Goal: Task Accomplishment & Management: Manage account settings

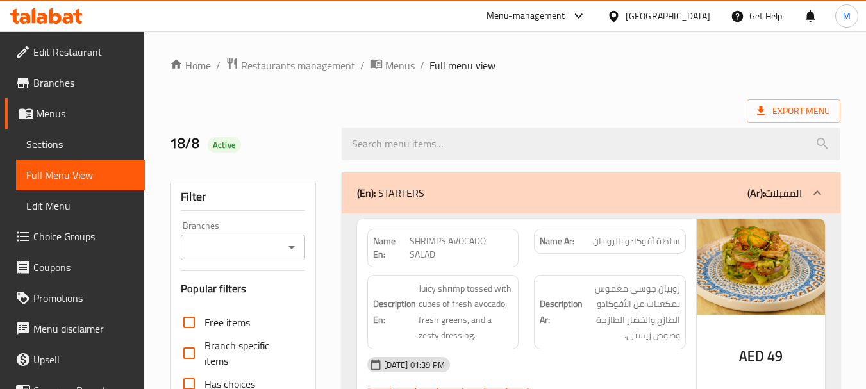
scroll to position [37, 0]
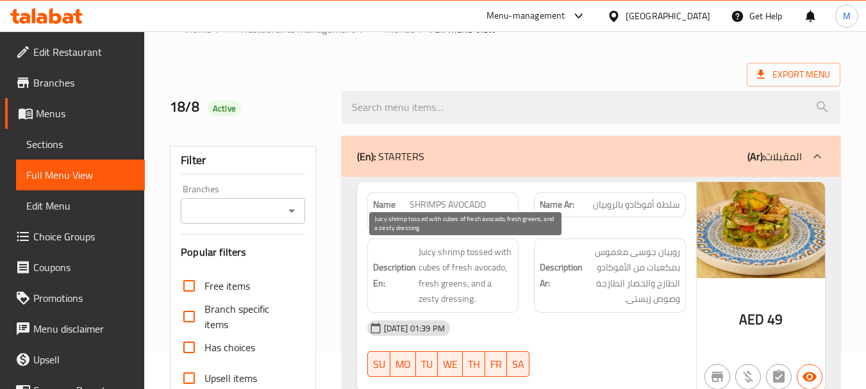
click at [456, 249] on span "Juicy shrimp tossed with cubes of fresh avocado, fresh greens, and a zesty dres…" at bounding box center [466, 275] width 95 height 63
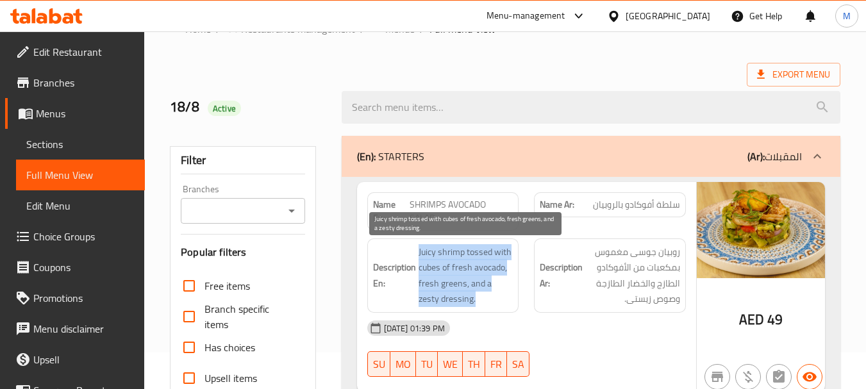
click at [456, 249] on span "Juicy shrimp tossed with cubes of fresh avocado, fresh greens, and a zesty dres…" at bounding box center [466, 275] width 95 height 63
copy span "Juicy shrimp tossed with cubes of fresh avocado, fresh greens, and a zesty dres…"
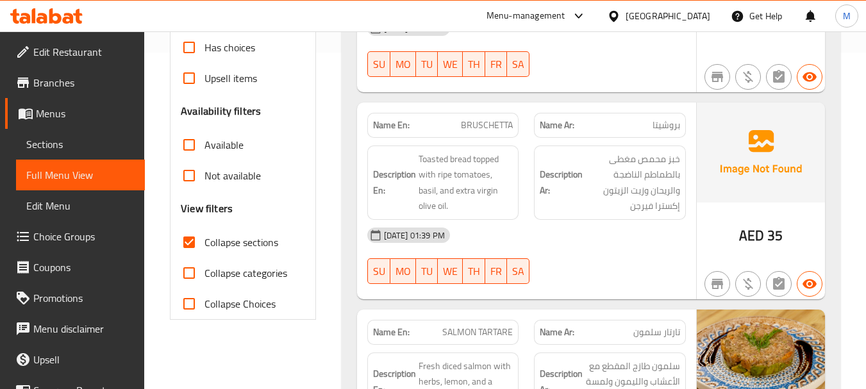
scroll to position [357, 0]
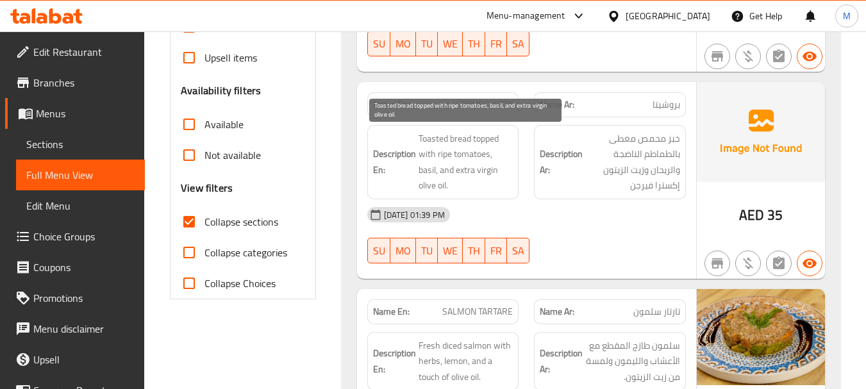
click at [483, 148] on span "Toasted bread topped with ripe tomatoes, basil, and extra virgin olive oil." at bounding box center [466, 162] width 95 height 63
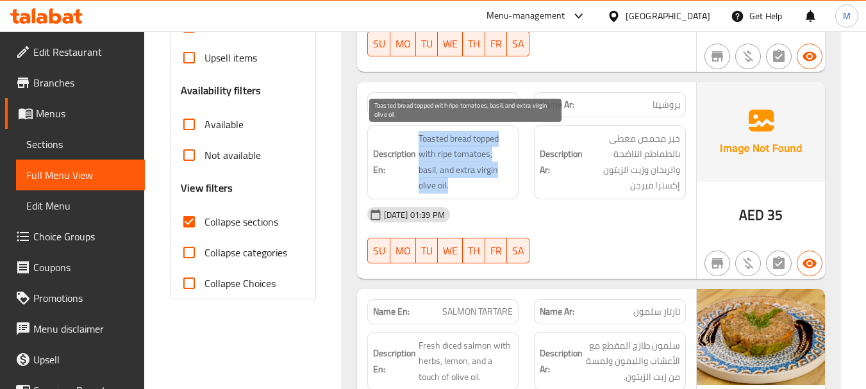
click at [483, 148] on span "Toasted bread topped with ripe tomatoes, basil, and extra virgin olive oil." at bounding box center [466, 162] width 95 height 63
copy span "Toasted bread topped with ripe tomatoes, basil, and extra virgin olive oil."
click at [485, 160] on span "Toasted bread topped with ripe tomatoes, basil, and extra virgin olive oil." at bounding box center [466, 162] width 95 height 63
click at [438, 176] on span "Toasted bread topped with ripe tomatoes, basil, and extra virgin olive oil." at bounding box center [466, 162] width 95 height 63
drag, startPoint x: 435, startPoint y: 168, endPoint x: 506, endPoint y: 170, distance: 70.5
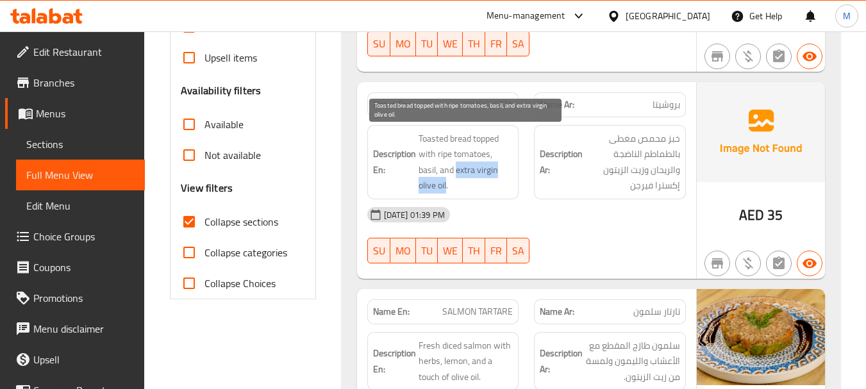
click at [506, 170] on span "Toasted bread topped with ripe tomatoes, basil, and extra virgin olive oil." at bounding box center [466, 162] width 95 height 63
copy span "extra virgin olive oil"
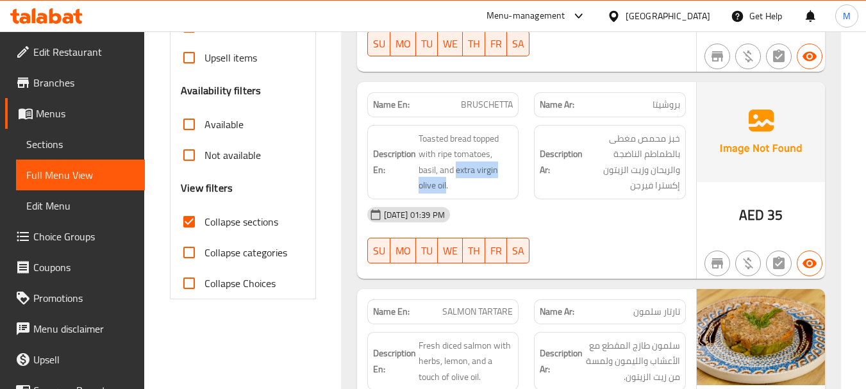
scroll to position [485, 0]
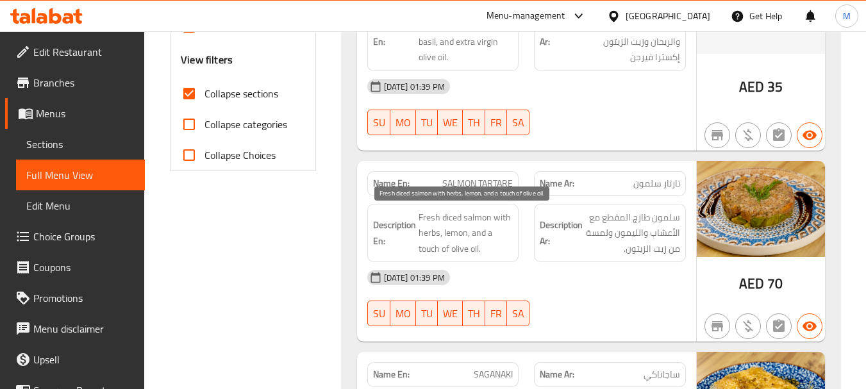
click at [457, 225] on span "Fresh diced salmon with herbs, lemon, and a touch of olive oil." at bounding box center [466, 233] width 95 height 47
copy span "Fresh diced salmon with herbs, lemon, and a touch of olive oil."
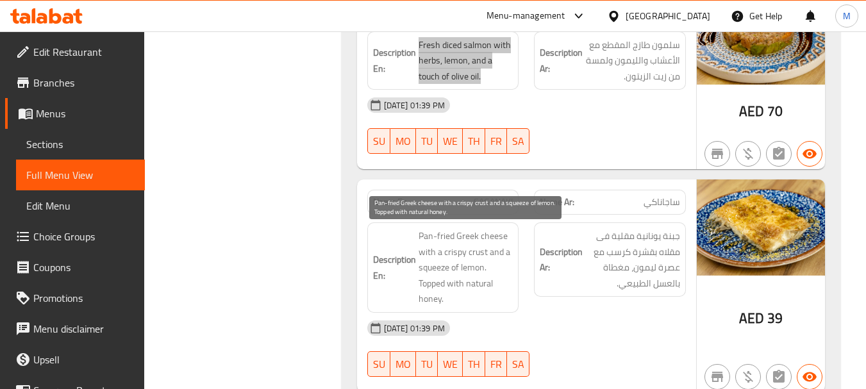
scroll to position [677, 0]
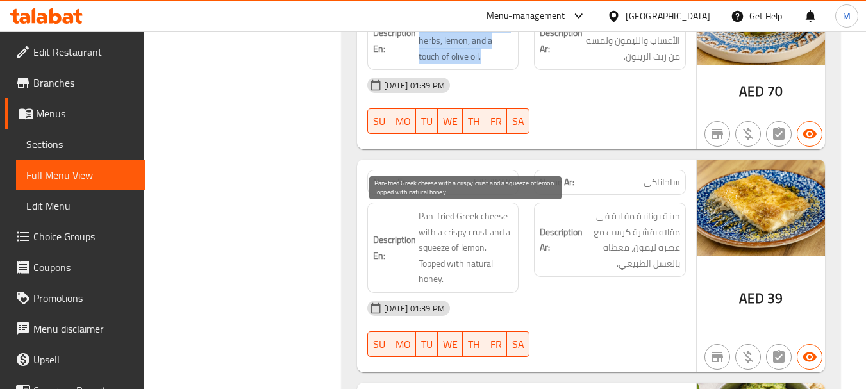
click at [473, 249] on span "Pan-fried Greek cheese with a crispy crust and a squeeze of lemon. Topped with …" at bounding box center [466, 247] width 95 height 79
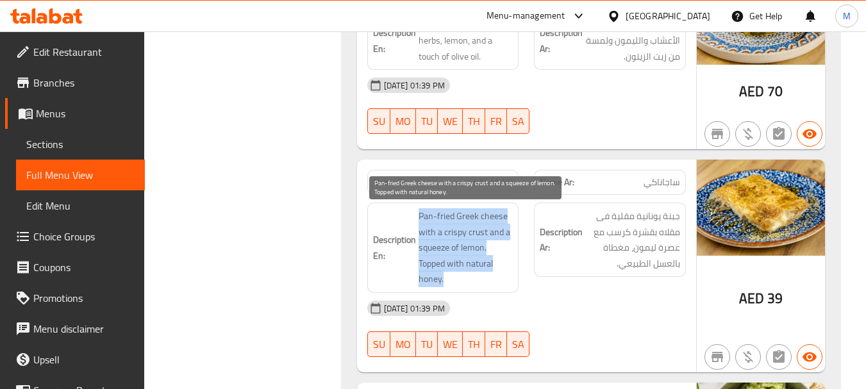
click at [472, 249] on span "Pan-fried Greek cheese with a crispy crust and a squeeze of lemon. Topped with …" at bounding box center [466, 247] width 95 height 79
copy span "Pan-fried Greek cheese with a crispy crust and a squeeze of lemon. Topped with …"
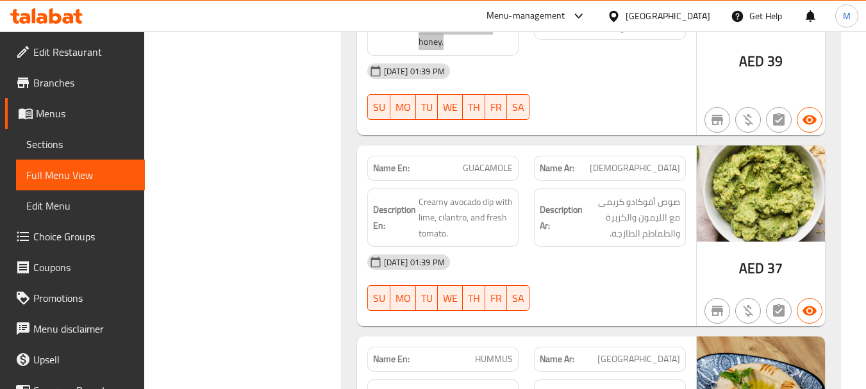
scroll to position [998, 0]
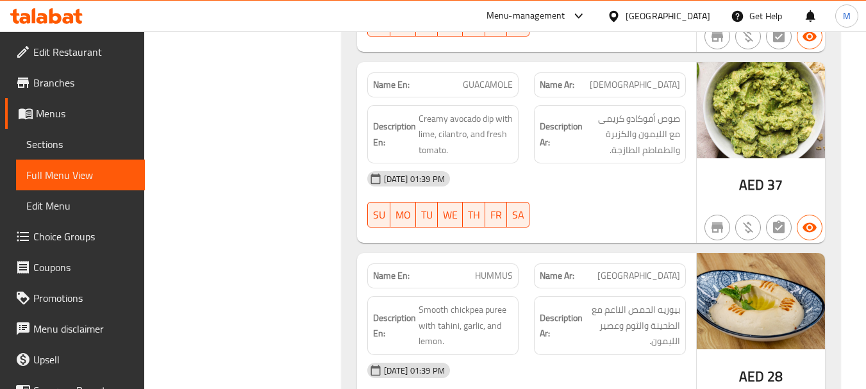
click at [492, 129] on span "Creamy avocado dip with lime, cilantro, and fresh tomato." at bounding box center [466, 134] width 95 height 47
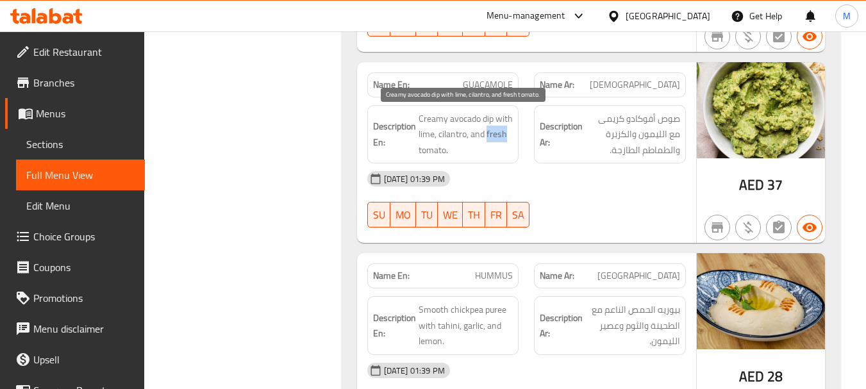
click at [492, 129] on span "Creamy avocado dip with lime, cilantro, and fresh tomato." at bounding box center [466, 134] width 95 height 47
copy span "Creamy avocado dip with lime, cilantro, and fresh tomato."
click at [426, 131] on span "Creamy avocado dip with lime, cilantro, and fresh tomato." at bounding box center [466, 134] width 95 height 47
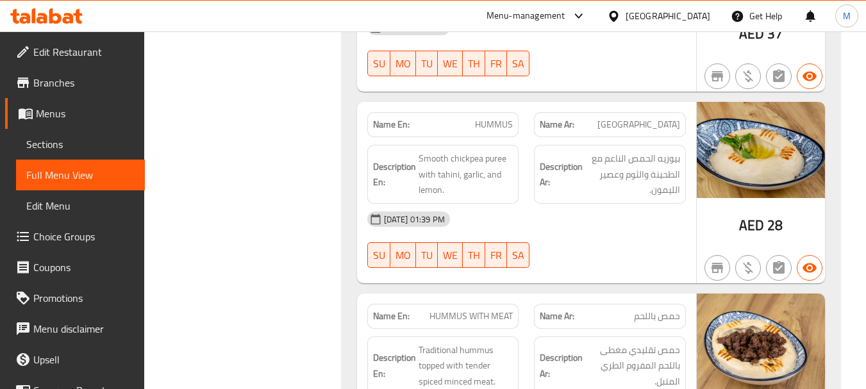
scroll to position [1126, 0]
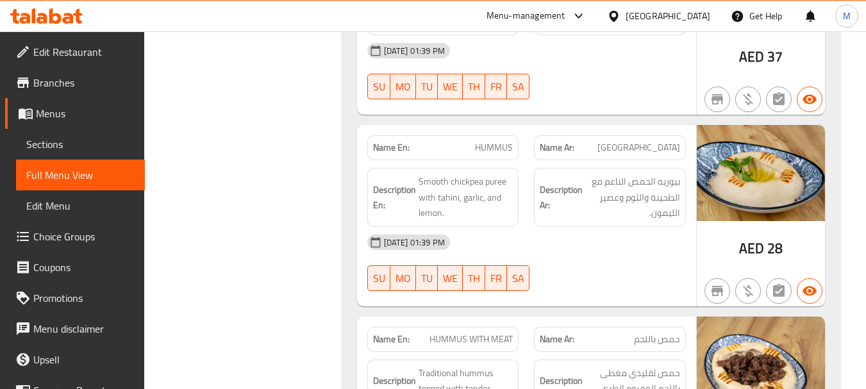
click at [481, 187] on span "Smooth chickpea puree with tahini, garlic, and lemon." at bounding box center [466, 197] width 95 height 47
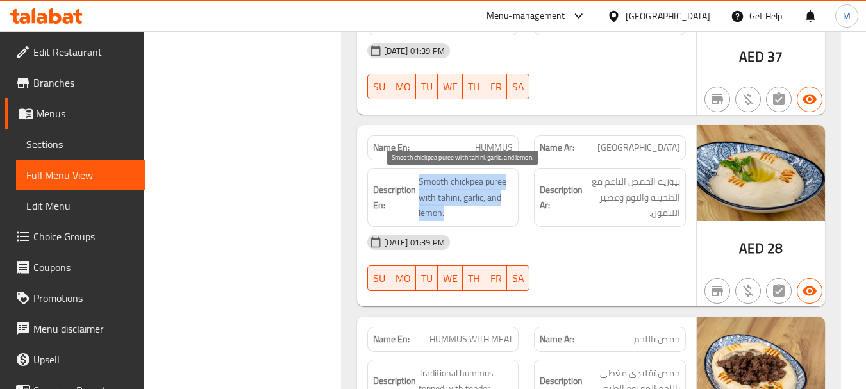
click at [481, 187] on span "Smooth chickpea puree with tahini, garlic, and lemon." at bounding box center [466, 197] width 95 height 47
copy span "Smooth chickpea puree with tahini, garlic, and lemon."
click at [488, 191] on span "Smooth chickpea puree with tahini, garlic, and lemon." at bounding box center [466, 197] width 95 height 47
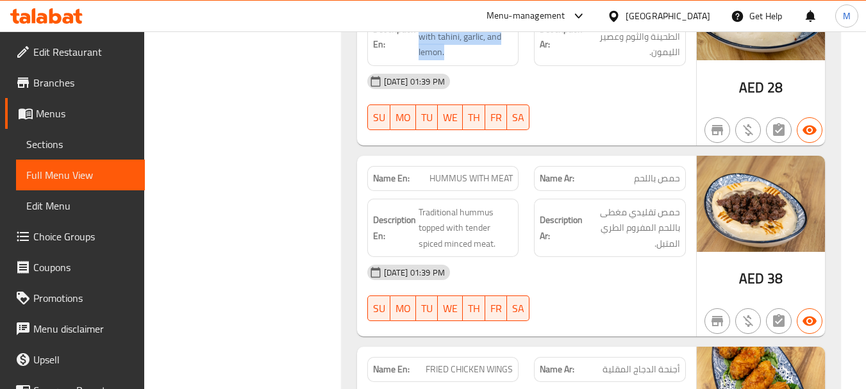
scroll to position [1318, 0]
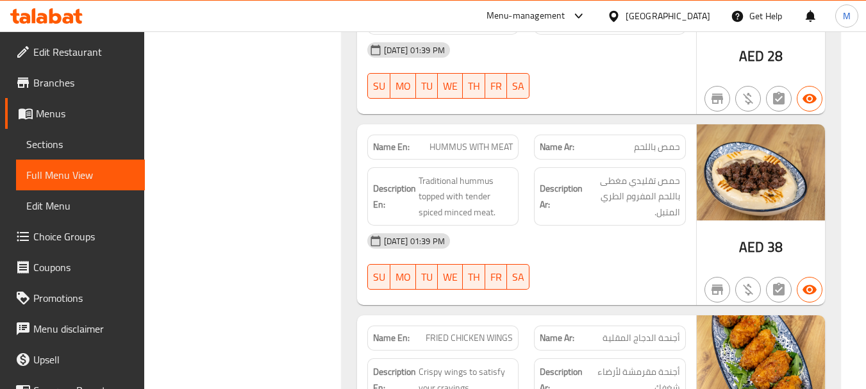
click at [429, 198] on span "Traditional hummus topped with tender spiced minced meat." at bounding box center [466, 196] width 95 height 47
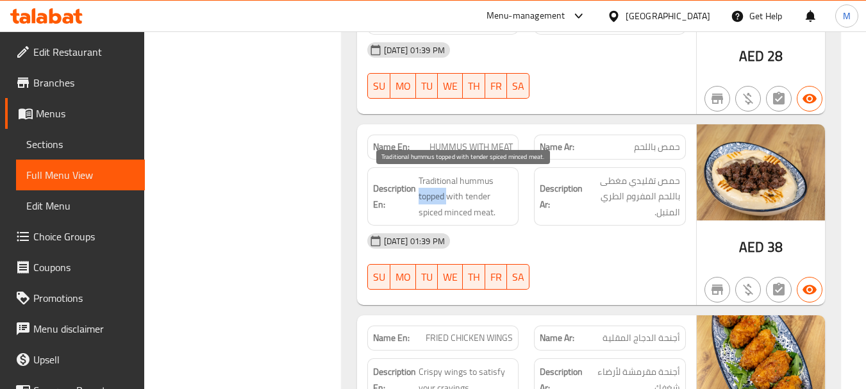
click at [429, 198] on span "Traditional hummus topped with tender spiced minced meat." at bounding box center [466, 196] width 95 height 47
copy span "Traditional hummus topped with tender spiced minced meat."
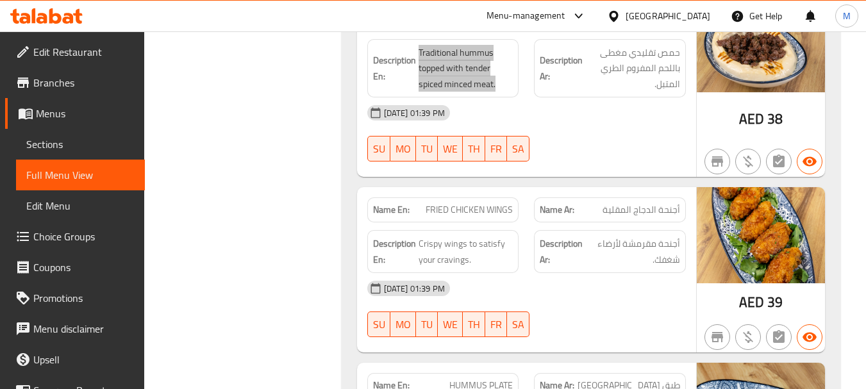
scroll to position [1511, 0]
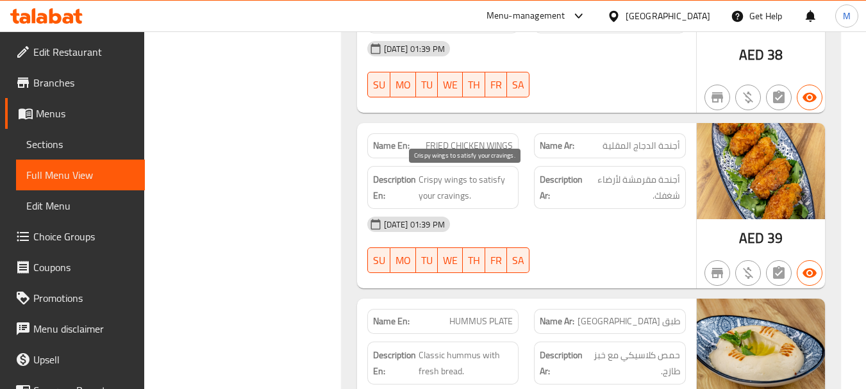
click at [494, 192] on span "Crispy wings to satisfy your cravings." at bounding box center [466, 187] width 95 height 31
copy span "Crispy wings to satisfy your cravings."
click at [453, 187] on span "Crispy wings to satisfy your cravings." at bounding box center [466, 187] width 95 height 31
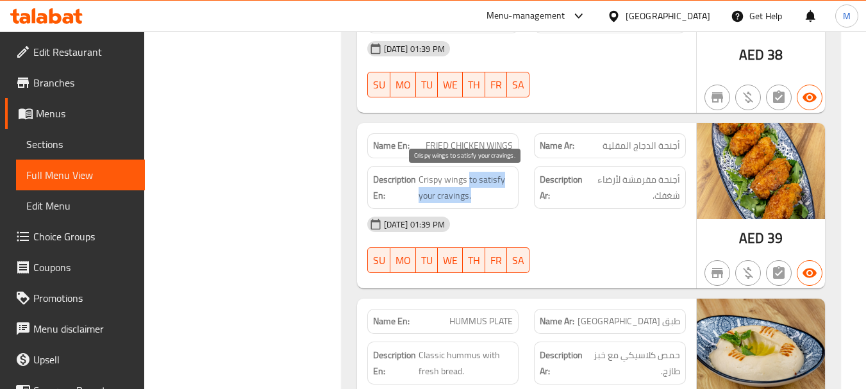
drag, startPoint x: 467, startPoint y: 179, endPoint x: 470, endPoint y: 194, distance: 15.7
click at [470, 194] on span "Crispy wings to satisfy your cravings." at bounding box center [466, 187] width 95 height 31
copy span "to satisfy your cravings."
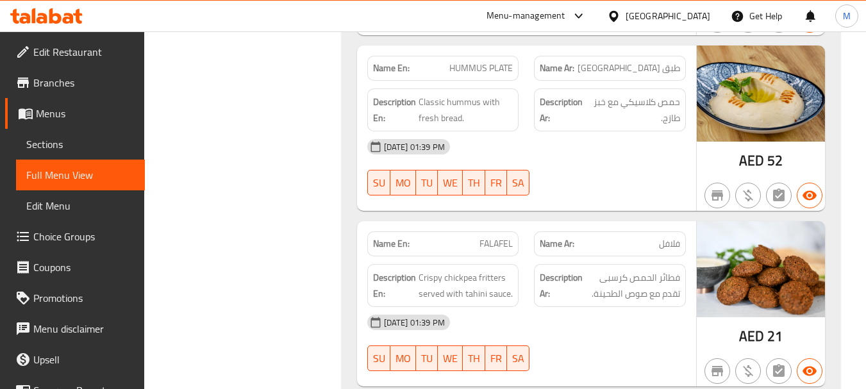
scroll to position [1767, 0]
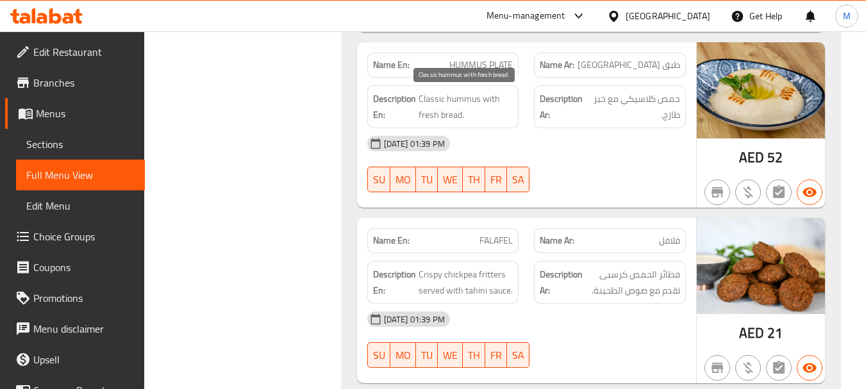
click at [458, 104] on span "Classic hummus with fresh bread." at bounding box center [466, 106] width 95 height 31
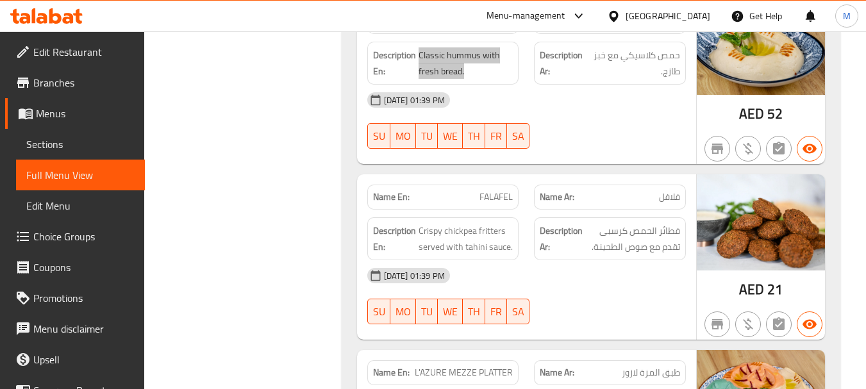
scroll to position [1831, 0]
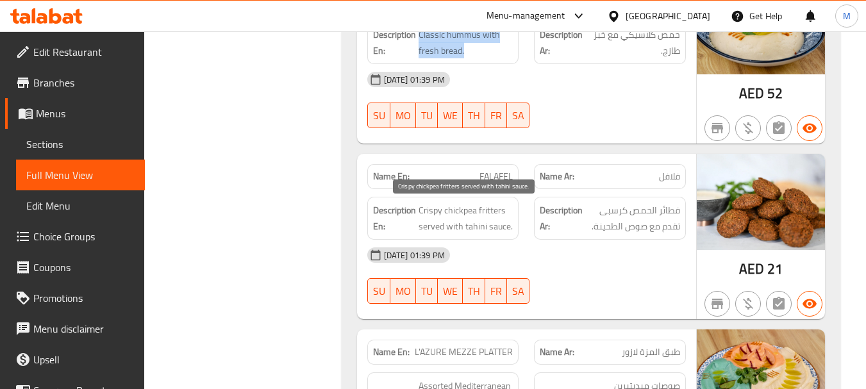
click at [461, 220] on span "Crispy chickpea fritters served with tahini sauce." at bounding box center [466, 218] width 95 height 31
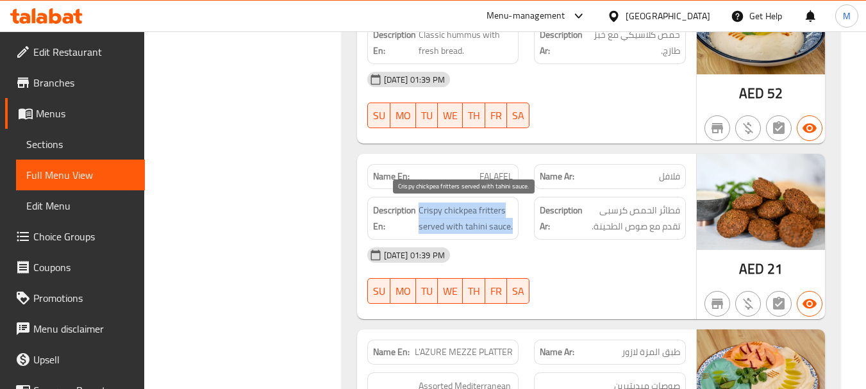
click at [461, 220] on span "Crispy chickpea fritters served with tahini sauce." at bounding box center [466, 218] width 95 height 31
click at [487, 211] on span "Crispy chickpea fritters served with tahini sauce." at bounding box center [466, 218] width 95 height 31
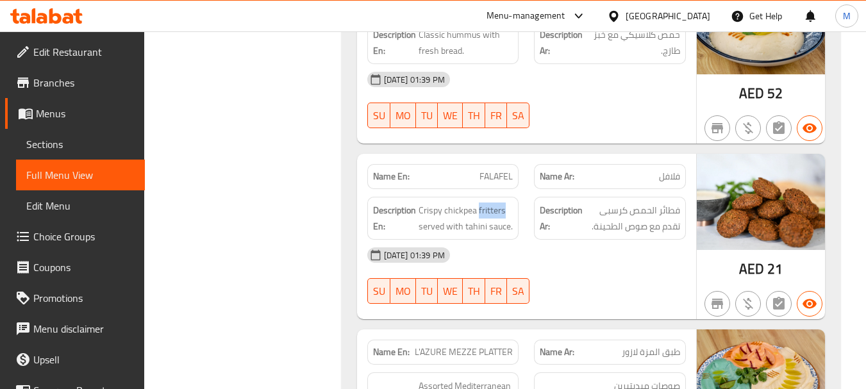
click at [574, 269] on div "18-08-2025 01:39 PM" at bounding box center [527, 255] width 334 height 31
click at [297, 162] on div "Filter Branches Branches Popular filters Free items Branch specific items Has c…" at bounding box center [247, 41] width 171 height 3415
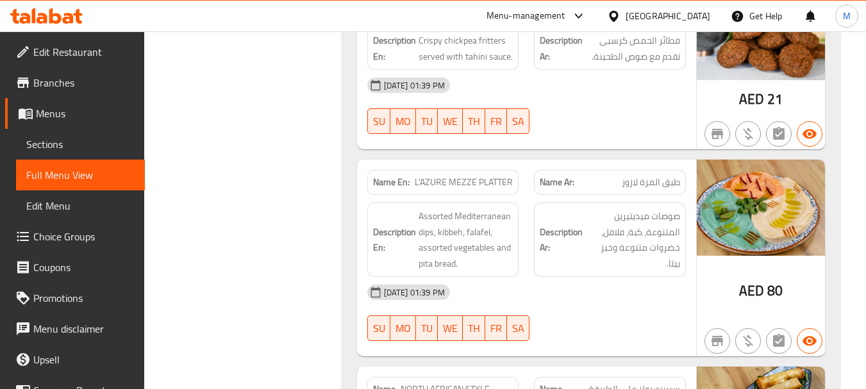
scroll to position [2023, 0]
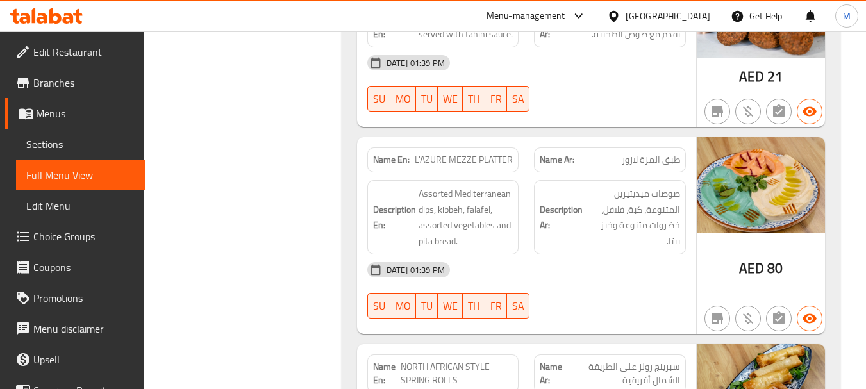
click at [445, 211] on span "Assorted Mediterranean dips, kibbeh, falafel, assorted vegetables and pita brea…" at bounding box center [466, 217] width 95 height 63
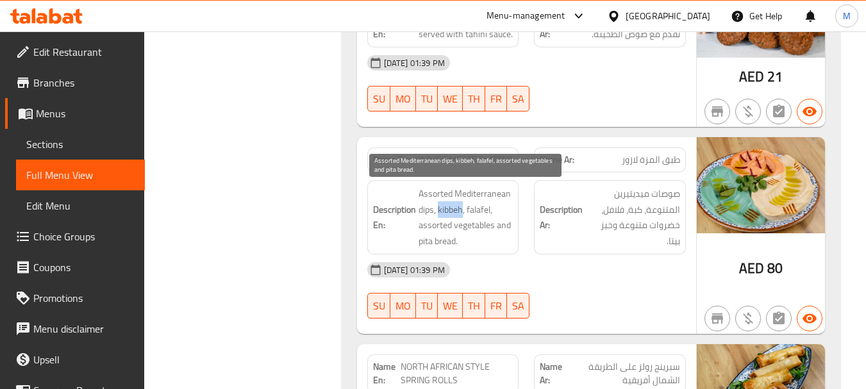
click at [446, 211] on span "Assorted Mediterranean dips, kibbeh, falafel, assorted vegetables and pita brea…" at bounding box center [466, 217] width 95 height 63
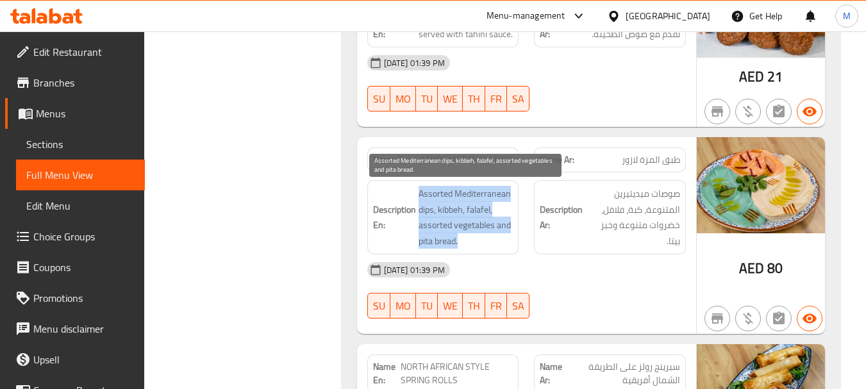
click at [446, 211] on span "Assorted Mediterranean dips, kibbeh, falafel, assorted vegetables and pita brea…" at bounding box center [466, 217] width 95 height 63
click at [463, 196] on span "Assorted Mediterranean dips, kibbeh, falafel, assorted vegetables and pita brea…" at bounding box center [466, 217] width 95 height 63
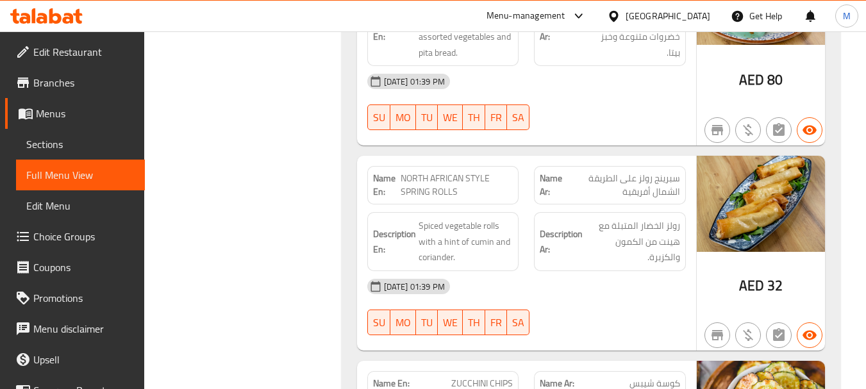
scroll to position [2216, 0]
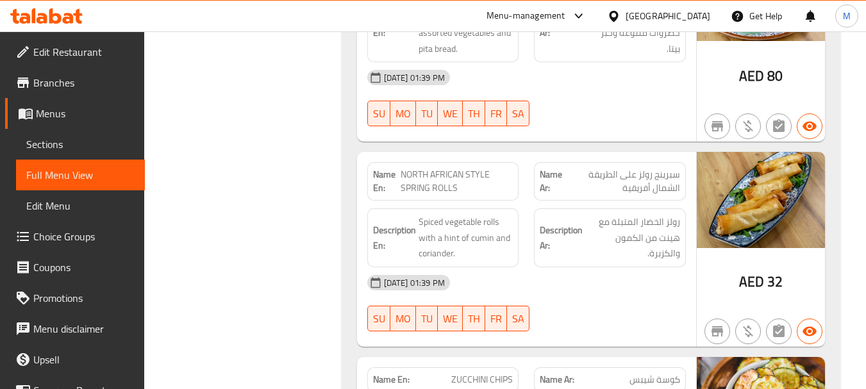
click at [414, 226] on strong "Description En:" at bounding box center [394, 237] width 43 height 31
click at [454, 240] on span "Spiced vegetable rolls with a hint of cumin and coriander." at bounding box center [466, 237] width 95 height 47
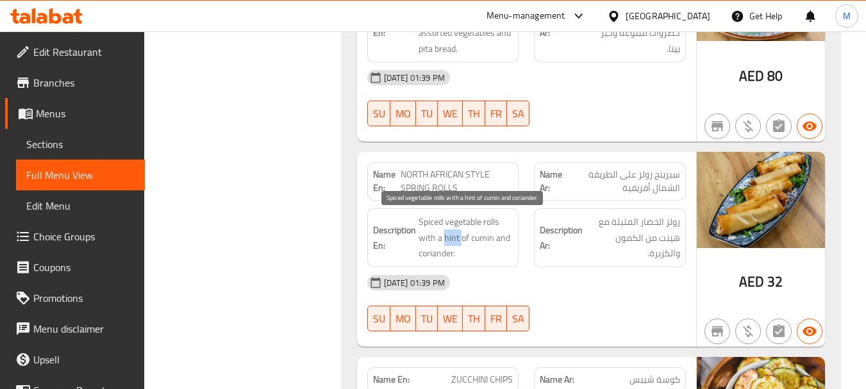
click at [454, 240] on span "Spiced vegetable rolls with a hint of cumin and coriander." at bounding box center [466, 237] width 95 height 47
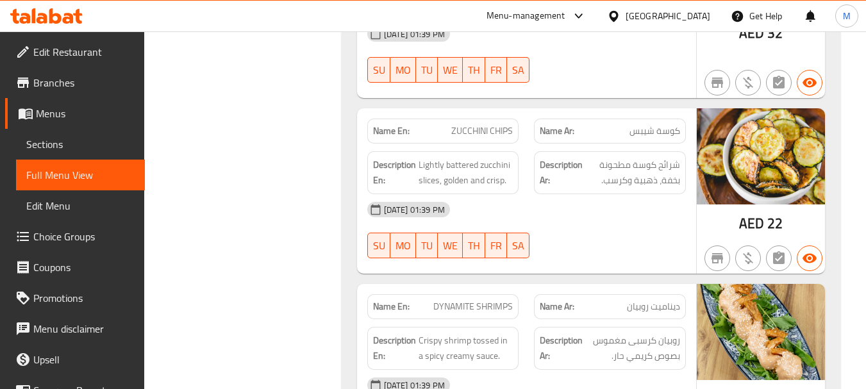
scroll to position [2472, 0]
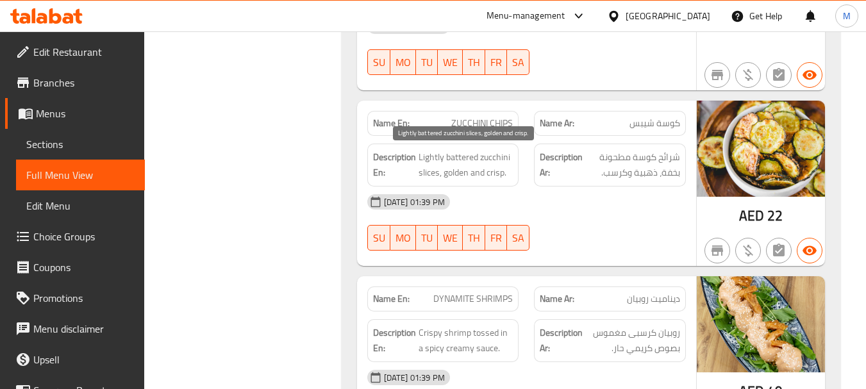
click at [480, 168] on span "Lightly battered zucchini slices, golden and crisp." at bounding box center [466, 164] width 95 height 31
click at [461, 158] on span "Lightly battered zucchini slices, golden and crisp." at bounding box center [466, 164] width 95 height 31
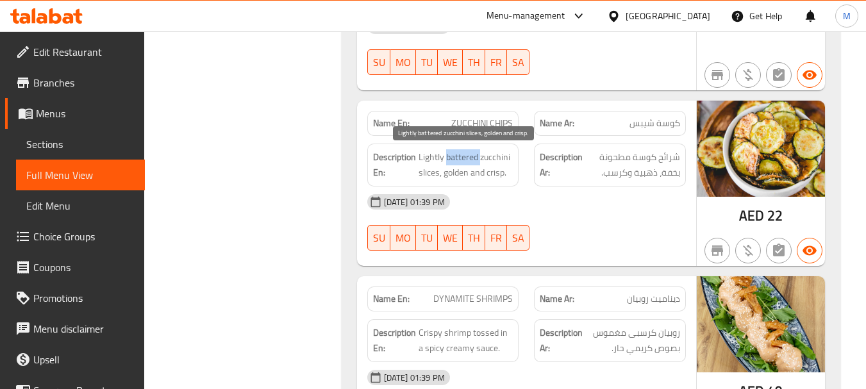
click at [440, 155] on span "Lightly battered zucchini slices, golden and crisp." at bounding box center [466, 164] width 95 height 31
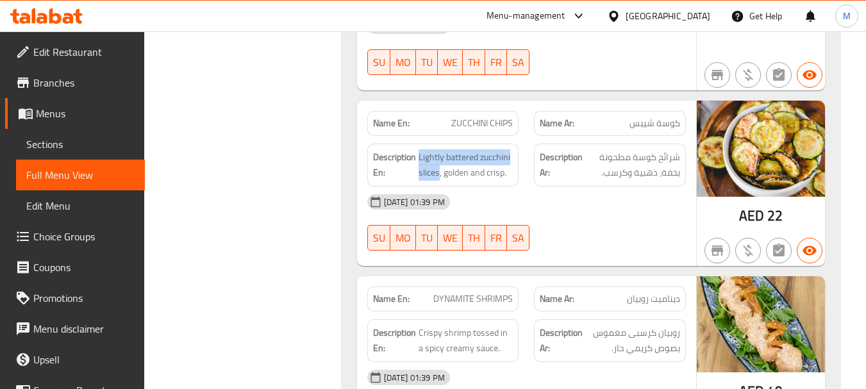
drag, startPoint x: 419, startPoint y: 156, endPoint x: 439, endPoint y: 183, distance: 33.3
click at [439, 183] on div "Description En: Lightly battered zucchini slices, golden and crisp." at bounding box center [443, 165] width 152 height 43
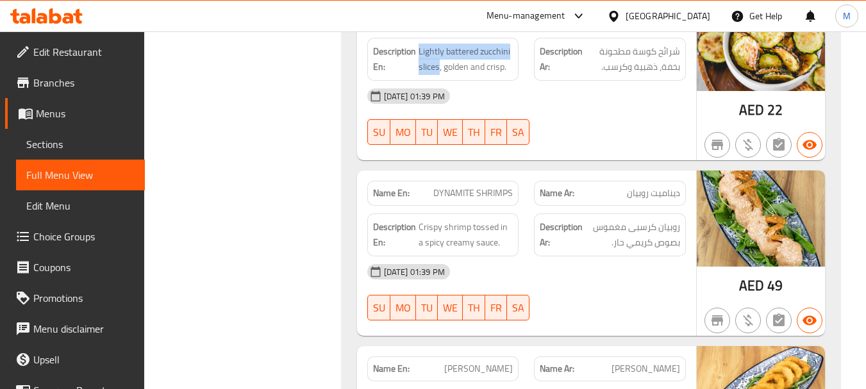
scroll to position [2600, 0]
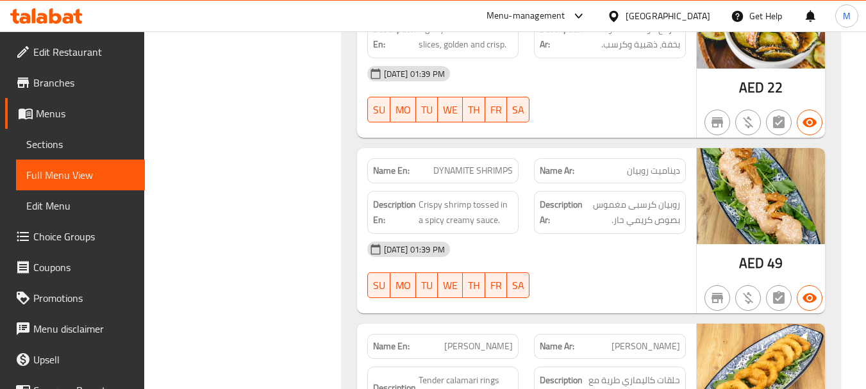
click at [469, 204] on span "Crispy shrimp tossed in a spicy creamy sauce." at bounding box center [466, 212] width 95 height 31
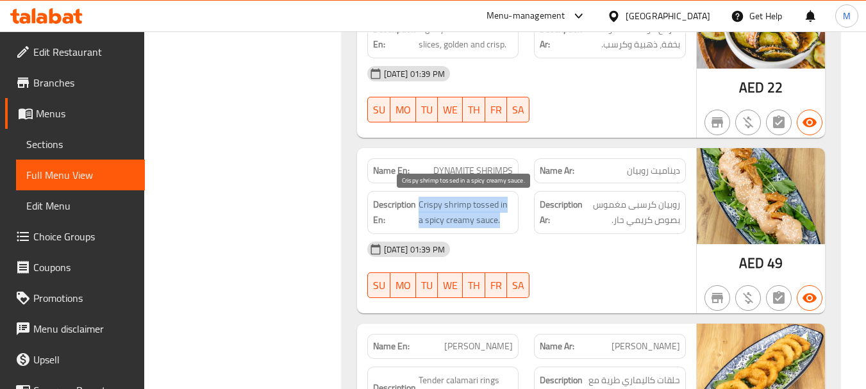
click at [469, 204] on span "Crispy shrimp tossed in a spicy creamy sauce." at bounding box center [466, 212] width 95 height 31
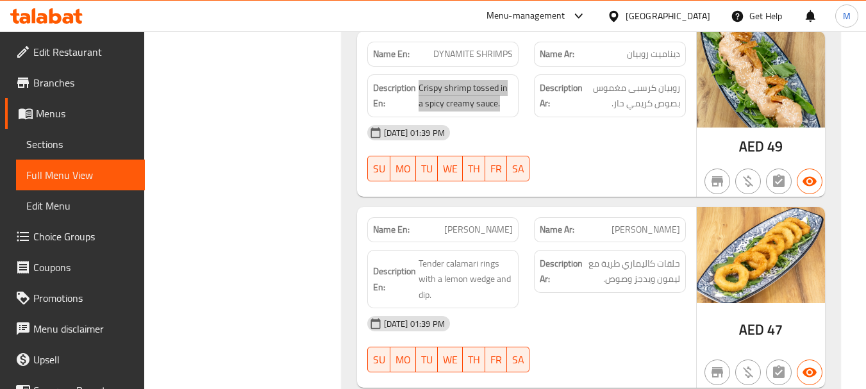
scroll to position [2728, 0]
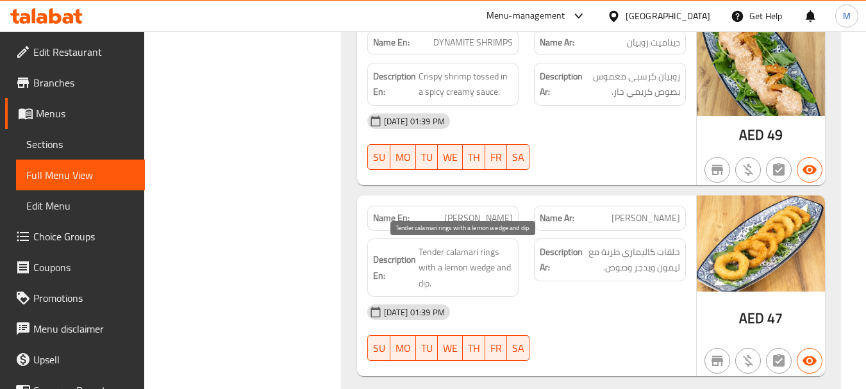
click at [490, 249] on span "Tender calamari rings with a lemon wedge and dip." at bounding box center [466, 267] width 95 height 47
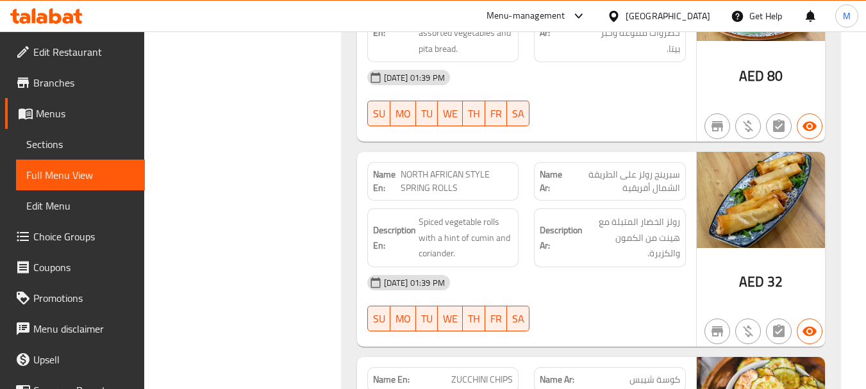
scroll to position [1831, 0]
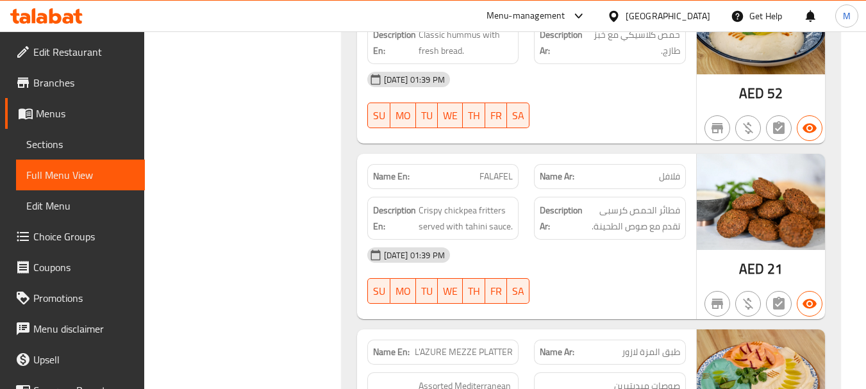
click at [547, 274] on div "18-08-2025 01:39 PM SU MO TU WE TH FR SA" at bounding box center [527, 276] width 334 height 72
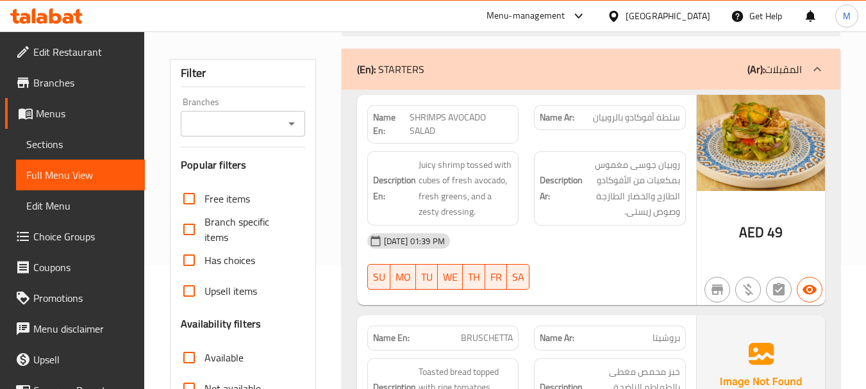
scroll to position [0, 0]
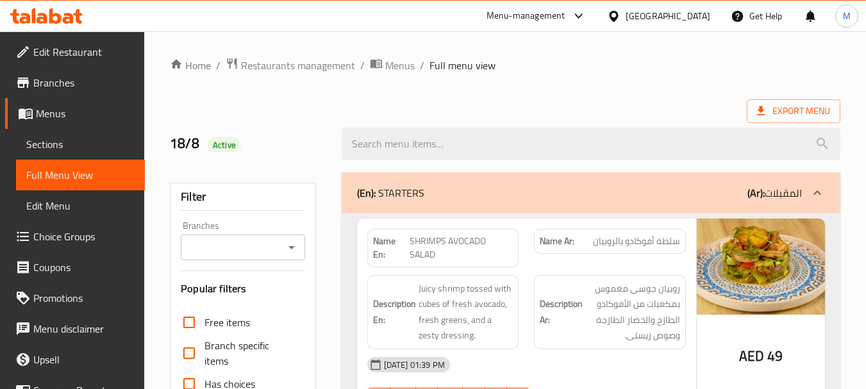
click at [507, 202] on div "(En): STARTERS (Ar): المقبلات" at bounding box center [591, 192] width 499 height 41
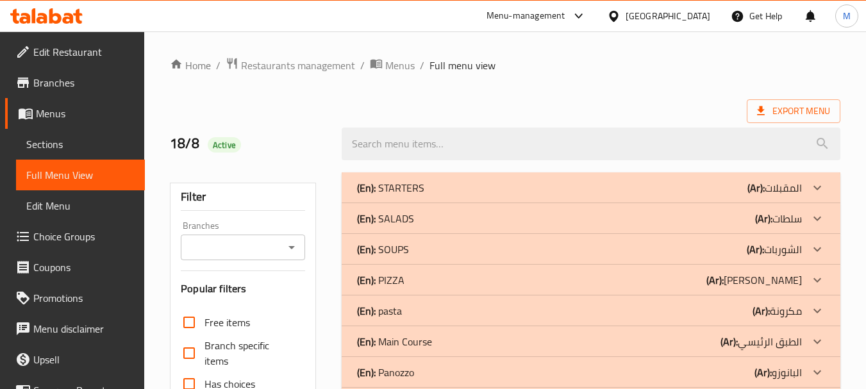
click at [431, 195] on div "(En): SALADS (Ar): سلطات" at bounding box center [579, 187] width 445 height 15
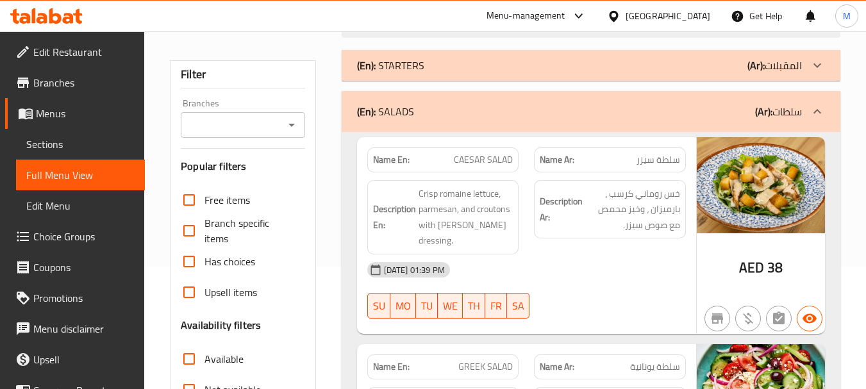
scroll to position [192, 0]
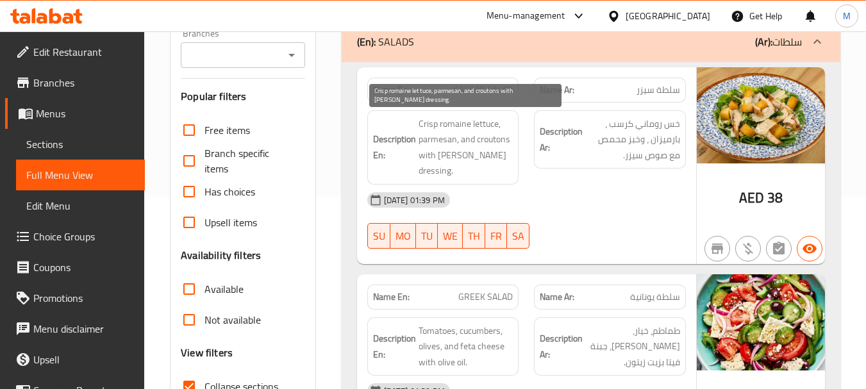
click at [452, 134] on span "Crisp romaine lettuce, parmesan, and croutons with [PERSON_NAME] dressing." at bounding box center [466, 147] width 95 height 63
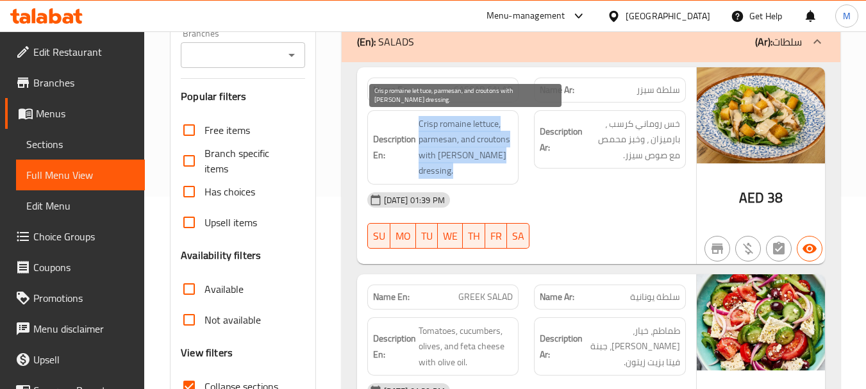
click at [452, 134] on span "Crisp romaine lettuce, parmesan, and croutons with [PERSON_NAME] dressing." at bounding box center [466, 147] width 95 height 63
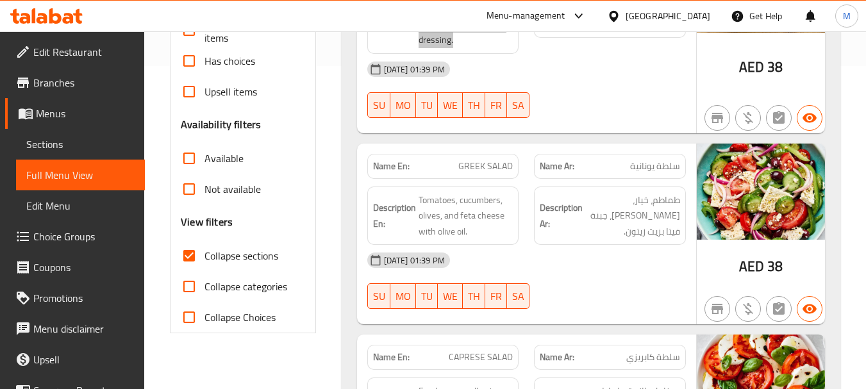
scroll to position [385, 0]
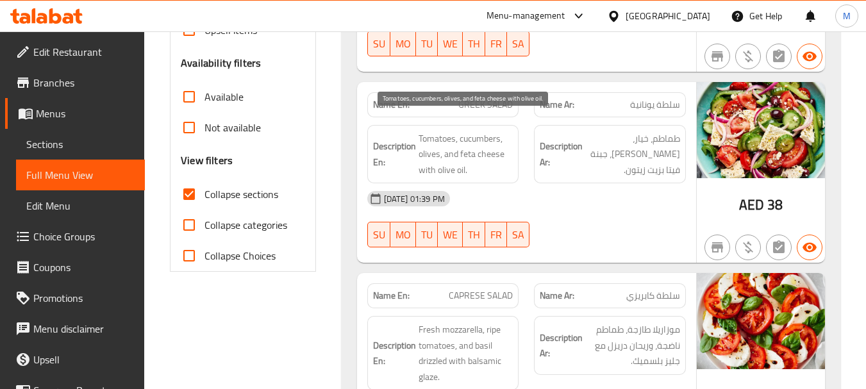
click at [486, 135] on span "Tomatoes, cucumbers, olives, and feta cheese with olive oil." at bounding box center [466, 154] width 95 height 47
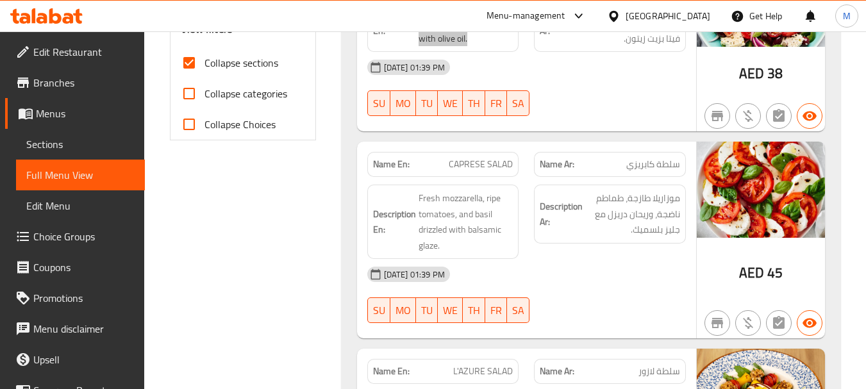
scroll to position [577, 0]
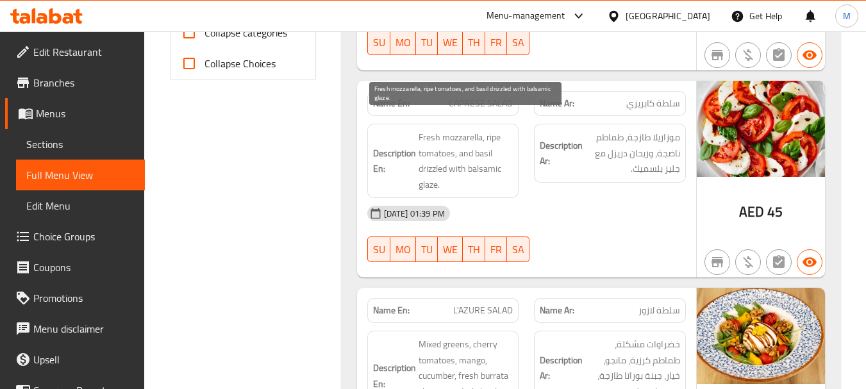
click at [473, 146] on span "Fresh mozzarella, ripe tomatoes, and basil drizzled with balsamic glaze." at bounding box center [466, 160] width 95 height 63
click at [472, 146] on span "Fresh mozzarella, ripe tomatoes, and basil drizzled with balsamic glaze." at bounding box center [466, 160] width 95 height 63
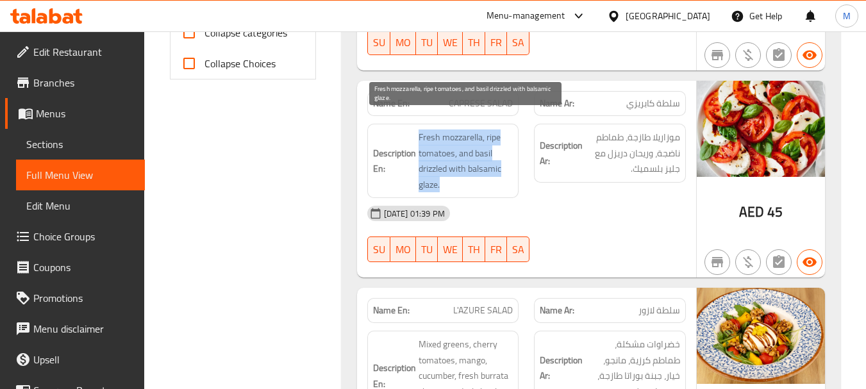
click at [472, 146] on span "Fresh mozzarella, ripe tomatoes, and basil drizzled with balsamic glaze." at bounding box center [466, 160] width 95 height 63
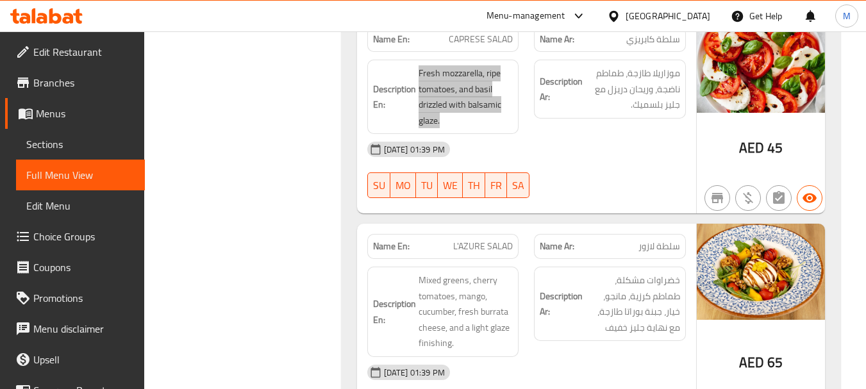
scroll to position [705, 0]
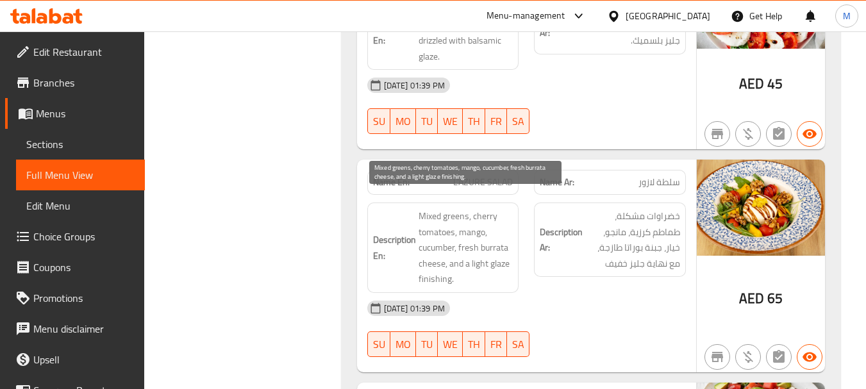
click at [476, 211] on span "Mixed greens, cherry tomatoes, mango, cucumber, fresh burrata cheese, and a lig…" at bounding box center [466, 247] width 95 height 79
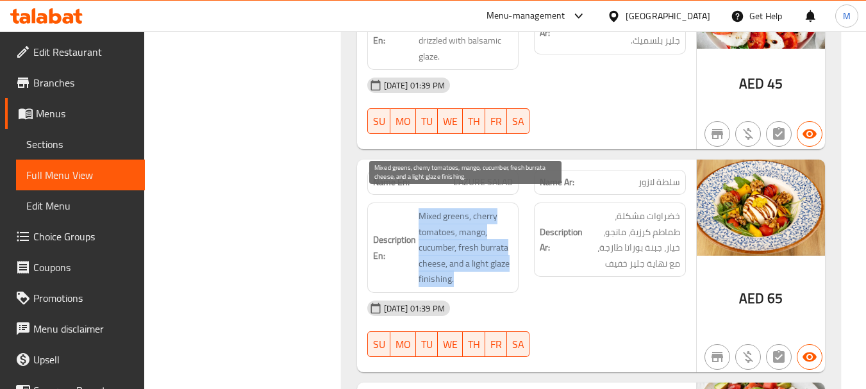
click at [476, 211] on span "Mixed greens, cherry tomatoes, mango, cucumber, fresh burrata cheese, and a lig…" at bounding box center [466, 247] width 95 height 79
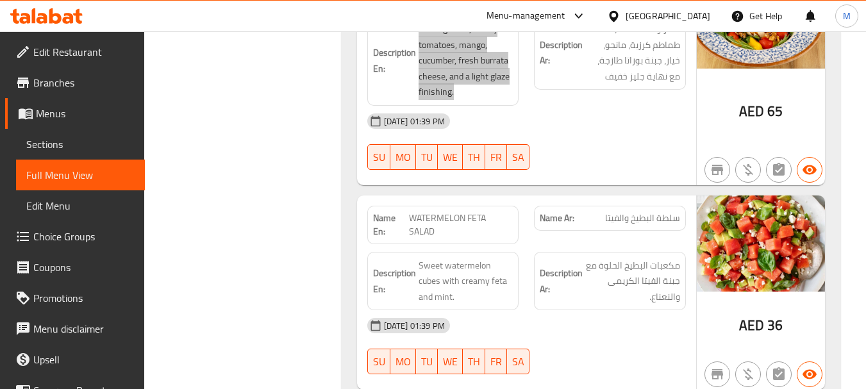
scroll to position [897, 0]
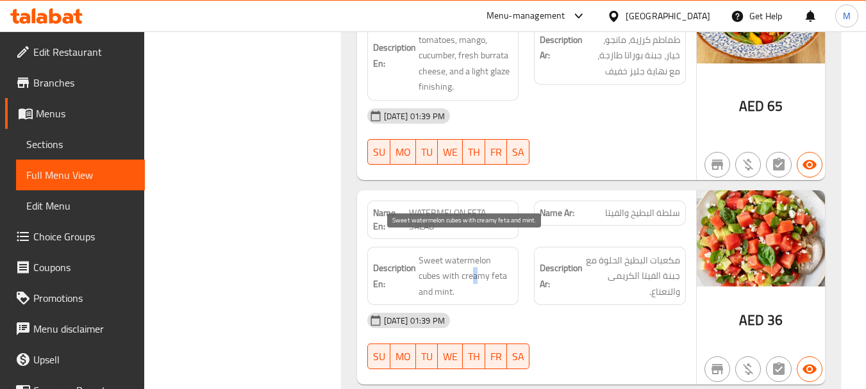
click at [474, 257] on span "Sweet watermelon cubes with creamy feta and mint." at bounding box center [466, 276] width 95 height 47
click at [479, 258] on span "Sweet watermelon cubes with creamy feta and mint." at bounding box center [466, 276] width 95 height 47
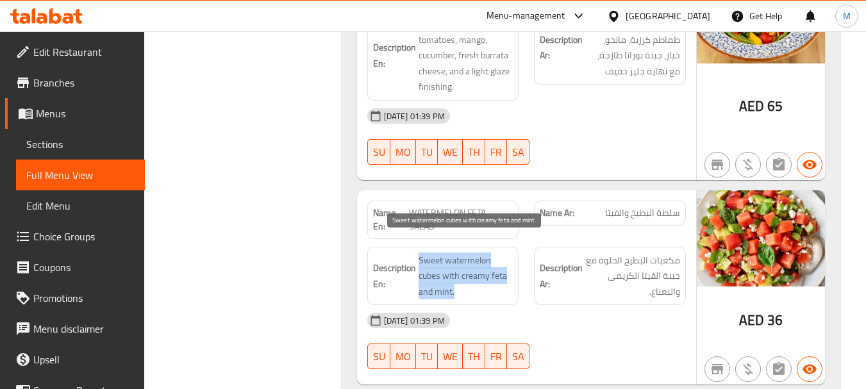
click at [479, 258] on span "Sweet watermelon cubes with creamy feta and mint." at bounding box center [466, 276] width 95 height 47
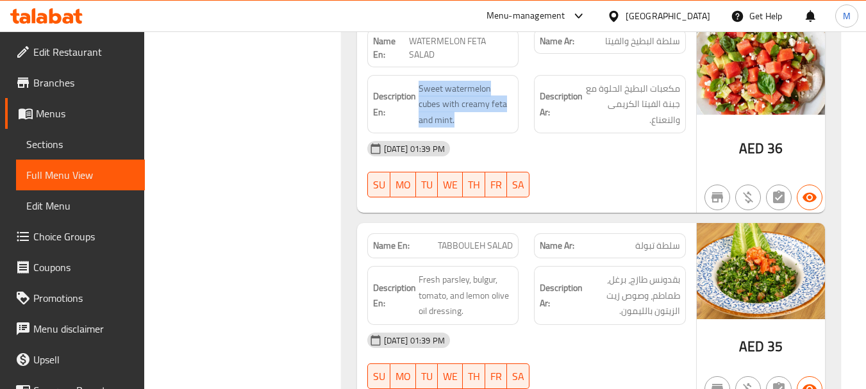
scroll to position [1090, 0]
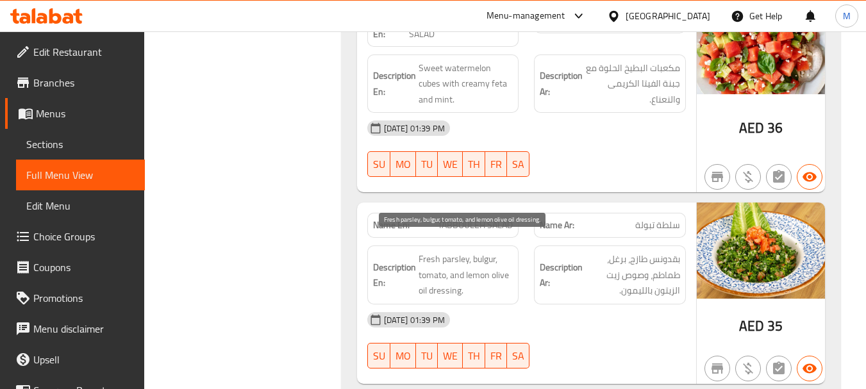
click at [442, 253] on span "Fresh parsley, bulgur, tomato, and lemon olive oil dressing." at bounding box center [466, 274] width 95 height 47
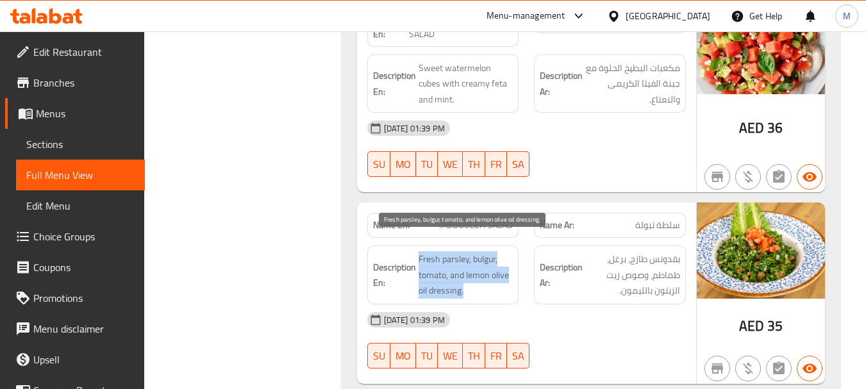
click at [442, 253] on span "Fresh parsley, bulgur, tomato, and lemon olive oil dressing." at bounding box center [466, 274] width 95 height 47
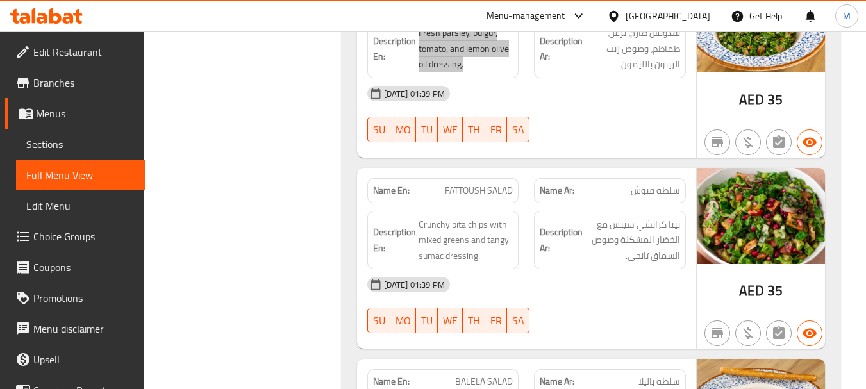
scroll to position [1346, 0]
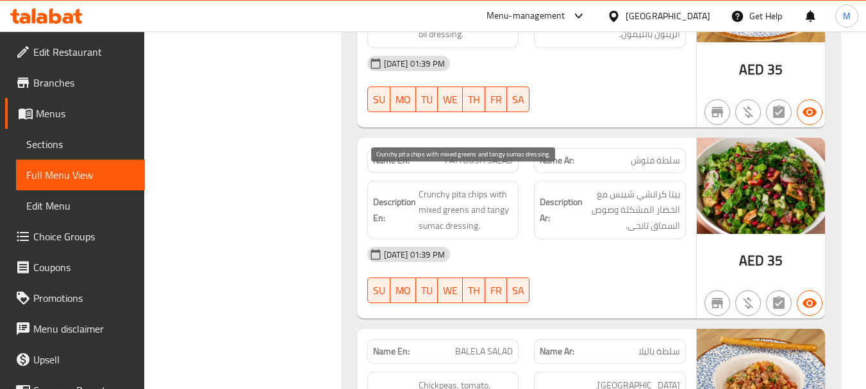
click at [465, 187] on span "Crunchy pita chips with mixed greens and tangy sumac dressing." at bounding box center [466, 210] width 95 height 47
click at [477, 190] on span "Crunchy pita chips with mixed greens and tangy sumac dressing." at bounding box center [466, 210] width 95 height 47
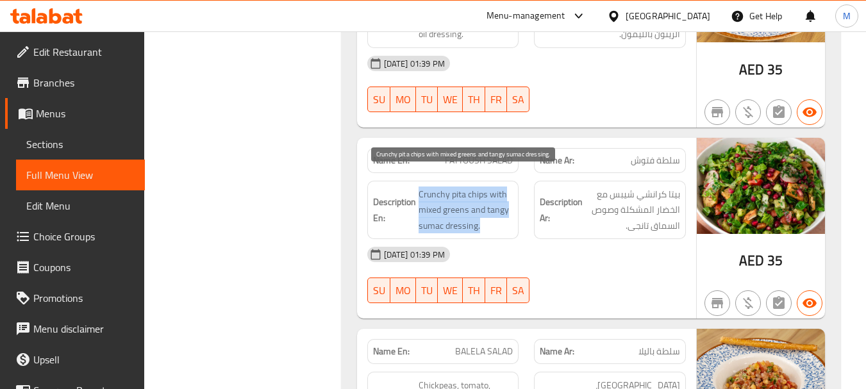
click at [477, 190] on span "Crunchy pita chips with mixed greens and tangy sumac dressing." at bounding box center [466, 210] width 95 height 47
click at [477, 187] on span "Crunchy pita chips with mixed greens and tangy sumac dressing." at bounding box center [466, 210] width 95 height 47
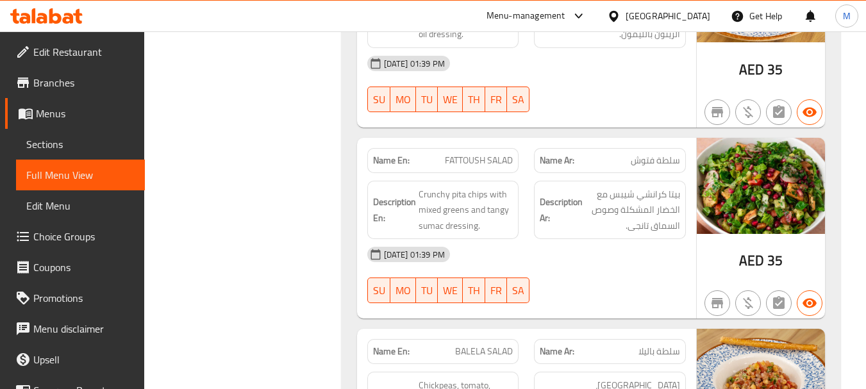
click at [448, 187] on span "Crunchy pita chips with mixed greens and tangy sumac dressing." at bounding box center [466, 210] width 95 height 47
drag, startPoint x: 451, startPoint y: 177, endPoint x: 486, endPoint y: 171, distance: 36.4
click at [486, 187] on span "Crunchy pita chips with mixed greens and tangy sumac dressing." at bounding box center [466, 210] width 95 height 47
click at [429, 187] on span "Crunchy pita chips with mixed greens and tangy sumac dressing." at bounding box center [466, 210] width 95 height 47
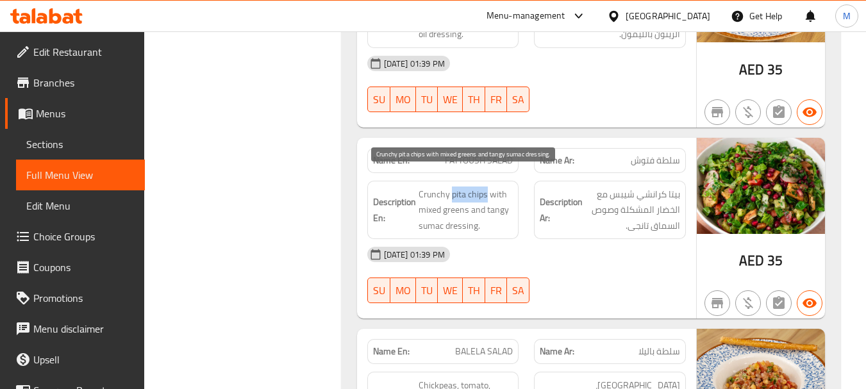
drag, startPoint x: 451, startPoint y: 179, endPoint x: 486, endPoint y: 175, distance: 35.5
click at [486, 187] on span "Crunchy pita chips with mixed greens and tangy sumac dressing." at bounding box center [466, 210] width 95 height 47
click at [498, 194] on span "Crunchy pita chips with mixed greens and tangy sumac dressing." at bounding box center [466, 210] width 95 height 47
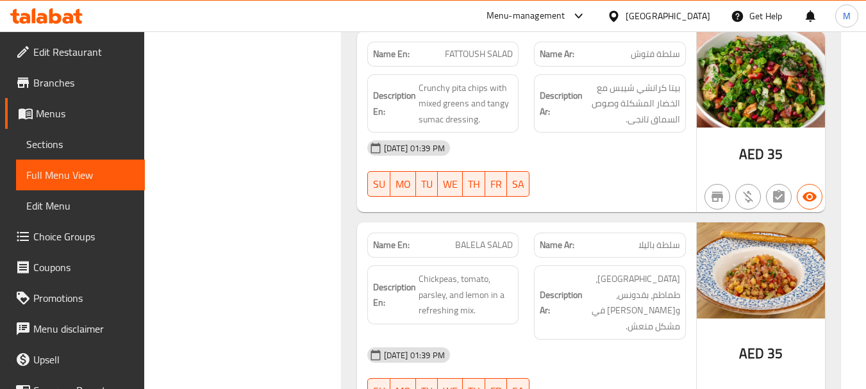
scroll to position [1474, 0]
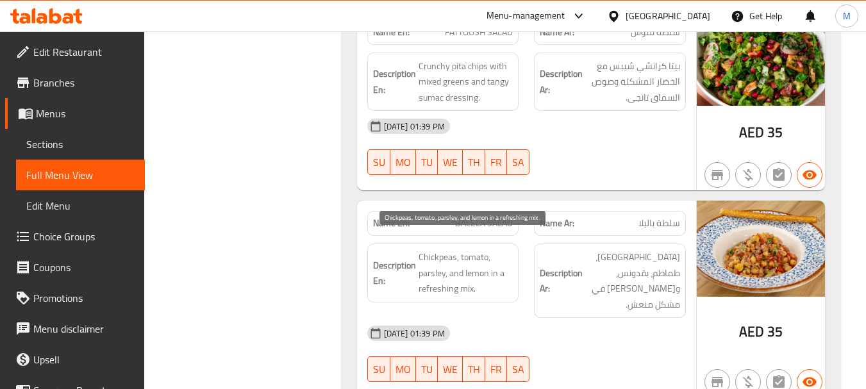
click at [495, 252] on span "Chickpeas, tomato, parsley, and lemon in a refreshing mix." at bounding box center [466, 272] width 95 height 47
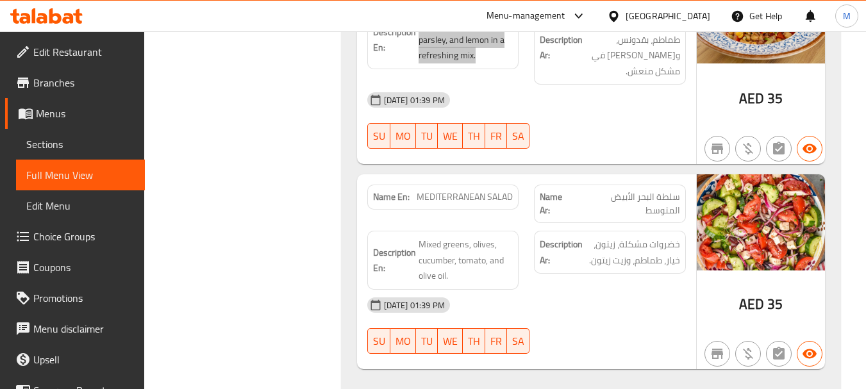
scroll to position [1731, 0]
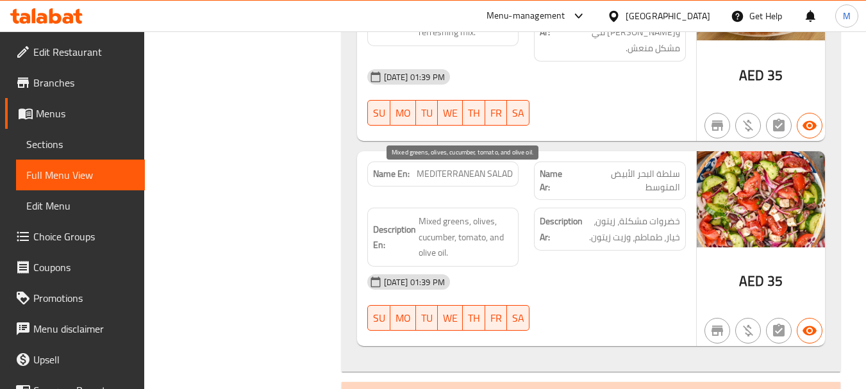
click at [460, 213] on span "Mixed greens, olives, cucumber, tomato, and olive oil." at bounding box center [466, 236] width 95 height 47
click at [570, 267] on div "18-08-2025 01:39 PM" at bounding box center [527, 282] width 334 height 31
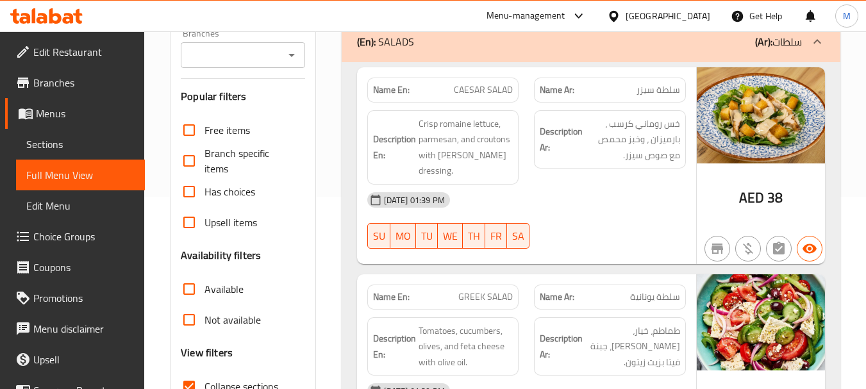
scroll to position [0, 0]
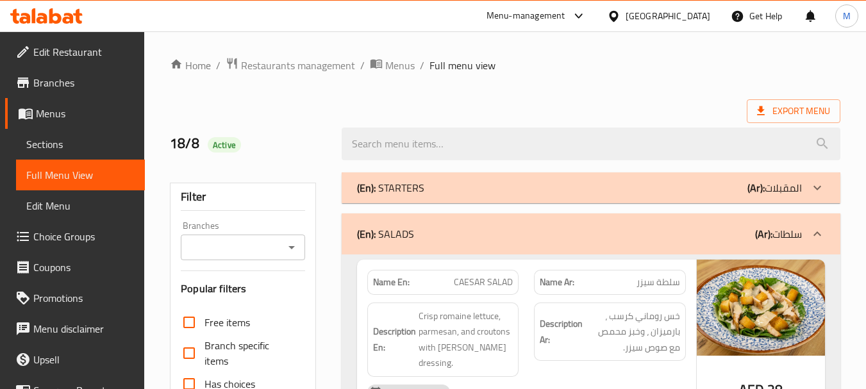
click at [571, 240] on div "(En): SALADS (Ar): سلطات" at bounding box center [579, 233] width 445 height 15
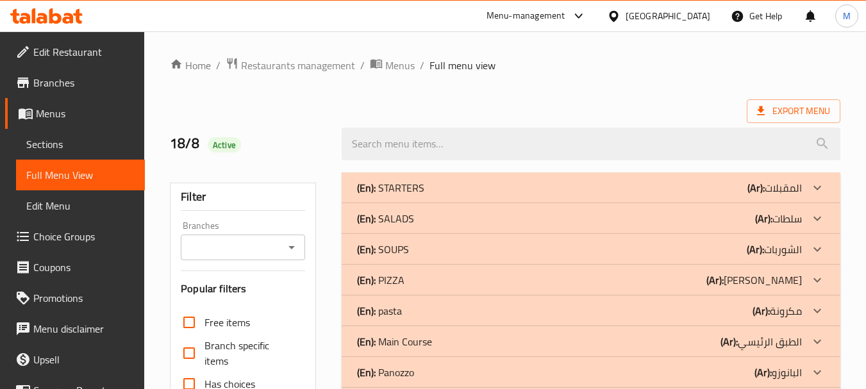
click at [551, 195] on div "(En): SOUPS (Ar): الشوربات" at bounding box center [579, 187] width 445 height 15
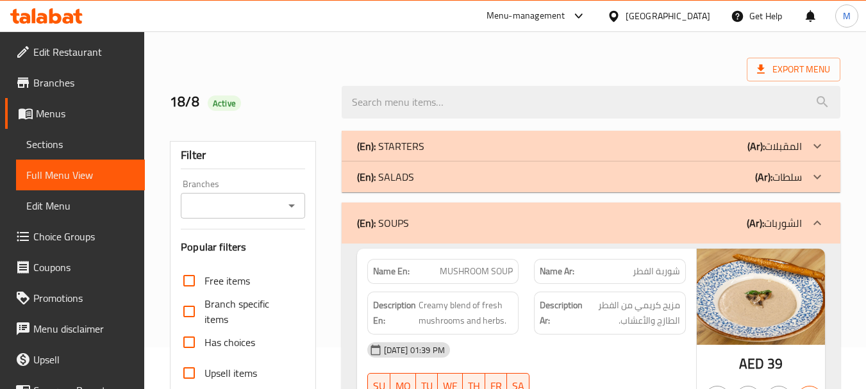
scroll to position [64, 0]
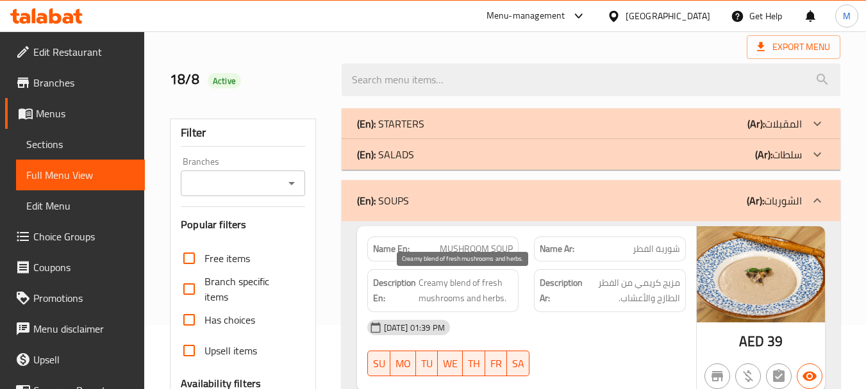
click at [492, 285] on span "Creamy blend of fresh mushrooms and herbs." at bounding box center [466, 290] width 95 height 31
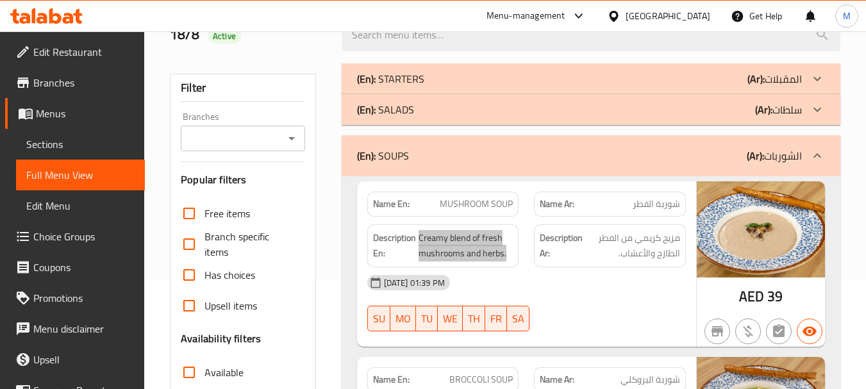
scroll to position [128, 0]
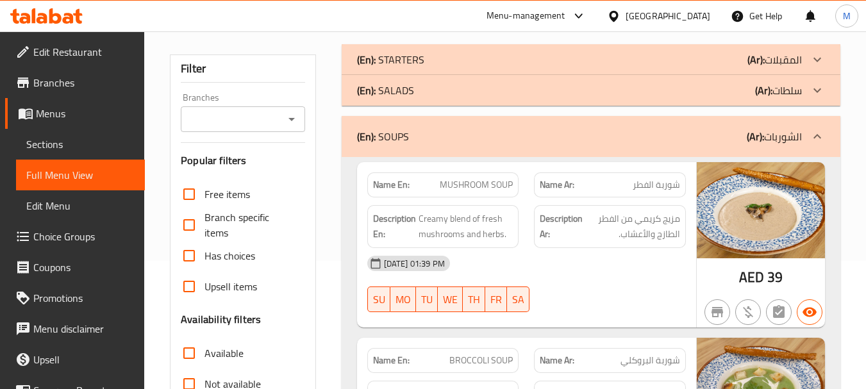
click at [550, 260] on div "18-08-2025 01:39 PM" at bounding box center [527, 263] width 334 height 31
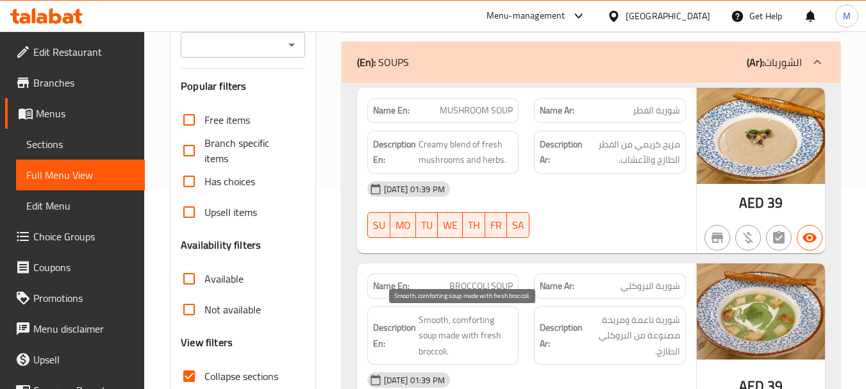
scroll to position [320, 0]
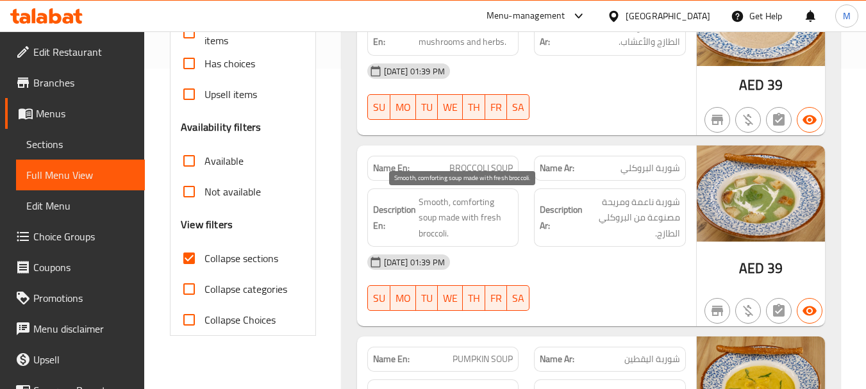
click at [500, 203] on span "Smooth, comforting soup made with fresh broccoli." at bounding box center [466, 217] width 95 height 47
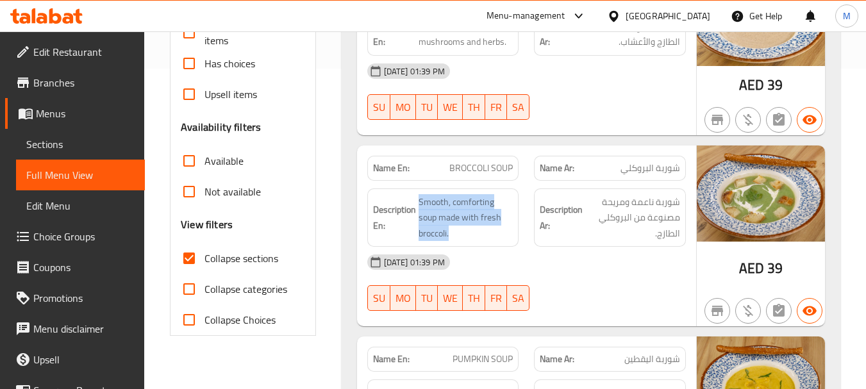
click at [635, 254] on div "18-08-2025 01:39 PM" at bounding box center [527, 262] width 334 height 31
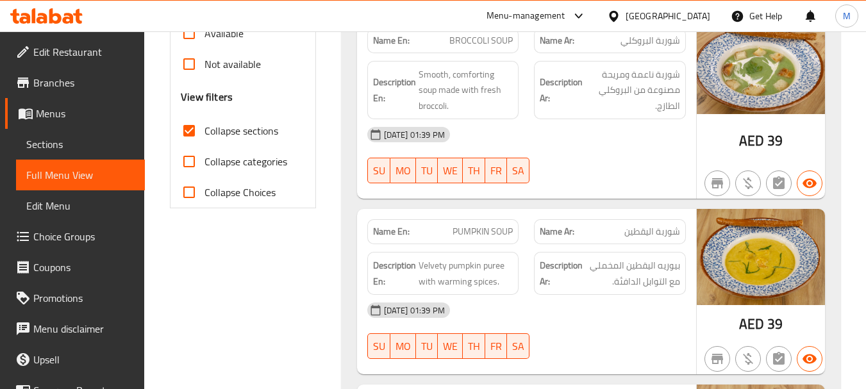
scroll to position [449, 0]
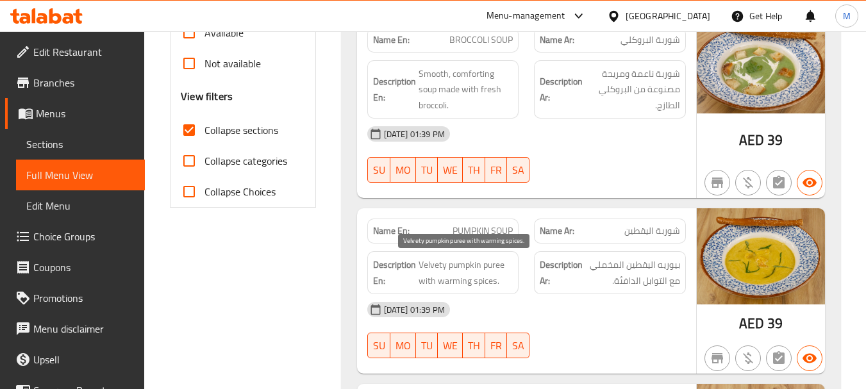
click at [441, 267] on span "Velvety pumpkin puree with warming spices." at bounding box center [466, 272] width 95 height 31
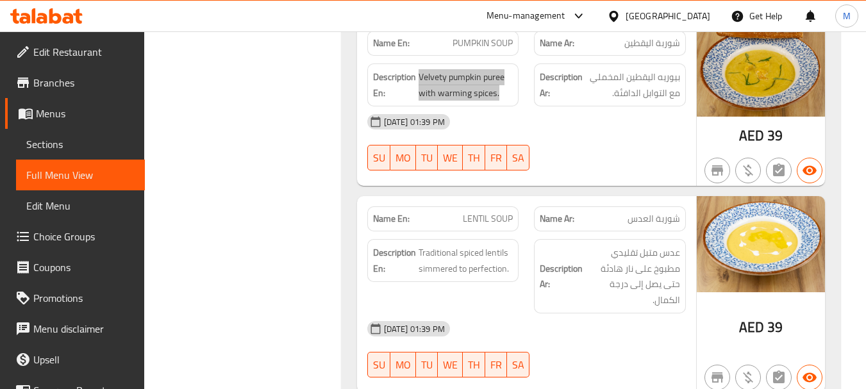
scroll to position [641, 0]
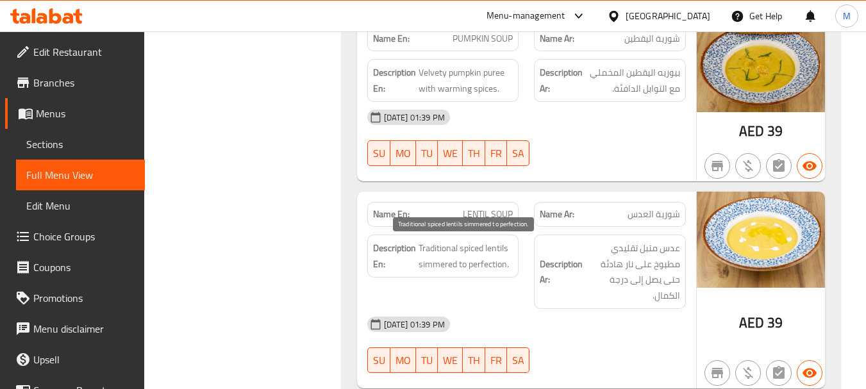
click at [477, 260] on span "Traditional spiced lentils simmered to perfection." at bounding box center [466, 255] width 95 height 31
click at [456, 261] on span "Traditional spiced lentils simmered to perfection." at bounding box center [466, 255] width 95 height 31
drag, startPoint x: 458, startPoint y: 263, endPoint x: 506, endPoint y: 258, distance: 48.4
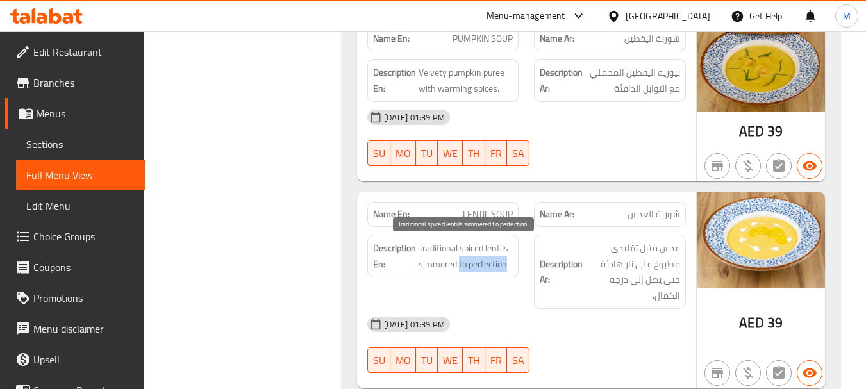
click at [506, 258] on span "Traditional spiced lentils simmered to perfection." at bounding box center [466, 255] width 95 height 31
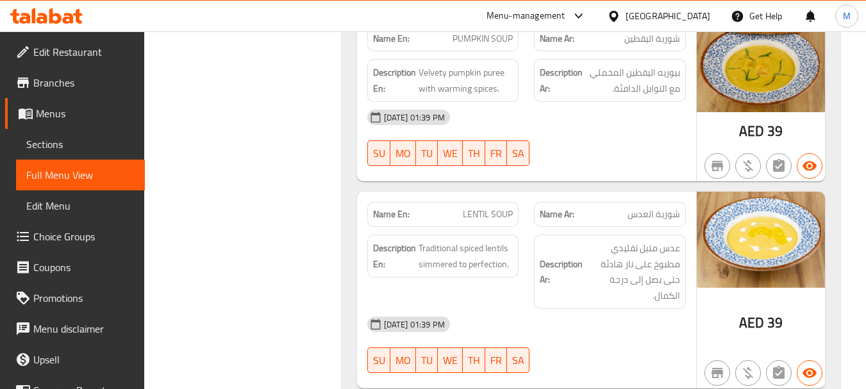
click at [328, 257] on div "Filter Branches Branches Popular filters Free items Branch specific items Has c…" at bounding box center [247, 354] width 171 height 1661
click at [477, 256] on span "Traditional spiced lentils simmered to perfection." at bounding box center [466, 255] width 95 height 31
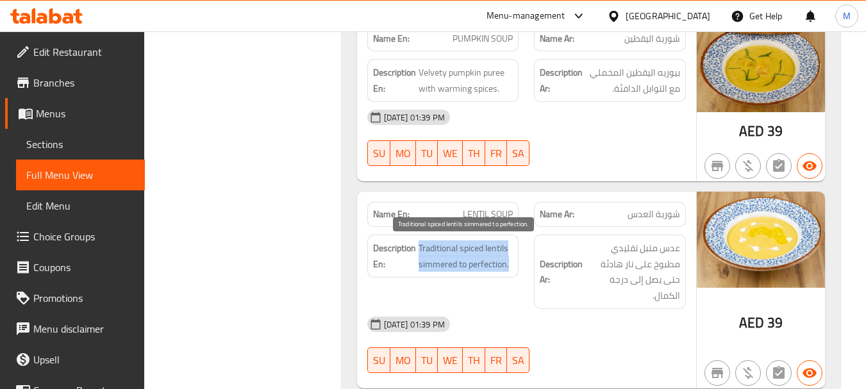
click at [477, 256] on span "Traditional spiced lentils simmered to perfection." at bounding box center [466, 255] width 95 height 31
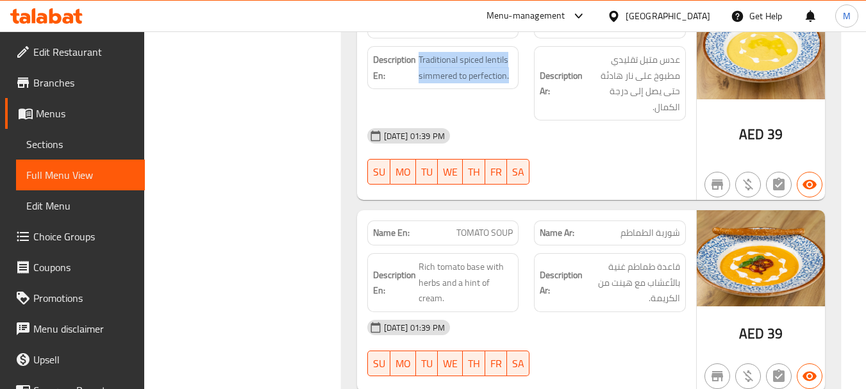
scroll to position [833, 0]
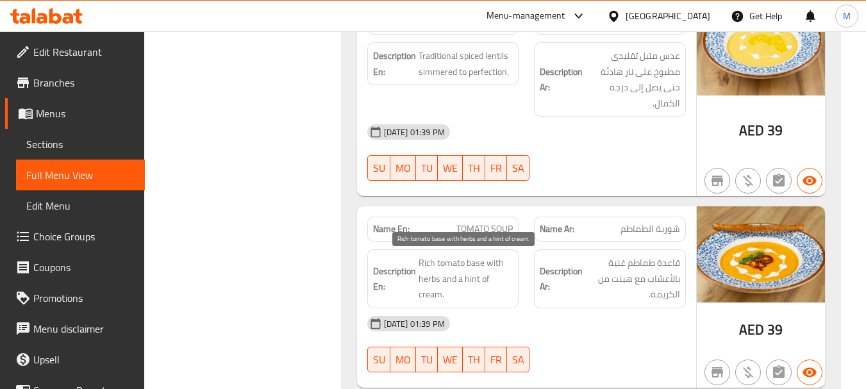
click at [444, 279] on span "Rich tomato base with herbs and a hint of cream." at bounding box center [466, 278] width 95 height 47
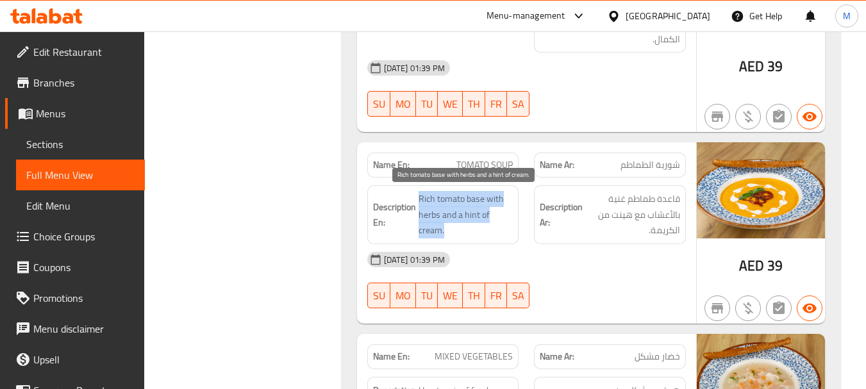
click at [471, 211] on span "Rich tomato base with herbs and a hint of cream." at bounding box center [466, 214] width 95 height 47
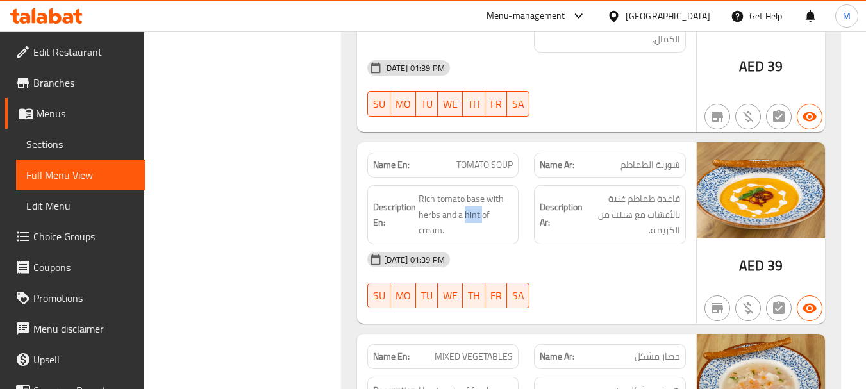
drag, startPoint x: 336, startPoint y: 197, endPoint x: 348, endPoint y: 197, distance: 11.5
click at [336, 197] on div "(En): STARTERS (Ar): المقبلات Name En: SHRIMPS AVOCADO SALAD Name Ar: سلطة أفوك…" at bounding box center [591, 97] width 514 height 1661
click at [474, 216] on span "Rich tomato base with herbs and a hint of cream." at bounding box center [466, 214] width 95 height 47
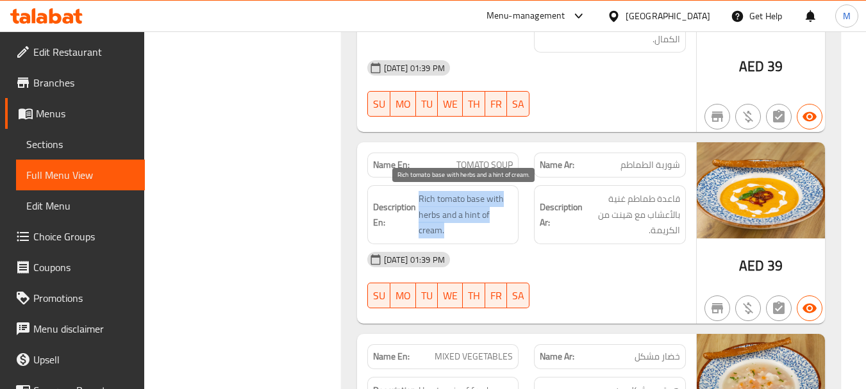
click at [474, 216] on span "Rich tomato base with herbs and a hint of cream." at bounding box center [466, 214] width 95 height 47
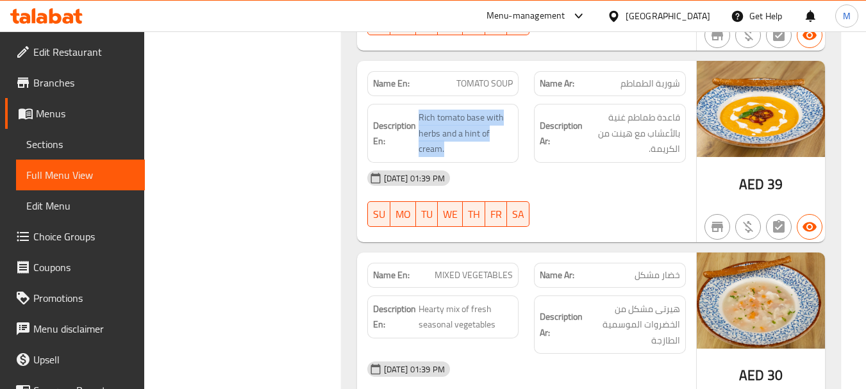
scroll to position [1090, 0]
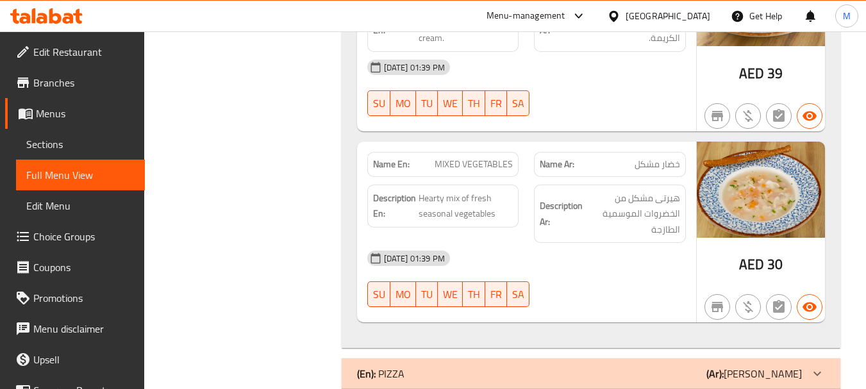
click at [461, 220] on span "Hearty mix of fresh seasonal vegetables" at bounding box center [466, 205] width 95 height 31
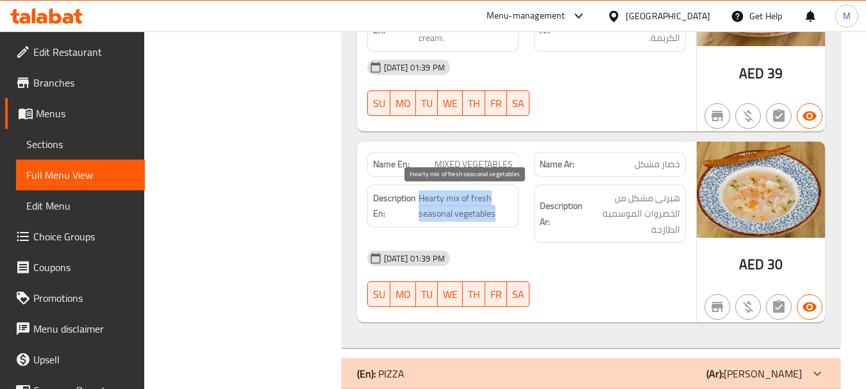
click at [461, 220] on span "Hearty mix of fresh seasonal vegetables" at bounding box center [466, 205] width 95 height 31
click at [431, 197] on span "Hearty mix of fresh seasonal vegetables" at bounding box center [466, 205] width 95 height 31
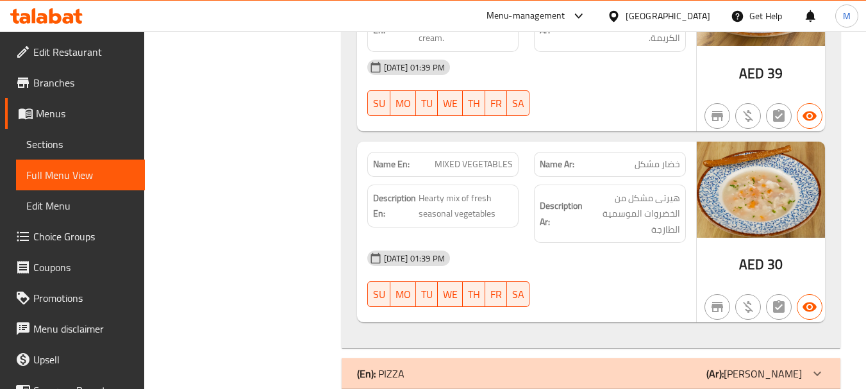
click at [443, 191] on span "Hearty mix of fresh seasonal vegetables" at bounding box center [466, 205] width 95 height 31
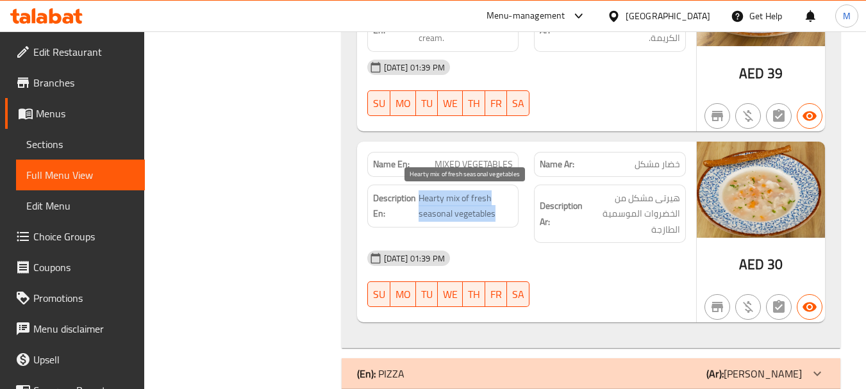
click at [443, 191] on span "Hearty mix of fresh seasonal vegetables" at bounding box center [466, 205] width 95 height 31
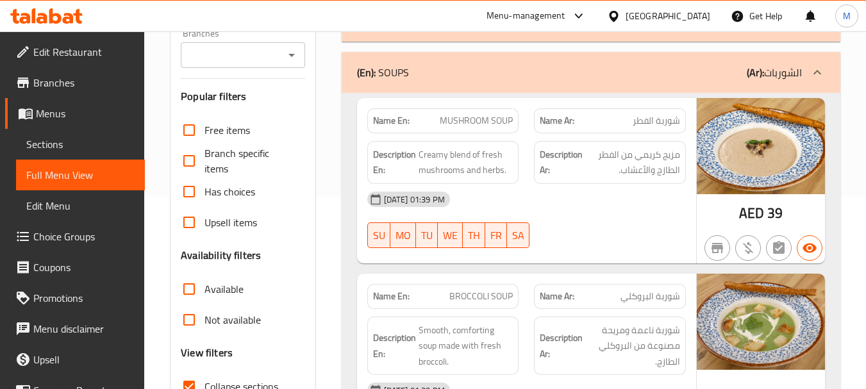
scroll to position [64, 0]
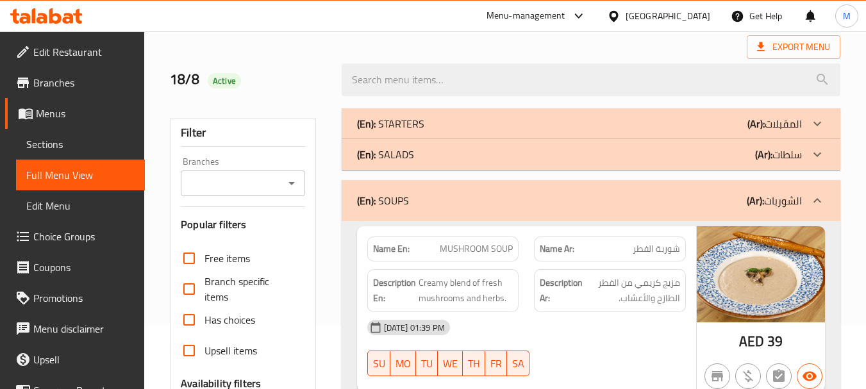
click at [432, 186] on div "(En): SOUPS (Ar): الشوربات" at bounding box center [591, 200] width 499 height 41
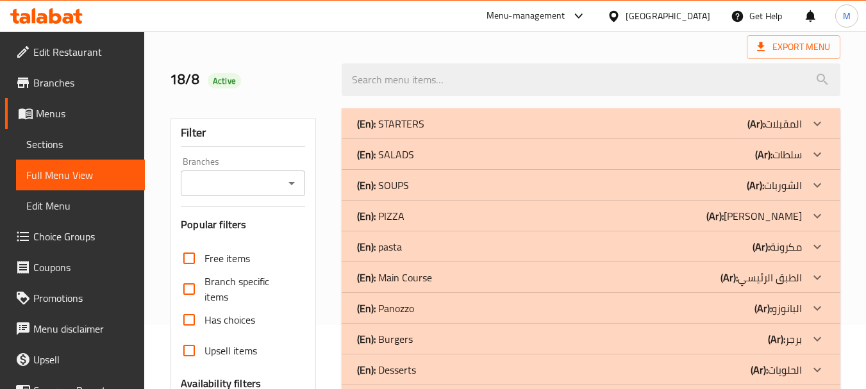
click at [414, 131] on div "(En): PIZZA (Ar): بيتزا" at bounding box center [579, 123] width 445 height 15
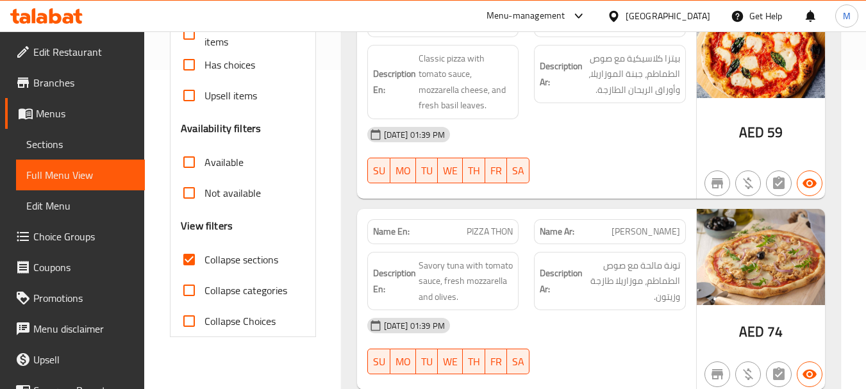
scroll to position [320, 0]
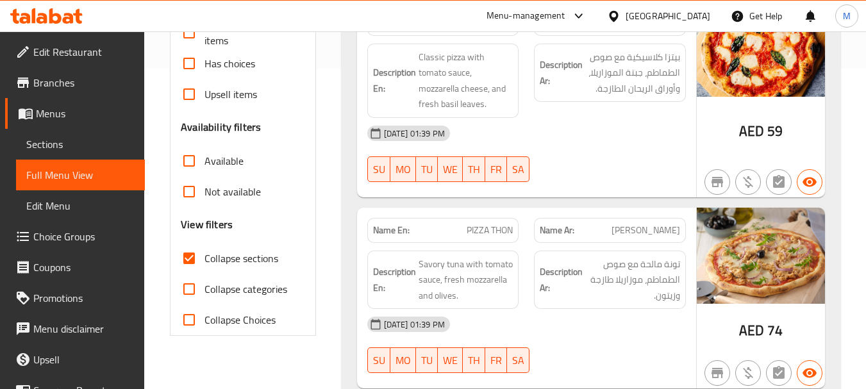
click at [544, 322] on div "18-08-2025 01:39 PM" at bounding box center [527, 324] width 334 height 31
click at [573, 330] on div "18-08-2025 01:39 PM" at bounding box center [527, 324] width 334 height 31
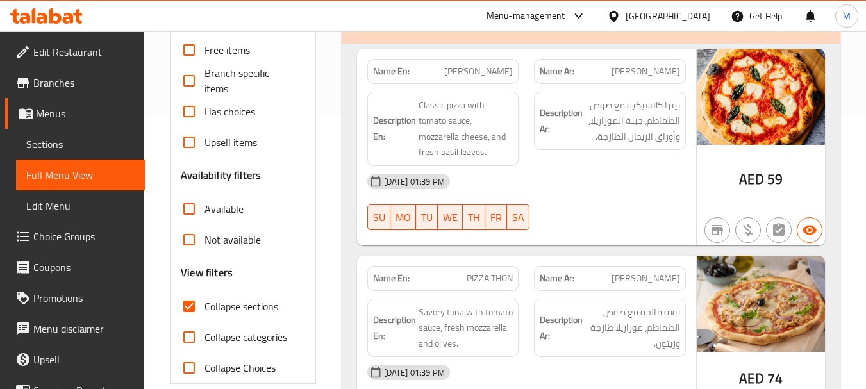
scroll to position [192, 0]
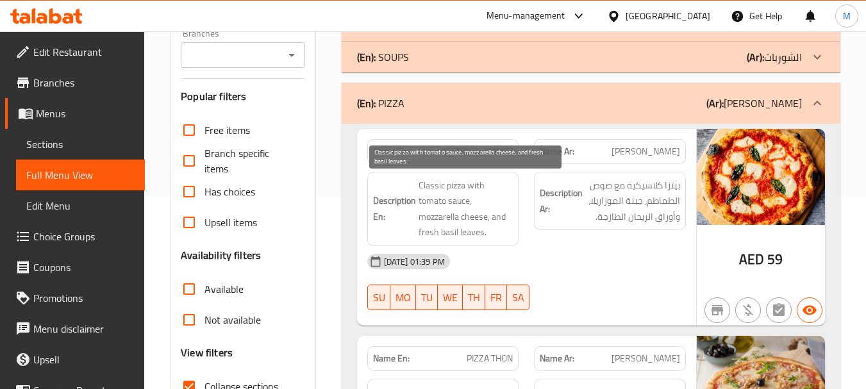
click at [434, 201] on span "Classic pizza with tomato sauce, mozzarella cheese, and fresh basil leaves." at bounding box center [466, 209] width 95 height 63
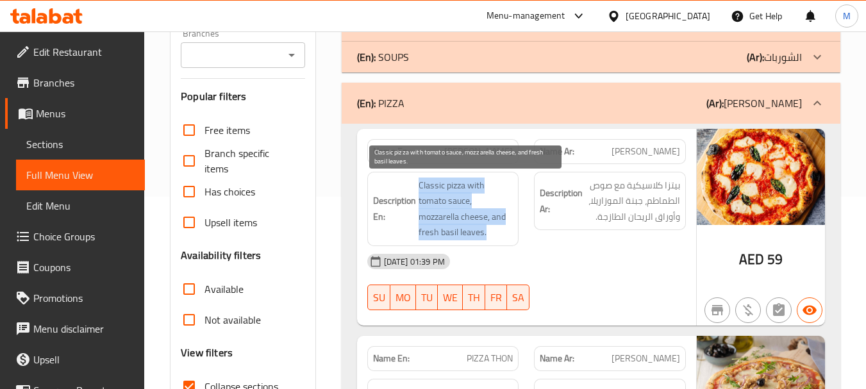
click at [434, 201] on span "Classic pizza with tomato sauce, mozzarella cheese, and fresh basil leaves." at bounding box center [466, 209] width 95 height 63
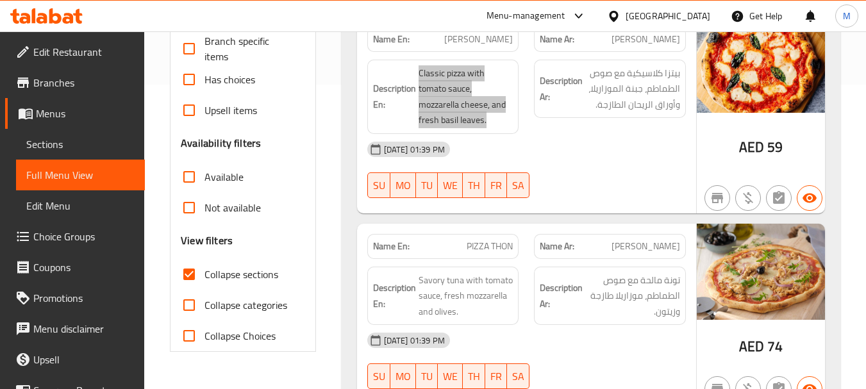
scroll to position [320, 0]
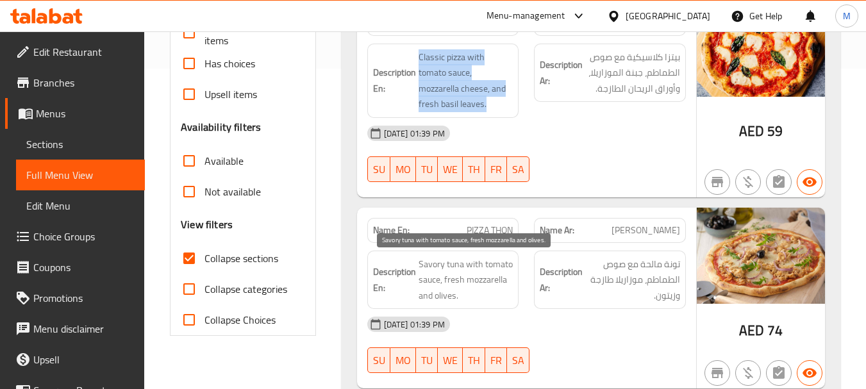
click at [467, 264] on span "Savory tuna with tomato sauce, fresh mozzarella and olives." at bounding box center [466, 279] width 95 height 47
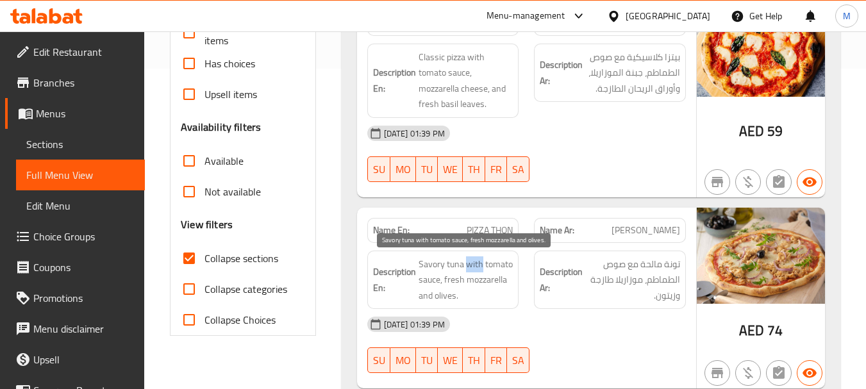
click at [467, 265] on span "Savory tuna with tomato sauce, fresh mozzarella and olives." at bounding box center [466, 279] width 95 height 47
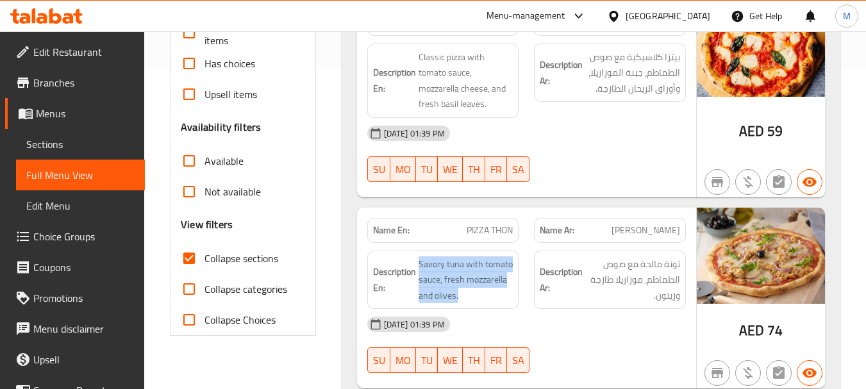
drag, startPoint x: 654, startPoint y: 247, endPoint x: 660, endPoint y: 240, distance: 9.1
click at [654, 247] on div "Description Ar: تونة مالحة مع صوص الطماطم، موزاريلا طازجة وزيتون." at bounding box center [609, 280] width 167 height 74
click at [660, 233] on span "[PERSON_NAME]" at bounding box center [645, 230] width 69 height 13
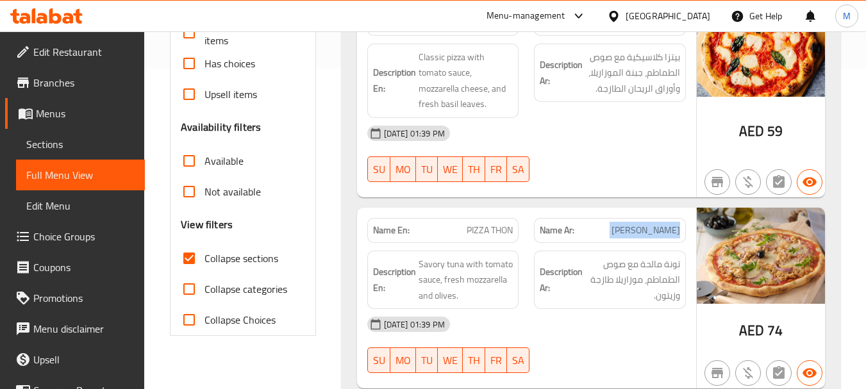
click at [660, 232] on span "[PERSON_NAME]" at bounding box center [645, 230] width 69 height 13
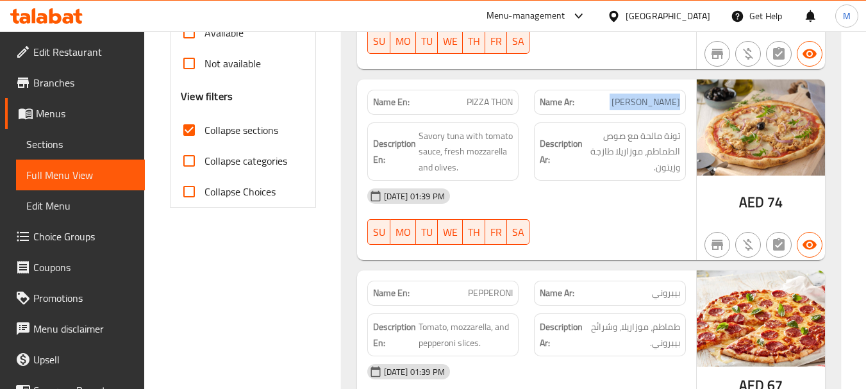
scroll to position [513, 0]
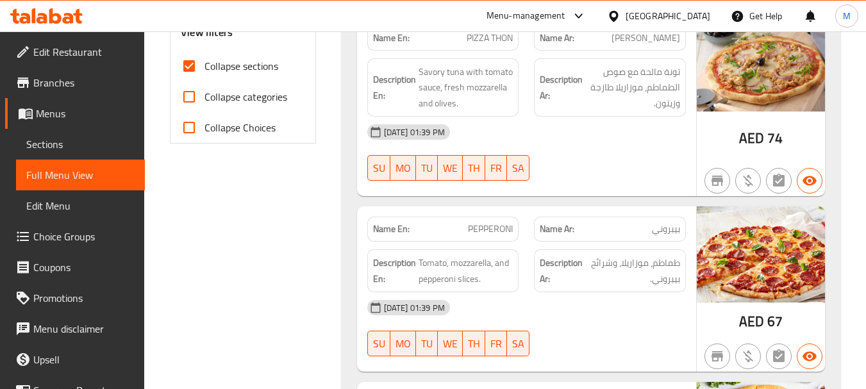
click at [467, 273] on span "Tomato, mozzarella, and pepperoni slices." at bounding box center [466, 270] width 95 height 31
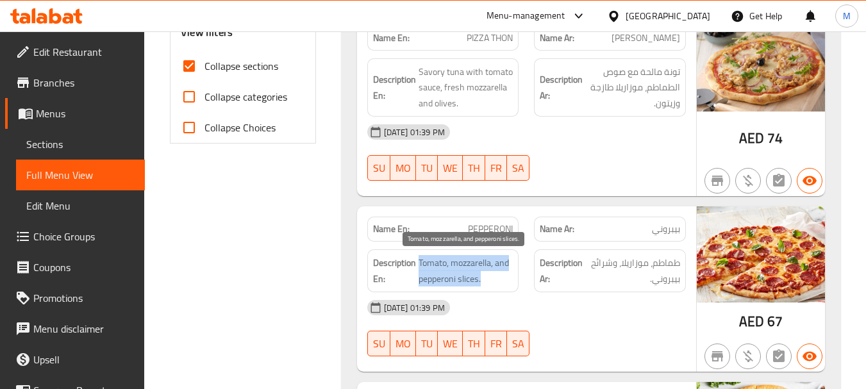
click at [467, 273] on span "Tomato, mozzarella, and pepperoni slices." at bounding box center [466, 270] width 95 height 31
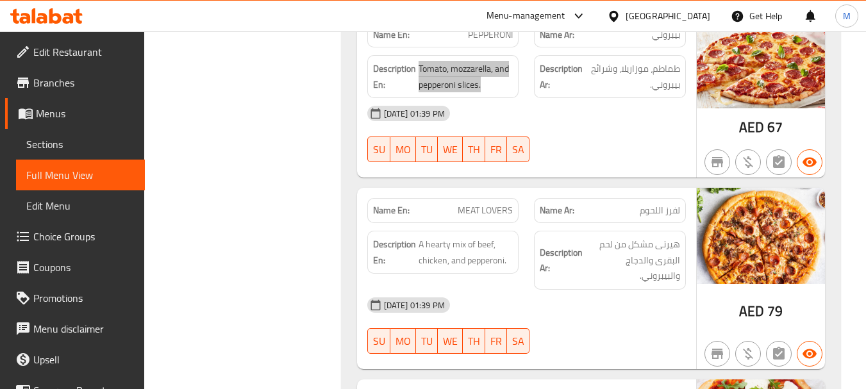
scroll to position [769, 0]
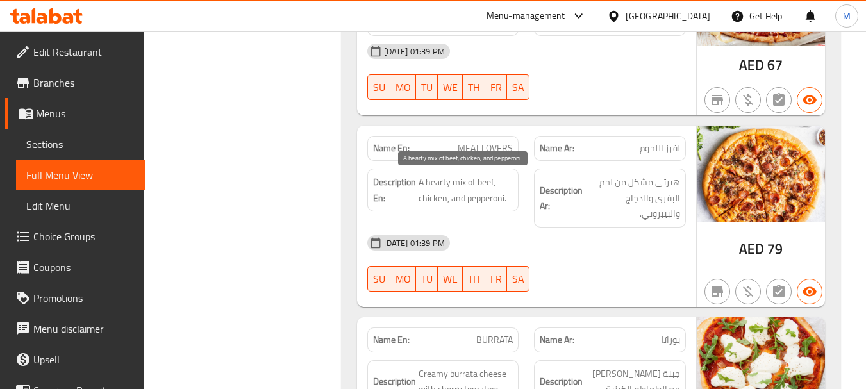
click at [479, 192] on span "A hearty mix of beef, chicken, and pepperoni." at bounding box center [466, 189] width 95 height 31
click at [593, 246] on div "18-08-2025 01:39 PM" at bounding box center [527, 243] width 334 height 31
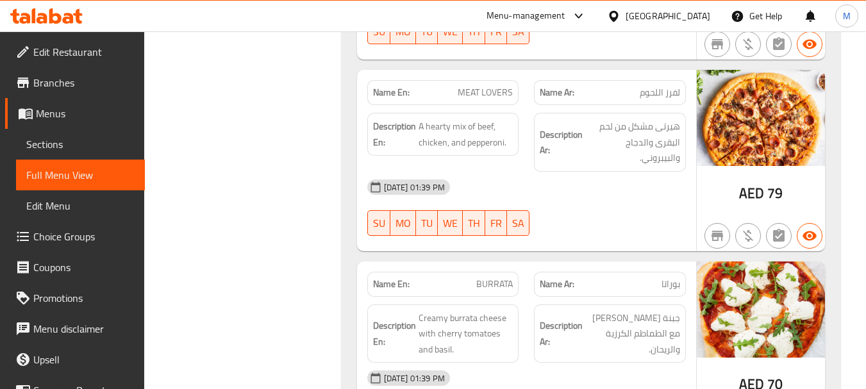
scroll to position [897, 0]
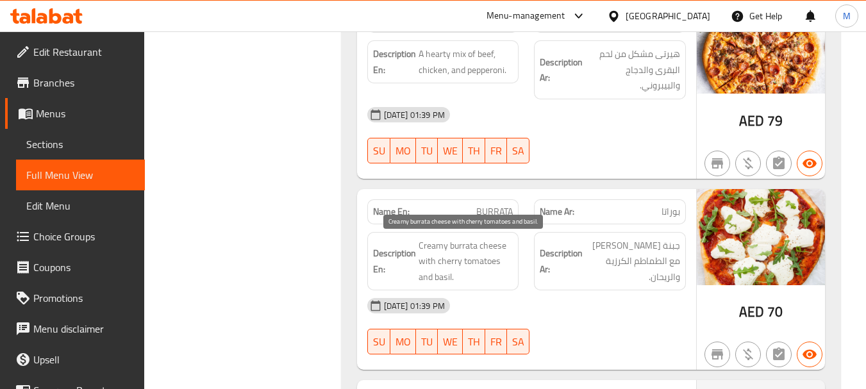
click at [454, 265] on span "Creamy burrata cheese with cherry tomatoes and basil." at bounding box center [466, 261] width 95 height 47
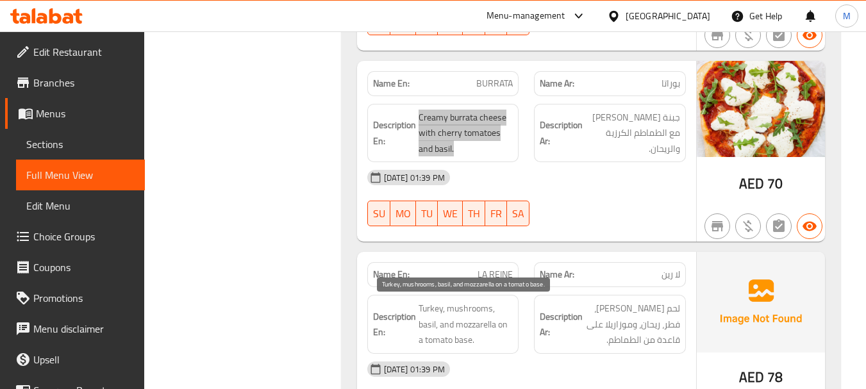
scroll to position [1090, 0]
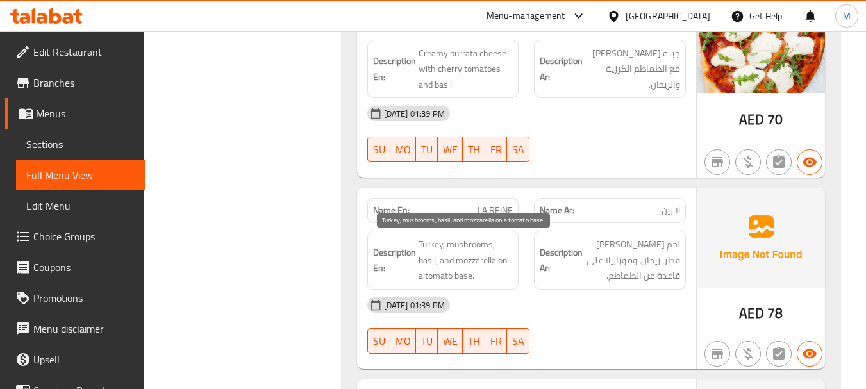
click at [477, 265] on span "Turkey, mushrooms, basil, and mozzarella on a tomato base." at bounding box center [466, 260] width 95 height 47
click at [574, 313] on div "18-08-2025 01:39 PM" at bounding box center [527, 305] width 334 height 31
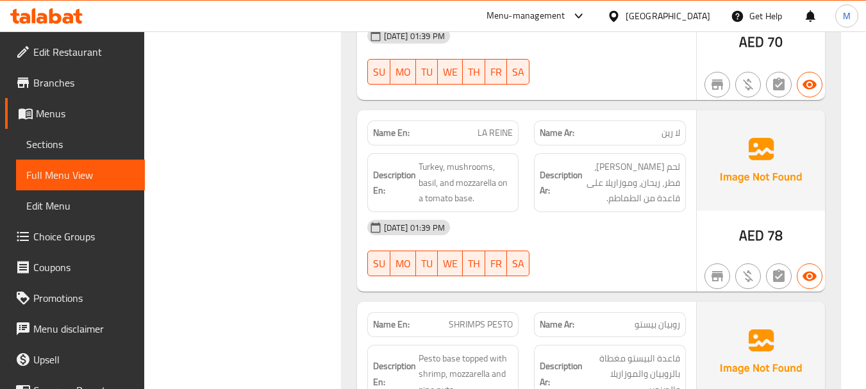
scroll to position [1282, 0]
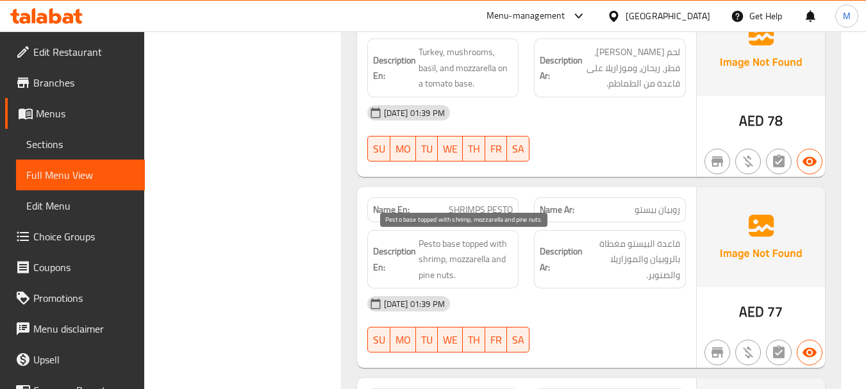
click at [466, 245] on span "Pesto base topped with shrimp, mozzarella and pine nuts." at bounding box center [466, 259] width 95 height 47
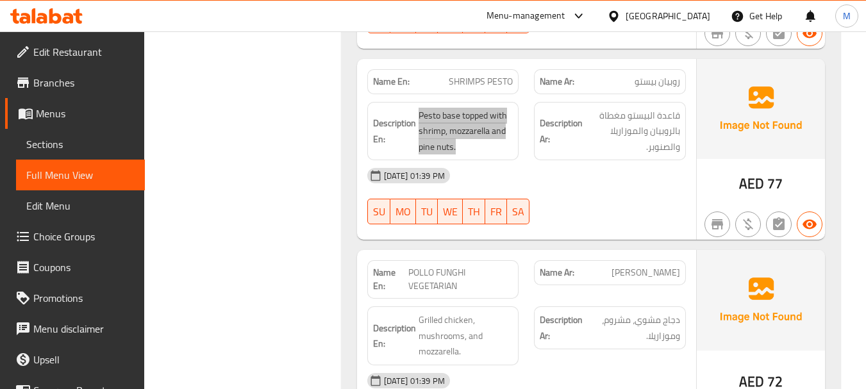
scroll to position [1474, 0]
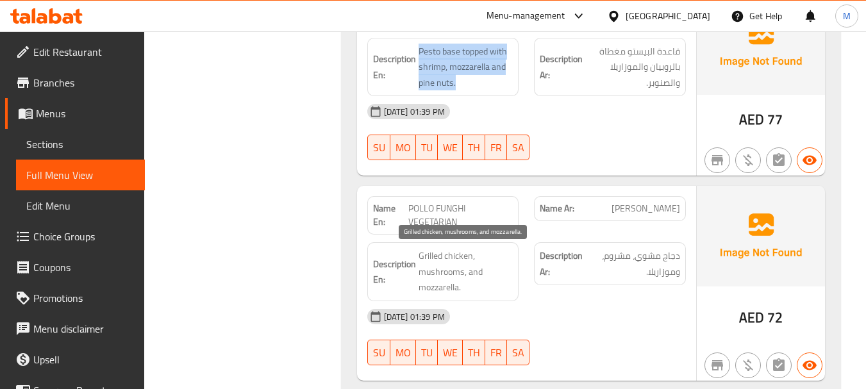
click at [438, 284] on span "Grilled chicken, mushrooms, and mozzarella." at bounding box center [466, 271] width 95 height 47
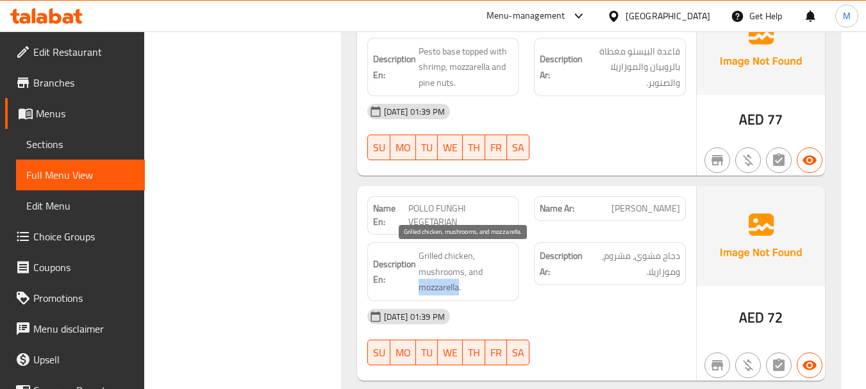
click at [438, 284] on span "Grilled chicken, mushrooms, and mozzarella." at bounding box center [466, 271] width 95 height 47
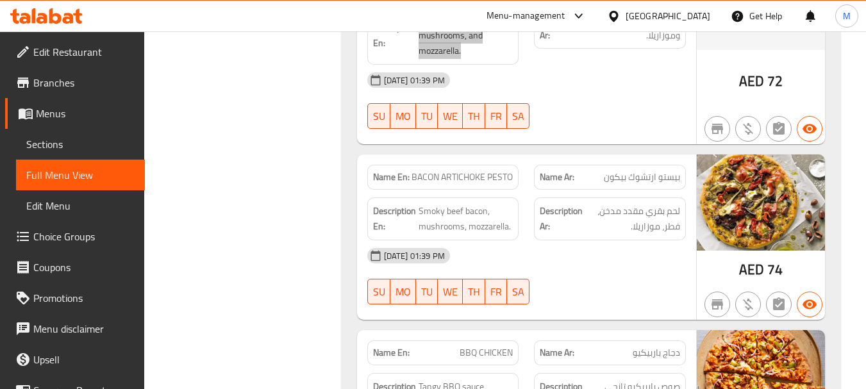
scroll to position [1731, 0]
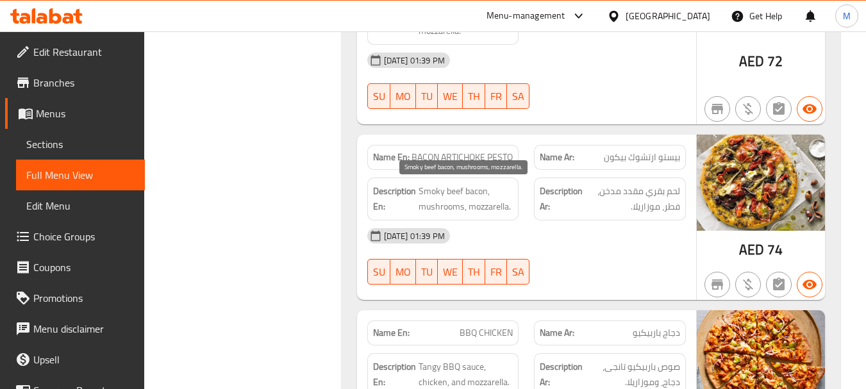
click at [478, 204] on span "Smoky beef bacon, mushrooms, mozzarella." at bounding box center [466, 198] width 95 height 31
click at [454, 191] on span "Smoky beef bacon, mushrooms, mozzarella." at bounding box center [466, 198] width 95 height 31
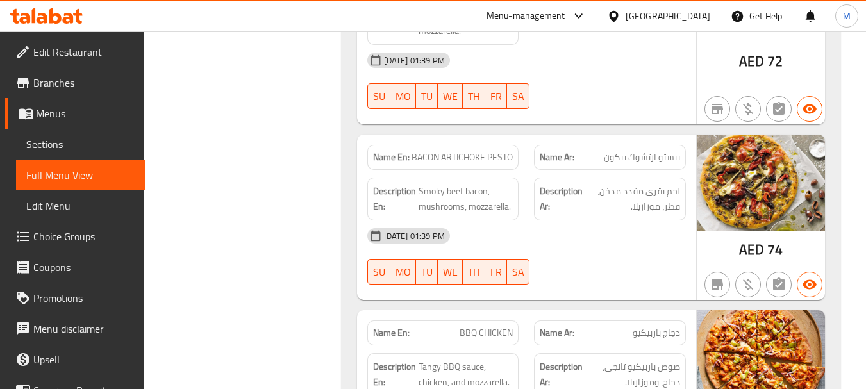
click at [440, 151] on span "BACON ARTICHOKE PESTO" at bounding box center [461, 157] width 101 height 13
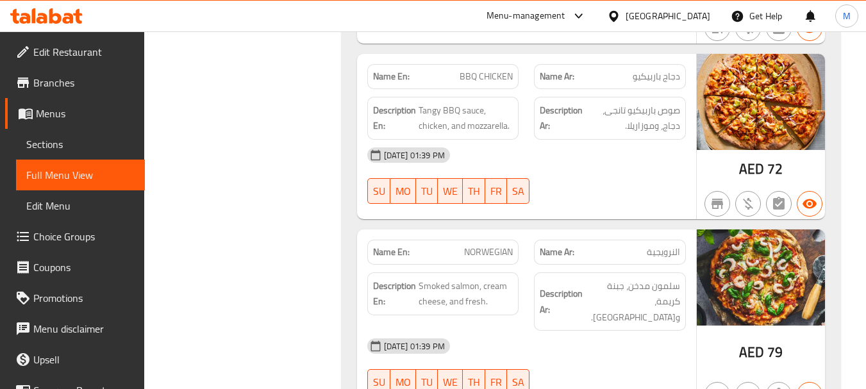
scroll to position [1923, 0]
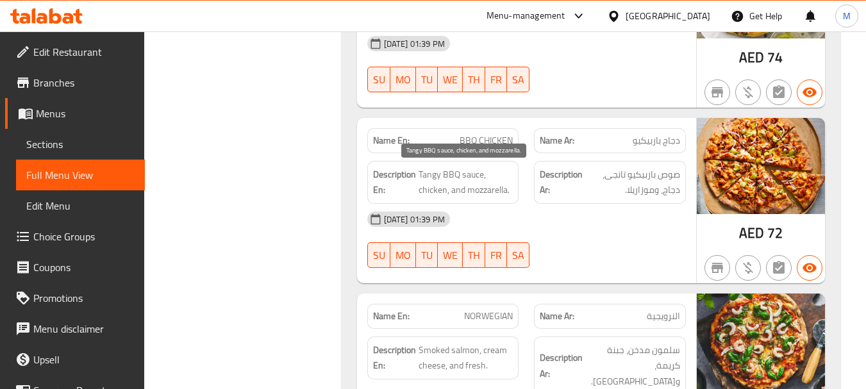
click at [464, 192] on span "Tangy BBQ sauce, chicken, and mozzarella." at bounding box center [466, 182] width 95 height 31
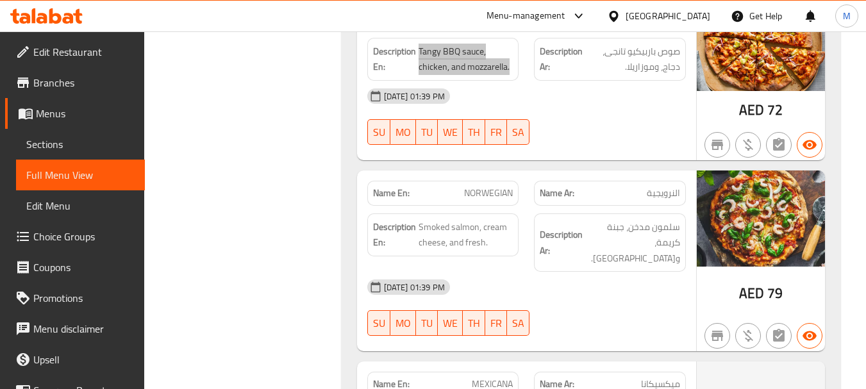
scroll to position [2051, 0]
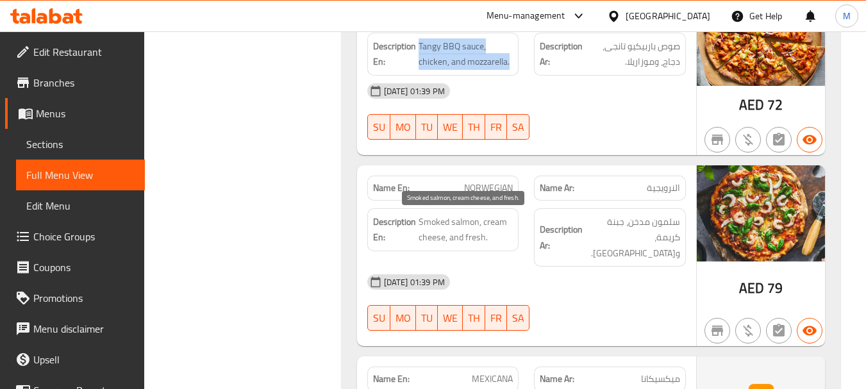
click at [477, 227] on span "Smoked salmon, cream cheese, and fresh." at bounding box center [466, 229] width 95 height 31
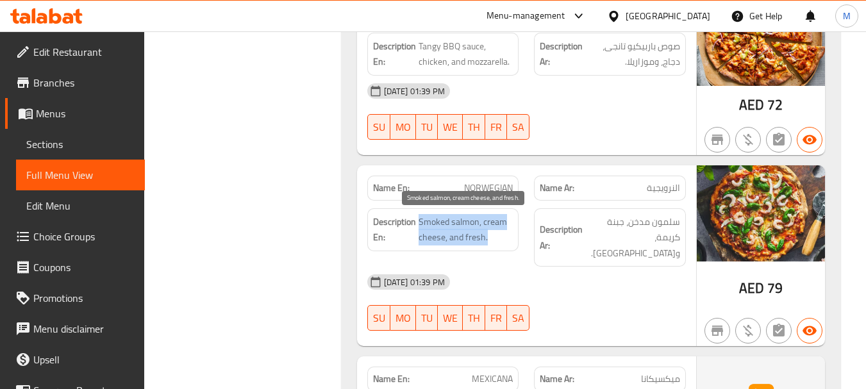
click at [477, 227] on span "Smoked salmon, cream cheese, and fresh." at bounding box center [466, 229] width 95 height 31
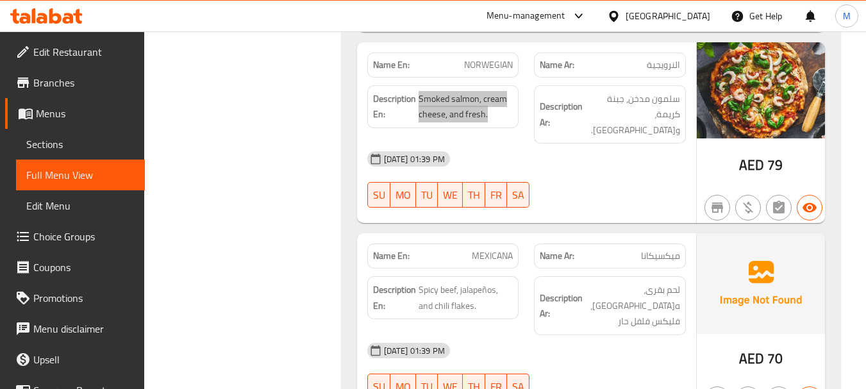
scroll to position [2179, 0]
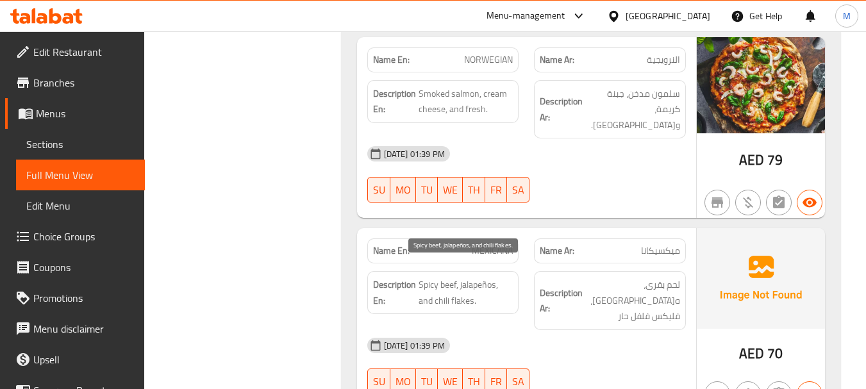
click at [472, 285] on span "Spicy beef, jalapeños, and chili flakes." at bounding box center [466, 292] width 95 height 31
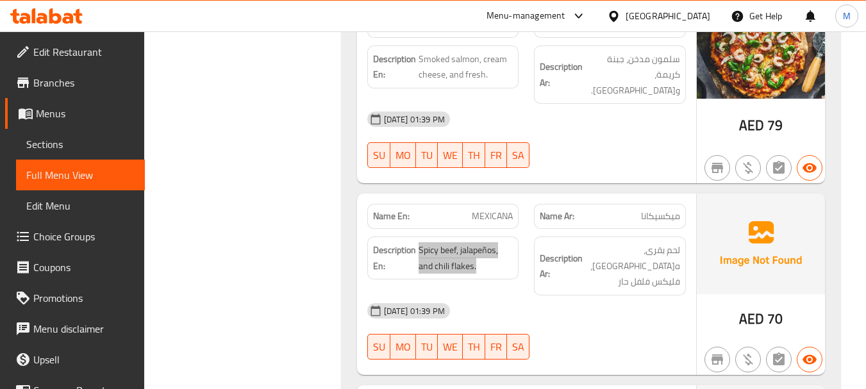
scroll to position [2243, 0]
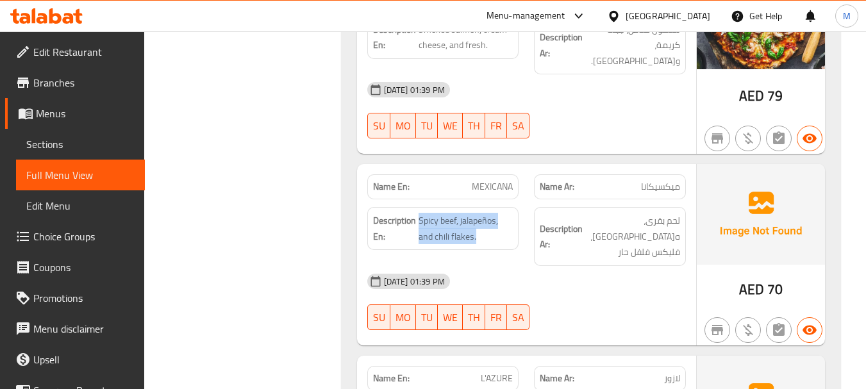
drag, startPoint x: 483, startPoint y: 183, endPoint x: 484, endPoint y: 170, distance: 12.8
click at [483, 199] on div "Description En: Spicy beef, jalapeños, and chili flakes." at bounding box center [443, 236] width 167 height 74
click at [486, 180] on span "MEXICANA" at bounding box center [492, 186] width 41 height 13
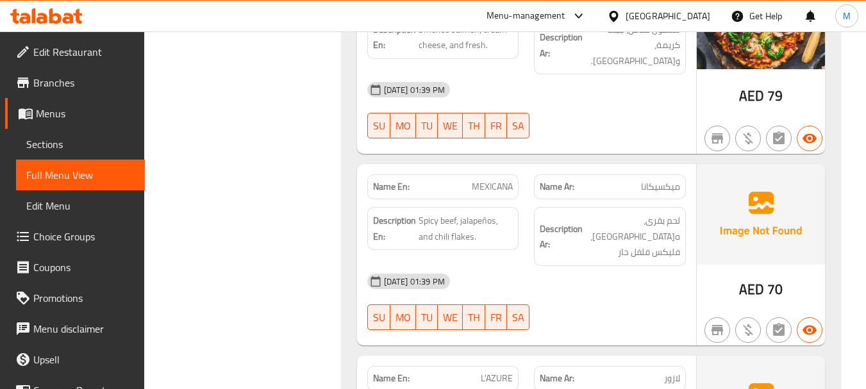
drag, startPoint x: 419, startPoint y: 206, endPoint x: 436, endPoint y: 205, distance: 17.4
click at [436, 213] on span "Spicy beef, jalapeños, and chili flakes." at bounding box center [466, 228] width 95 height 31
click at [480, 213] on span "Spicy beef, jalapeños, and chili flakes." at bounding box center [466, 228] width 95 height 31
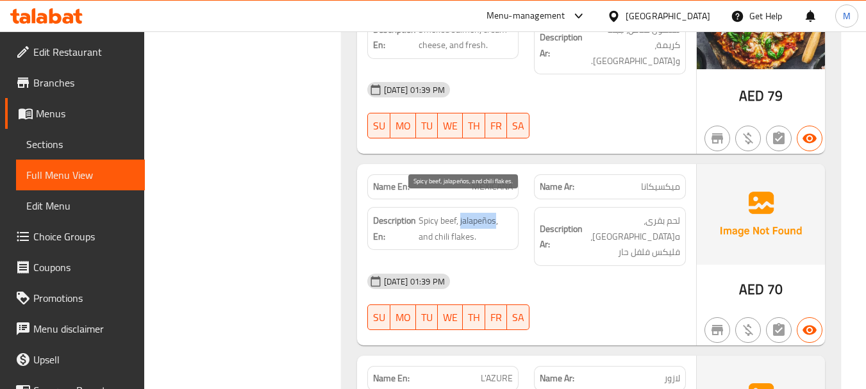
click at [480, 213] on span "Spicy beef, jalapeños, and chili flakes." at bounding box center [466, 228] width 95 height 31
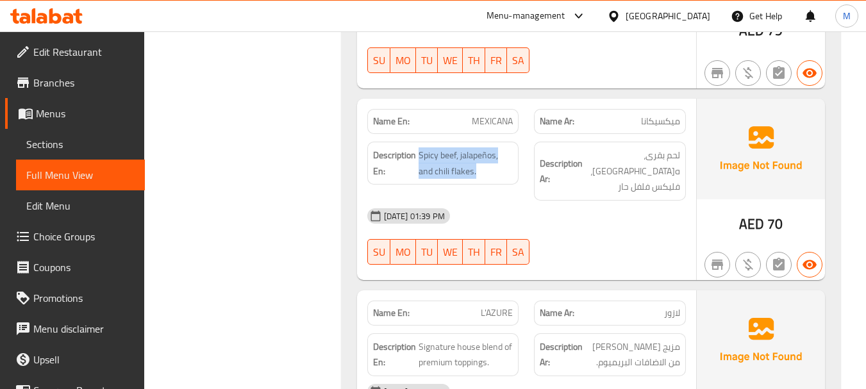
scroll to position [2371, 0]
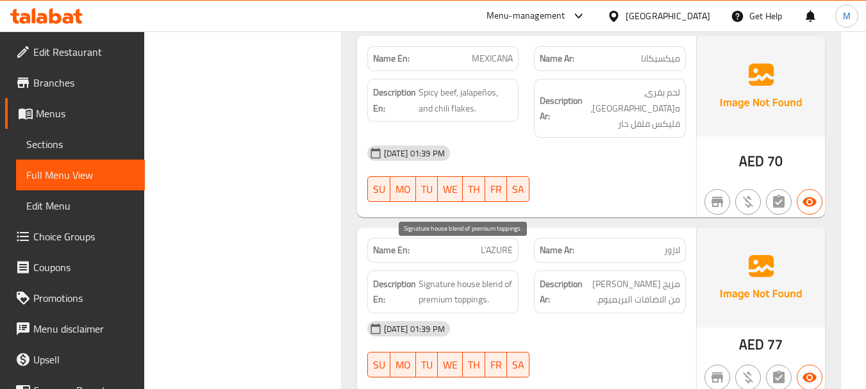
click at [451, 276] on span "Signature house blend of premium toppings." at bounding box center [466, 291] width 95 height 31
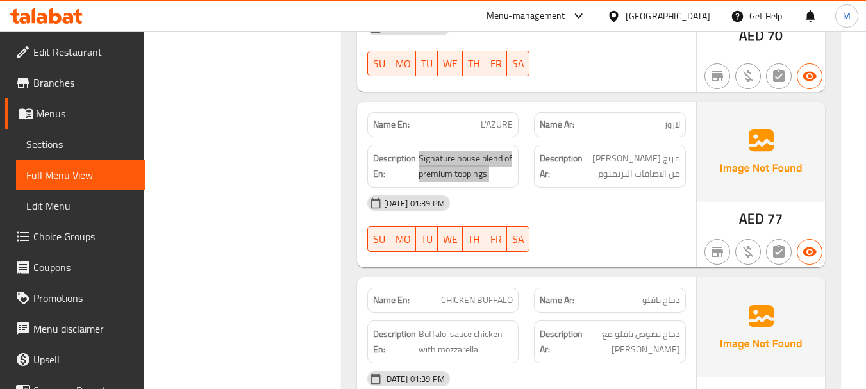
scroll to position [2500, 0]
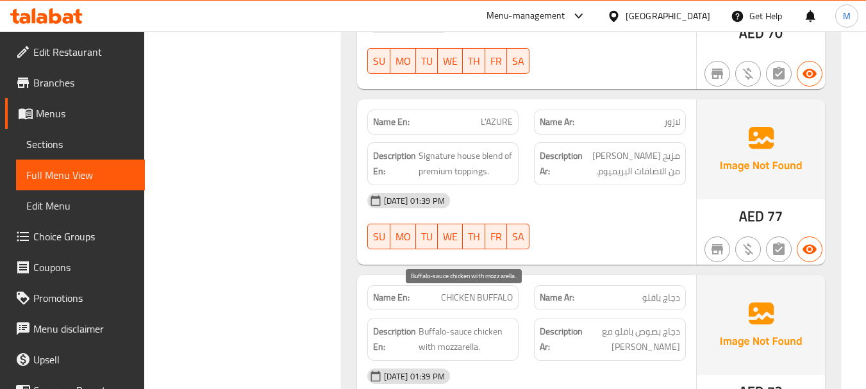
click at [437, 324] on span "Buffalo-sauce chicken with mozzarella." at bounding box center [466, 339] width 95 height 31
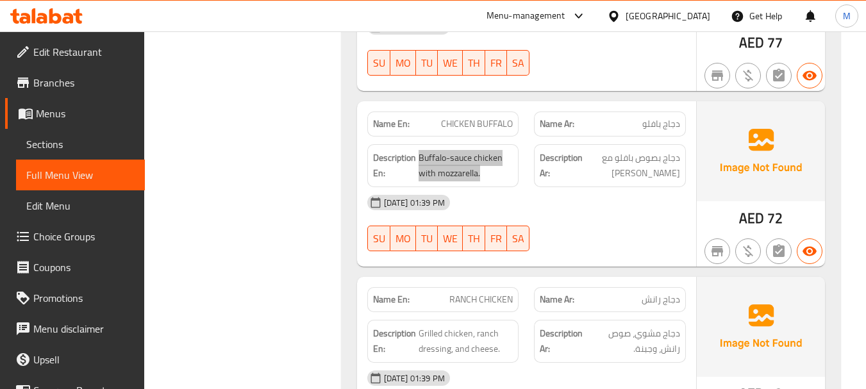
scroll to position [2692, 0]
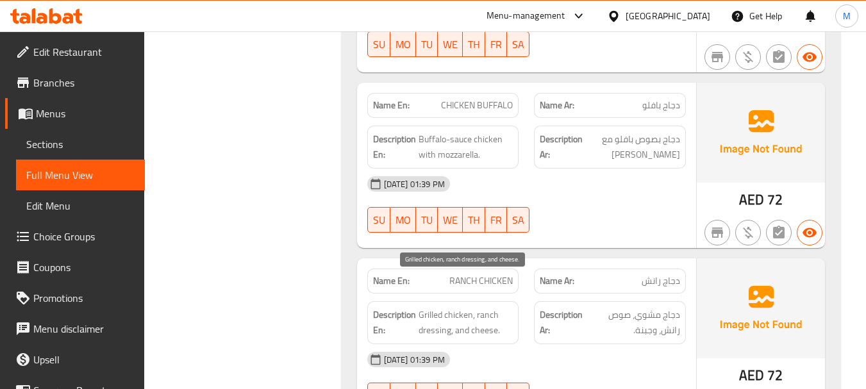
click at [485, 307] on span "Grilled chicken, ranch dressing, and cheese." at bounding box center [466, 322] width 95 height 31
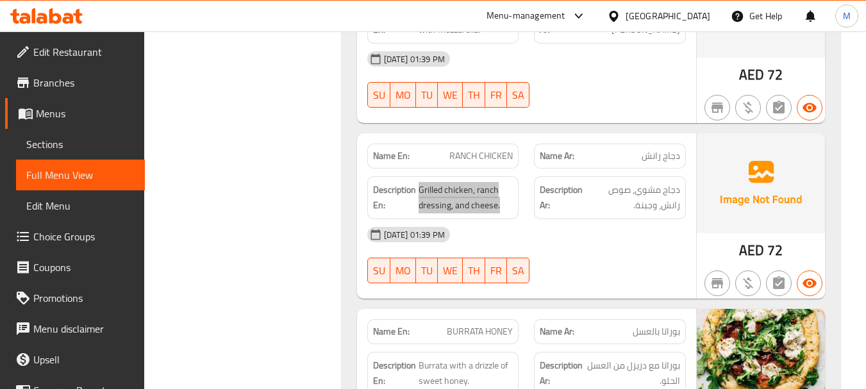
scroll to position [2820, 0]
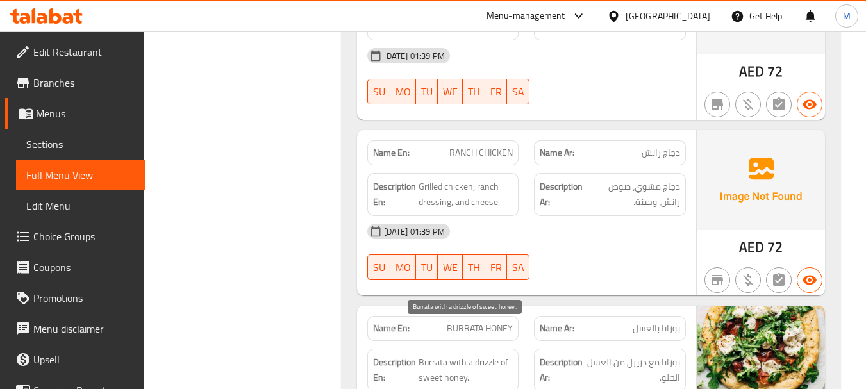
click at [455, 354] on span "Burrata with a drizzle of sweet honey." at bounding box center [466, 369] width 95 height 31
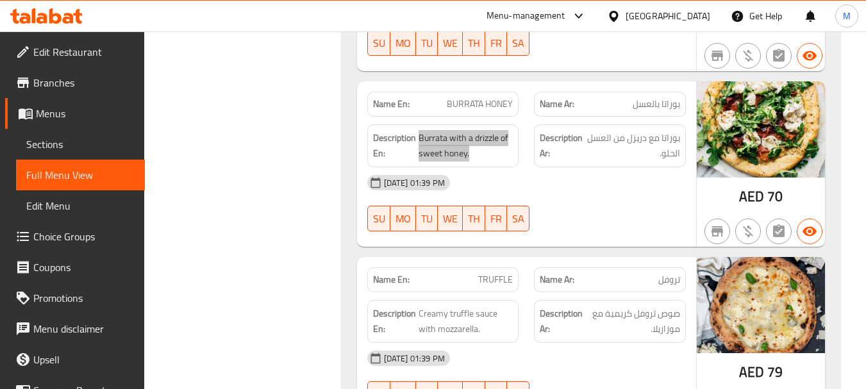
scroll to position [3076, 0]
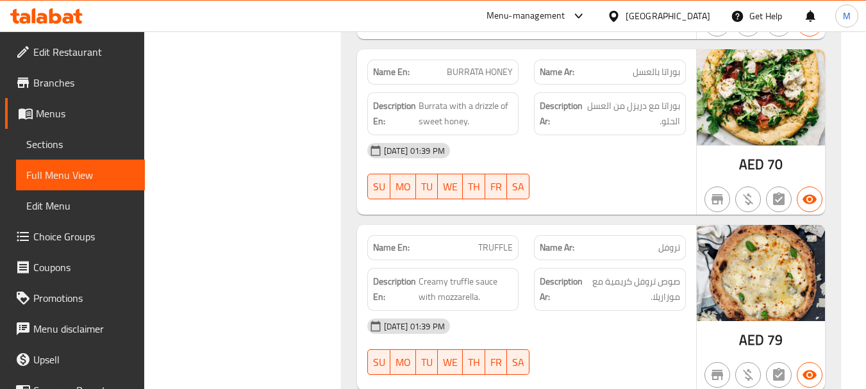
click at [472, 274] on span "Creamy truffle sauce with mozzarella." at bounding box center [466, 289] width 95 height 31
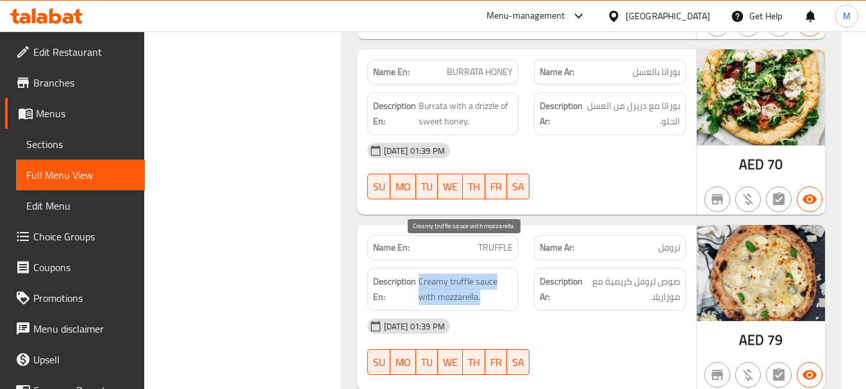
click at [472, 274] on span "Creamy truffle sauce with mozzarella." at bounding box center [466, 289] width 95 height 31
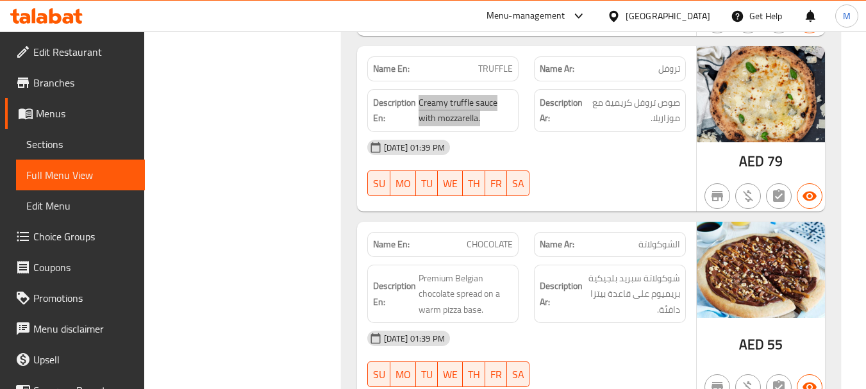
scroll to position [3269, 0]
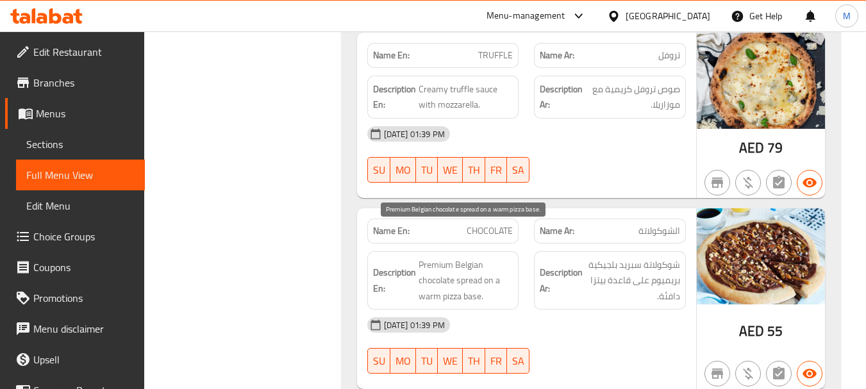
click at [477, 257] on span "Premium Belgian chocolate spread on a warm pizza base." at bounding box center [466, 280] width 95 height 47
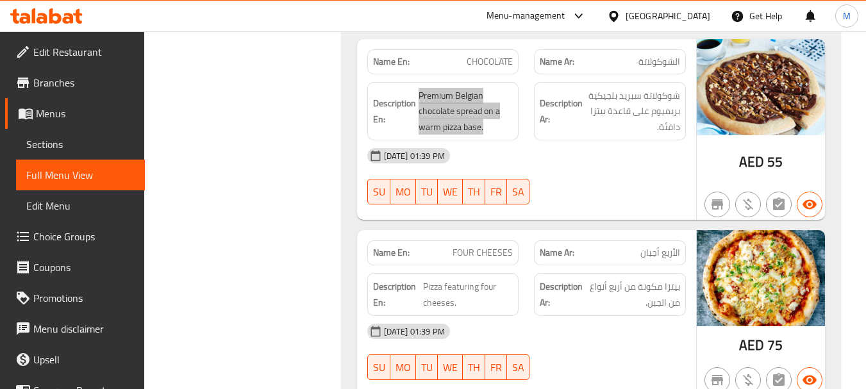
scroll to position [3461, 0]
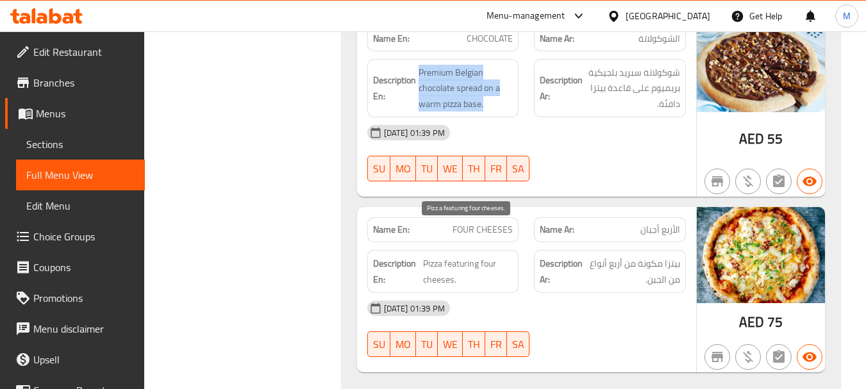
click at [460, 256] on span "Pizza featuring four cheeses." at bounding box center [468, 271] width 90 height 31
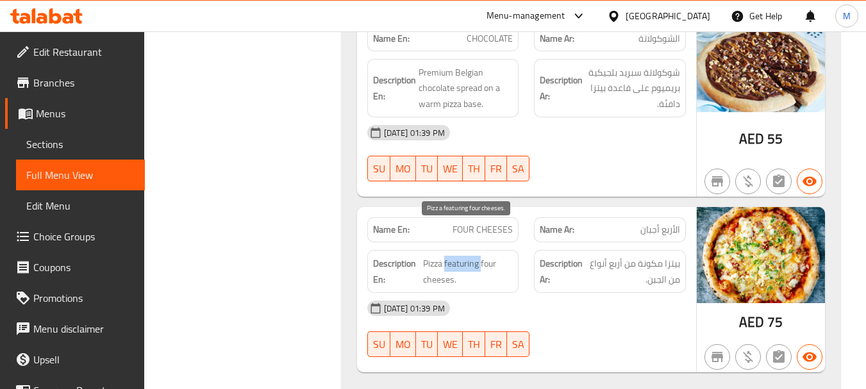
click at [460, 256] on span "Pizza featuring four cheeses." at bounding box center [468, 271] width 90 height 31
click at [494, 223] on span "FOUR CHEESES" at bounding box center [482, 229] width 60 height 13
click at [493, 223] on span "FOUR CHEESES" at bounding box center [482, 229] width 60 height 13
click at [492, 223] on span "FOUR CHEESES" at bounding box center [482, 229] width 60 height 13
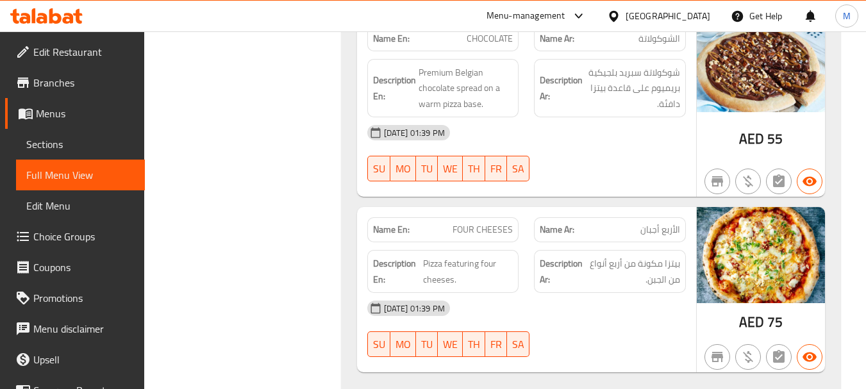
click at [466, 223] on span "FOUR CHEESES" at bounding box center [482, 229] width 60 height 13
click at [445, 256] on span "Pizza featuring four cheeses." at bounding box center [468, 271] width 90 height 31
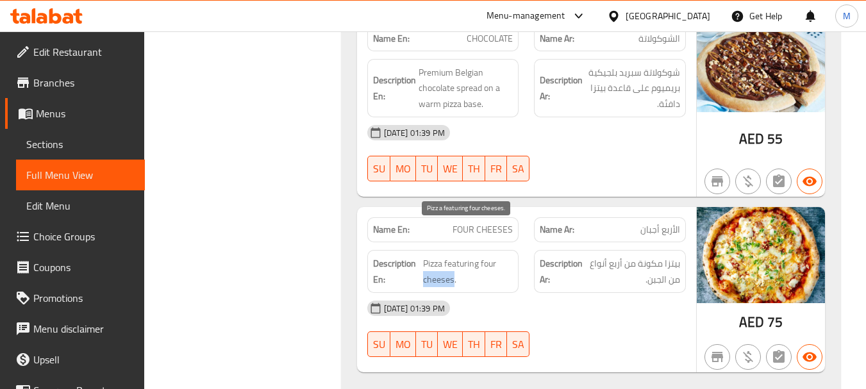
click at [445, 256] on span "Pizza featuring four cheeses." at bounding box center [468, 271] width 90 height 31
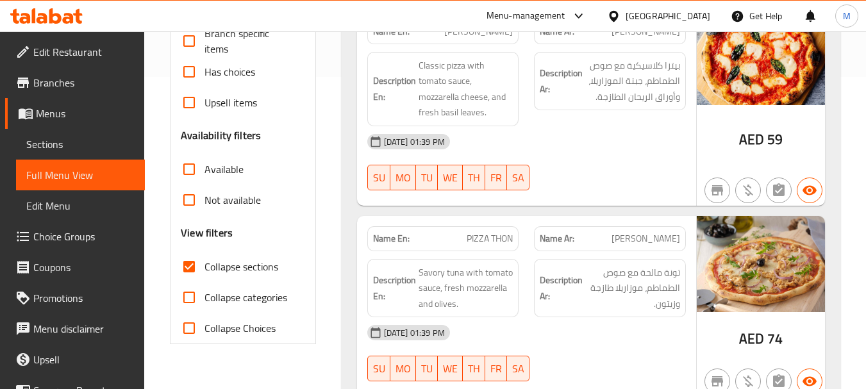
scroll to position [0, 0]
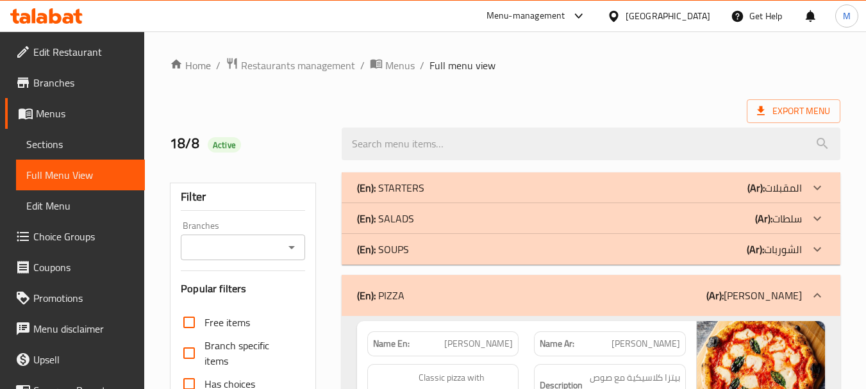
click at [507, 297] on div "(En): PIZZA (Ar): بيتزا" at bounding box center [579, 295] width 445 height 15
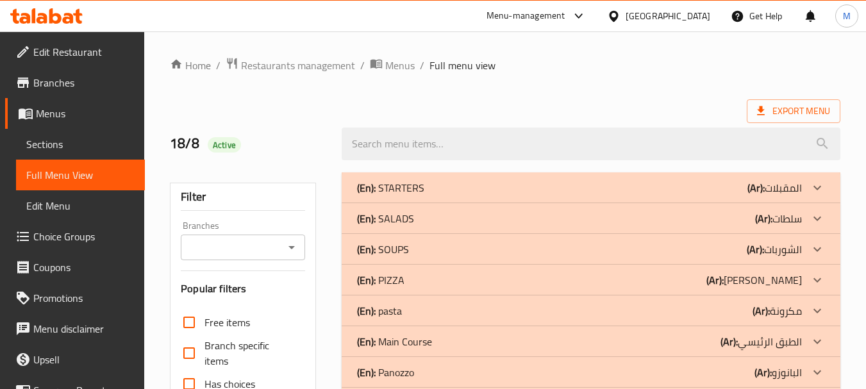
click at [413, 195] on div "(En): pasta (Ar): مكرونة" at bounding box center [579, 187] width 445 height 15
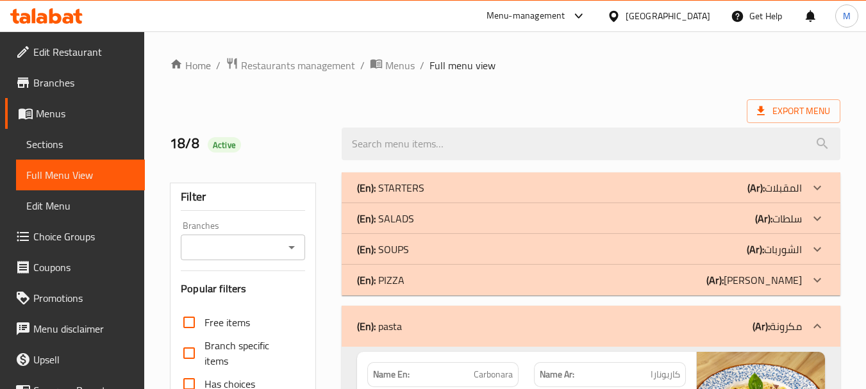
scroll to position [192, 0]
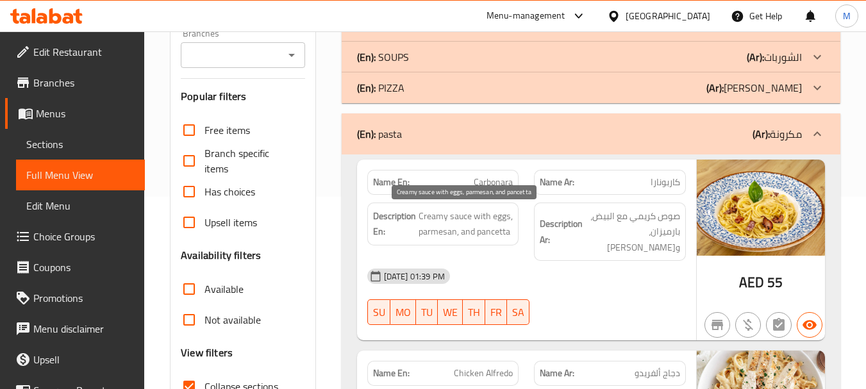
click at [483, 220] on span "Creamy sauce with eggs, parmesan, and pancetta" at bounding box center [466, 223] width 95 height 31
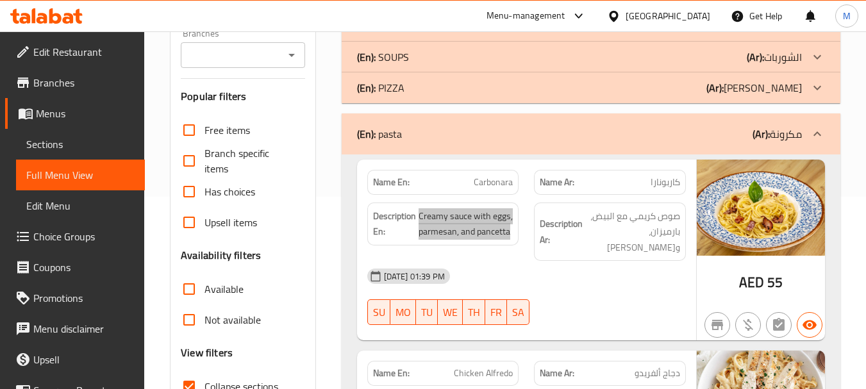
scroll to position [256, 0]
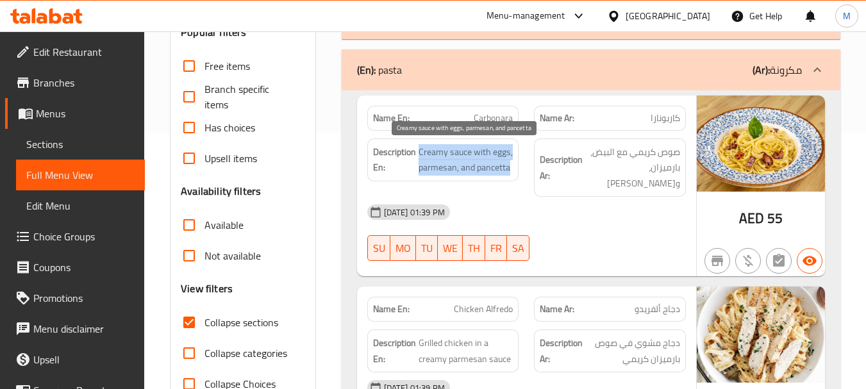
click at [496, 165] on span "Creamy sauce with eggs, parmesan, and pancetta" at bounding box center [466, 159] width 95 height 31
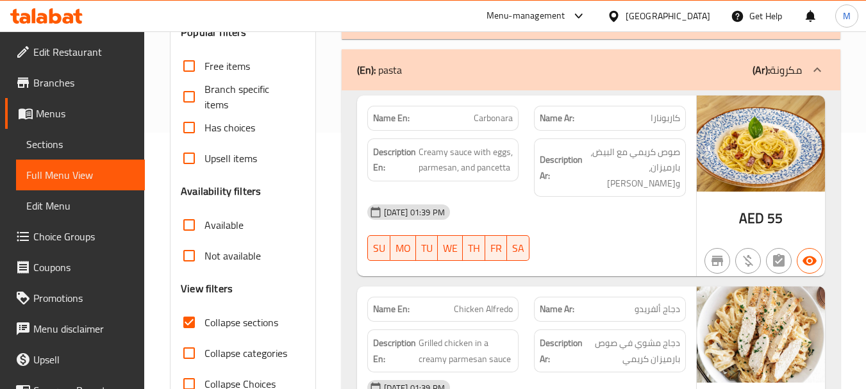
click at [484, 122] on span "Carbonara" at bounding box center [493, 118] width 39 height 13
click at [483, 170] on span "Creamy sauce with eggs, parmesan, and pancetta" at bounding box center [466, 159] width 95 height 31
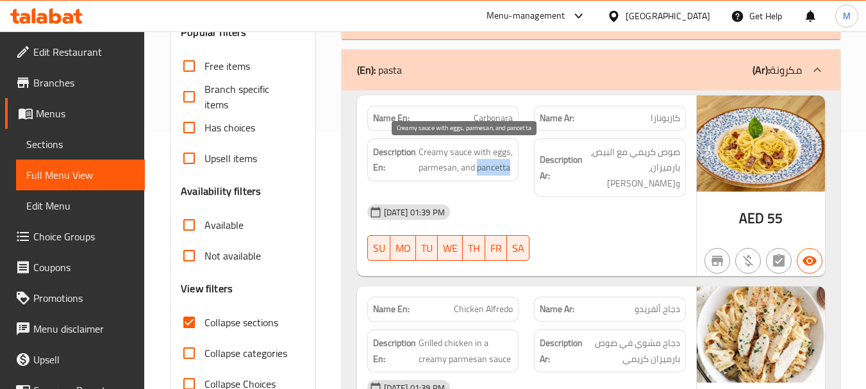
click at [483, 170] on span "Creamy sauce with eggs, parmesan, and pancetta" at bounding box center [466, 159] width 95 height 31
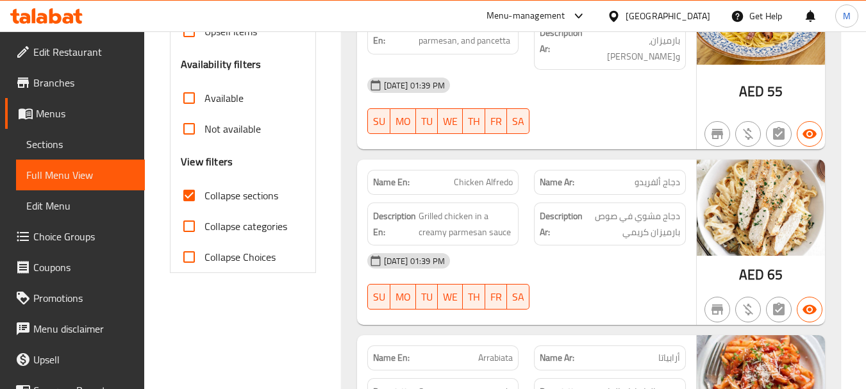
scroll to position [385, 0]
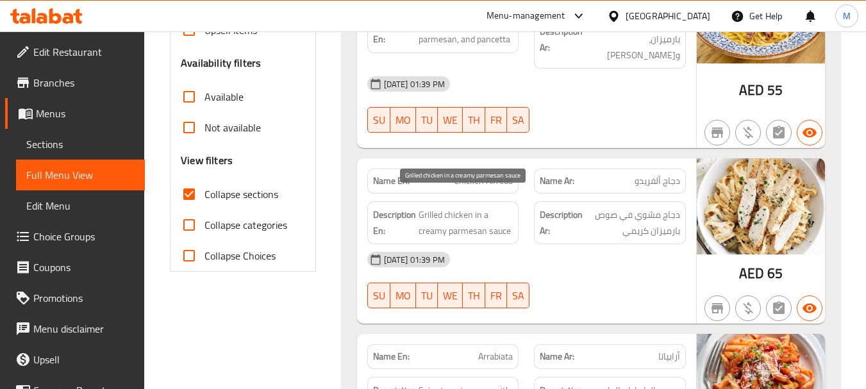
click at [459, 207] on span "Grilled chicken in a creamy parmesan sauce" at bounding box center [466, 222] width 95 height 31
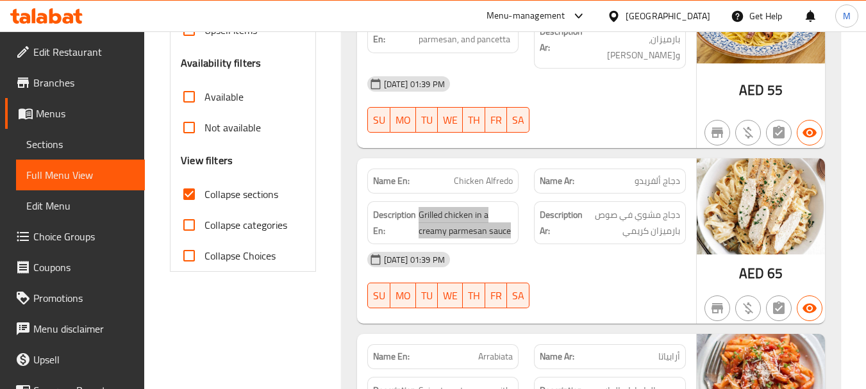
scroll to position [513, 0]
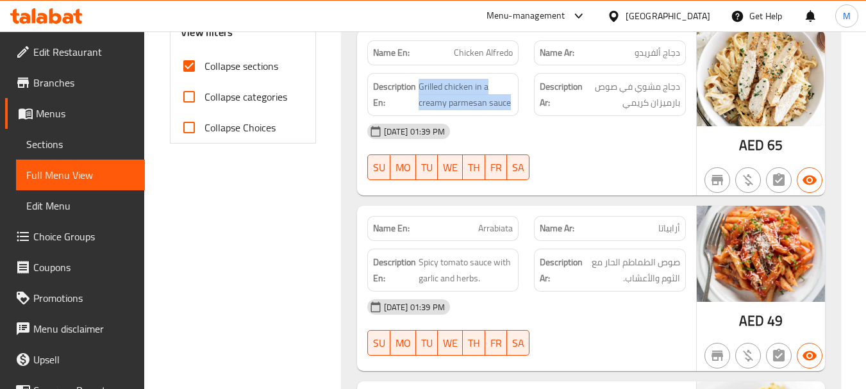
click at [485, 257] on span "Spicy tomato sauce with garlic and herbs." at bounding box center [466, 269] width 95 height 31
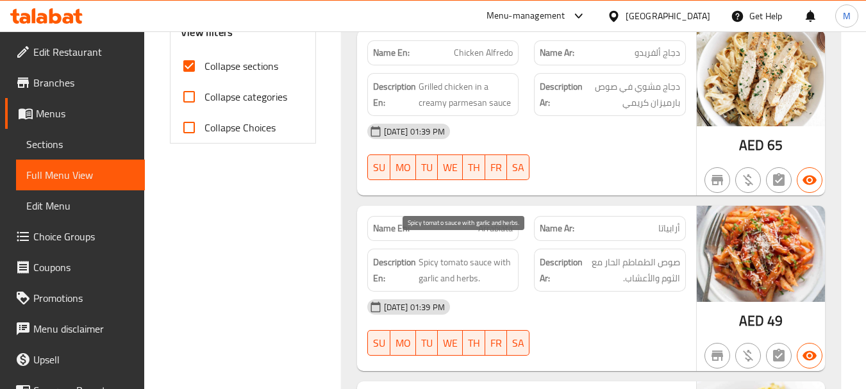
click at [485, 257] on span "Spicy tomato sauce with garlic and herbs." at bounding box center [466, 269] width 95 height 31
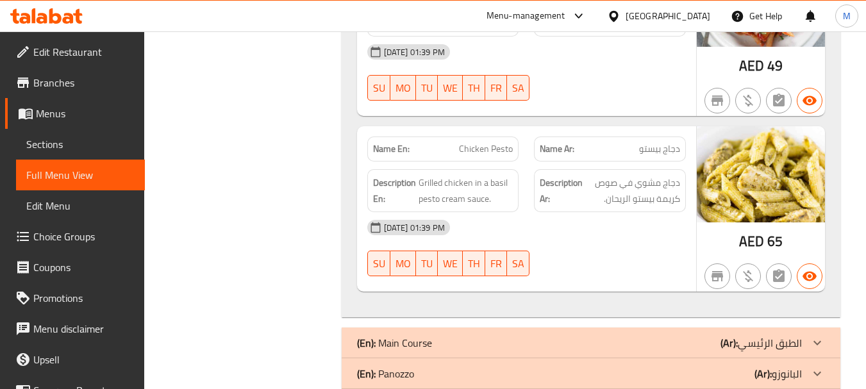
scroll to position [769, 0]
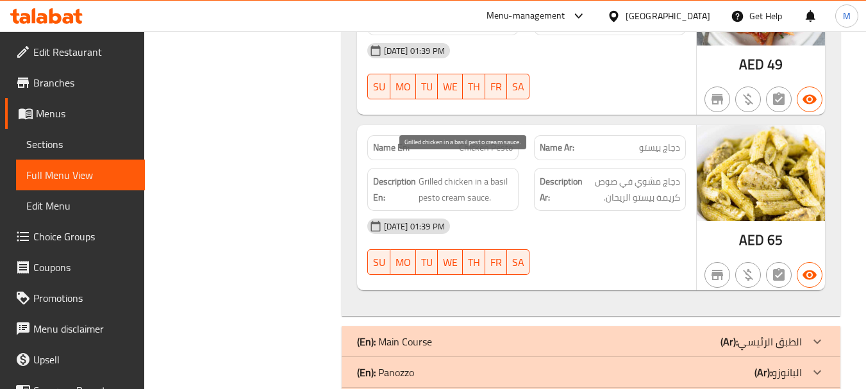
click at [463, 174] on span "Grilled chicken in a basil pesto cream sauce." at bounding box center [466, 189] width 95 height 31
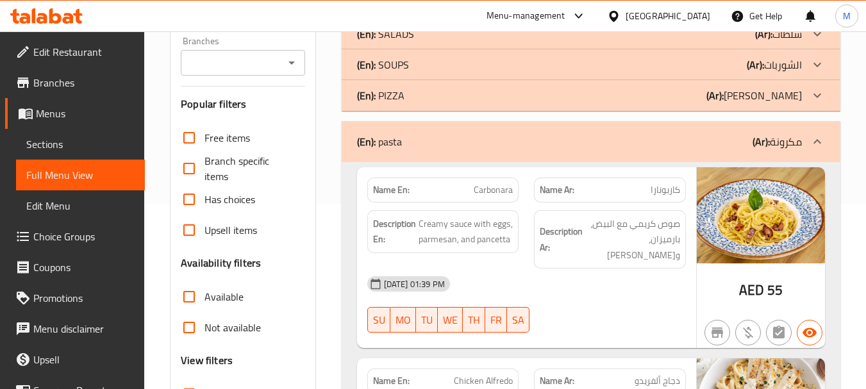
scroll to position [192, 0]
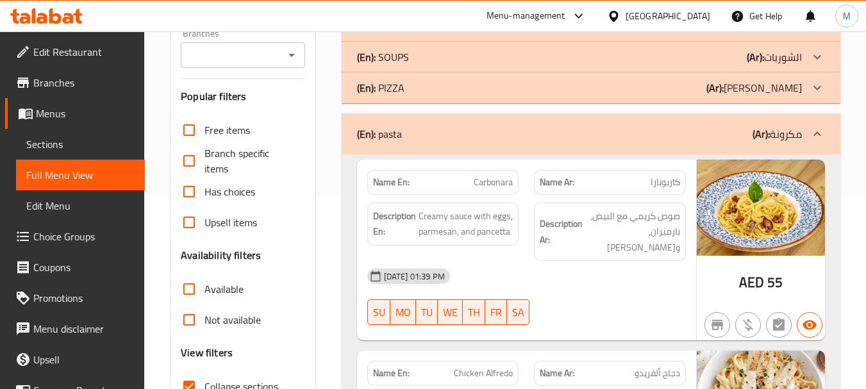
click at [402, 129] on div "(En): pasta (Ar): مكرونة" at bounding box center [579, 133] width 445 height 15
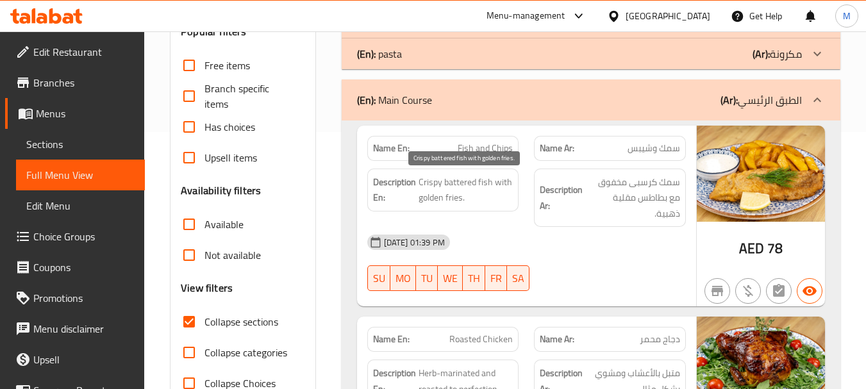
scroll to position [320, 0]
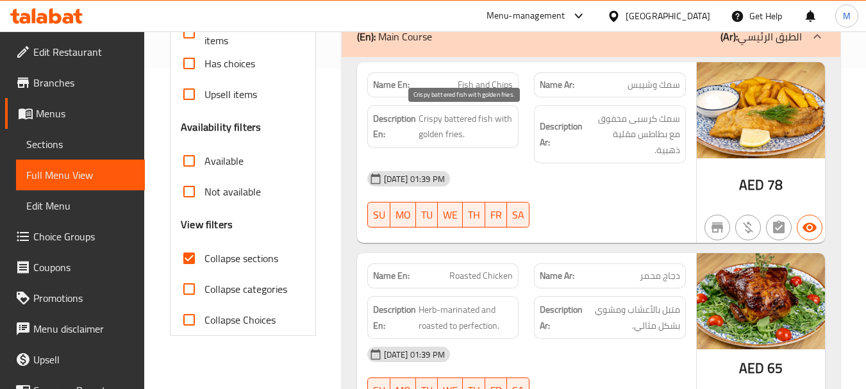
click at [443, 120] on span "Crispy battered fish with golden fries." at bounding box center [466, 126] width 95 height 31
click at [676, 166] on div "18-08-2025 01:39 PM" at bounding box center [527, 178] width 334 height 31
click at [480, 88] on span "Fish and Chips" at bounding box center [485, 84] width 55 height 13
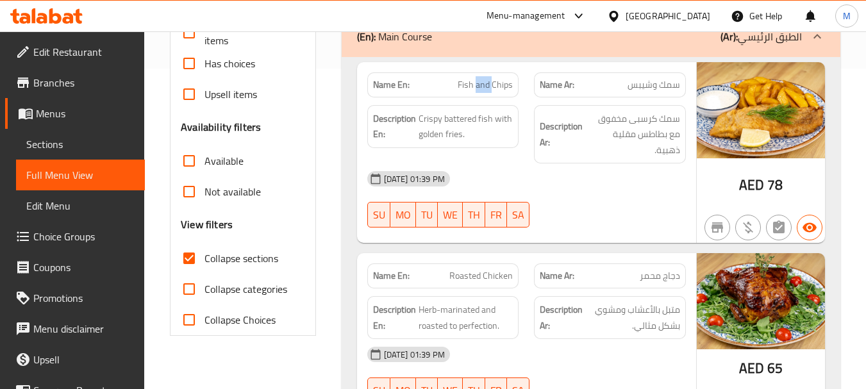
click at [480, 88] on span "Fish and Chips" at bounding box center [485, 84] width 55 height 13
click at [686, 170] on div "18-08-2025 01:39 PM" at bounding box center [527, 178] width 334 height 31
click at [480, 122] on span "Crispy battered fish with golden fries." at bounding box center [466, 126] width 95 height 31
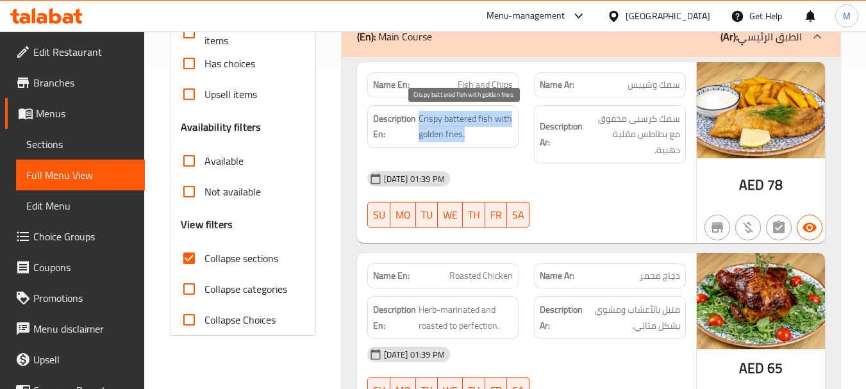
click at [480, 122] on span "Crispy battered fish with golden fries." at bounding box center [466, 126] width 95 height 31
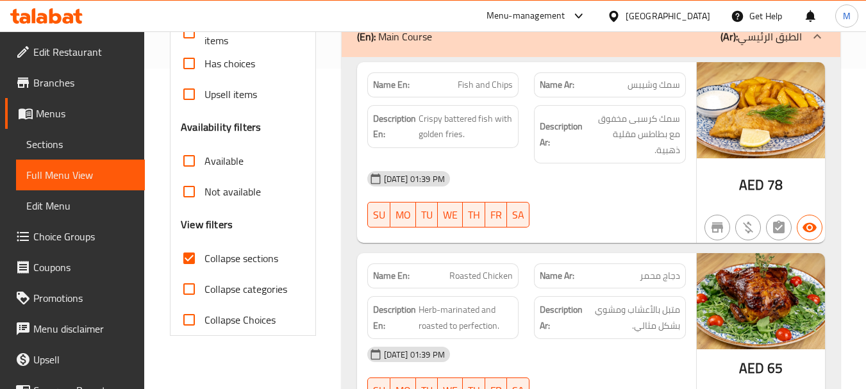
click at [479, 82] on span "Fish and Chips" at bounding box center [485, 84] width 55 height 13
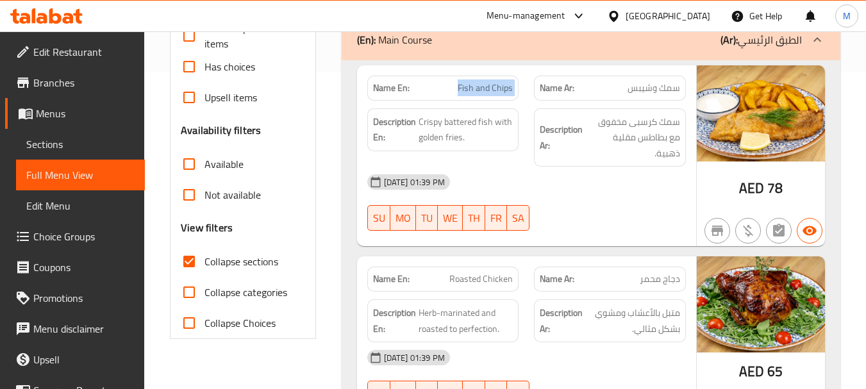
scroll to position [256, 0]
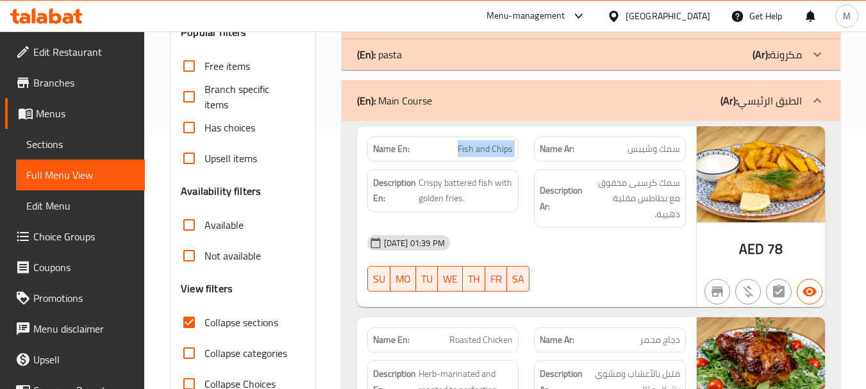
click at [492, 146] on span "Fish and Chips" at bounding box center [485, 148] width 55 height 13
click at [497, 145] on span "Fish and Chips" at bounding box center [485, 148] width 55 height 13
click at [497, 144] on span "Fish and Chips" at bounding box center [485, 148] width 55 height 13
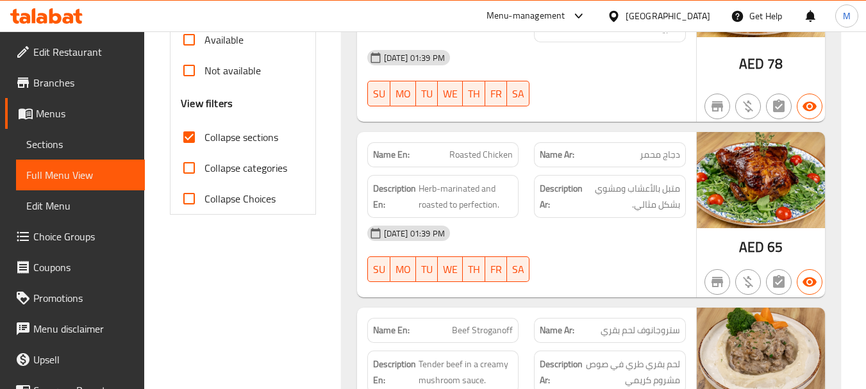
scroll to position [449, 0]
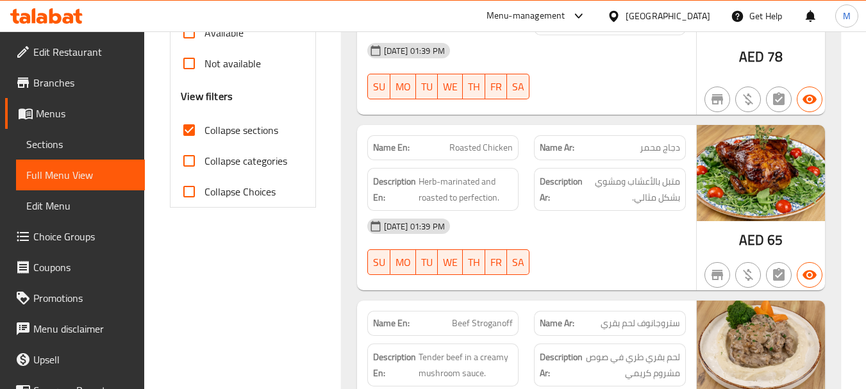
click at [454, 184] on span "Herb-marinated and roasted to perfection." at bounding box center [466, 189] width 95 height 31
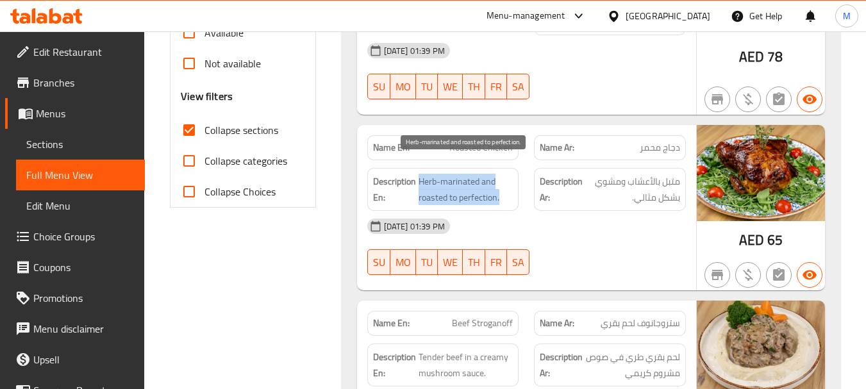
click at [454, 184] on span "Herb-marinated and roasted to perfection." at bounding box center [466, 189] width 95 height 31
click at [468, 181] on span "Herb-marinated and roasted to perfection." at bounding box center [466, 189] width 95 height 31
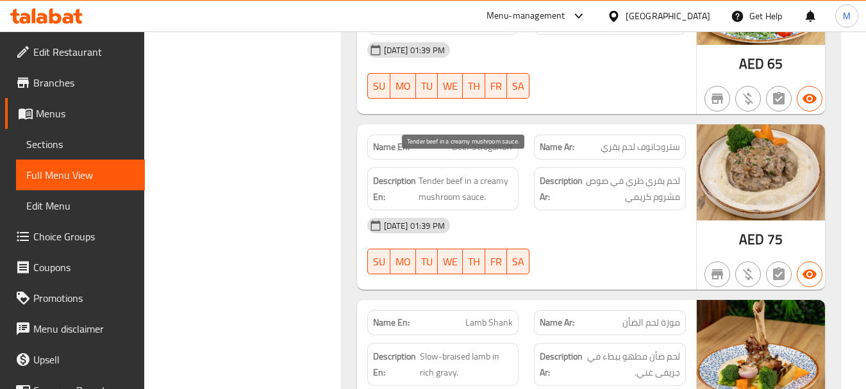
scroll to position [641, 0]
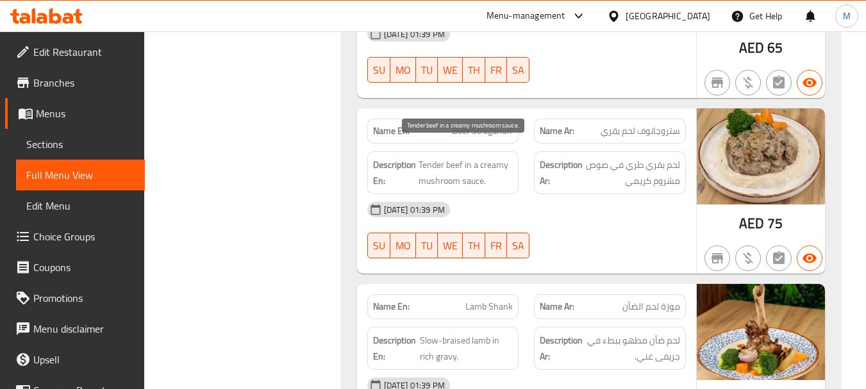
click at [443, 157] on span "Tender beef in a creamy mushroom sauce." at bounding box center [466, 172] width 95 height 31
click at [444, 157] on span "Tender beef in a creamy mushroom sauce." at bounding box center [466, 172] width 95 height 31
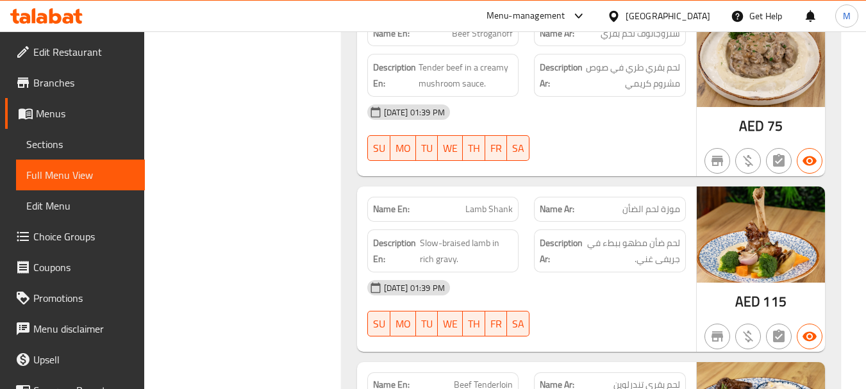
scroll to position [769, 0]
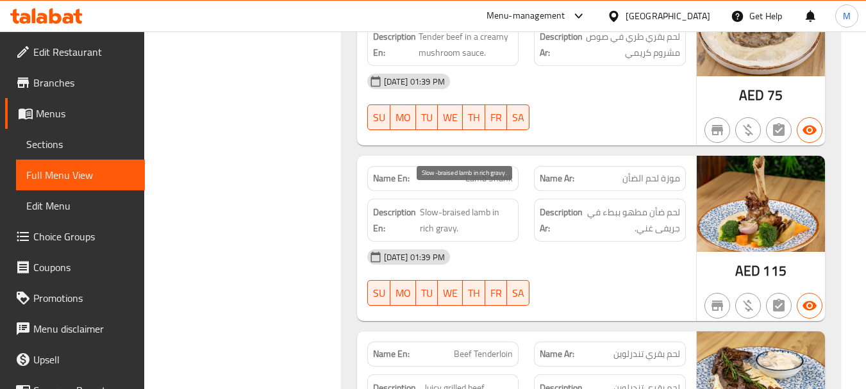
click at [455, 209] on span "Slow-braised lamb in rich gravy." at bounding box center [466, 219] width 93 height 31
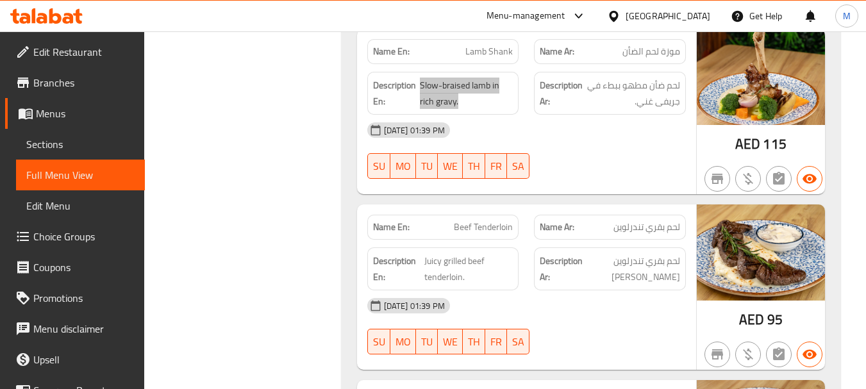
scroll to position [897, 0]
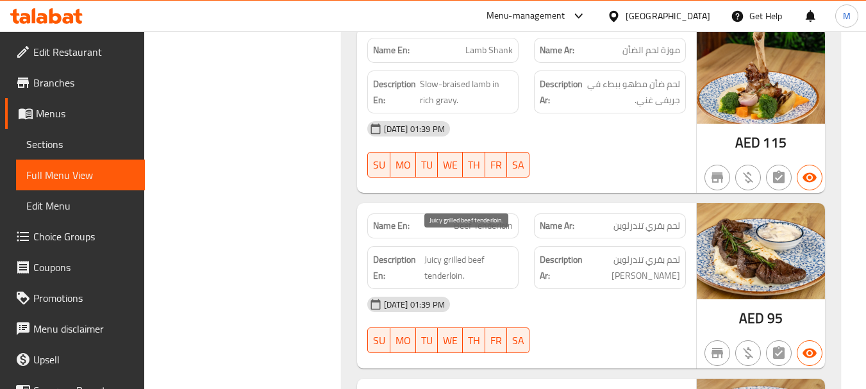
click at [456, 252] on span "Juicy grilled beef tenderloin." at bounding box center [468, 267] width 88 height 31
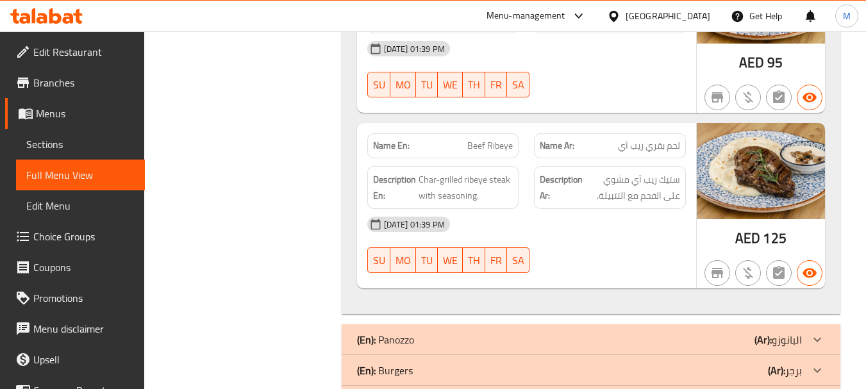
scroll to position [1154, 0]
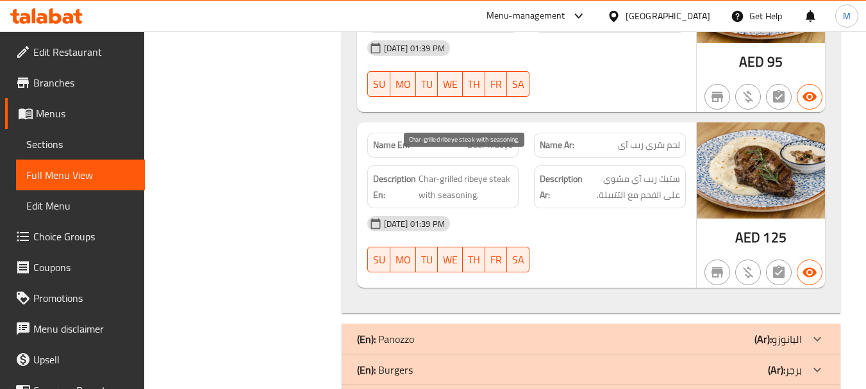
click at [468, 172] on span "Char-grilled ribeye steak with seasoning." at bounding box center [466, 186] width 95 height 31
click at [470, 171] on span "Char-grilled ribeye steak with seasoning." at bounding box center [466, 186] width 95 height 31
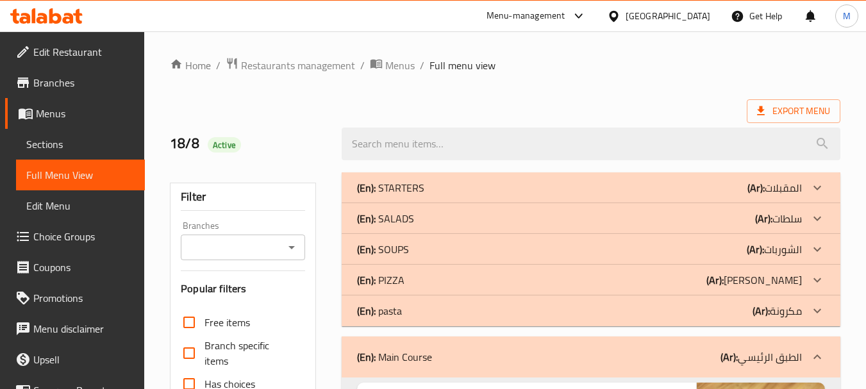
scroll to position [256, 0]
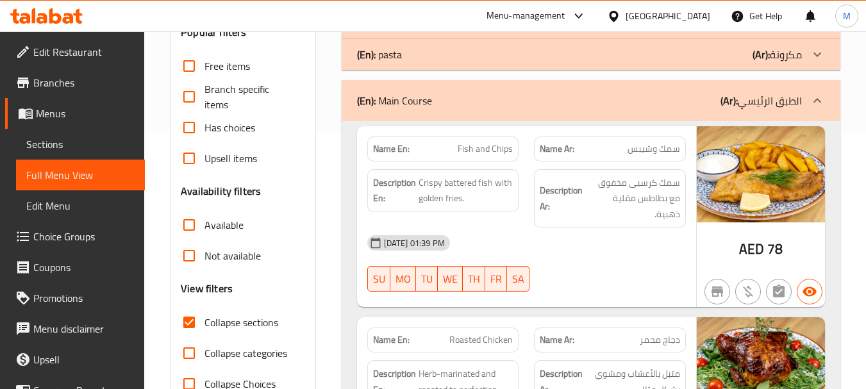
click at [452, 115] on div "(En): Main Course (Ar): الطبق الرئيسي" at bounding box center [591, 100] width 499 height 41
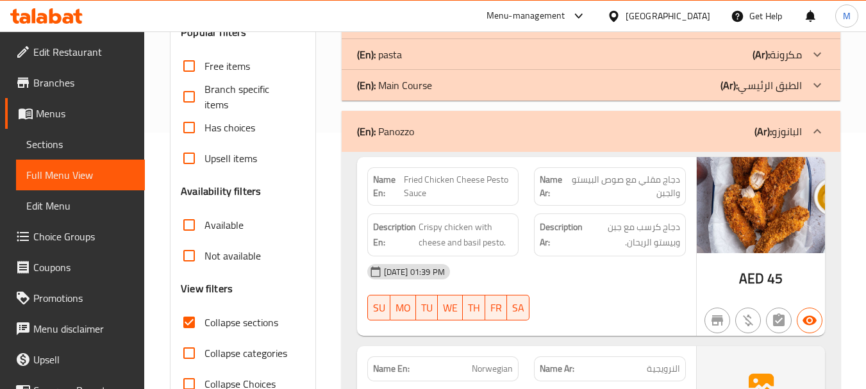
click at [457, 220] on span "Crispy chicken with cheese and basil pesto." at bounding box center [466, 234] width 95 height 31
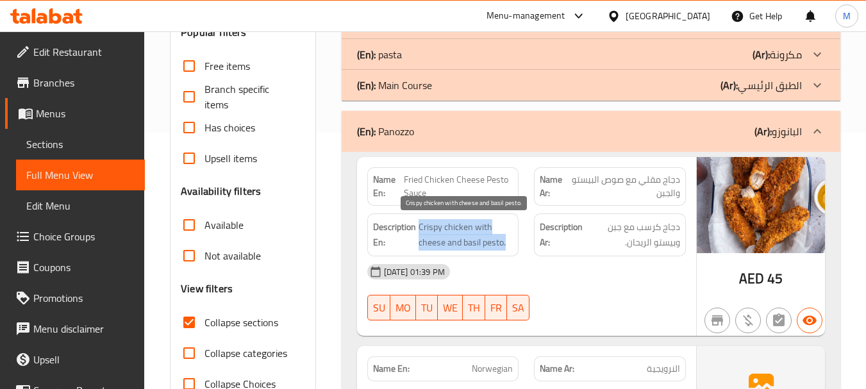
click at [457, 220] on span "Crispy chicken with cheese and basil pesto." at bounding box center [466, 234] width 95 height 31
click at [483, 240] on span "Crispy chicken with cheese and basil pesto." at bounding box center [466, 234] width 95 height 31
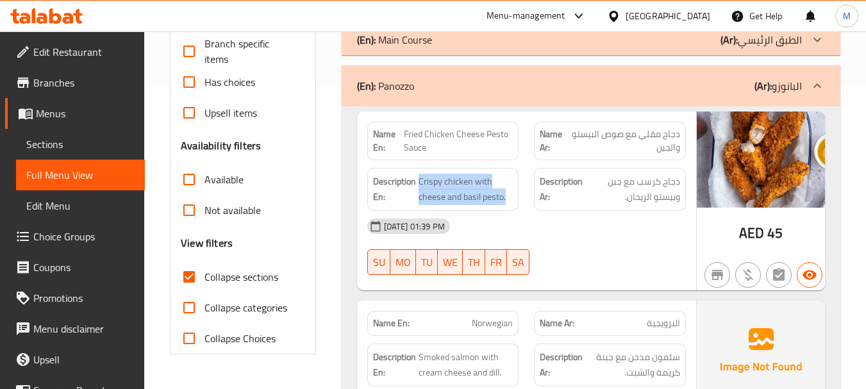
scroll to position [385, 0]
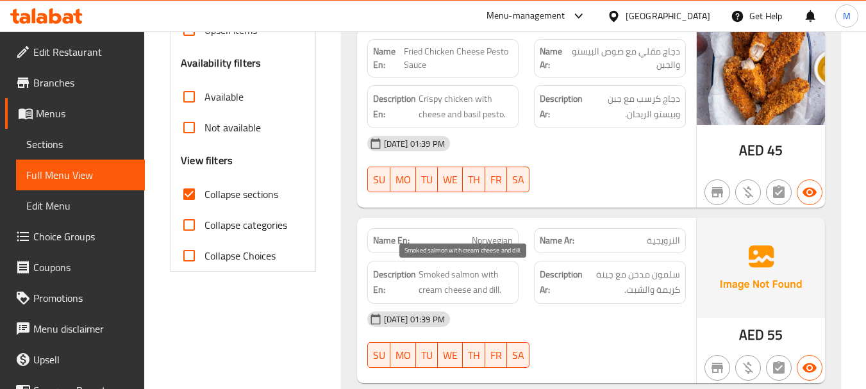
click at [484, 281] on span "Smoked salmon with cream cheese and dill." at bounding box center [466, 282] width 95 height 31
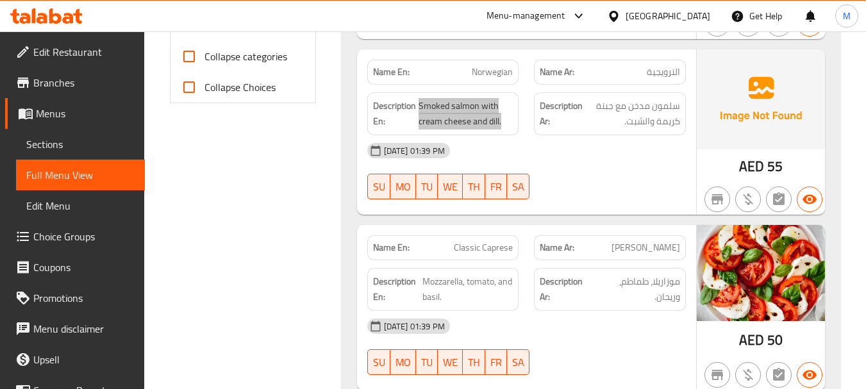
scroll to position [577, 0]
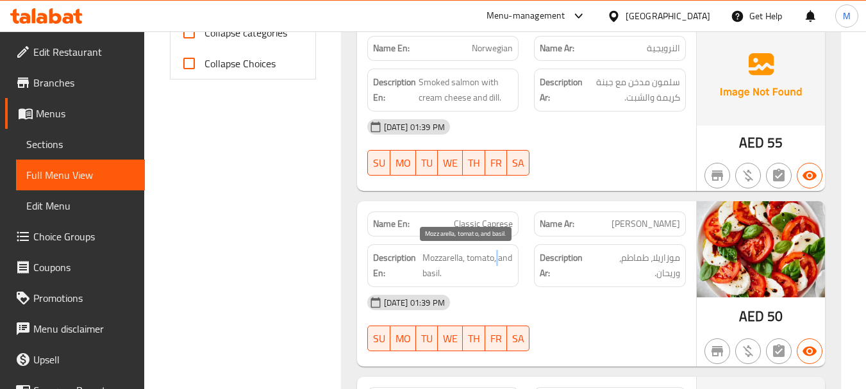
click at [496, 262] on span "Mozzarella, tomato, and basil." at bounding box center [467, 265] width 91 height 31
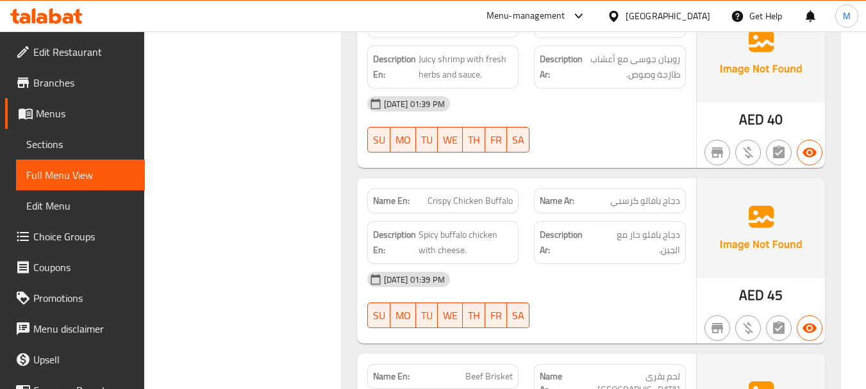
scroll to position [1154, 0]
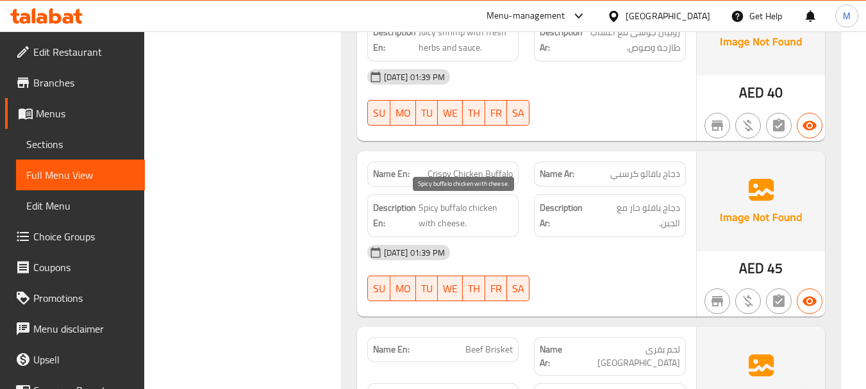
click at [452, 219] on span "Spicy buffalo chicken with cheese." at bounding box center [466, 215] width 95 height 31
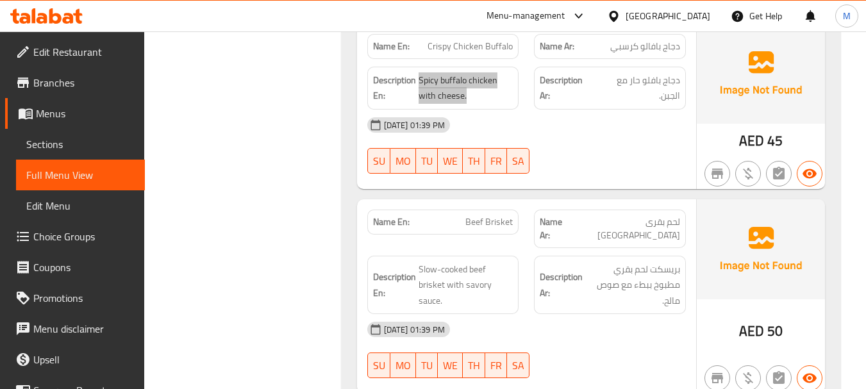
scroll to position [1282, 0]
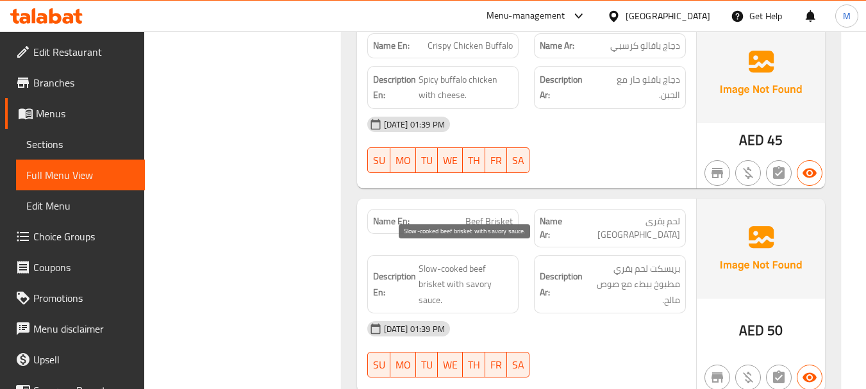
click at [470, 274] on span "Slow-cooked beef brisket with savory sauce." at bounding box center [466, 284] width 95 height 47
click at [468, 275] on span "Slow-cooked beef brisket with savory sauce." at bounding box center [466, 284] width 95 height 47
click at [466, 276] on span "Slow-cooked beef brisket with savory sauce." at bounding box center [466, 284] width 95 height 47
click at [465, 274] on span "Slow-cooked beef brisket with savory sauce." at bounding box center [466, 284] width 95 height 47
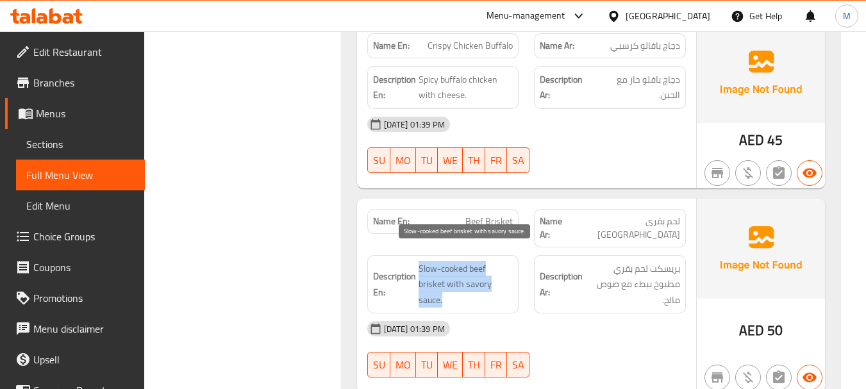
click at [465, 274] on span "Slow-cooked beef brisket with savory sauce." at bounding box center [466, 284] width 95 height 47
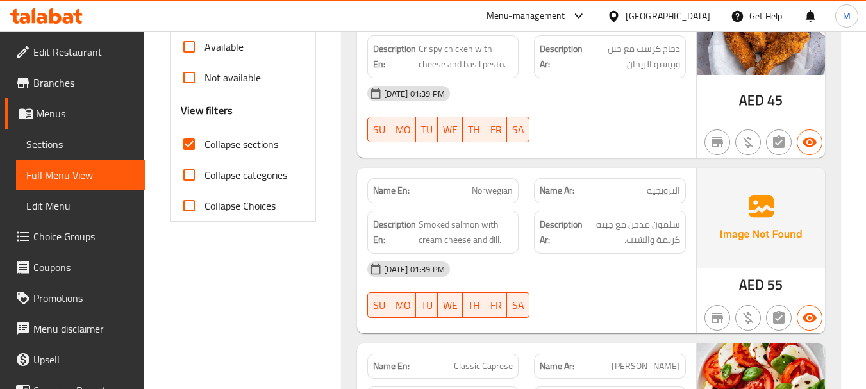
scroll to position [192, 0]
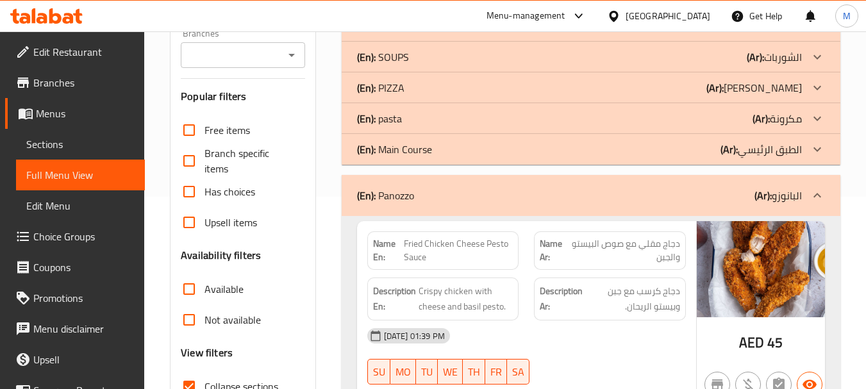
click at [528, 204] on div "(En): Panozzo (Ar): البانوزو" at bounding box center [591, 195] width 499 height 41
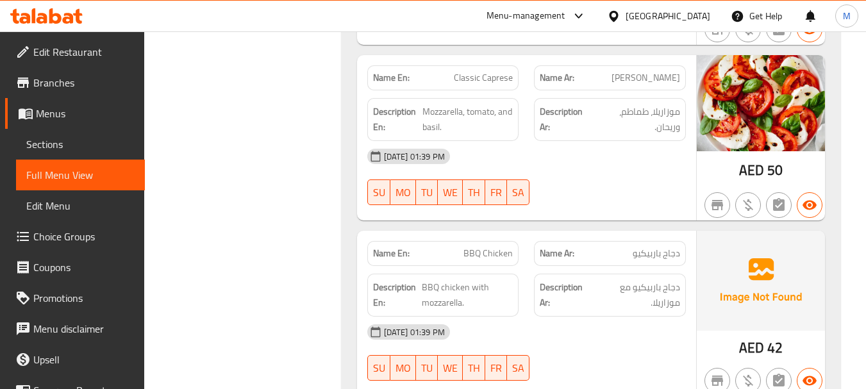
scroll to position [769, 0]
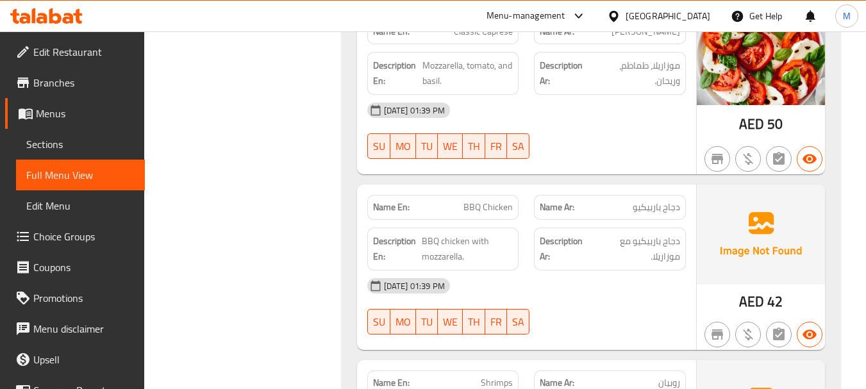
click at [487, 210] on span "BBQ Chicken" at bounding box center [487, 207] width 49 height 13
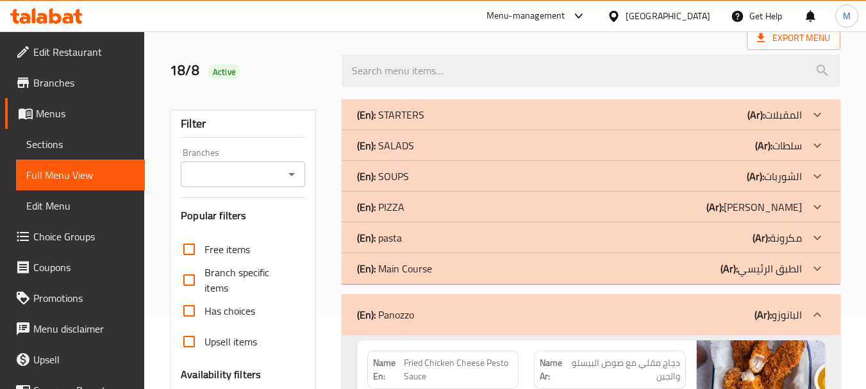
scroll to position [192, 0]
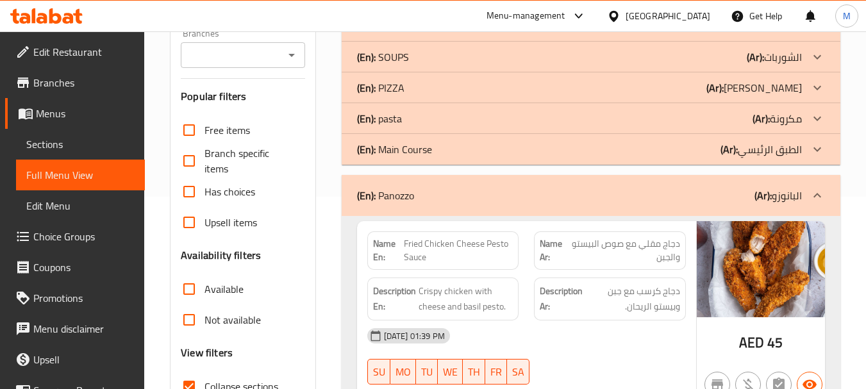
click at [404, 199] on p "(En): Panozzo" at bounding box center [385, 195] width 57 height 15
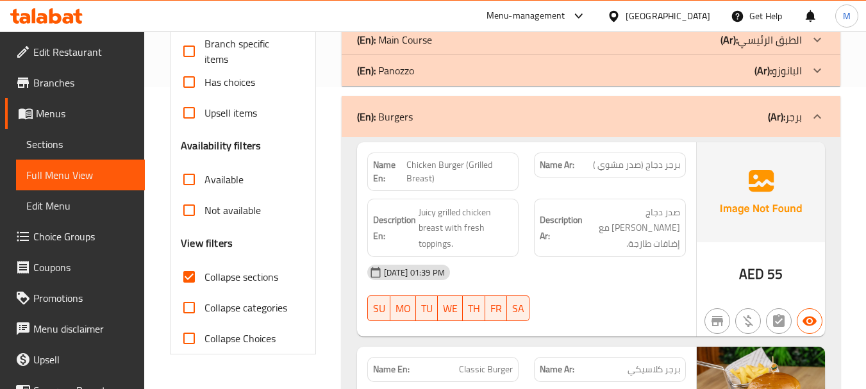
scroll to position [385, 0]
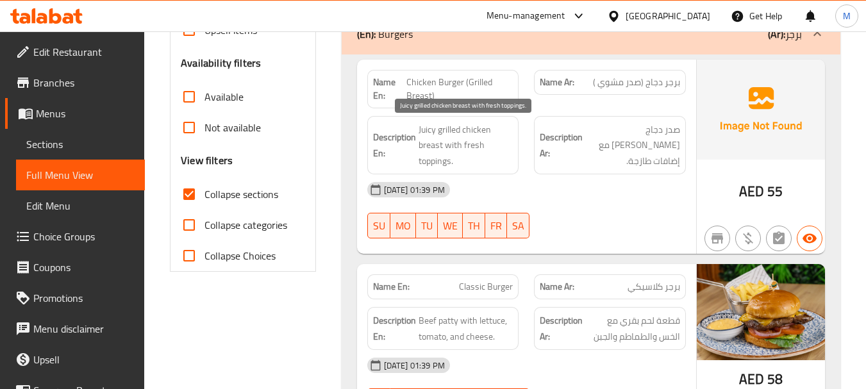
click at [441, 124] on span "Juicy grilled chicken breast with fresh toppings." at bounding box center [466, 145] width 95 height 47
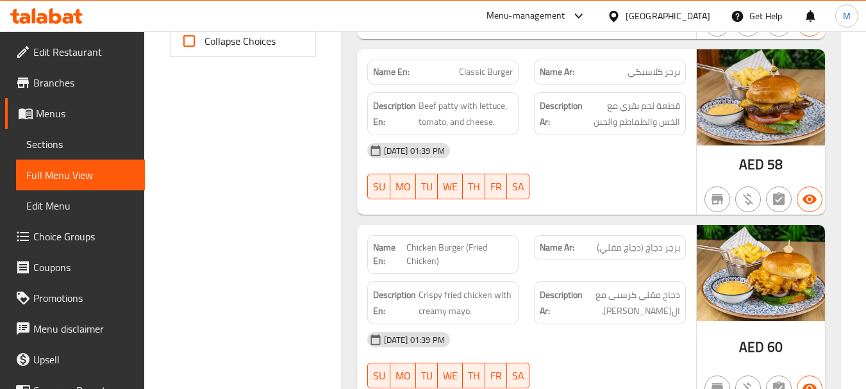
scroll to position [577, 0]
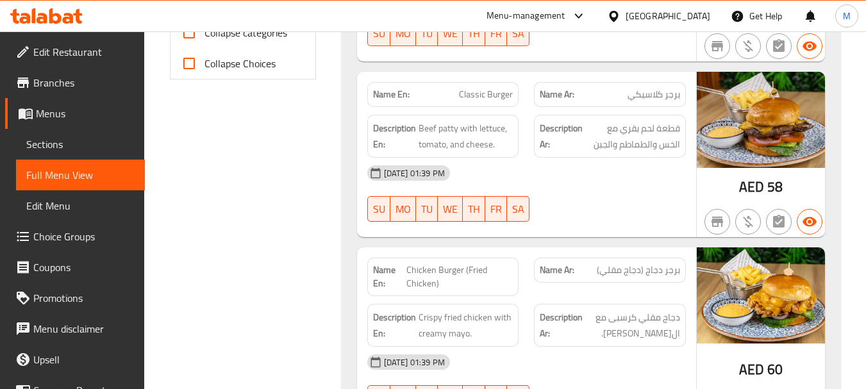
click at [485, 138] on span "Beef patty with lettuce, tomato, and cheese." at bounding box center [466, 135] width 95 height 31
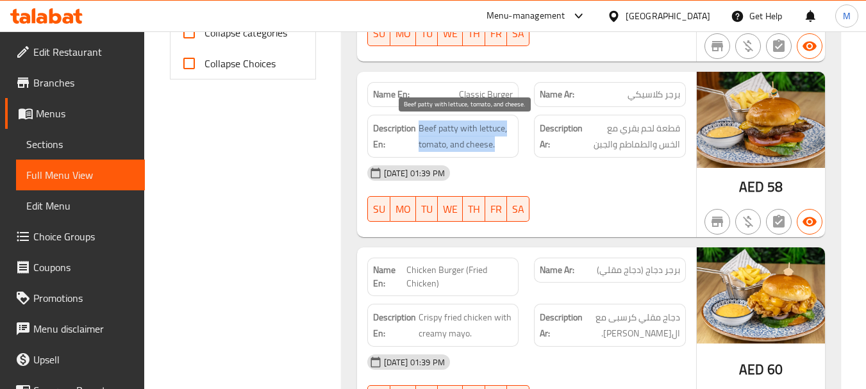
click at [485, 138] on span "Beef patty with lettuce, tomato, and cheese." at bounding box center [466, 135] width 95 height 31
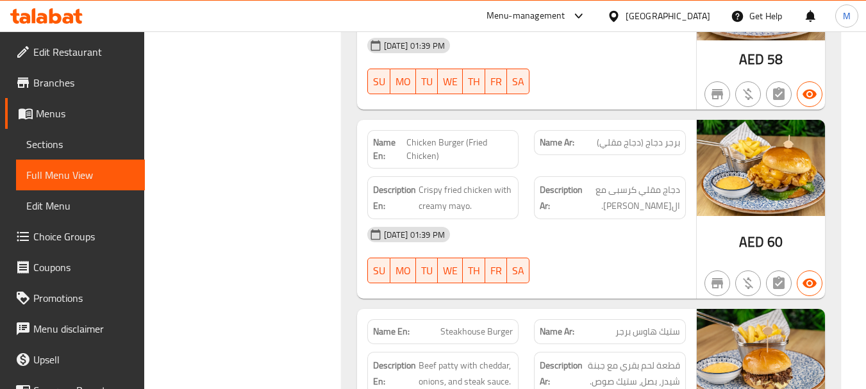
scroll to position [705, 0]
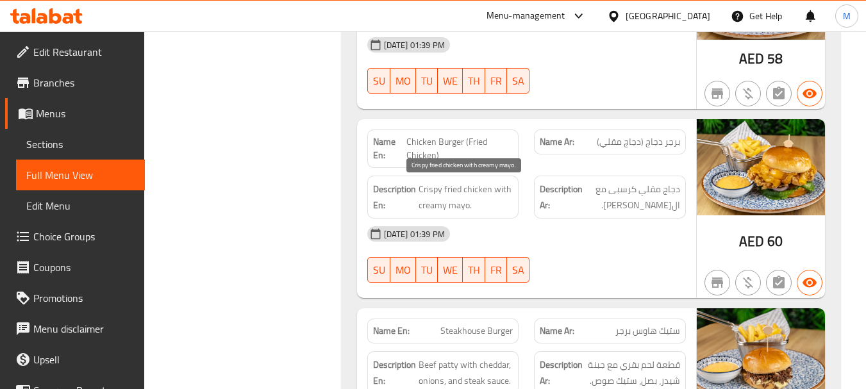
click at [477, 195] on span "Crispy fried chicken with creamy mayo." at bounding box center [466, 196] width 95 height 31
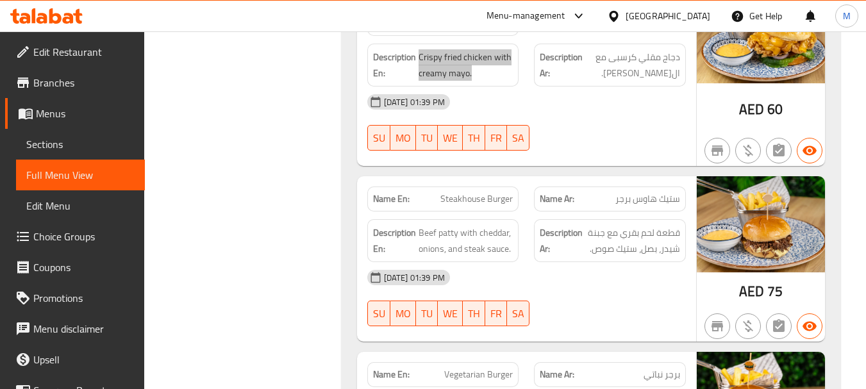
scroll to position [897, 0]
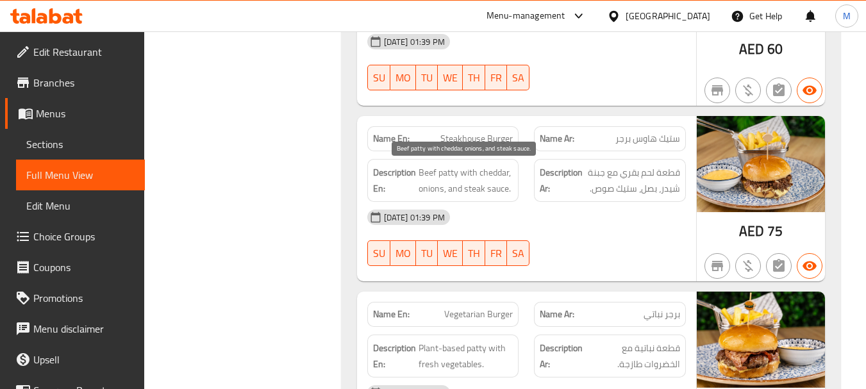
click at [444, 183] on span "Beef patty with cheddar, onions, and steak sauce." at bounding box center [466, 180] width 95 height 31
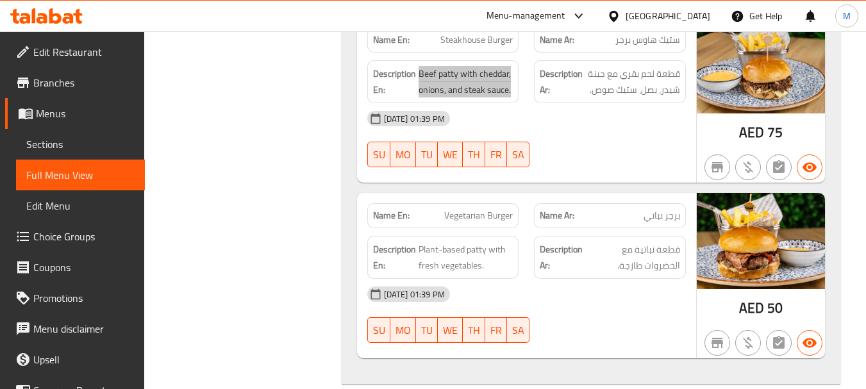
scroll to position [1025, 0]
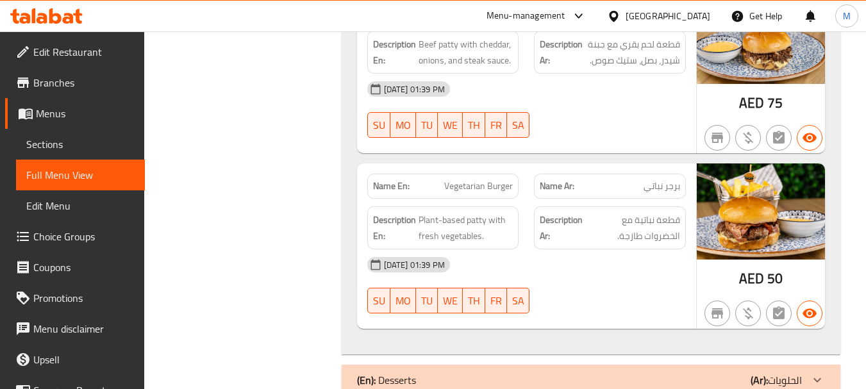
click at [483, 209] on div "Description En: Plant-based patty with fresh vegetables." at bounding box center [443, 227] width 152 height 43
click at [458, 229] on span "Plant-based patty with fresh vegetables." at bounding box center [466, 227] width 95 height 31
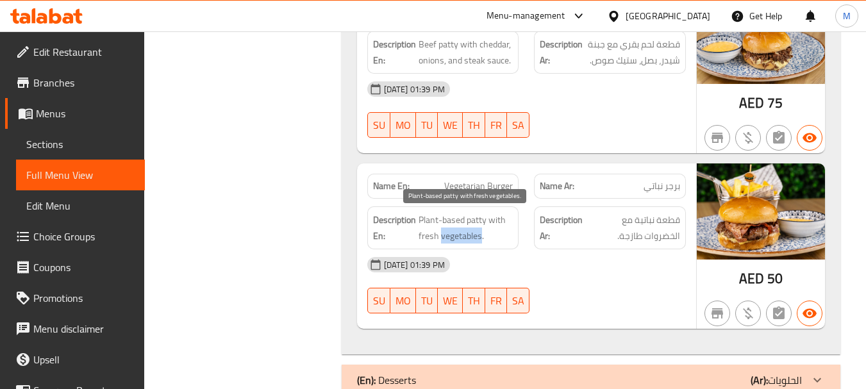
click at [456, 229] on span "Plant-based patty with fresh vegetables." at bounding box center [466, 227] width 95 height 31
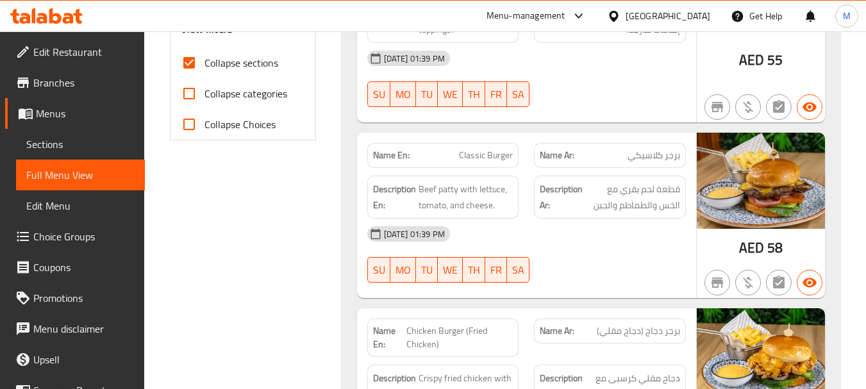
scroll to position [513, 0]
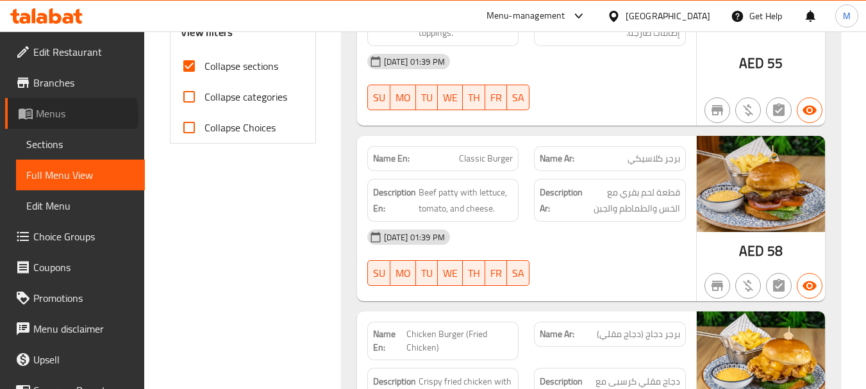
click at [69, 115] on span "Menus" at bounding box center [85, 113] width 99 height 15
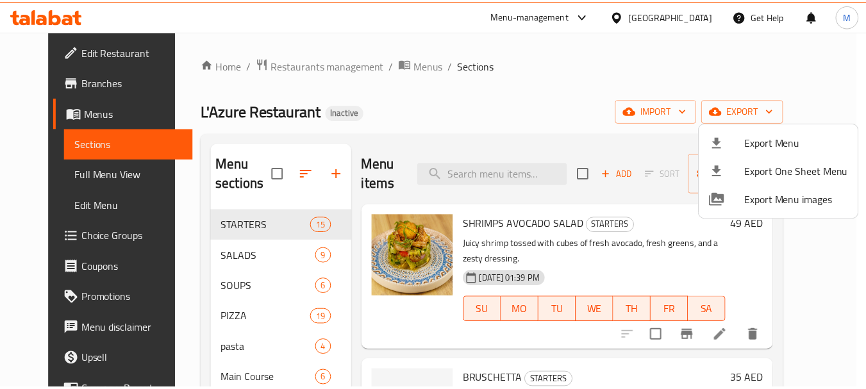
scroll to position [79, 0]
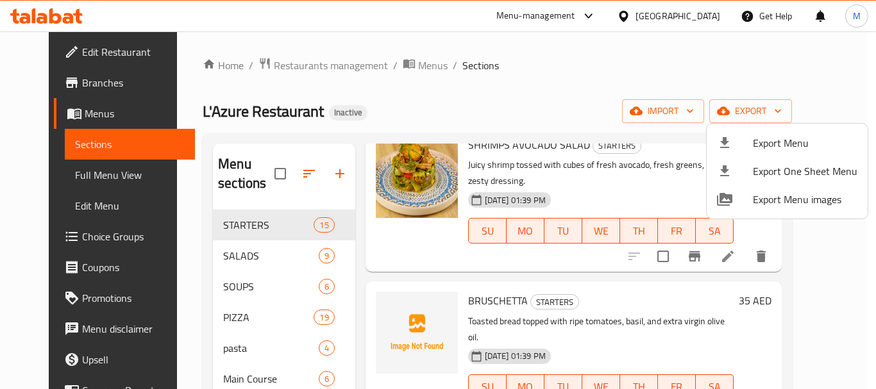
click at [851, 237] on div at bounding box center [438, 194] width 876 height 389
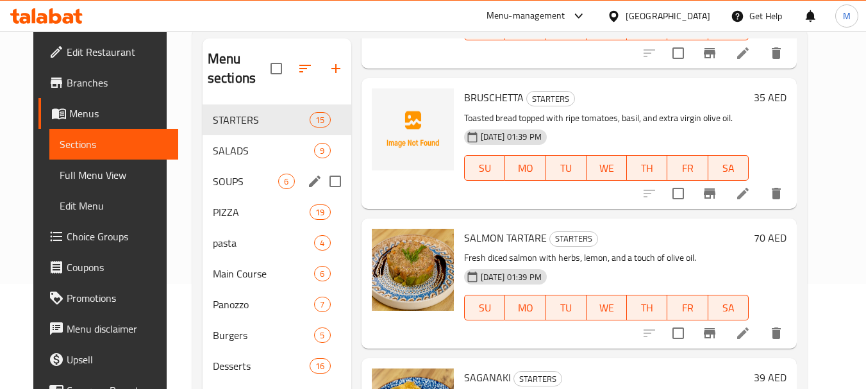
scroll to position [128, 0]
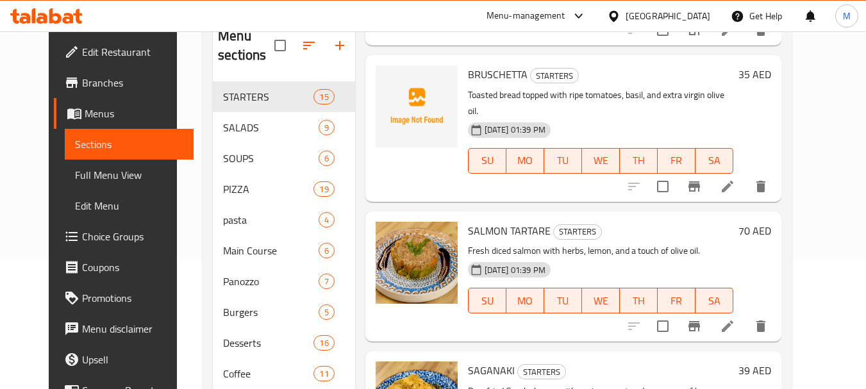
click at [85, 117] on span "Menus" at bounding box center [134, 113] width 99 height 15
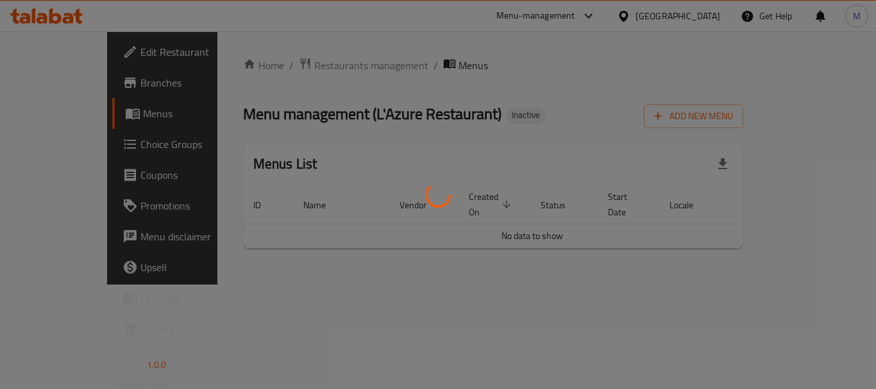
click at [497, 101] on div at bounding box center [438, 194] width 876 height 389
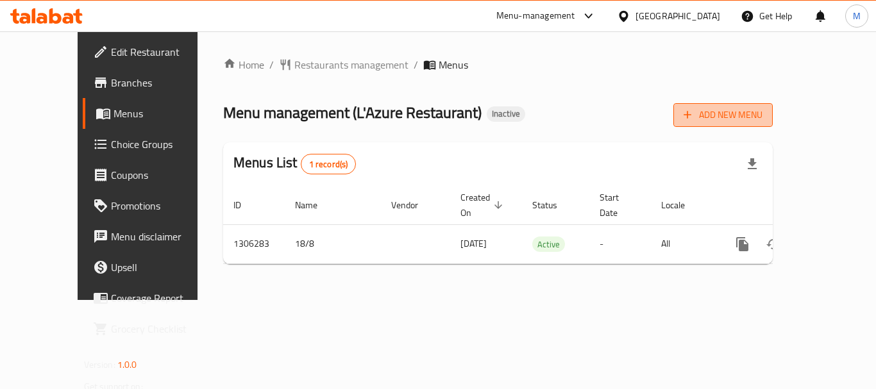
click at [772, 124] on button "Add New Menu" at bounding box center [722, 115] width 99 height 24
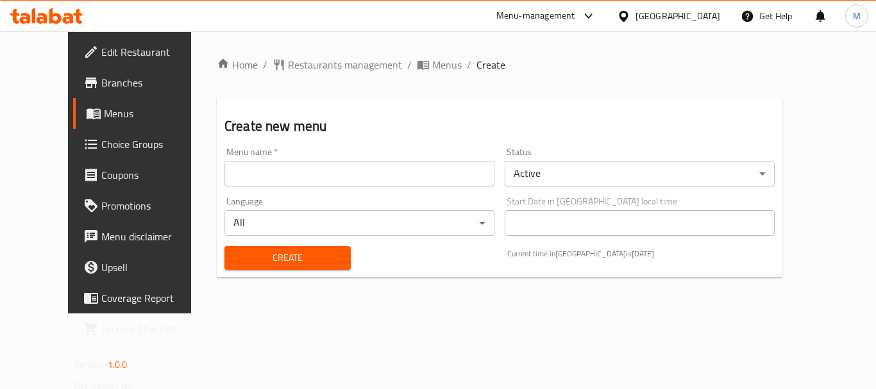
click at [375, 166] on input "text" at bounding box center [359, 174] width 270 height 26
paste input "340857886"
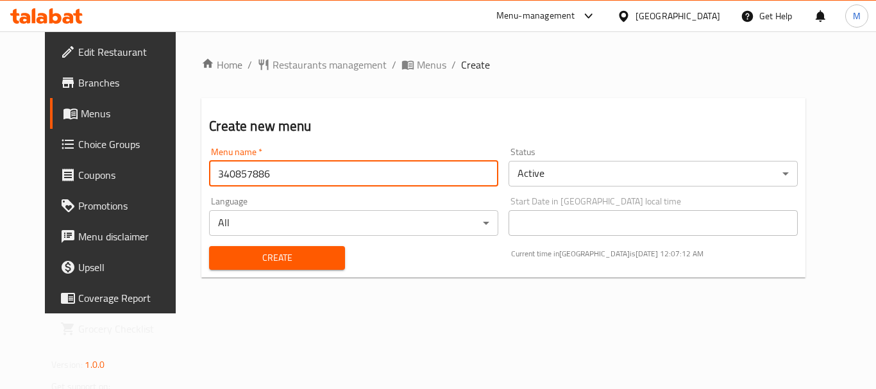
type input "340857886"
click at [231, 261] on span "Create" at bounding box center [276, 258] width 115 height 16
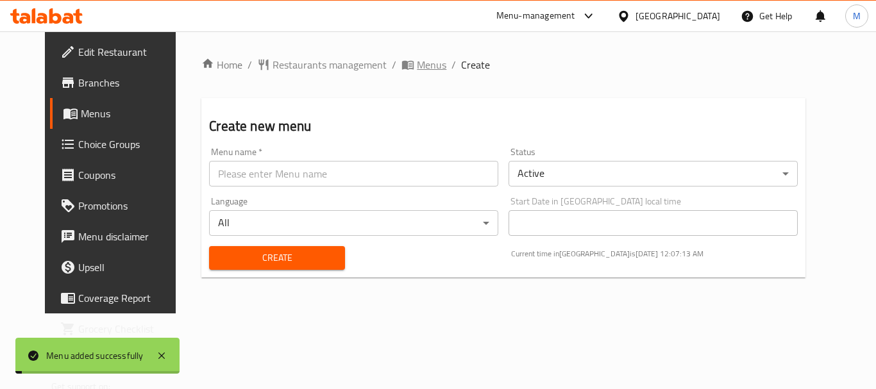
click at [417, 65] on span "Menus" at bounding box center [431, 64] width 29 height 15
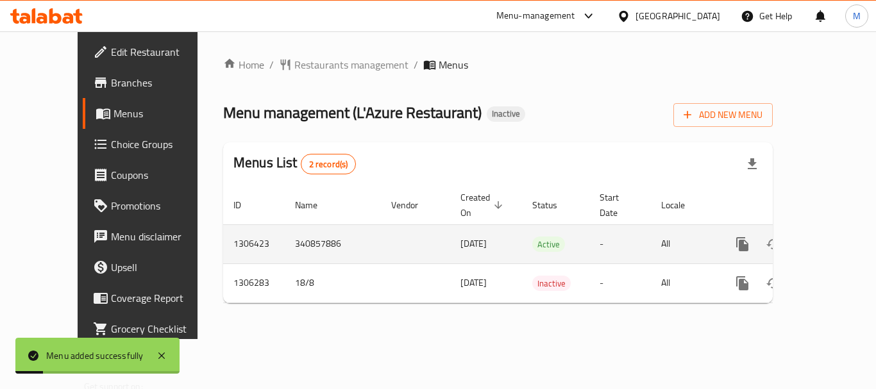
click at [827, 237] on icon "enhanced table" at bounding box center [834, 244] width 15 height 15
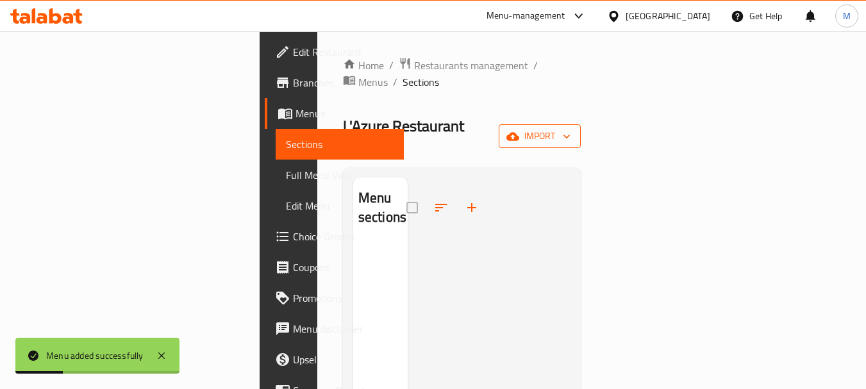
click at [570, 128] on span "import" at bounding box center [540, 136] width 62 height 16
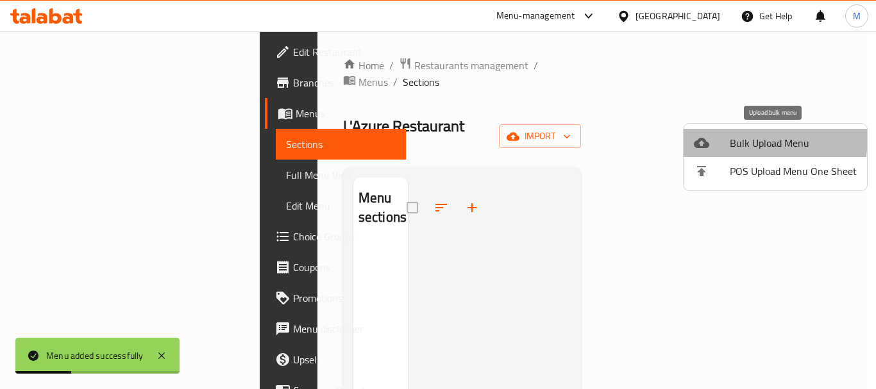
click at [763, 139] on span "Bulk Upload Menu" at bounding box center [792, 142] width 127 height 15
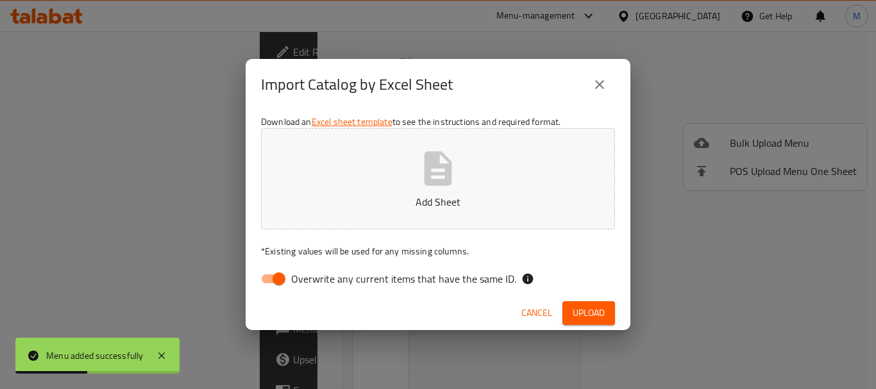
click at [394, 276] on span "Overwrite any current items that have the same ID." at bounding box center [403, 278] width 225 height 15
click at [315, 276] on input "Overwrite any current items that have the same ID." at bounding box center [278, 279] width 73 height 24
checkbox input "false"
click at [389, 200] on p "Add Sheet" at bounding box center [438, 201] width 314 height 15
click at [580, 311] on span "Upload" at bounding box center [588, 313] width 32 height 16
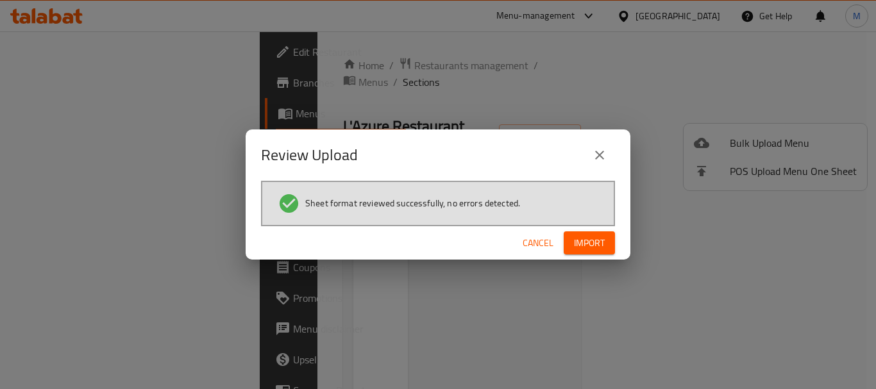
click at [577, 237] on span "Import" at bounding box center [589, 243] width 31 height 16
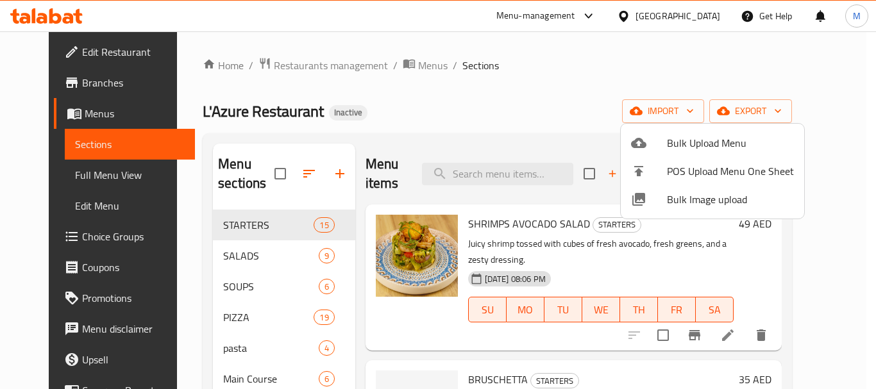
click at [708, 53] on div at bounding box center [438, 194] width 876 height 389
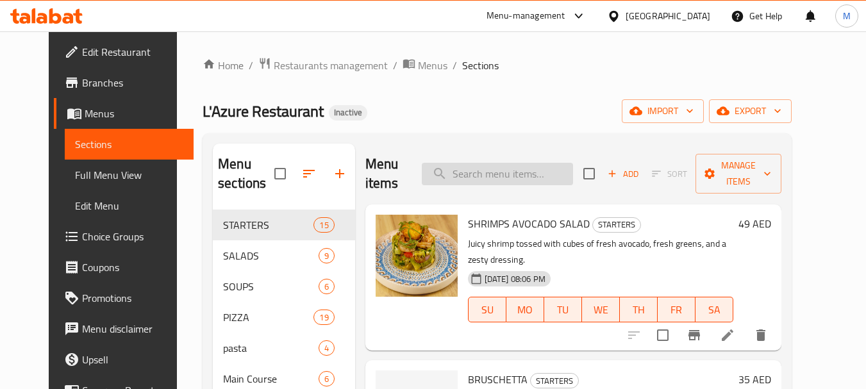
click at [499, 180] on input "search" at bounding box center [497, 174] width 151 height 22
paste input "Carbonara"
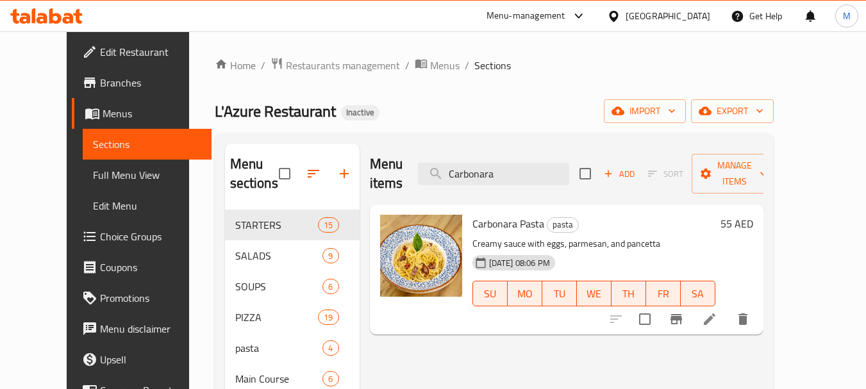
type input "Carbonara"
click at [751, 311] on icon "delete" at bounding box center [742, 318] width 15 height 15
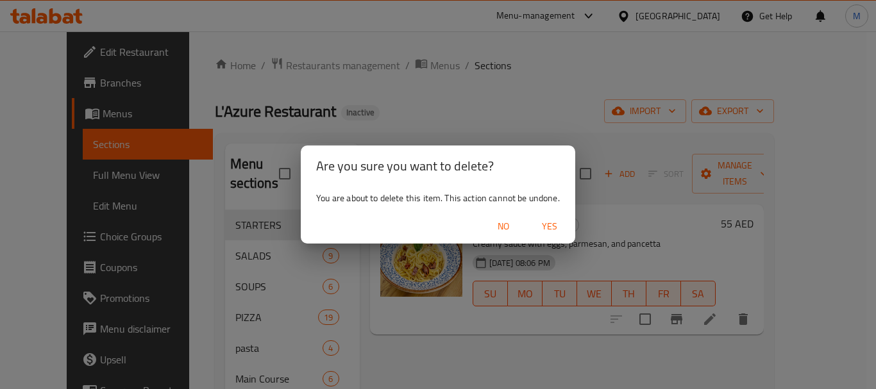
click at [550, 227] on span "Yes" at bounding box center [549, 227] width 31 height 16
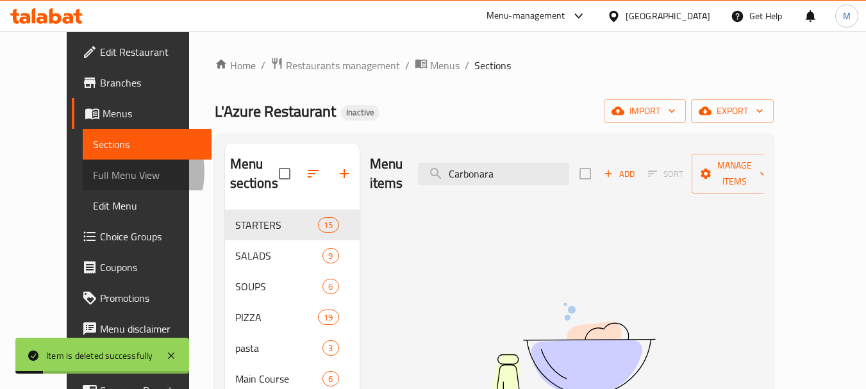
click at [93, 172] on span "Full Menu View" at bounding box center [147, 174] width 108 height 15
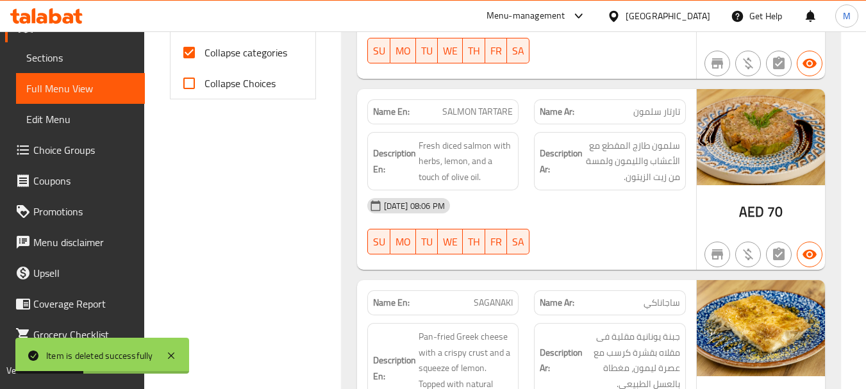
scroll to position [449, 0]
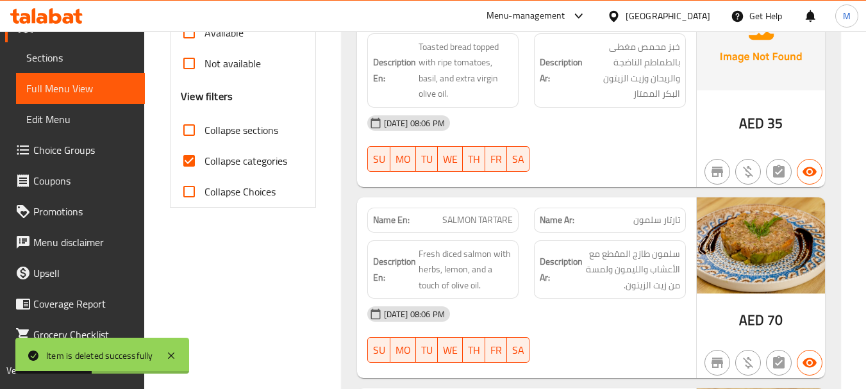
click at [192, 128] on input "Collapse sections" at bounding box center [189, 130] width 31 height 31
checkbox input "true"
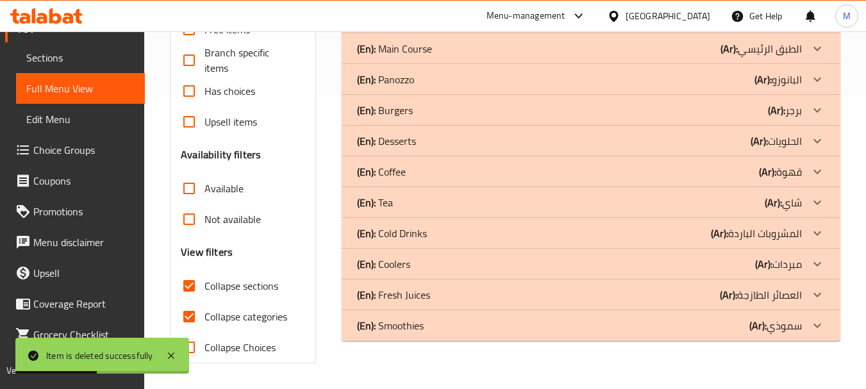
click at [192, 301] on input "Collapse categories" at bounding box center [189, 316] width 31 height 31
checkbox input "false"
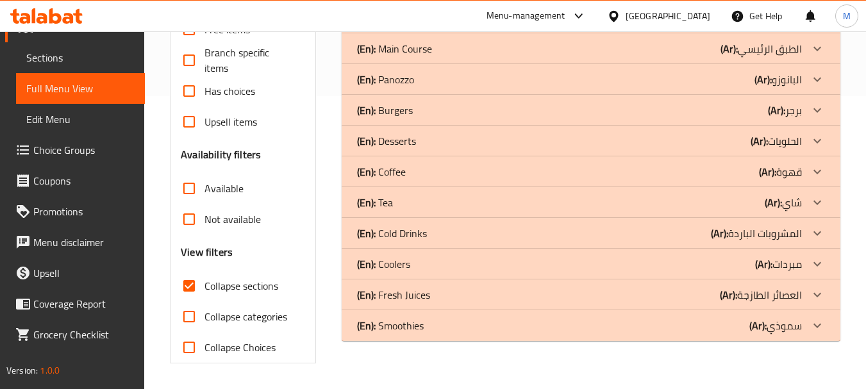
click at [311, 216] on div "Filter Branches Branches Popular filters Free items Branch specific items Has c…" at bounding box center [242, 127] width 145 height 474
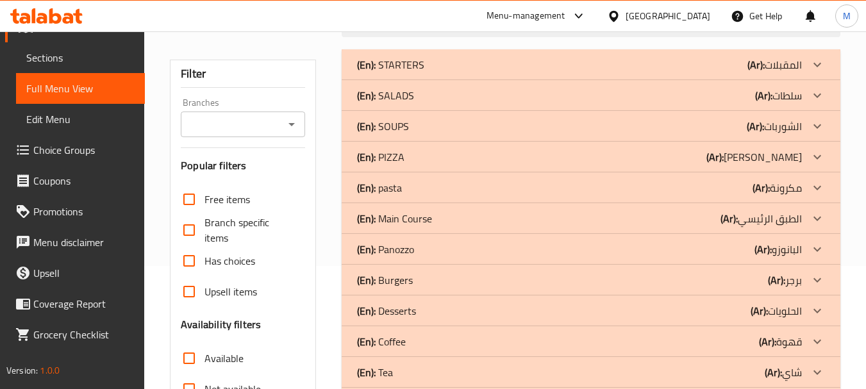
scroll to position [101, 0]
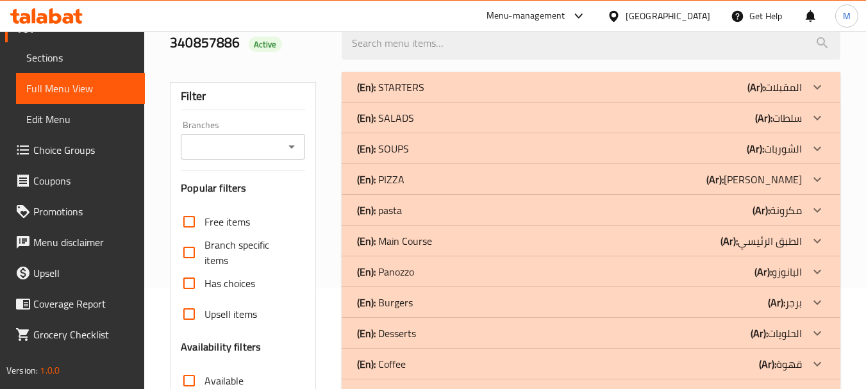
click at [392, 95] on p "(En): Burgers" at bounding box center [390, 86] width 67 height 15
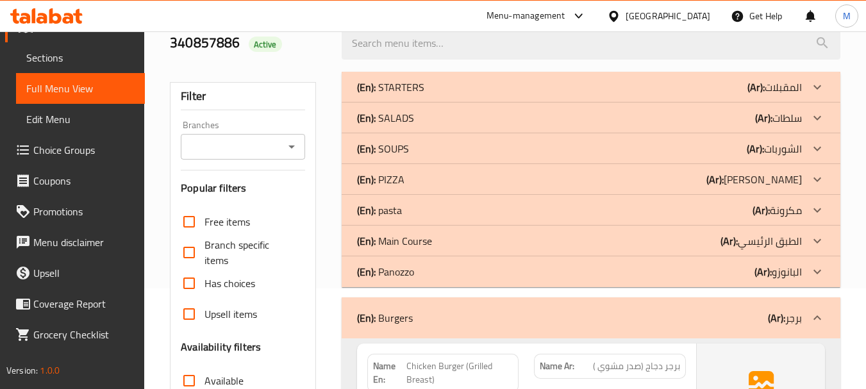
click at [404, 95] on p "(En): Panozzo" at bounding box center [390, 86] width 67 height 15
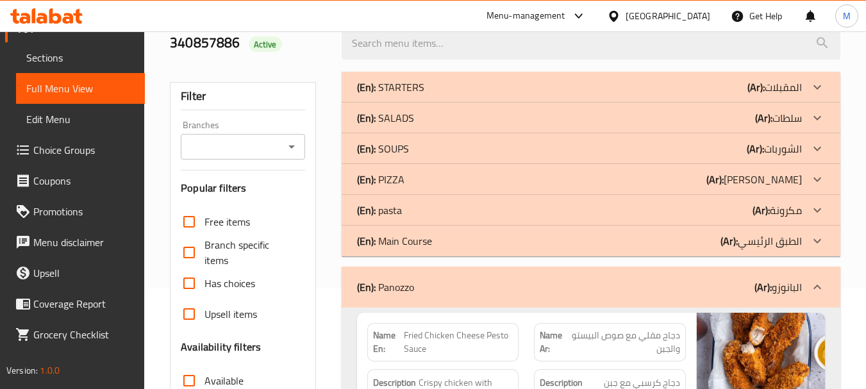
click at [422, 95] on p "(En): Main Course" at bounding box center [390, 86] width 67 height 15
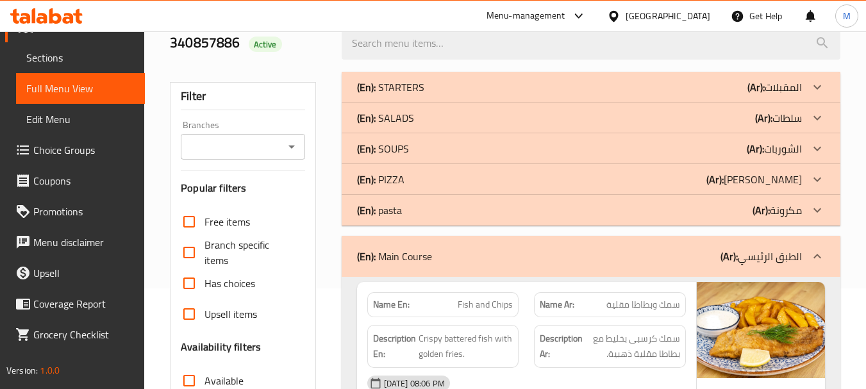
click at [429, 95] on div "(En): pasta (Ar): مكرونة" at bounding box center [579, 86] width 445 height 15
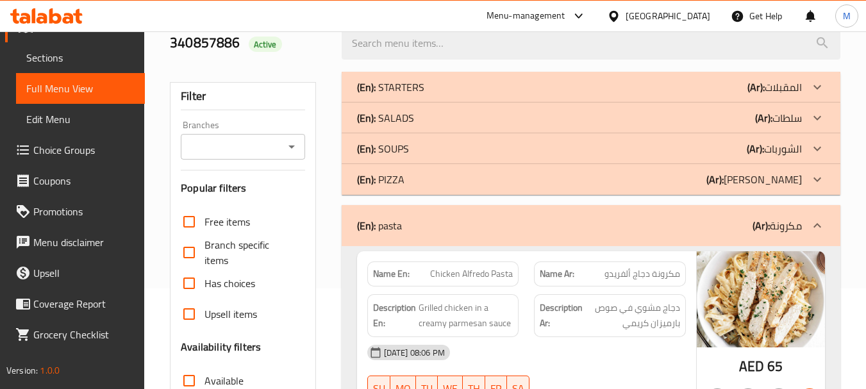
click at [427, 95] on div "(En): PIZZA (Ar): [PERSON_NAME]" at bounding box center [579, 86] width 445 height 15
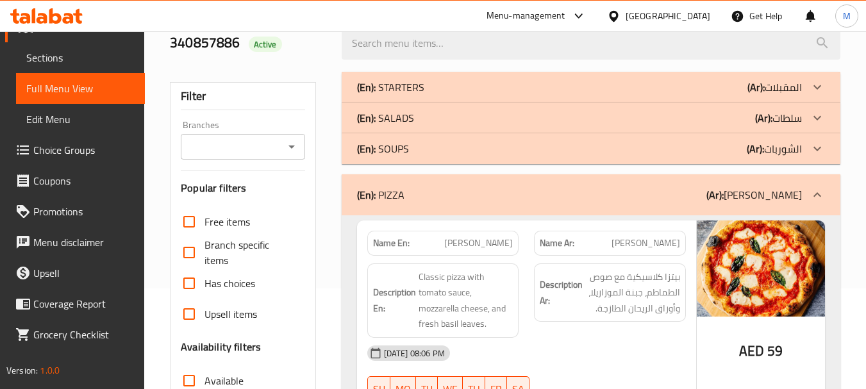
click at [424, 95] on div "(En): SOUPS (Ar): الشوربات" at bounding box center [579, 86] width 445 height 15
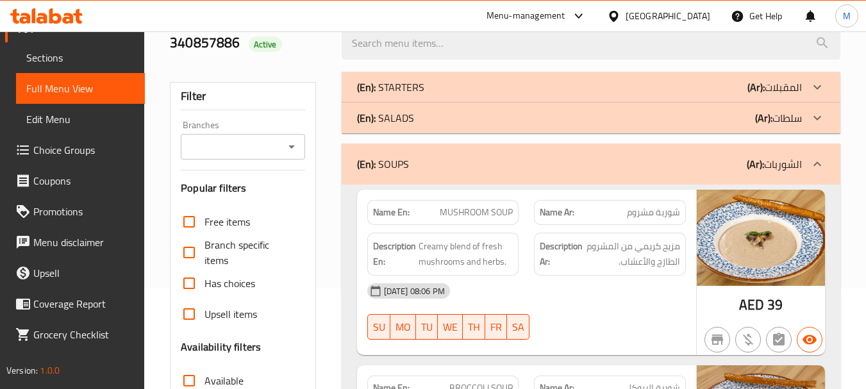
click at [443, 95] on div "(En): SALADS (Ar): سلطات" at bounding box center [579, 86] width 445 height 15
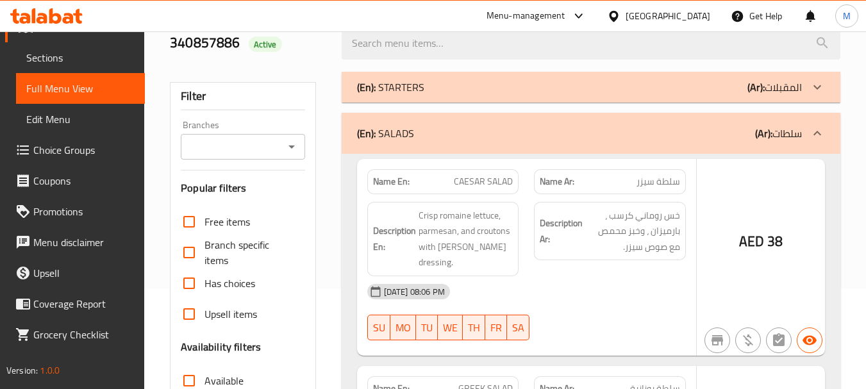
click at [449, 78] on div "(En): STARTERS (Ar): المقبلات" at bounding box center [591, 87] width 499 height 31
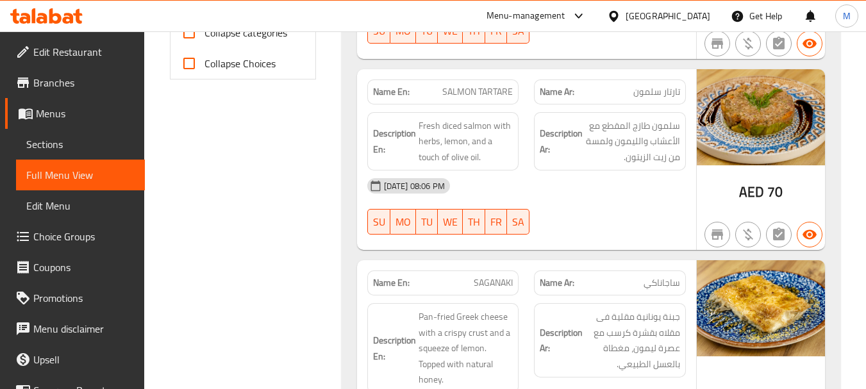
scroll to position [320, 0]
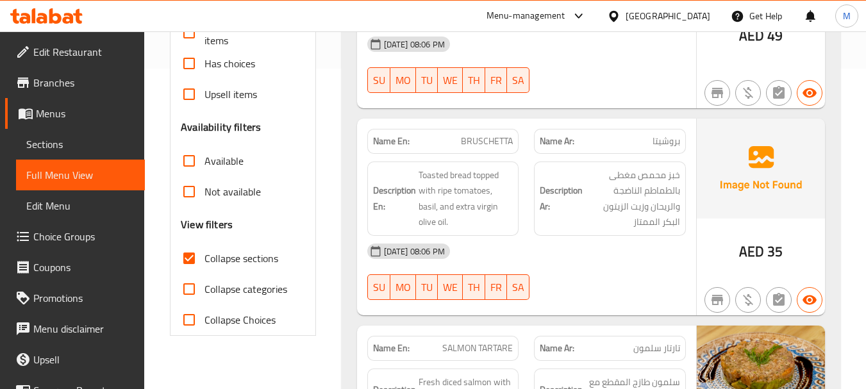
click at [187, 260] on input "Collapse sections" at bounding box center [189, 258] width 31 height 31
checkbox input "true"
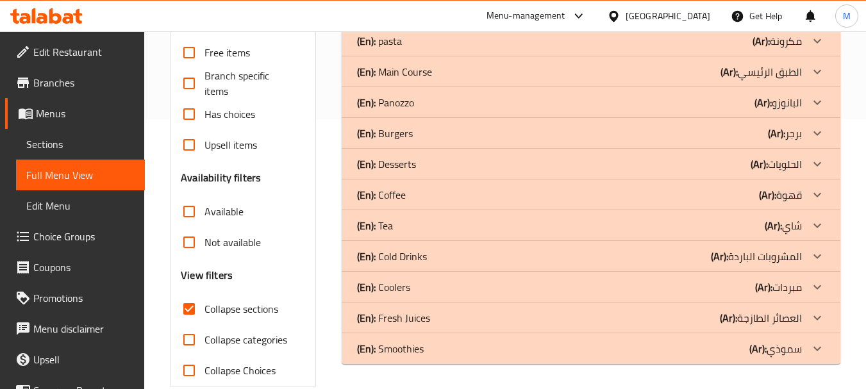
scroll to position [293, 0]
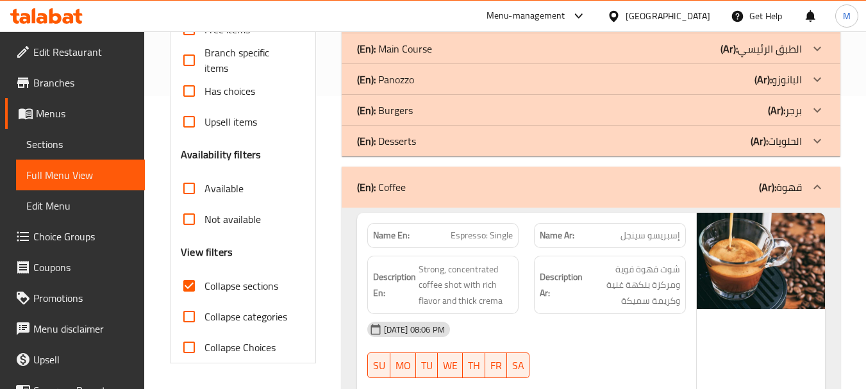
scroll to position [421, 0]
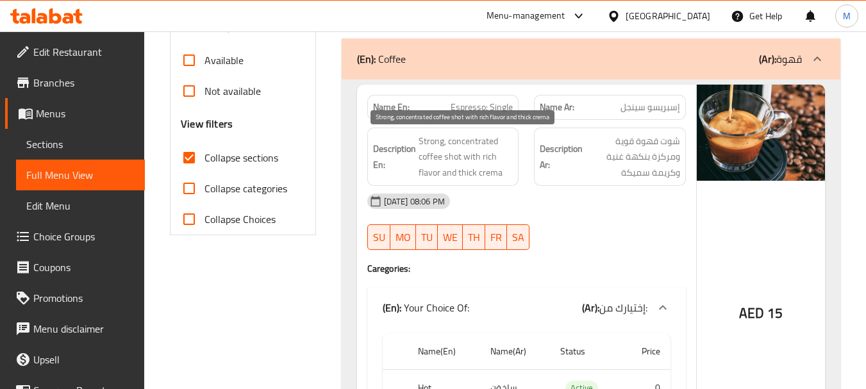
click at [453, 160] on span "Strong, concentrated coffee shot with rich flavor and thick crema" at bounding box center [466, 156] width 95 height 47
copy span "Strong, concentrated coffee shot with rich flavor and thick crema"
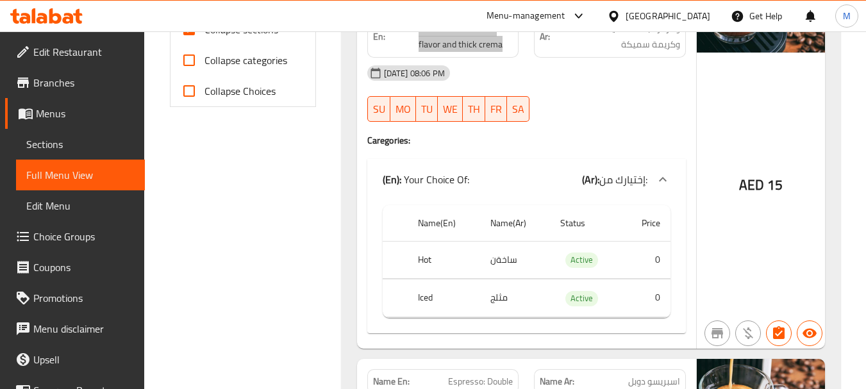
scroll to position [485, 0]
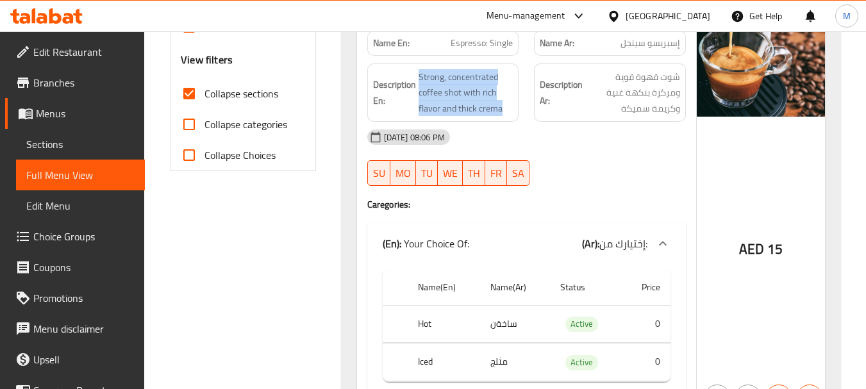
click at [602, 165] on div "18-08-2025 08:06 PM SU MO TU WE TH FR SA" at bounding box center [527, 158] width 334 height 72
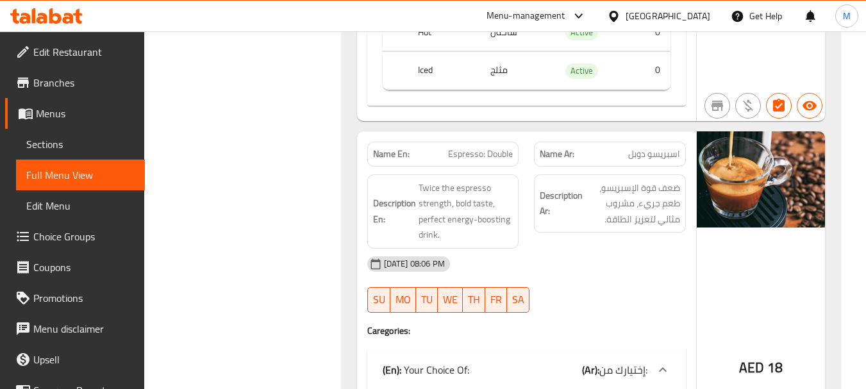
scroll to position [806, 0]
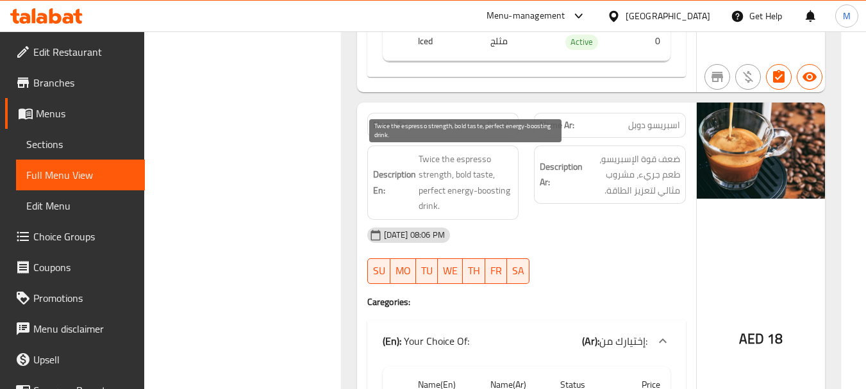
click at [468, 159] on span "Twice the espresso strength, bold taste, perfect energy-boosting drink." at bounding box center [466, 182] width 95 height 63
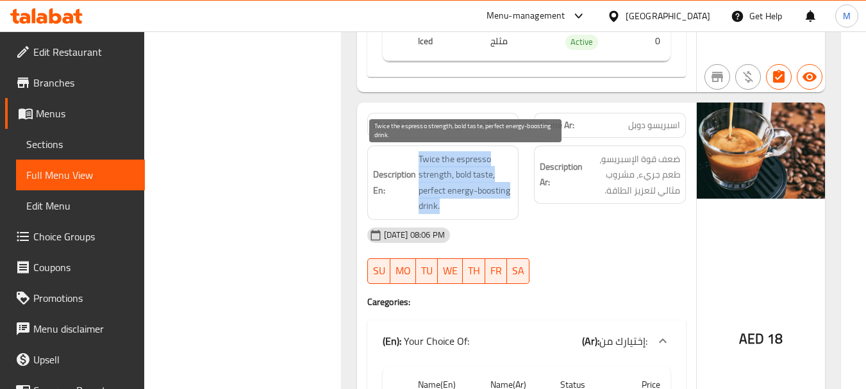
click at [468, 159] on span "Twice the espresso strength, bold taste, perfect energy-boosting drink." at bounding box center [466, 182] width 95 height 63
copy span "Twice the espresso strength, bold taste, perfect energy-boosting drink."
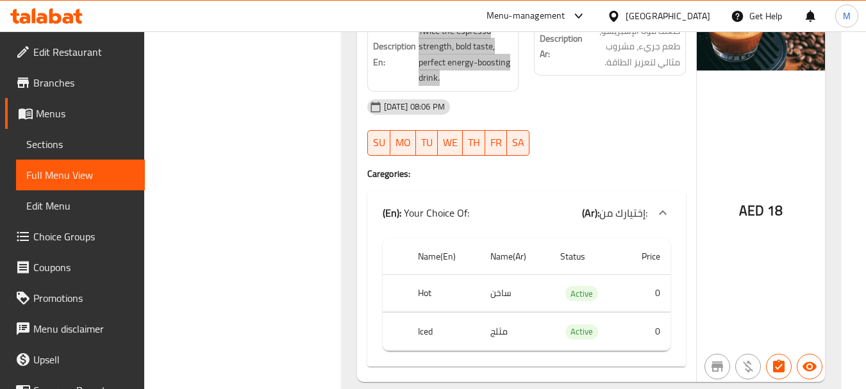
scroll to position [870, 0]
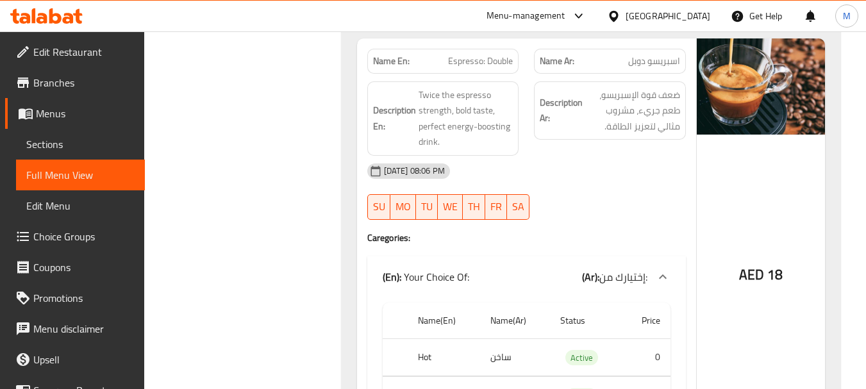
click at [481, 62] on span "Espresso: Double" at bounding box center [480, 60] width 65 height 13
copy span "Espresso: Double"
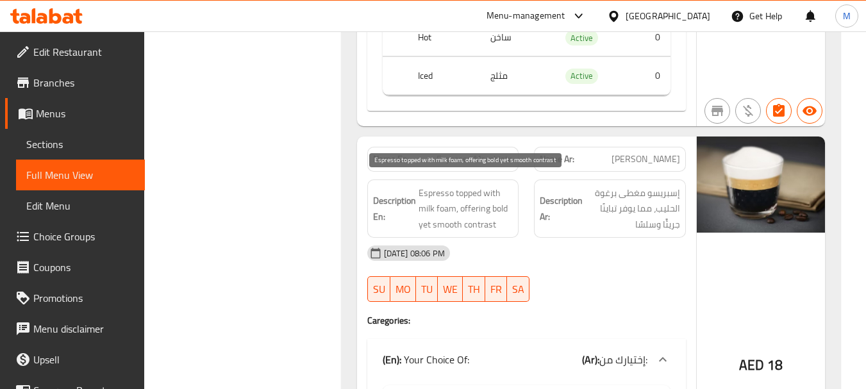
scroll to position [1190, 0]
click at [443, 204] on span "Espresso topped with milk foam, offering bold yet smooth contrast" at bounding box center [466, 208] width 95 height 47
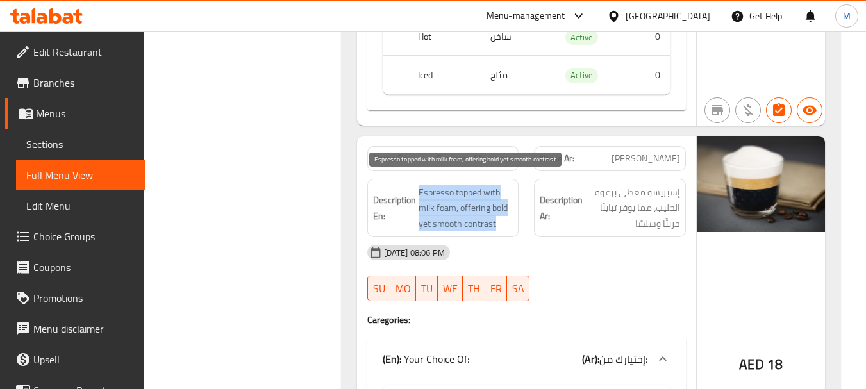
click at [443, 204] on span "Espresso topped with milk foam, offering bold yet smooth contrast" at bounding box center [466, 208] width 95 height 47
copy span "Espresso topped with milk foam, offering bold yet smooth contrast"
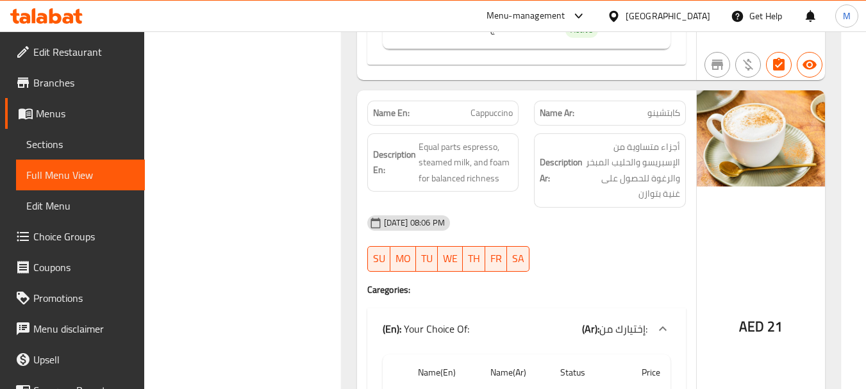
scroll to position [1639, 0]
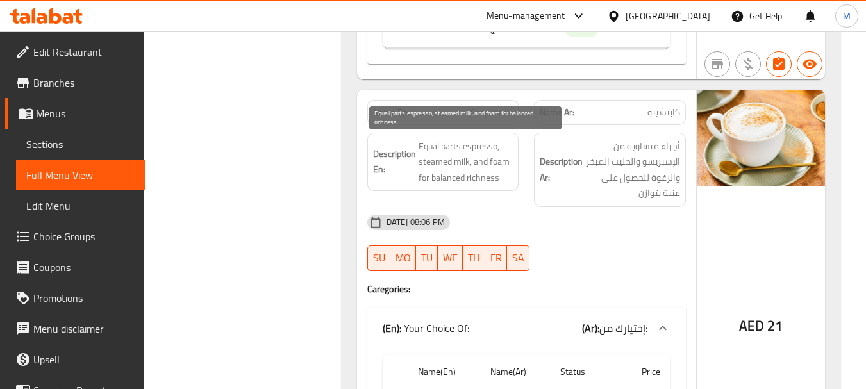
click at [452, 167] on span "Equal parts espresso, steamed milk, and foam for balanced richness" at bounding box center [466, 161] width 95 height 47
click at [451, 166] on span "Equal parts espresso, steamed milk, and foam for balanced richness" at bounding box center [466, 161] width 95 height 47
click at [450, 166] on span "Equal parts espresso, steamed milk, and foam for balanced richness" at bounding box center [466, 161] width 95 height 47
click at [437, 185] on span "Equal parts espresso, steamed milk, and foam for balanced richness" at bounding box center [466, 161] width 95 height 47
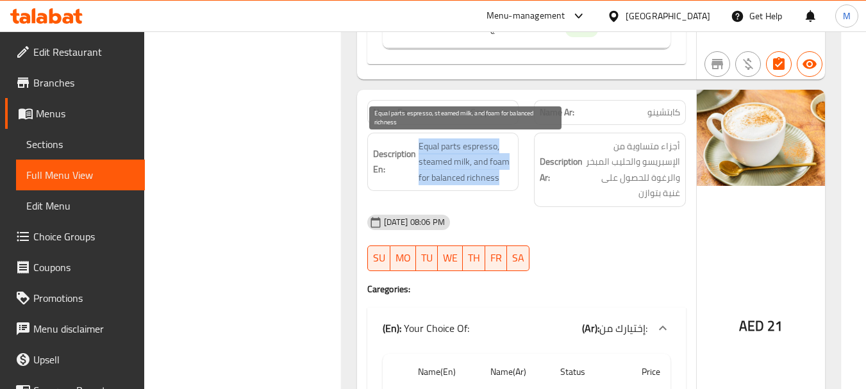
click at [437, 185] on span "Equal parts espresso, steamed milk, and foam for balanced richness" at bounding box center [466, 161] width 95 height 47
copy span "Equal parts espresso, steamed milk, and foam for balanced richness"
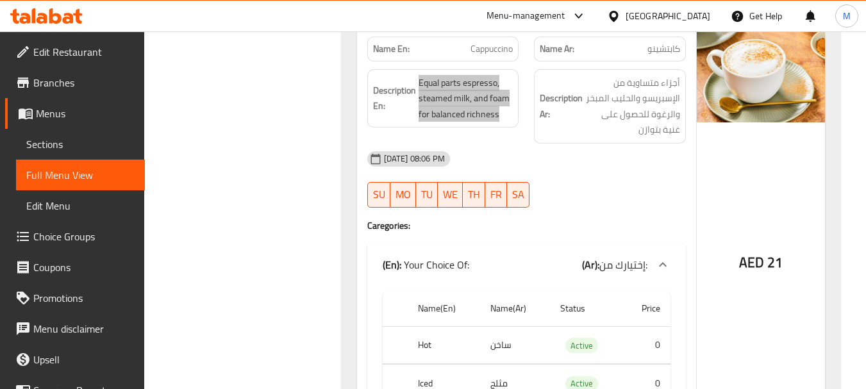
scroll to position [1703, 0]
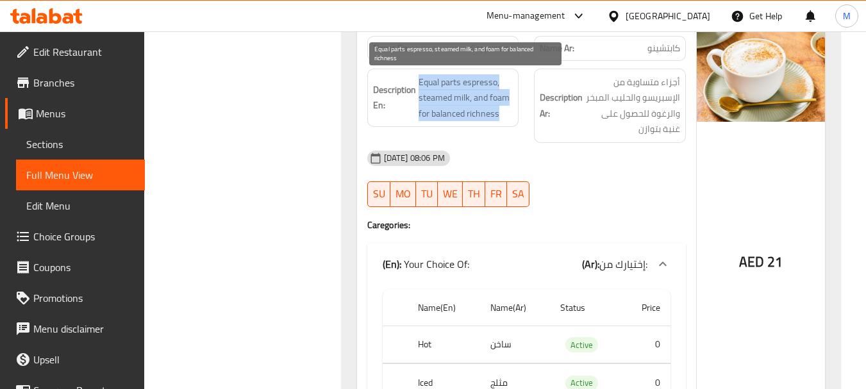
click at [472, 105] on span "Equal parts espresso, steamed milk, and foam for balanced richness" at bounding box center [466, 97] width 95 height 47
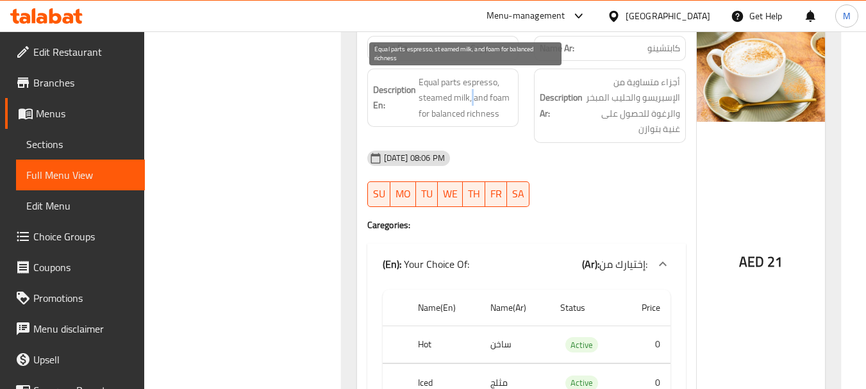
click at [472, 105] on span "Equal parts espresso, steamed milk, and foam for balanced richness" at bounding box center [466, 97] width 95 height 47
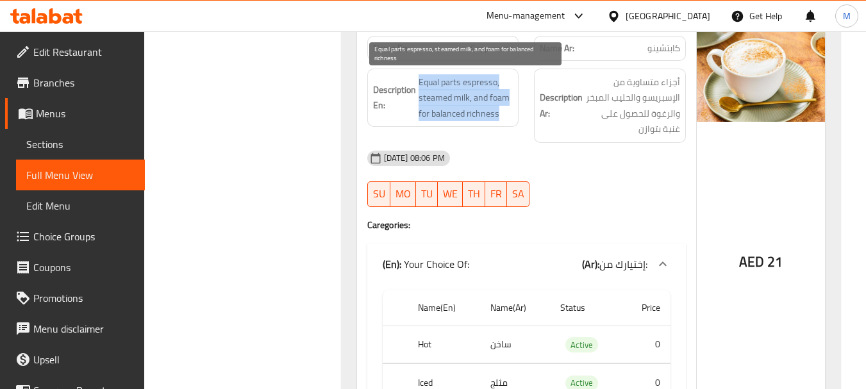
click at [472, 105] on span "Equal parts espresso, steamed milk, and foam for balanced richness" at bounding box center [466, 97] width 95 height 47
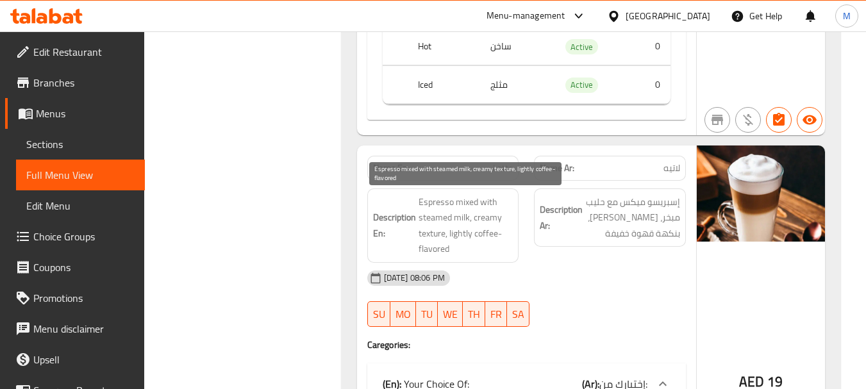
scroll to position [2023, 0]
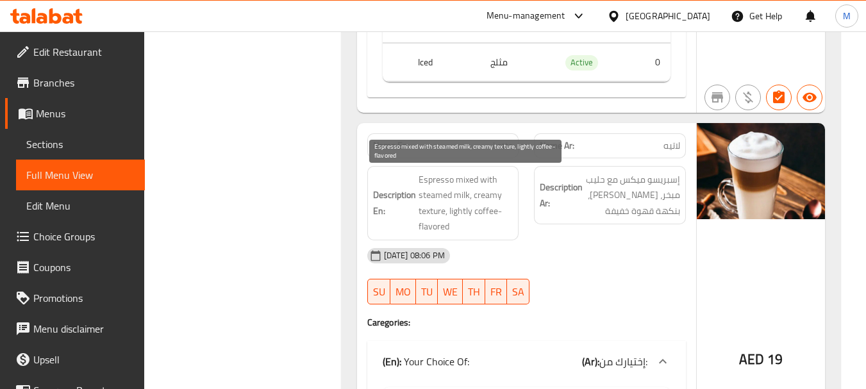
click at [481, 194] on span "Espresso mixed with steamed milk, creamy texture, lightly coffee-flavored" at bounding box center [466, 203] width 95 height 63
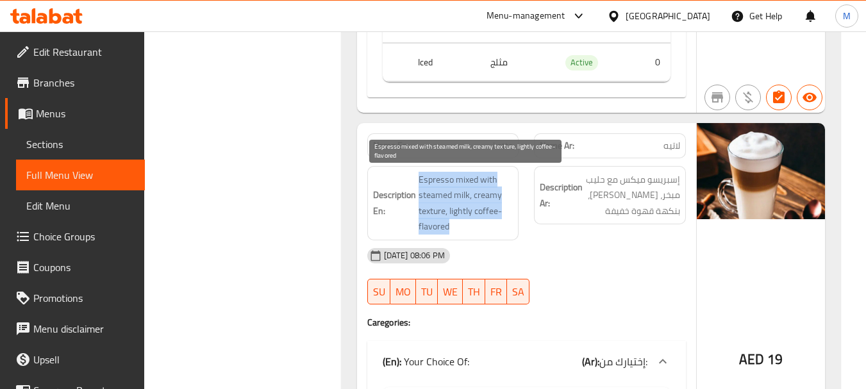
click at [481, 194] on span "Espresso mixed with steamed milk, creamy texture, lightly coffee-flavored" at bounding box center [466, 203] width 95 height 63
copy span "Espresso mixed with steamed milk, creamy texture, lightly coffee-flavored"
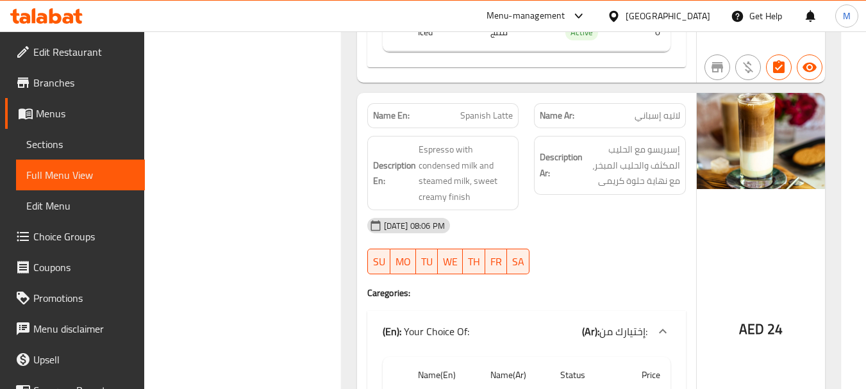
scroll to position [2472, 0]
click at [459, 188] on span "Espresso with condensed milk and steamed milk, sweet creamy finish" at bounding box center [466, 172] width 95 height 63
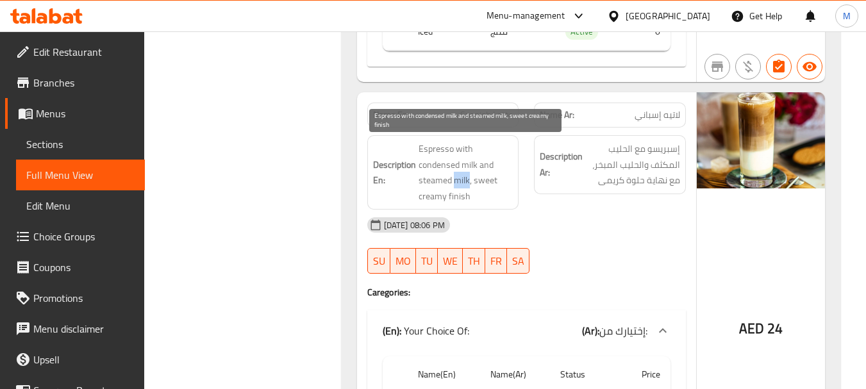
click at [459, 188] on span "Espresso with condensed milk and steamed milk, sweet creamy finish" at bounding box center [466, 172] width 95 height 63
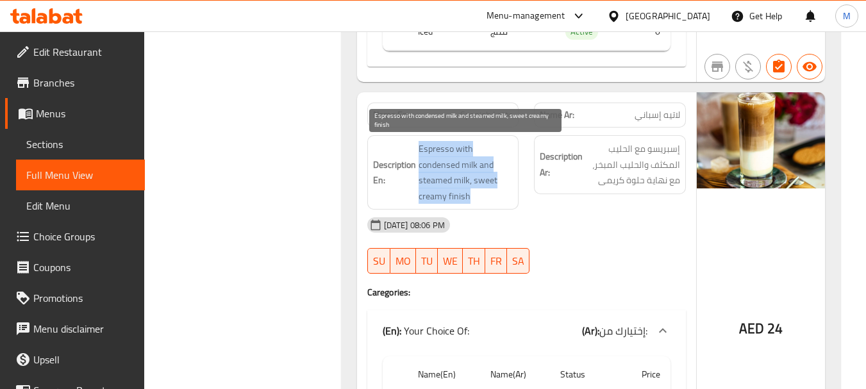
click at [459, 188] on span "Espresso with condensed milk and steamed milk, sweet creamy finish" at bounding box center [466, 172] width 95 height 63
copy span "Espresso with condensed milk and steamed milk, sweet creamy finish"
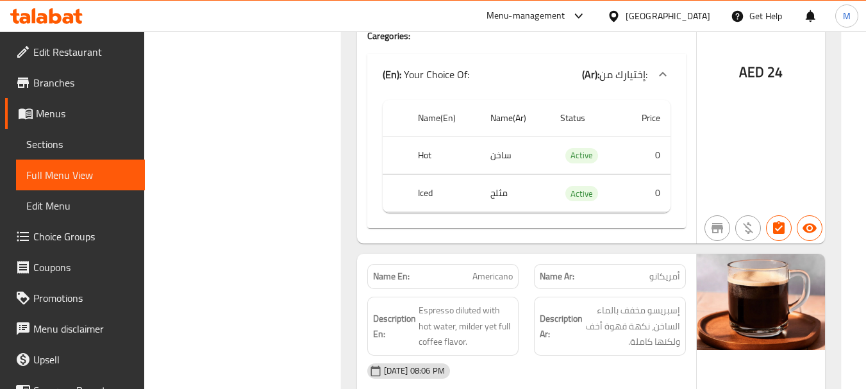
scroll to position [2793, 0]
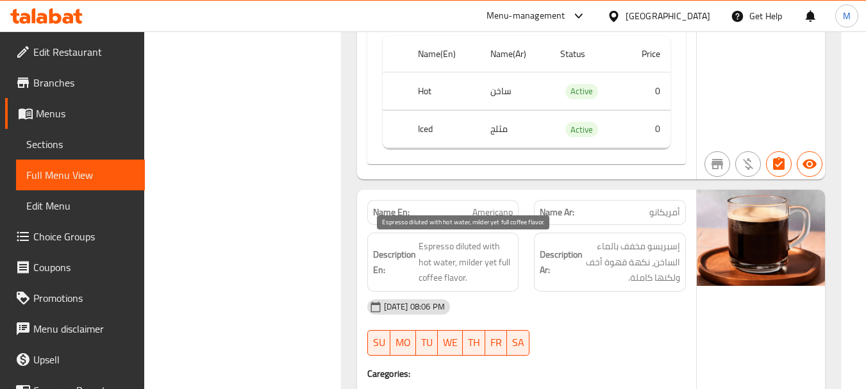
click at [485, 254] on span "Espresso diluted with hot water, milder yet full coffee flavor." at bounding box center [466, 261] width 95 height 47
copy span "Espresso diluted with hot water, milder yet full coffee flavor."
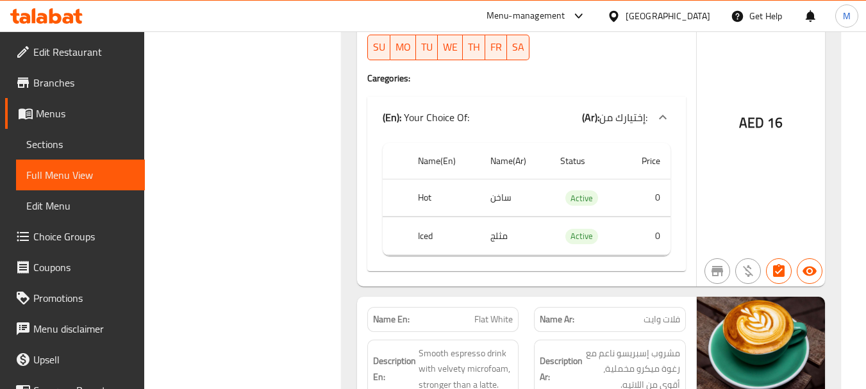
scroll to position [3241, 0]
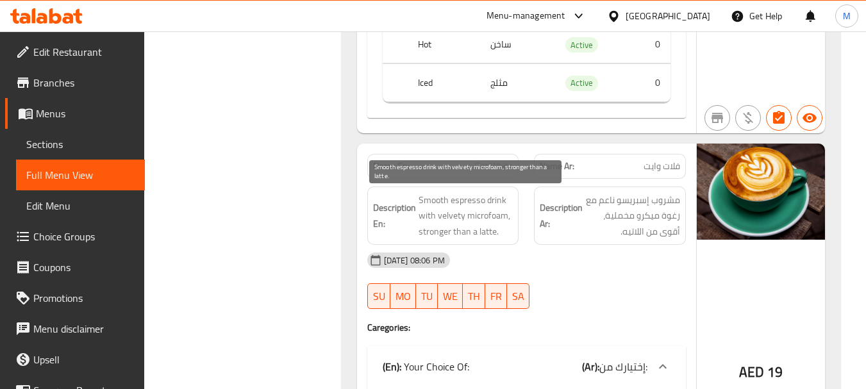
click at [473, 217] on span "Smooth espresso drink with velvety microfoam, stronger than a latte." at bounding box center [466, 215] width 95 height 47
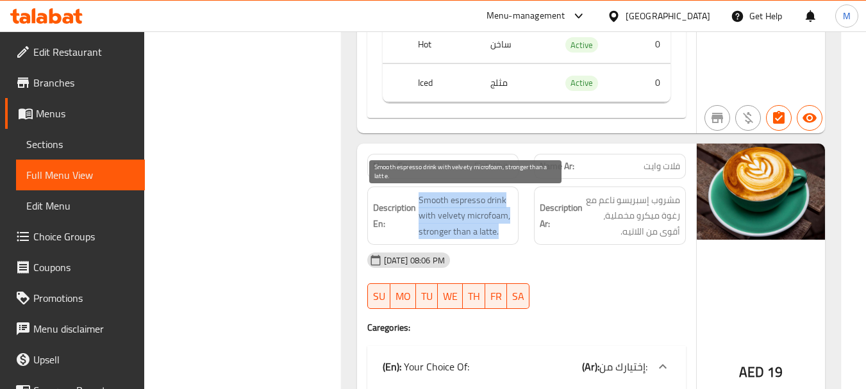
click at [473, 217] on span "Smooth espresso drink with velvety microfoam, stronger than a latte." at bounding box center [466, 215] width 95 height 47
copy span "Smooth espresso drink with velvety microfoam, stronger than a latte."
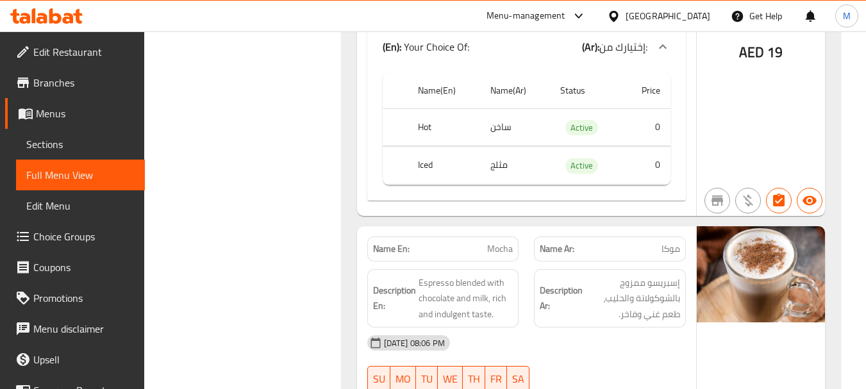
scroll to position [3562, 0]
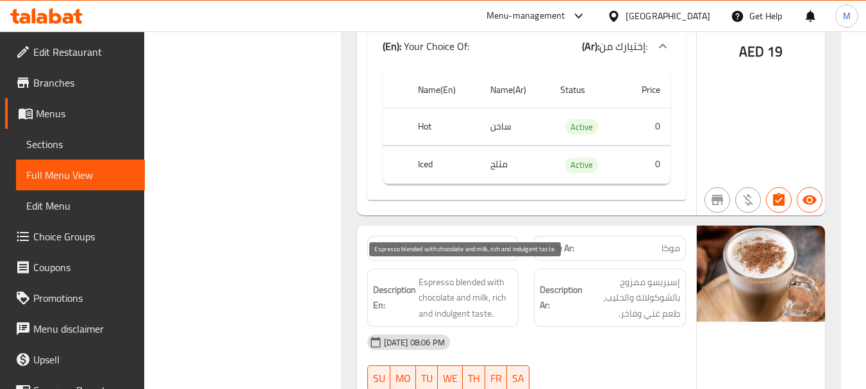
click at [485, 288] on span "Espresso blended with chocolate and milk, rich and indulgent taste." at bounding box center [466, 297] width 95 height 47
copy span "Espresso blended with chocolate and milk, rich and indulgent taste."
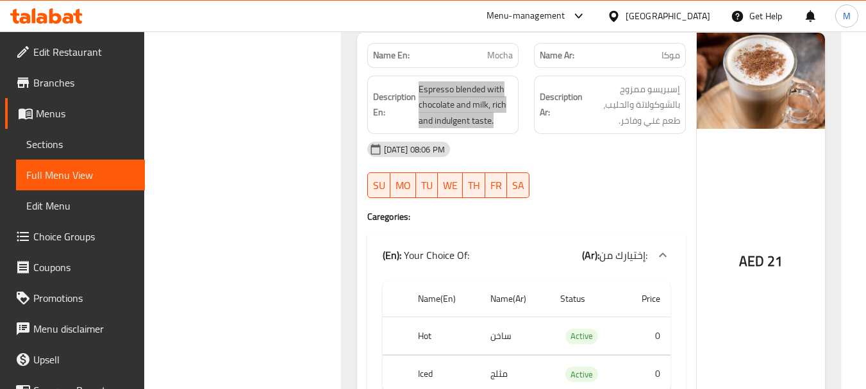
scroll to position [3754, 0]
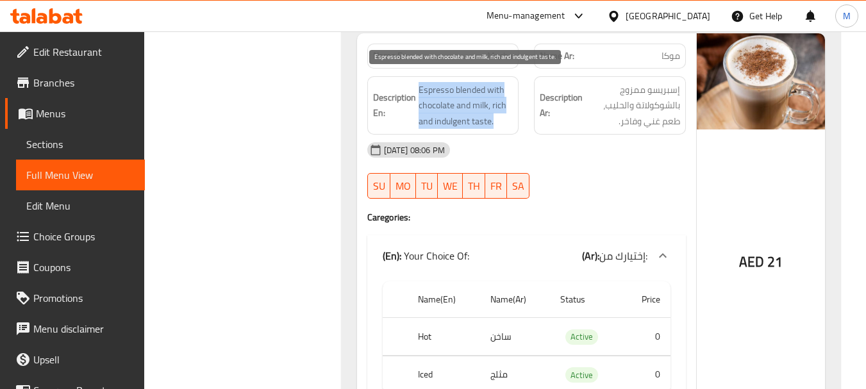
click at [450, 121] on span "Espresso blended with chocolate and milk, rich and indulgent taste." at bounding box center [466, 105] width 95 height 47
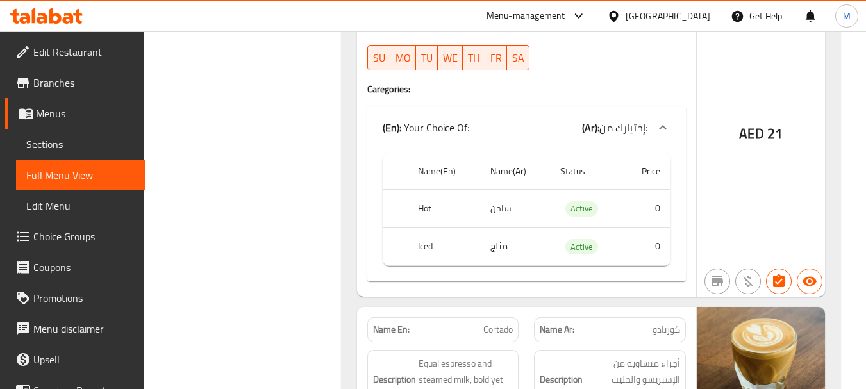
scroll to position [4010, 0]
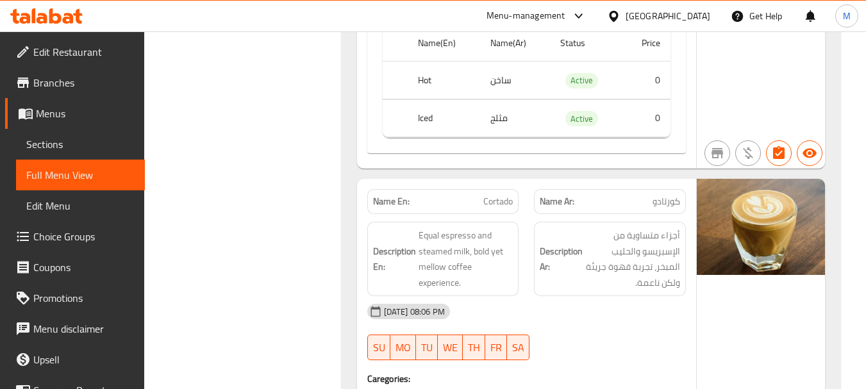
click at [477, 245] on span "Equal espresso and steamed milk, bold yet mellow coffee experience." at bounding box center [466, 259] width 95 height 63
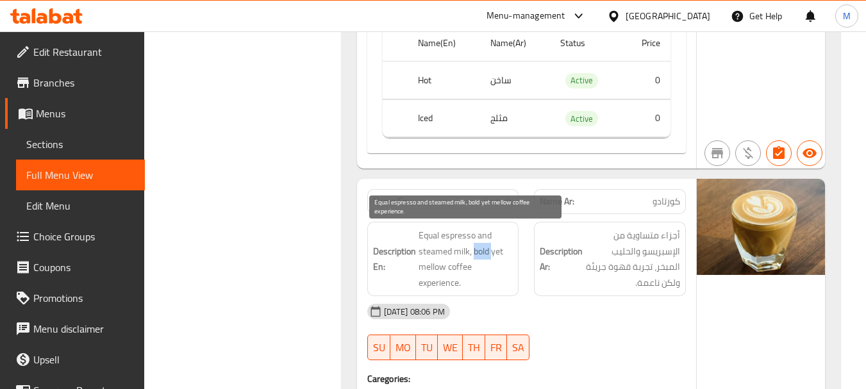
click at [477, 245] on span "Equal espresso and steamed milk, bold yet mellow coffee experience." at bounding box center [466, 259] width 95 height 63
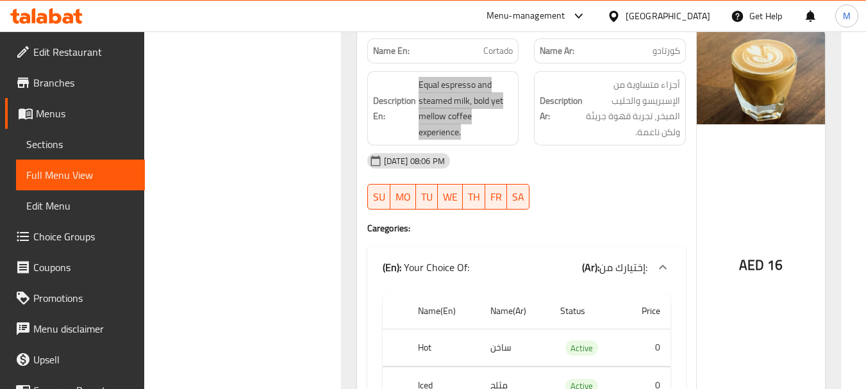
scroll to position [4138, 0]
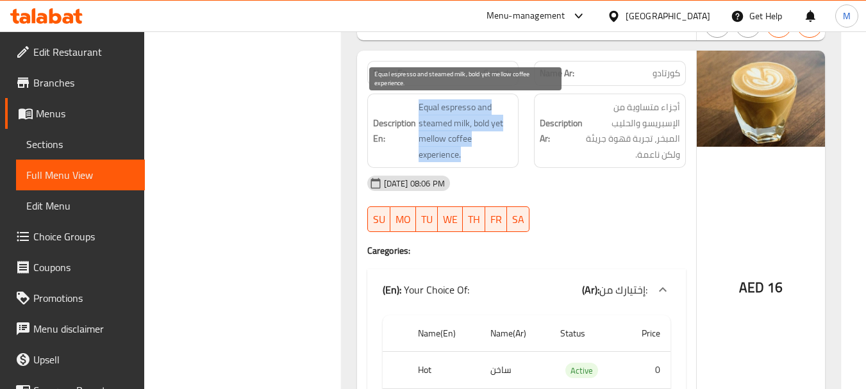
click at [434, 145] on span "Equal espresso and steamed milk, bold yet mellow coffee experience." at bounding box center [466, 130] width 95 height 63
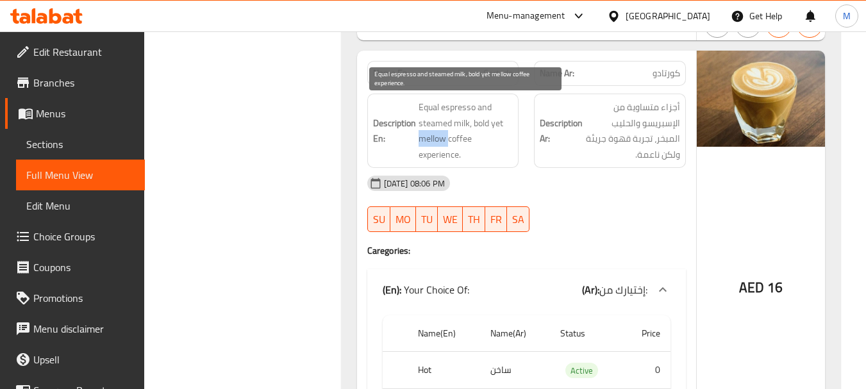
click at [434, 145] on span "Equal espresso and steamed milk, bold yet mellow coffee experience." at bounding box center [466, 130] width 95 height 63
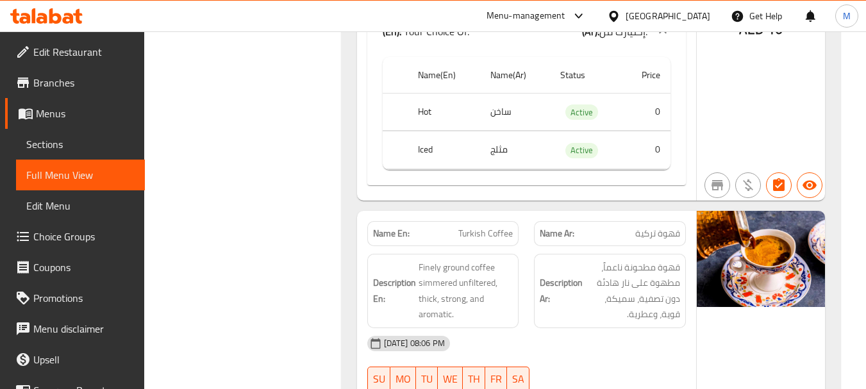
scroll to position [4459, 0]
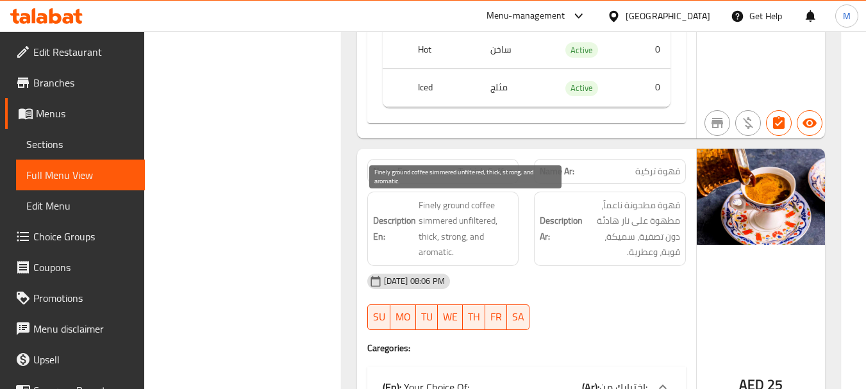
click at [449, 212] on span "Finely ground coffee simmered unfiltered, thick, strong, and aromatic." at bounding box center [466, 228] width 95 height 63
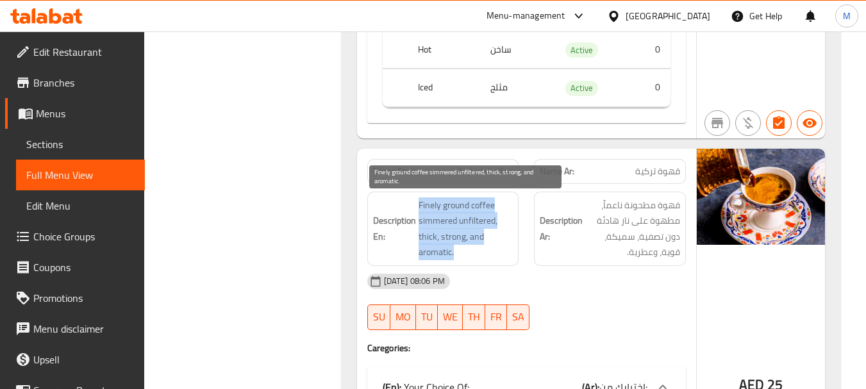
click at [449, 212] on span "Finely ground coffee simmered unfiltered, thick, strong, and aromatic." at bounding box center [466, 228] width 95 height 63
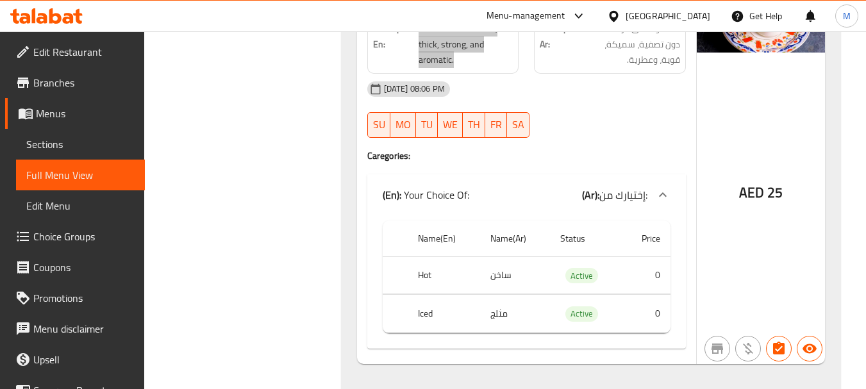
scroll to position [4587, 0]
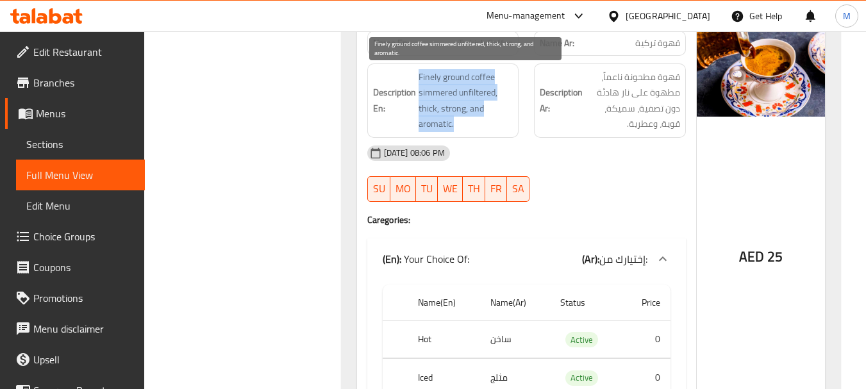
click at [442, 95] on span "Finely ground coffee simmered unfiltered, thick, strong, and aromatic." at bounding box center [466, 100] width 95 height 63
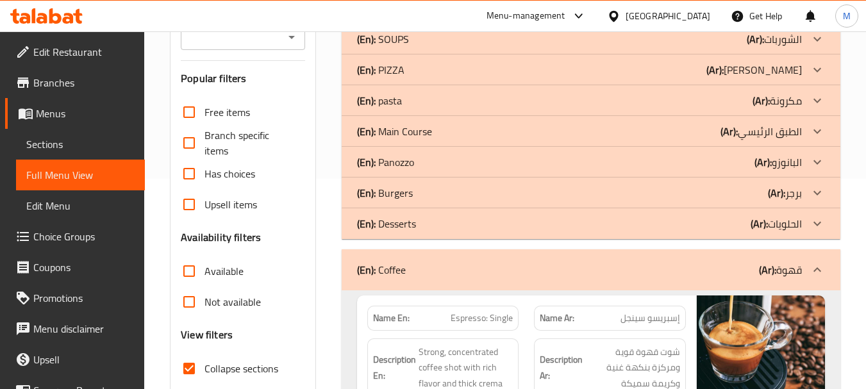
scroll to position [291, 0]
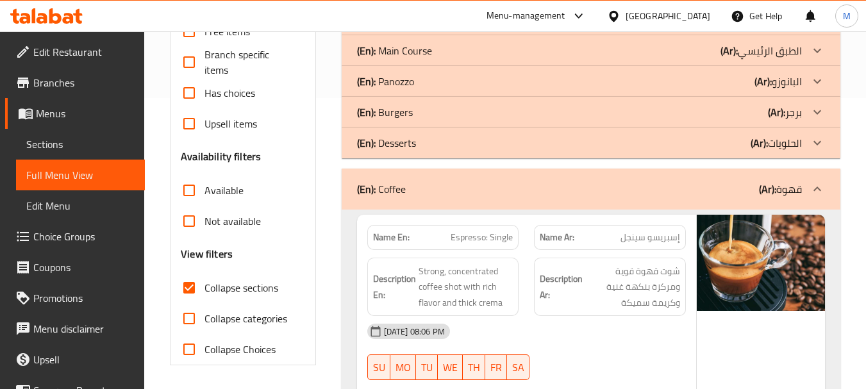
click at [419, 176] on div "(En): Coffee (Ar): قهوة" at bounding box center [591, 189] width 499 height 41
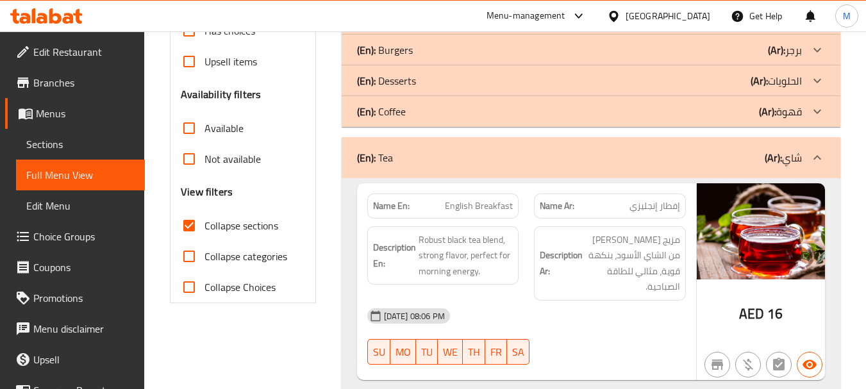
scroll to position [419, 0]
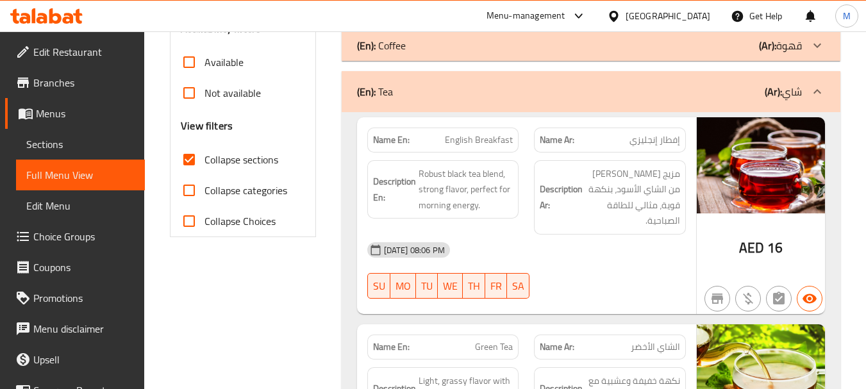
click at [451, 195] on span "Robust black tea blend, strong flavor, perfect for morning energy." at bounding box center [466, 189] width 95 height 47
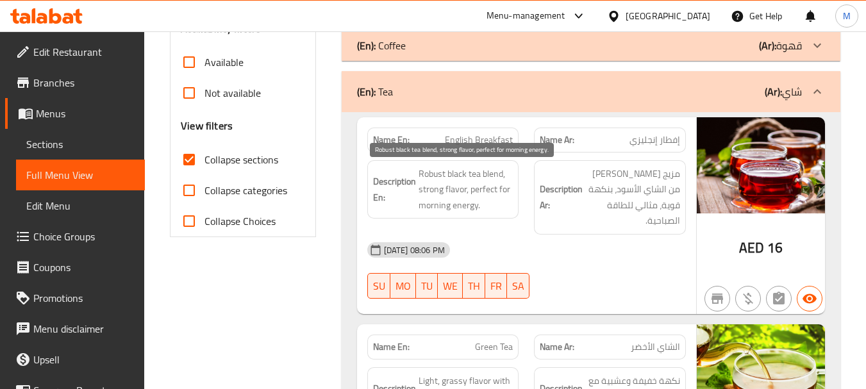
click at [451, 195] on span "Robust black tea blend, strong flavor, perfect for morning energy." at bounding box center [466, 189] width 95 height 47
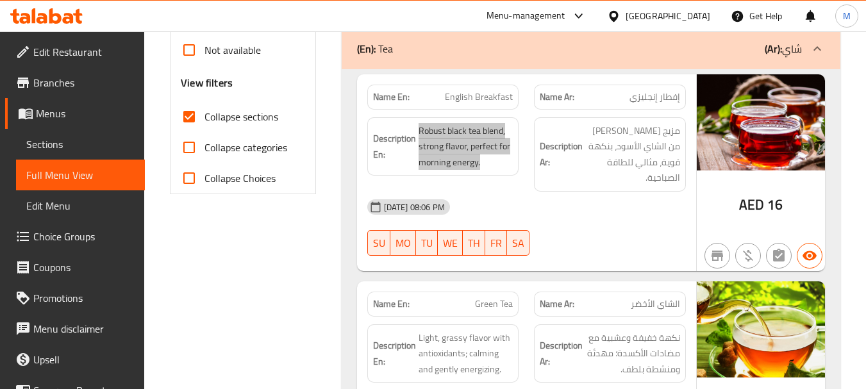
scroll to position [483, 0]
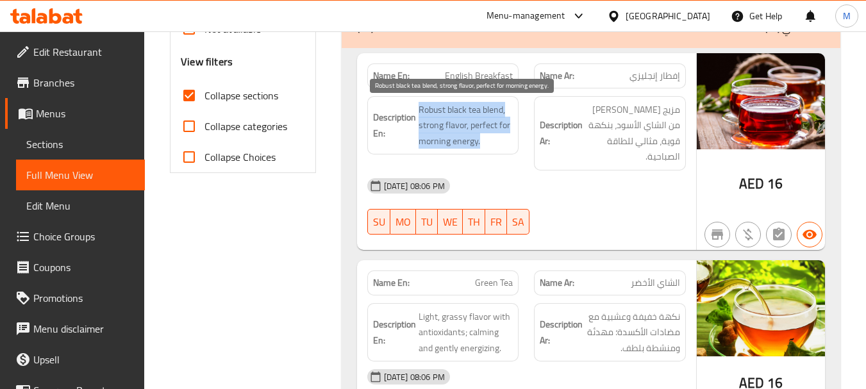
click at [427, 111] on span "Robust black tea blend, strong flavor, perfect for morning energy." at bounding box center [466, 125] width 95 height 47
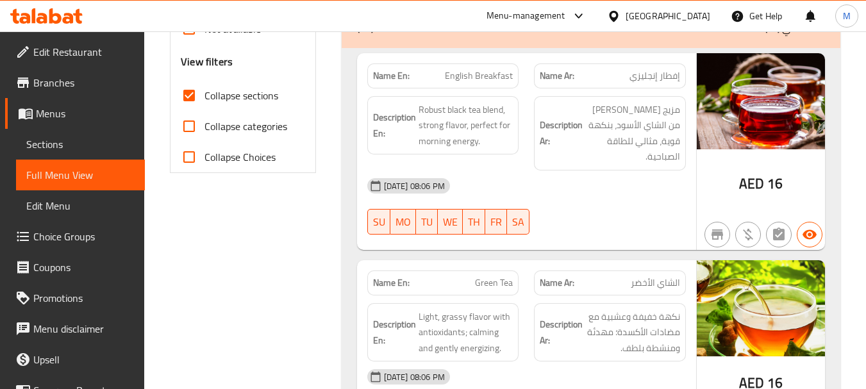
click at [586, 120] on span "مزيج روبست من الشاي الأسود، بنكهة قوية، مثالي للطاقة الصباحية." at bounding box center [632, 133] width 95 height 63
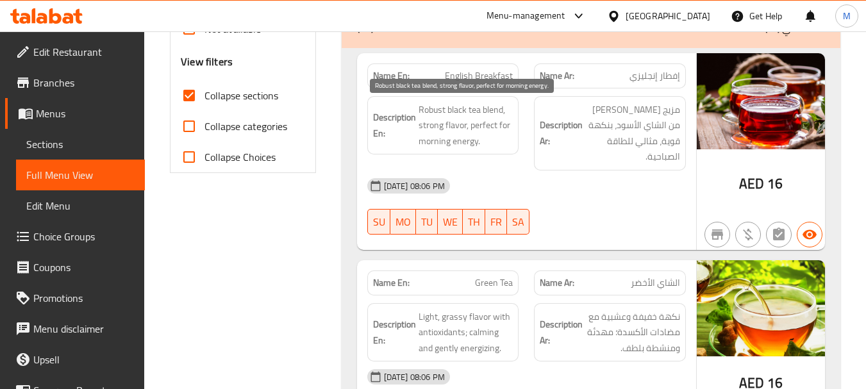
click at [490, 117] on span "Robust black tea blend, strong flavor, perfect for morning energy." at bounding box center [466, 125] width 95 height 47
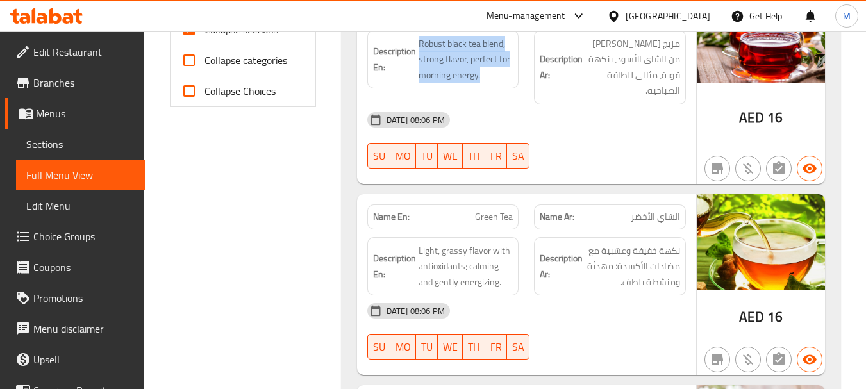
scroll to position [611, 0]
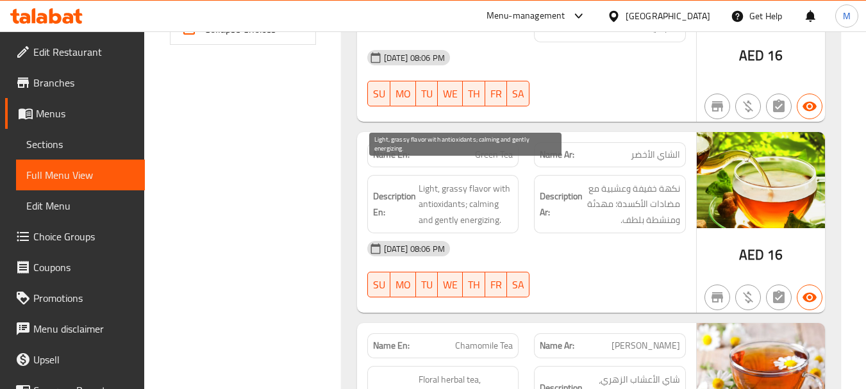
click at [466, 186] on span "Light, grassy flavor with antioxidants; calming and gently energizing." at bounding box center [466, 204] width 95 height 47
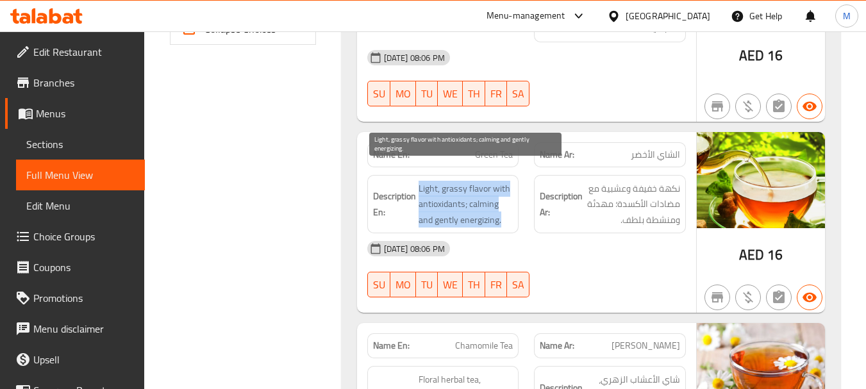
click at [466, 186] on span "Light, grassy flavor with antioxidants; calming and gently energizing." at bounding box center [466, 204] width 95 height 47
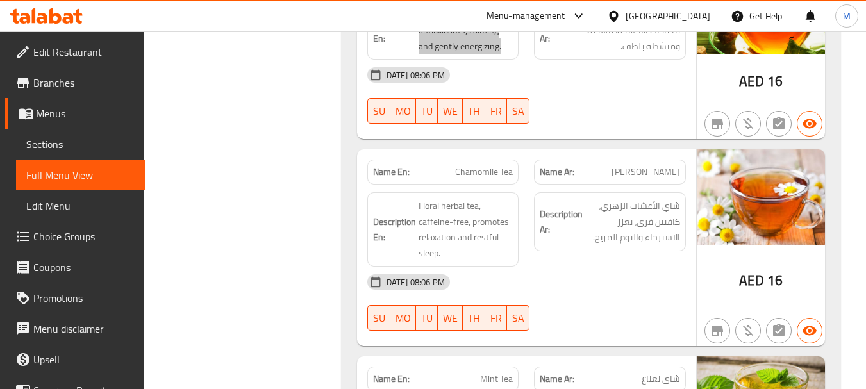
scroll to position [804, 0]
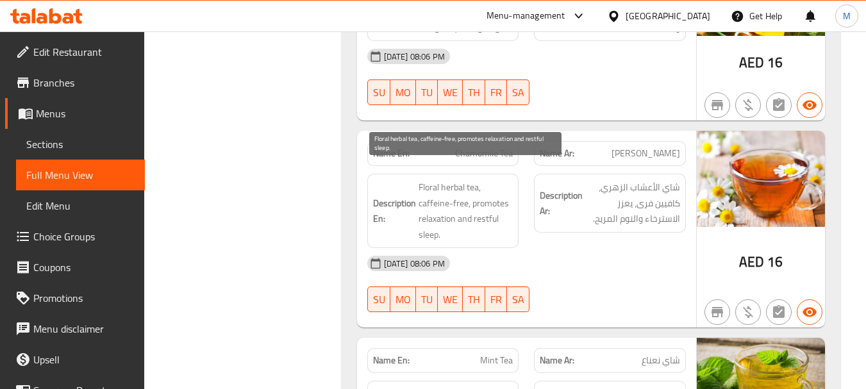
click at [475, 186] on span "Floral herbal tea, caffeine-free, promotes relaxation and restful sleep." at bounding box center [466, 210] width 95 height 63
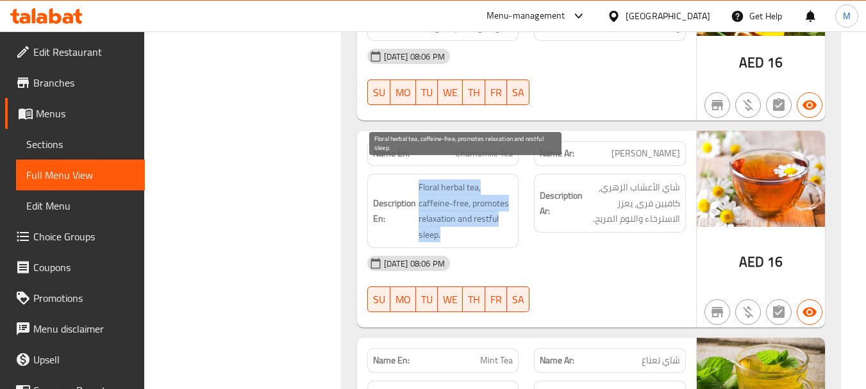
click at [475, 186] on span "Floral herbal tea, caffeine-free, promotes relaxation and restful sleep." at bounding box center [466, 210] width 95 height 63
click at [454, 188] on span "Floral herbal tea, caffeine-free, promotes relaxation and restful sleep." at bounding box center [466, 210] width 95 height 63
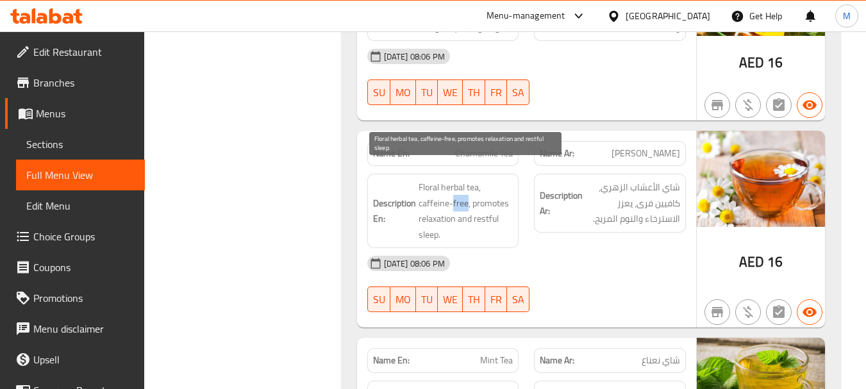
click at [454, 188] on span "Floral herbal tea, caffeine-free, promotes relaxation and restful sleep." at bounding box center [466, 210] width 95 height 63
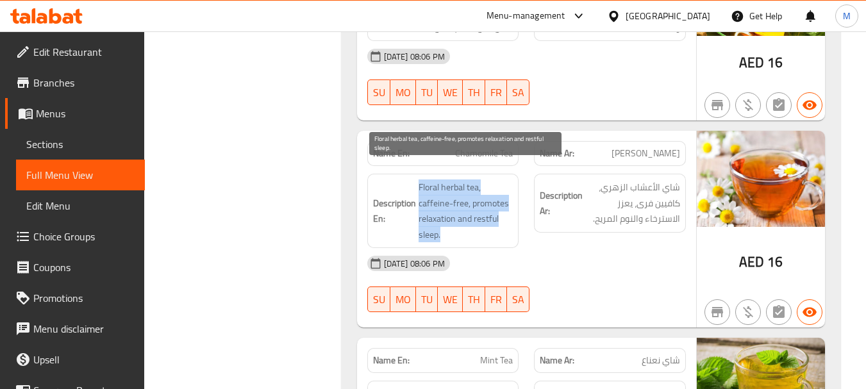
click at [454, 188] on span "Floral herbal tea, caffeine-free, promotes relaxation and restful sleep." at bounding box center [466, 210] width 95 height 63
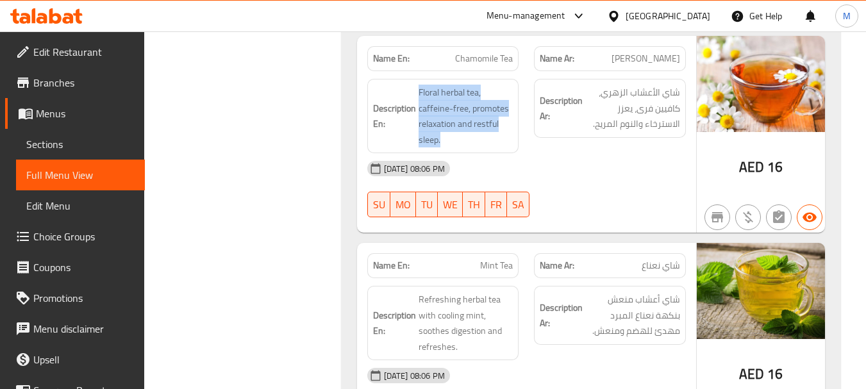
scroll to position [996, 0]
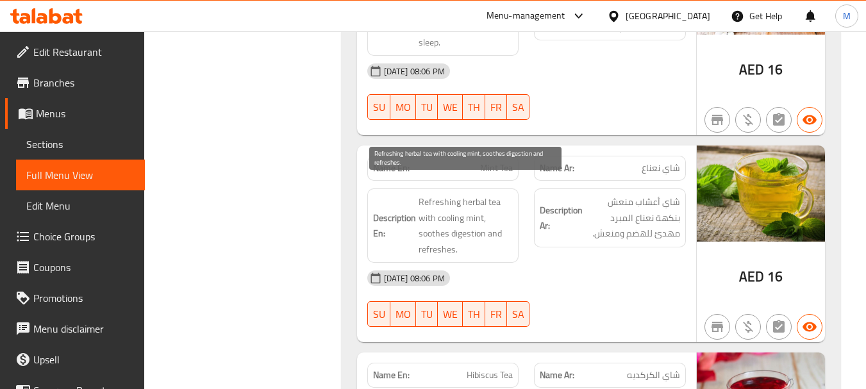
click at [459, 220] on span "Refreshing herbal tea with cooling mint, soothes digestion and refreshes." at bounding box center [466, 225] width 95 height 63
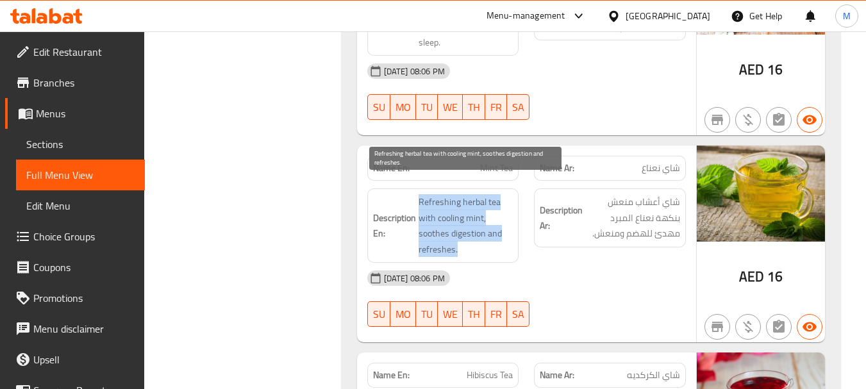
click at [459, 220] on span "Refreshing herbal tea with cooling mint, soothes digestion and refreshes." at bounding box center [466, 225] width 95 height 63
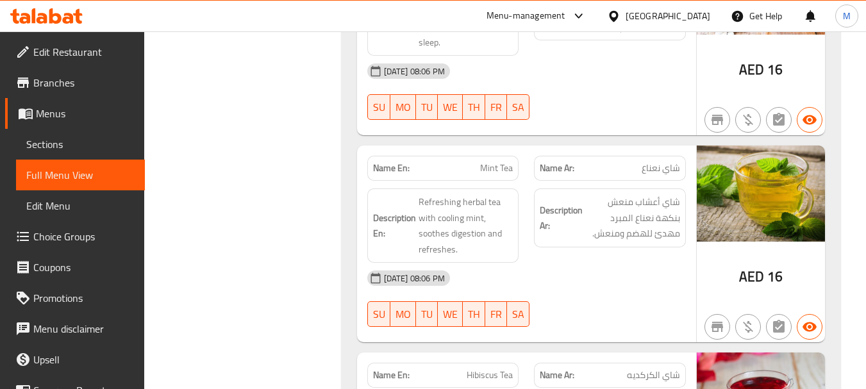
click at [526, 263] on div "18-08-2025 08:06 PM" at bounding box center [527, 278] width 334 height 31
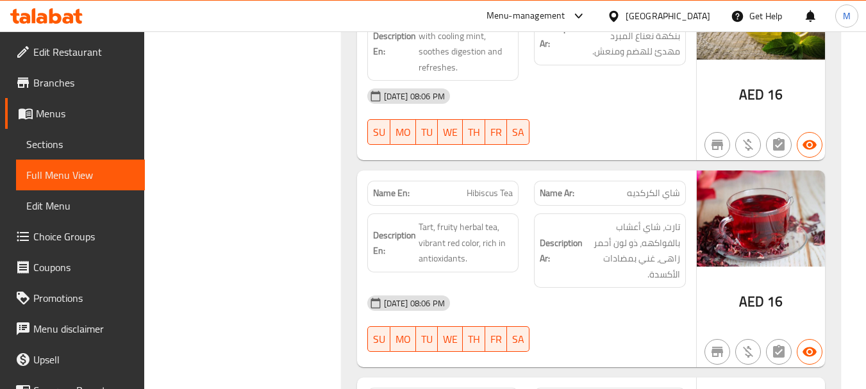
scroll to position [1188, 0]
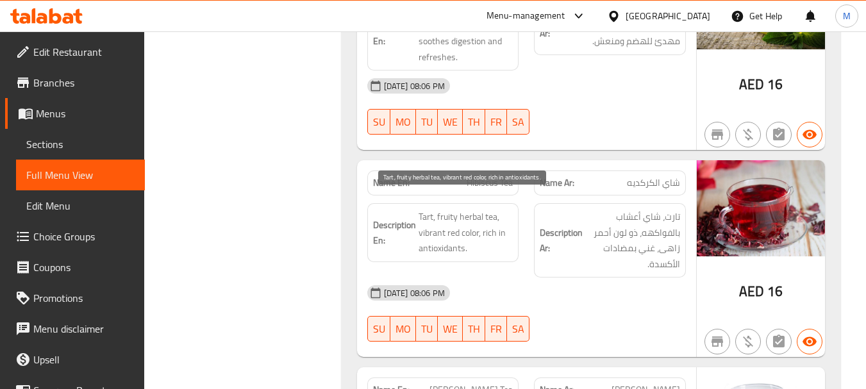
click at [476, 215] on span "Tart, fruity herbal tea, vibrant red color, rich in antioxidants." at bounding box center [466, 232] width 95 height 47
click at [431, 209] on span "Tart, fruity herbal tea, vibrant red color, rich in antioxidants." at bounding box center [466, 232] width 95 height 47
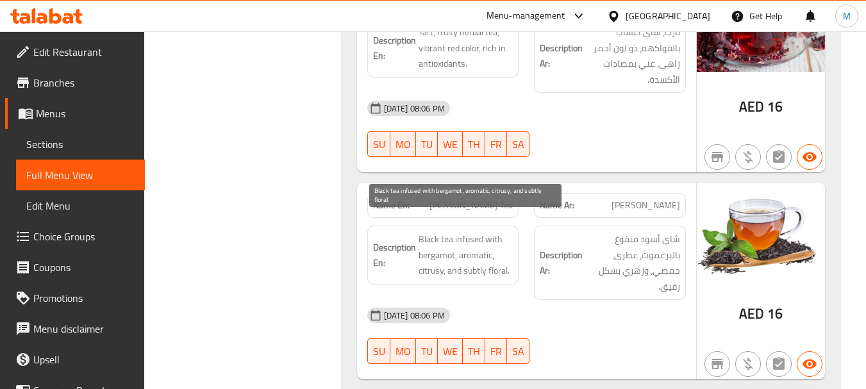
scroll to position [1381, 0]
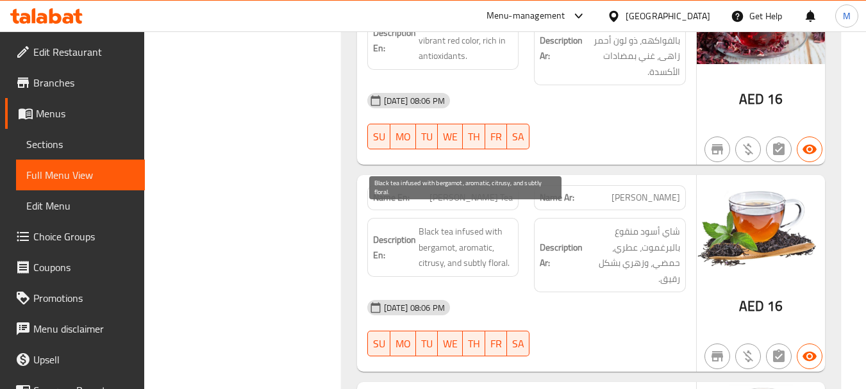
click at [456, 234] on span "Black tea infused with bergamot, aromatic, citrusy, and subtly floral." at bounding box center [466, 247] width 95 height 47
click at [432, 233] on span "Black tea infused with bergamot, aromatic, citrusy, and subtly floral." at bounding box center [466, 247] width 95 height 47
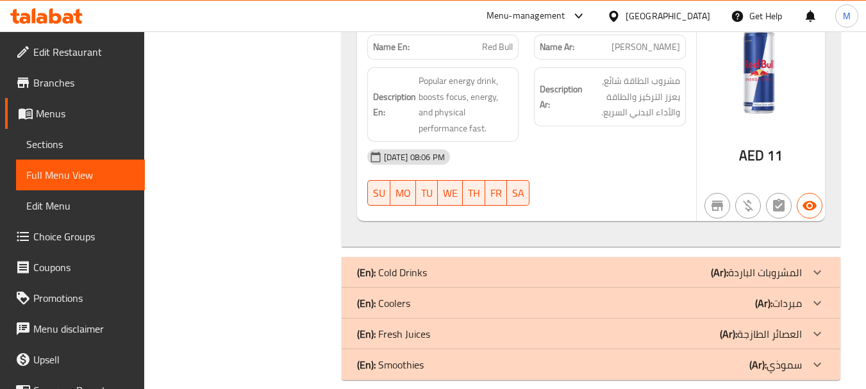
scroll to position [2536, 0]
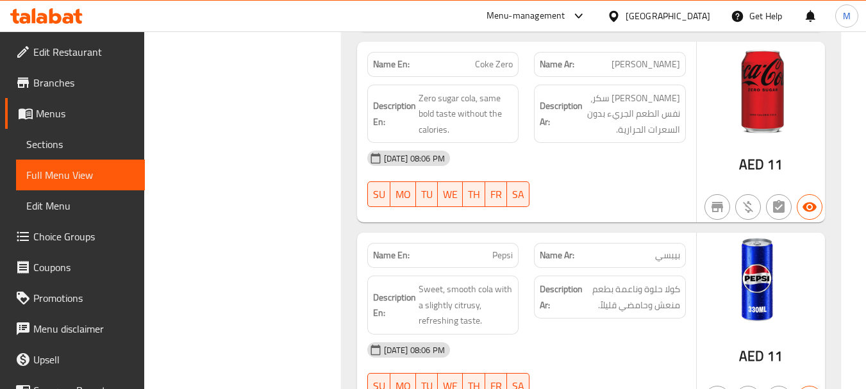
scroll to position [3483, 0]
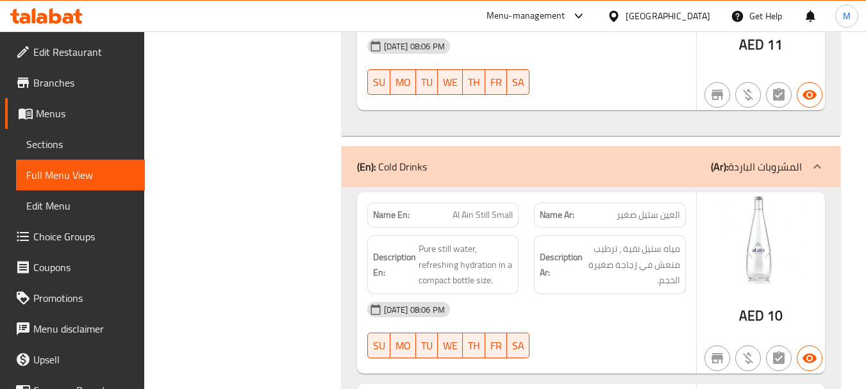
scroll to position [2714, 0]
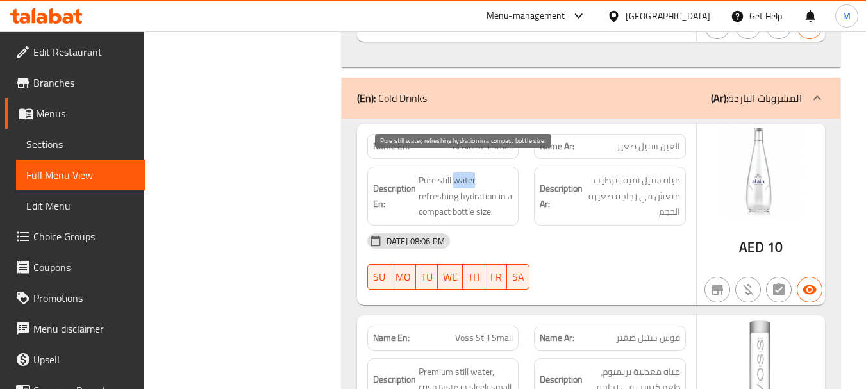
click at [463, 172] on span "Pure still water, refreshing hydration in a compact bottle size." at bounding box center [466, 195] width 95 height 47
click at [442, 172] on span "Pure still water, refreshing hydration in a compact bottle size." at bounding box center [466, 195] width 95 height 47
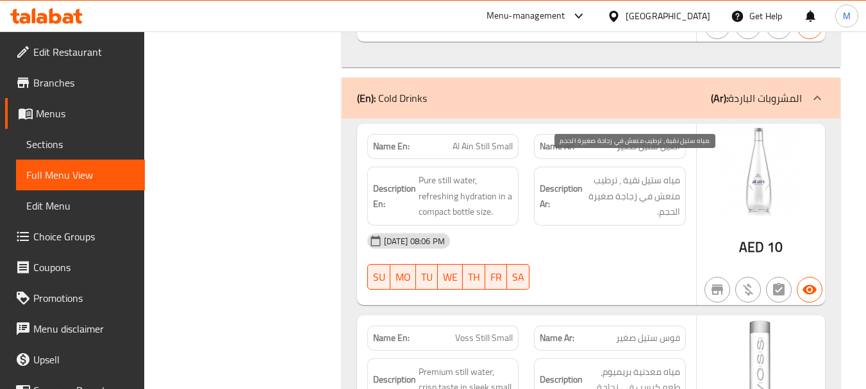
click at [647, 172] on span "مياه ستيل نقية ، ترطيب منعش في زجاجة صغيرة الحجم." at bounding box center [632, 195] width 95 height 47
drag, startPoint x: 283, startPoint y: 185, endPoint x: 314, endPoint y: 185, distance: 30.8
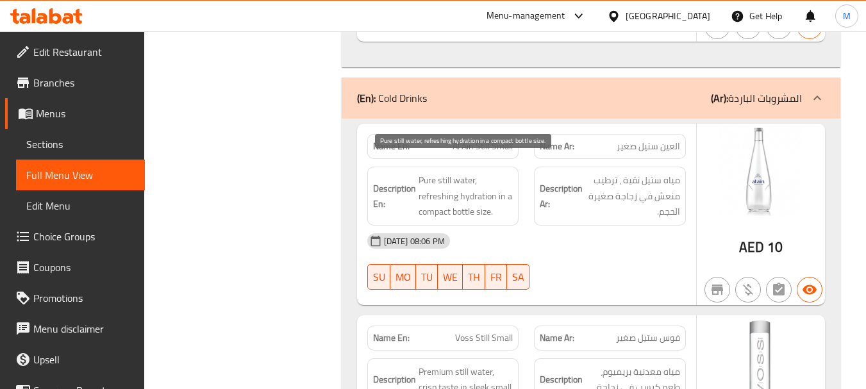
click at [438, 172] on span "Pure still water, refreshing hydration in a compact bottle size." at bounding box center [466, 195] width 95 height 47
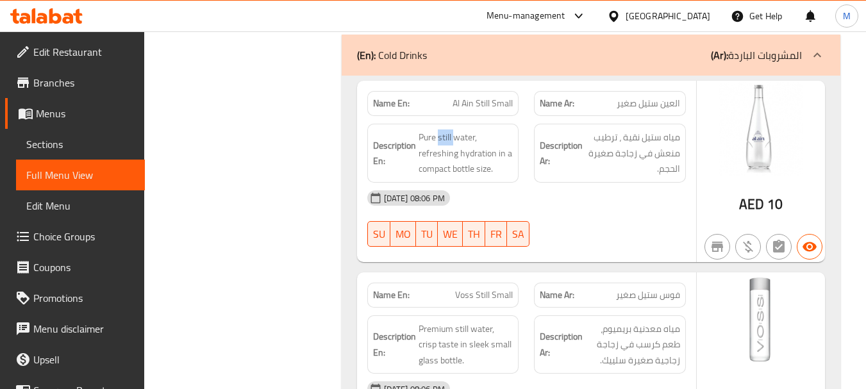
scroll to position [2778, 0]
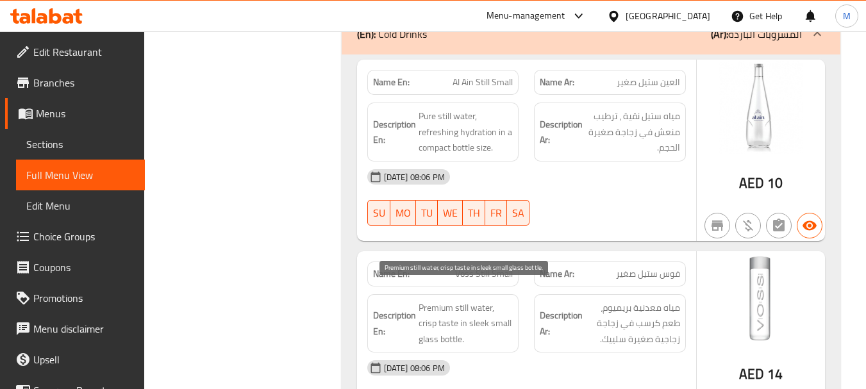
click at [468, 321] on span "Premium still water, crisp taste in sleek small glass bottle." at bounding box center [466, 323] width 95 height 47
click at [467, 322] on span "Premium still water, crisp taste in sleek small glass bottle." at bounding box center [466, 323] width 95 height 47
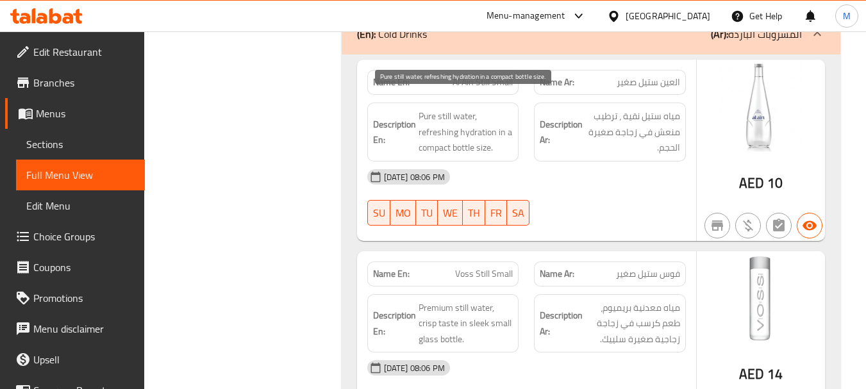
click at [464, 119] on span "Pure still water, refreshing hydration in a compact bottle size." at bounding box center [466, 131] width 95 height 47
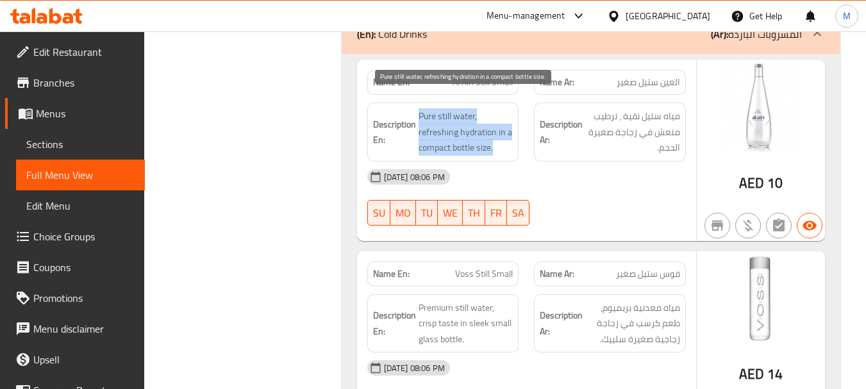
click at [464, 119] on span "Pure still water, refreshing hydration in a compact bottle size." at bounding box center [466, 131] width 95 height 47
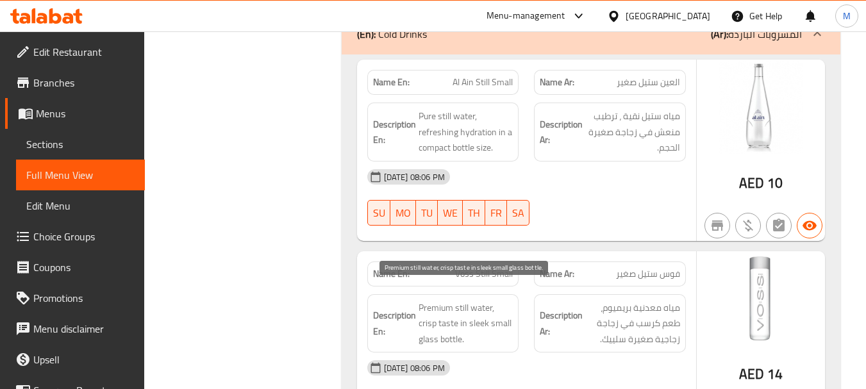
click at [457, 300] on span "Premium still water, crisp taste in sleek small glass bottle." at bounding box center [466, 323] width 95 height 47
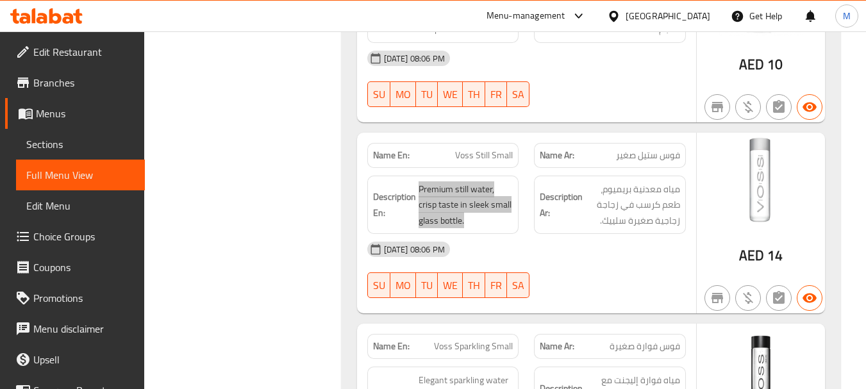
scroll to position [2907, 0]
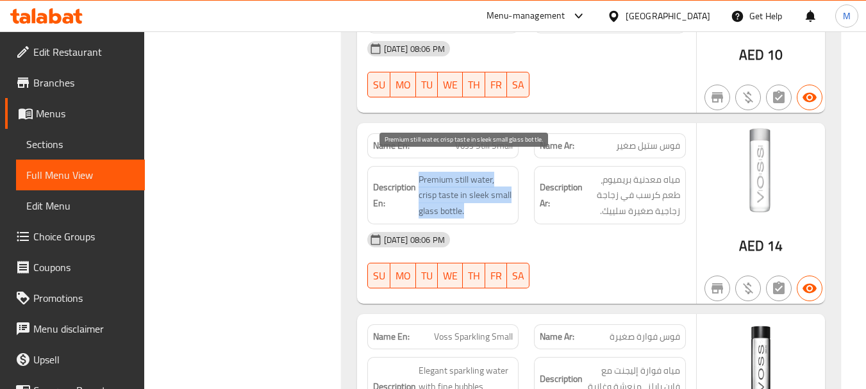
click at [486, 177] on span "Premium still water, crisp taste in sleek small glass bottle." at bounding box center [466, 195] width 95 height 47
click at [481, 177] on span "Premium still water, crisp taste in sleek small glass bottle." at bounding box center [466, 195] width 95 height 47
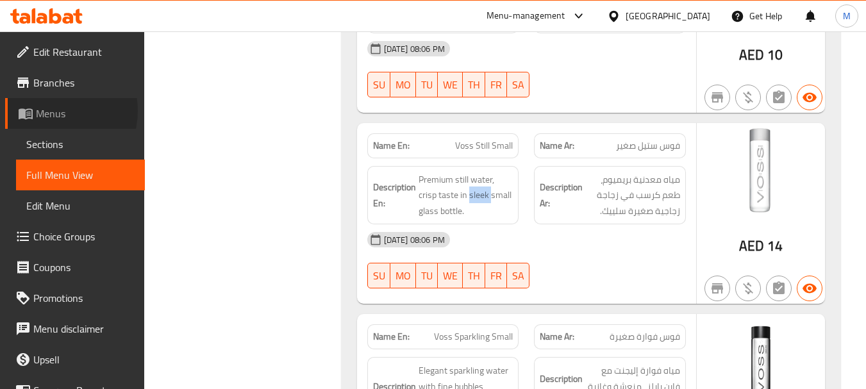
click at [53, 111] on span "Menus" at bounding box center [85, 113] width 99 height 15
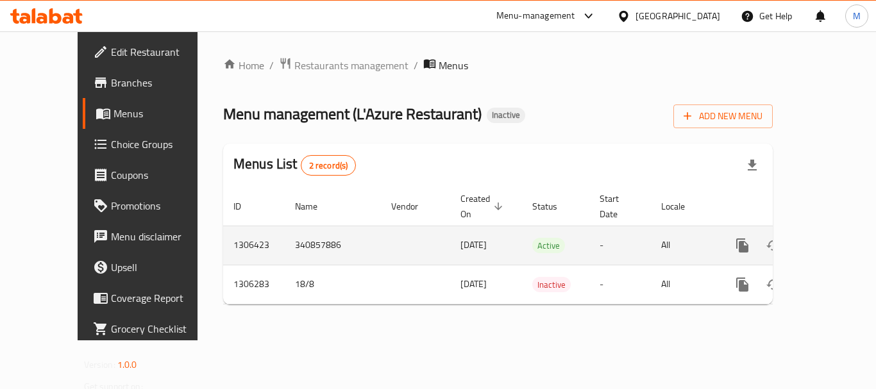
click at [832, 231] on link "enhanced table" at bounding box center [834, 245] width 31 height 31
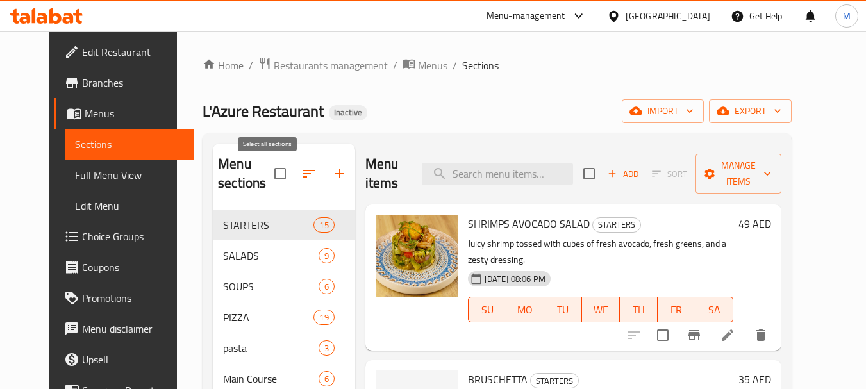
click at [275, 167] on input "checkbox" at bounding box center [280, 173] width 27 height 27
checkbox input "true"
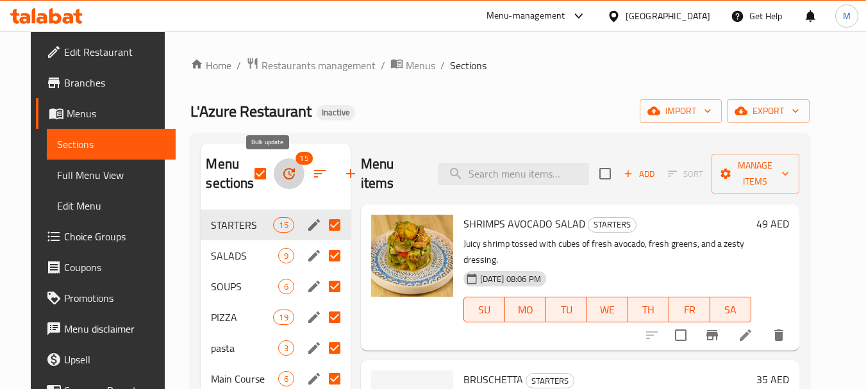
click at [283, 174] on icon "button" at bounding box center [289, 174] width 12 height 12
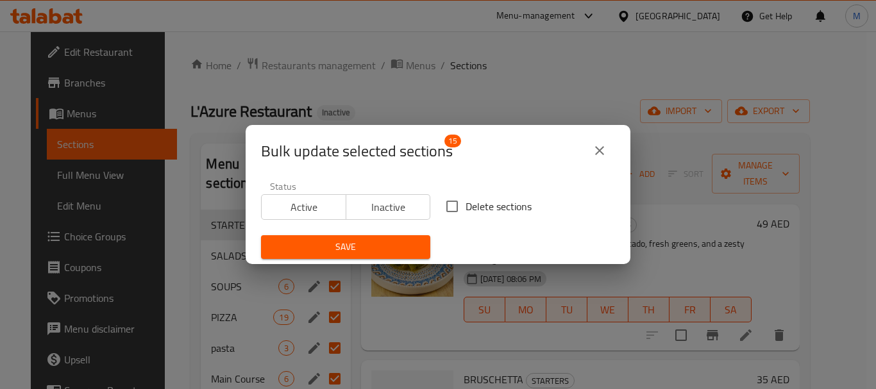
click at [458, 204] on input "Delete sections" at bounding box center [451, 206] width 27 height 27
checkbox input "true"
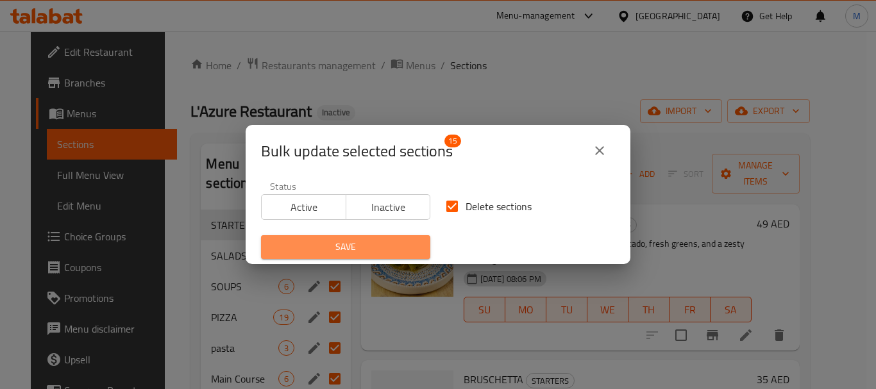
click at [378, 247] on span "Save" at bounding box center [345, 247] width 149 height 16
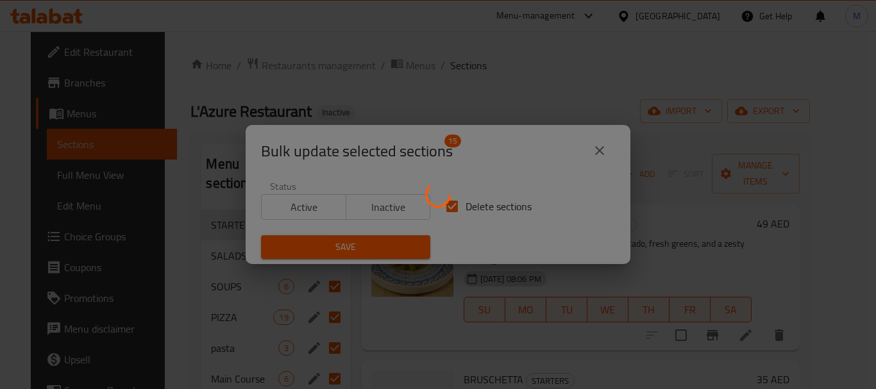
checkbox input "false"
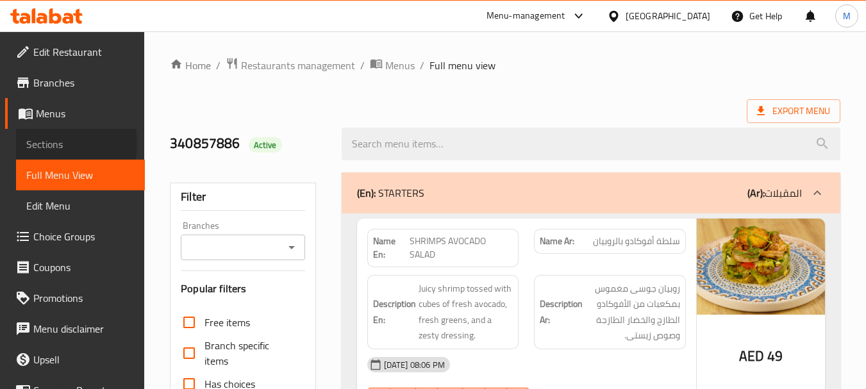
click at [49, 144] on span "Sections" at bounding box center [80, 144] width 108 height 15
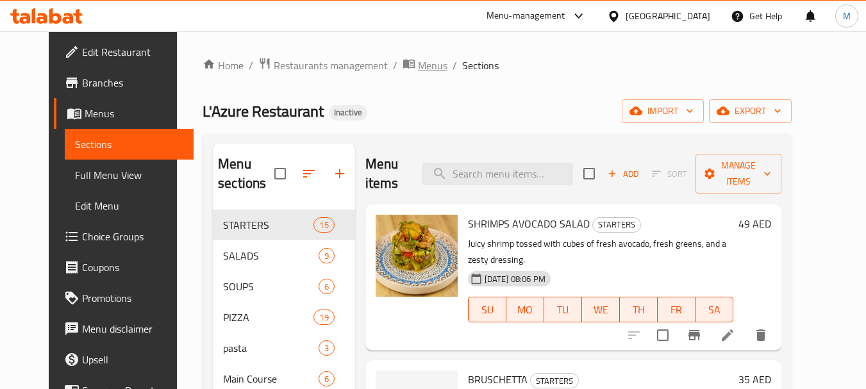
click at [418, 61] on span "Menus" at bounding box center [432, 65] width 29 height 15
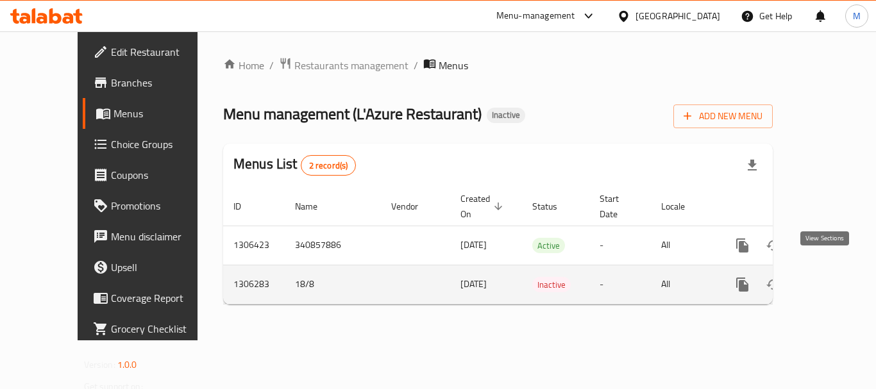
click at [829, 279] on icon "enhanced table" at bounding box center [835, 285] width 12 height 12
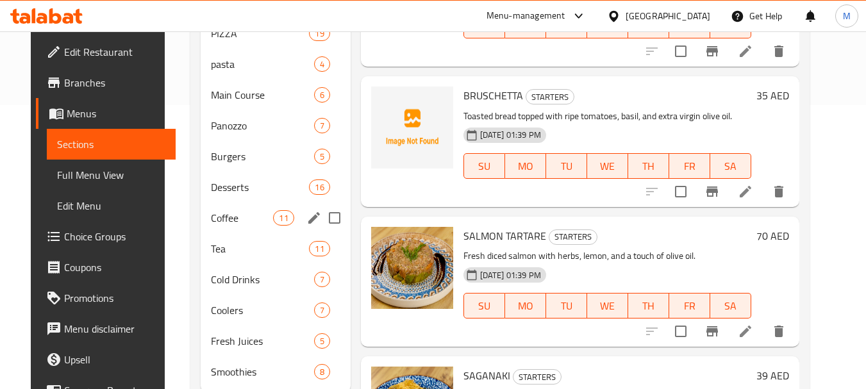
scroll to position [323, 0]
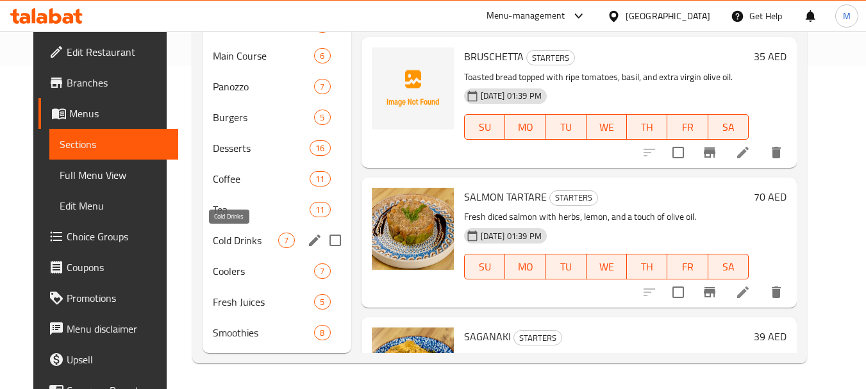
click at [218, 237] on span "Cold Drinks" at bounding box center [246, 240] width 66 height 15
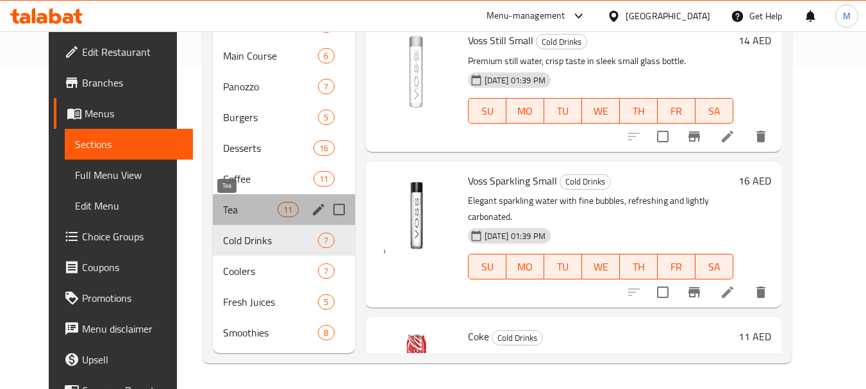
click at [223, 210] on span "Tea" at bounding box center [250, 209] width 54 height 15
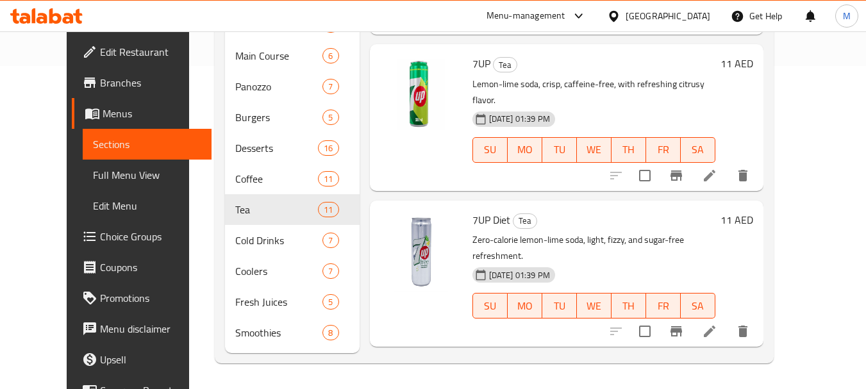
scroll to position [1059, 0]
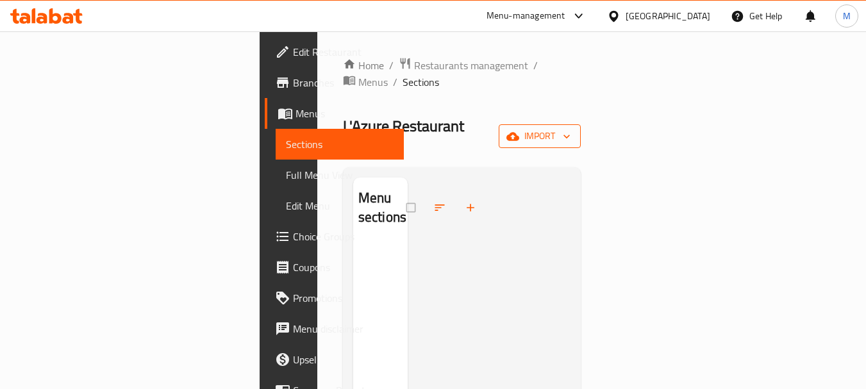
click at [581, 124] on button "import" at bounding box center [540, 136] width 82 height 24
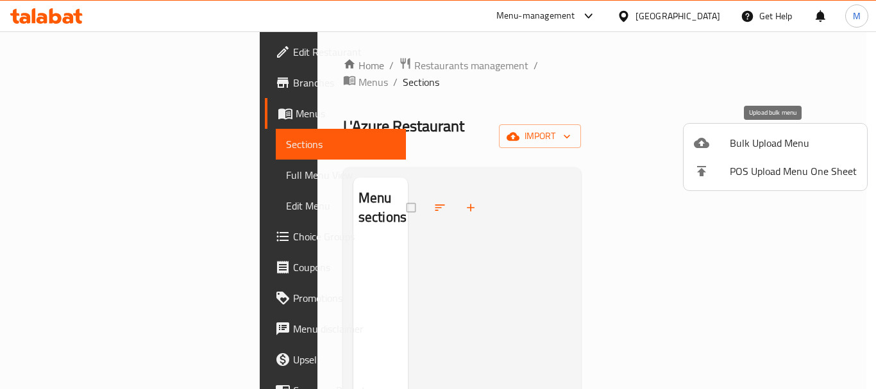
click at [774, 144] on span "Bulk Upload Menu" at bounding box center [792, 142] width 127 height 15
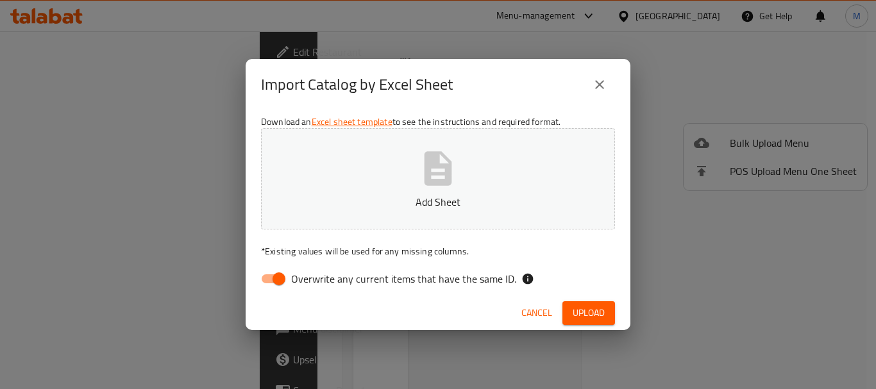
click at [404, 276] on span "Overwrite any current items that have the same ID." at bounding box center [403, 278] width 225 height 15
click at [315, 276] on input "Overwrite any current items that have the same ID." at bounding box center [278, 279] width 73 height 24
checkbox input "false"
click at [415, 203] on p "Add Sheet" at bounding box center [438, 201] width 314 height 15
click at [586, 303] on button "Upload" at bounding box center [588, 313] width 53 height 24
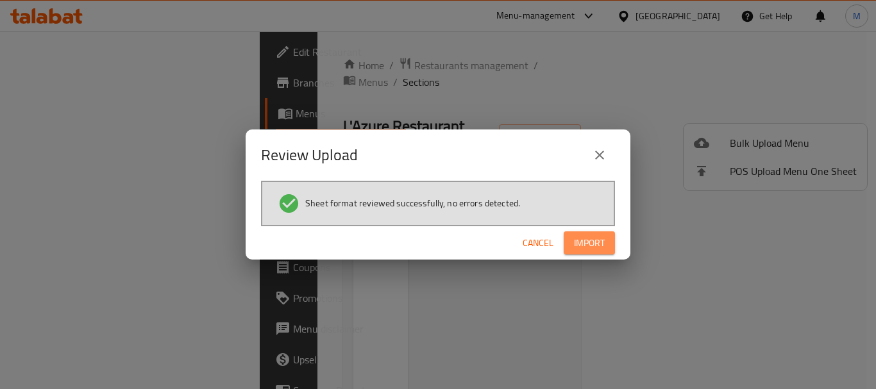
click at [593, 240] on span "Import" at bounding box center [589, 243] width 31 height 16
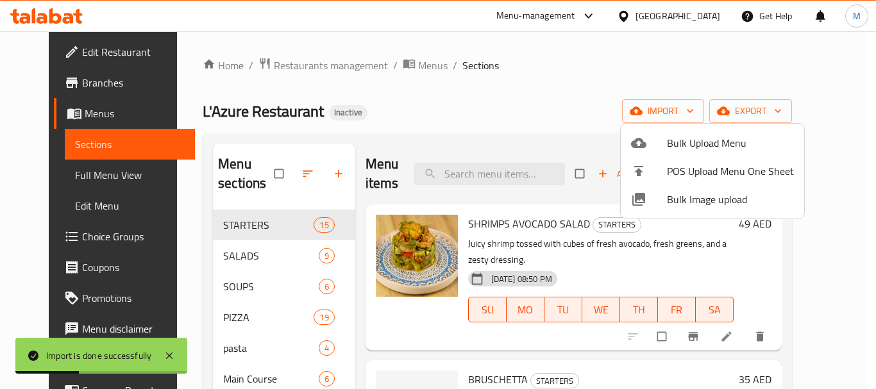
click at [71, 179] on div at bounding box center [438, 194] width 876 height 389
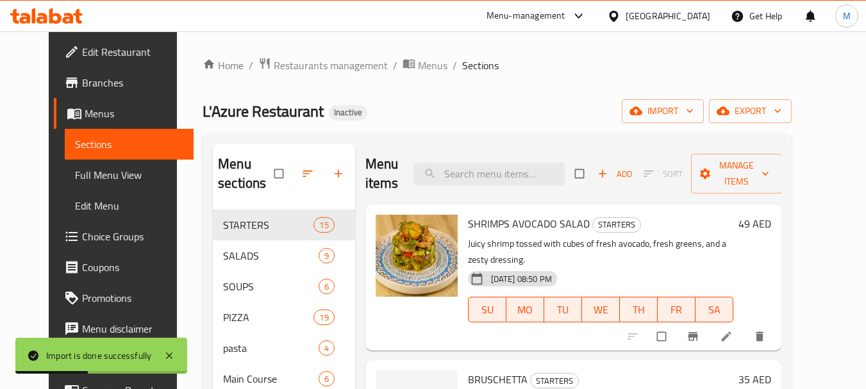
click at [75, 178] on span "Full Menu View" at bounding box center [129, 174] width 108 height 15
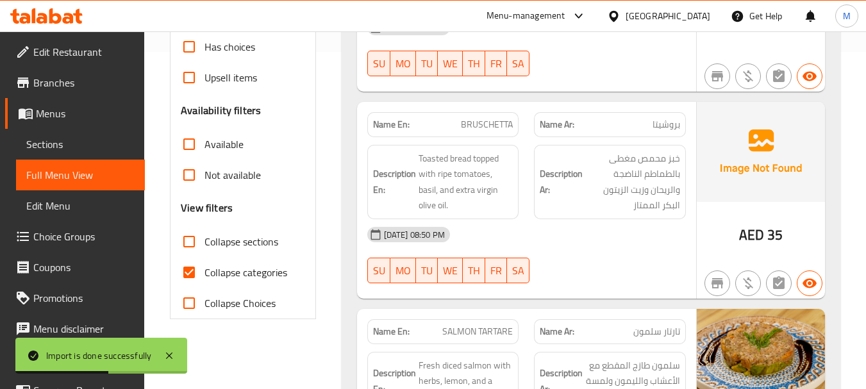
scroll to position [449, 0]
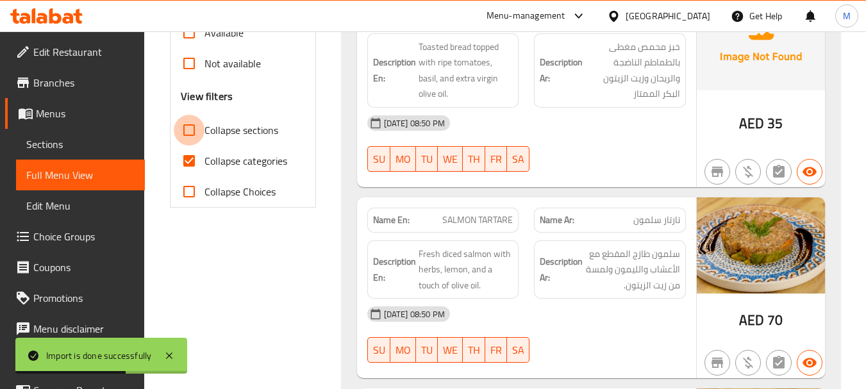
click at [181, 131] on input "Collapse sections" at bounding box center [189, 130] width 31 height 31
checkbox input "true"
click at [194, 167] on input "Collapse categories" at bounding box center [189, 160] width 31 height 31
checkbox input "false"
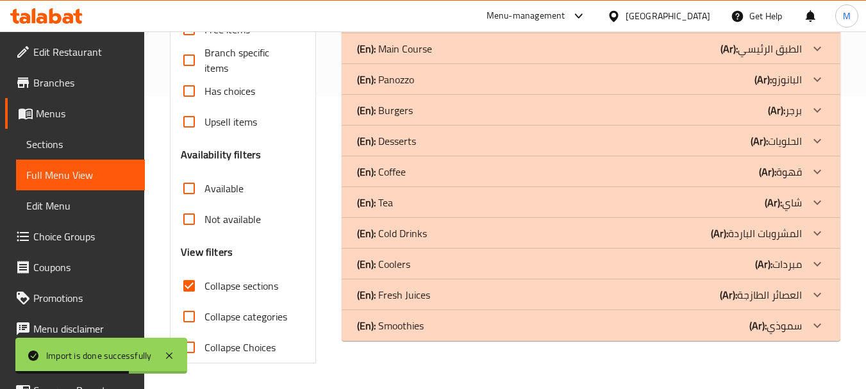
scroll to position [293, 0]
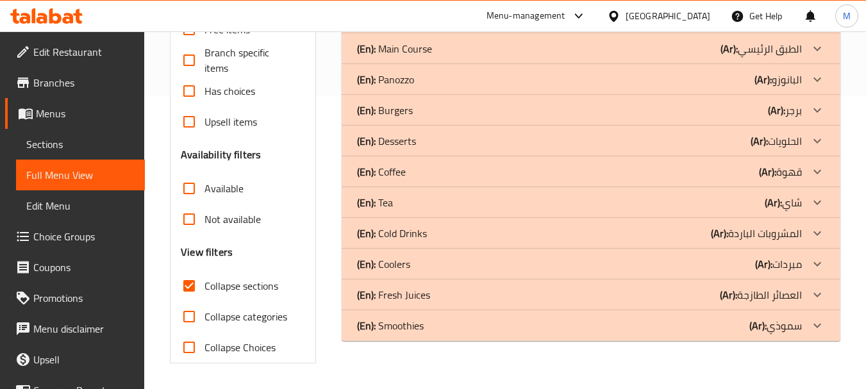
click at [88, 142] on span "Sections" at bounding box center [80, 144] width 108 height 15
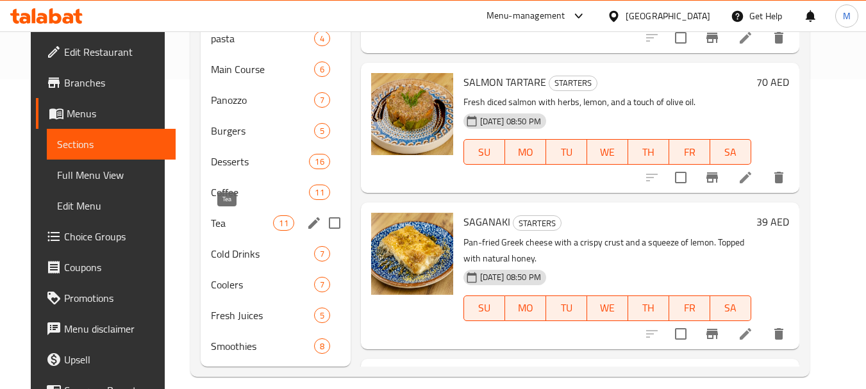
scroll to position [323, 0]
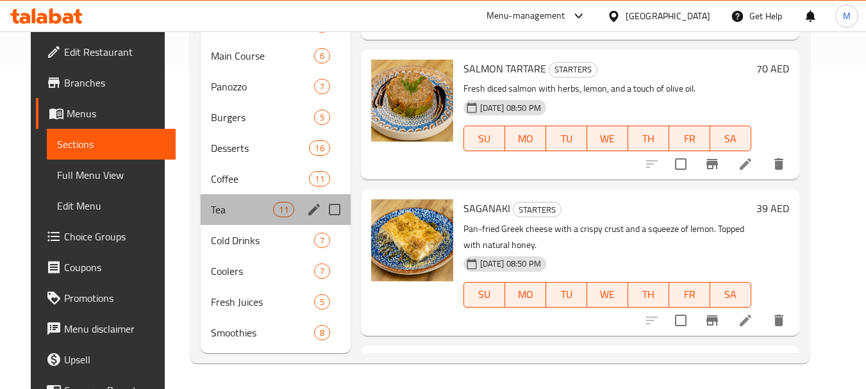
click at [219, 197] on div "Tea 11" at bounding box center [275, 209] width 149 height 31
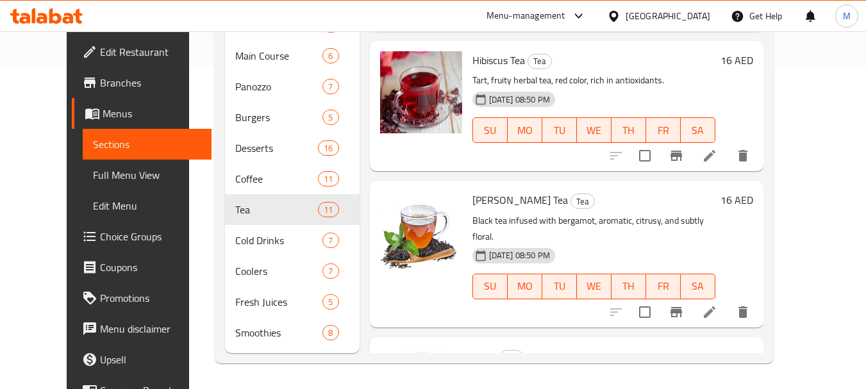
scroll to position [641, 0]
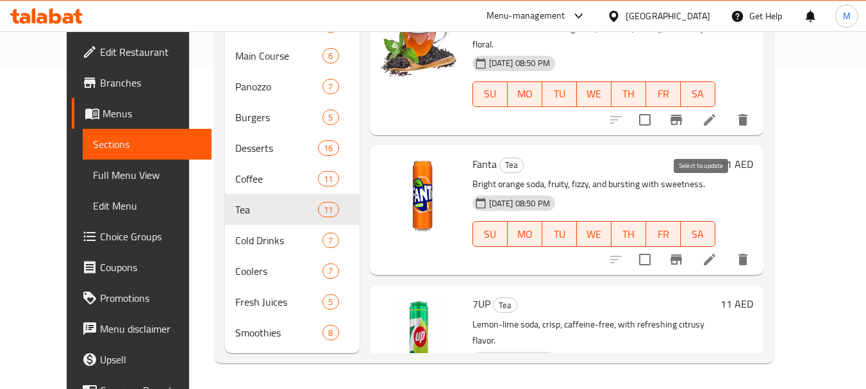
click at [658, 246] on input "checkbox" at bounding box center [644, 259] width 27 height 27
checkbox input "true"
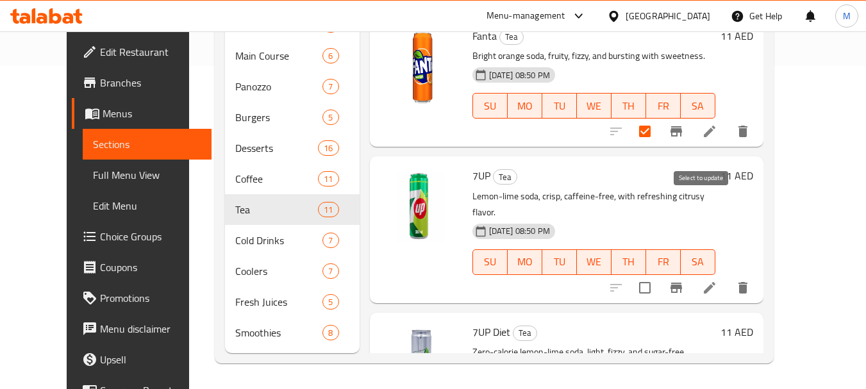
click at [658, 274] on input "checkbox" at bounding box center [644, 287] width 27 height 27
checkbox input "true"
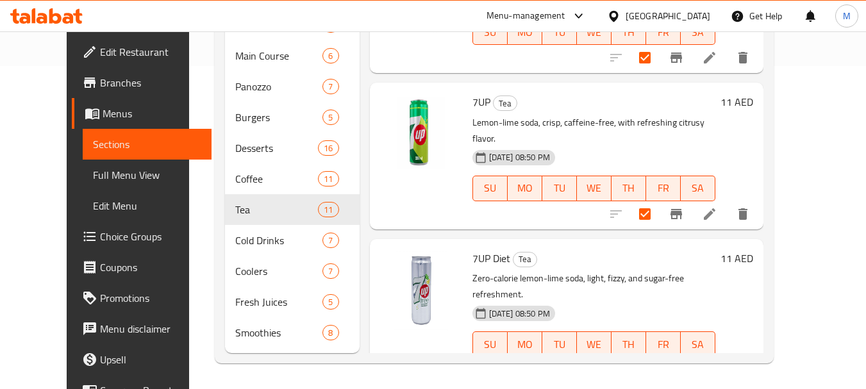
scroll to position [897, 0]
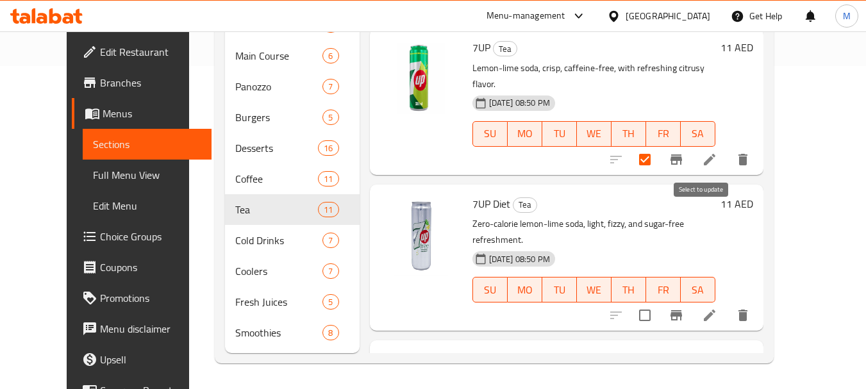
click at [658, 302] on input "checkbox" at bounding box center [644, 315] width 27 height 27
checkbox input "true"
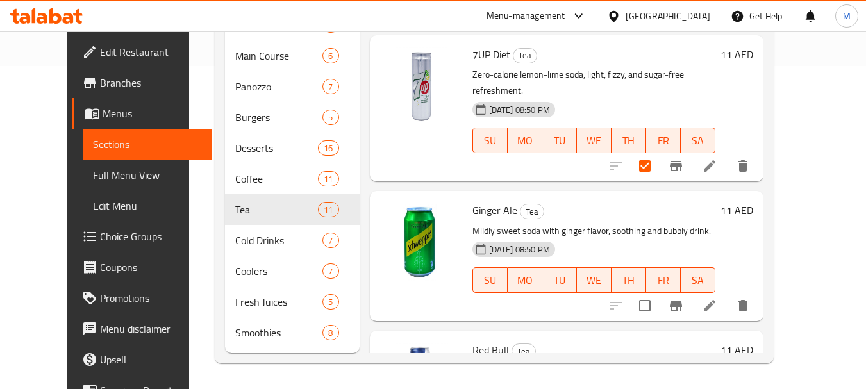
scroll to position [1059, 0]
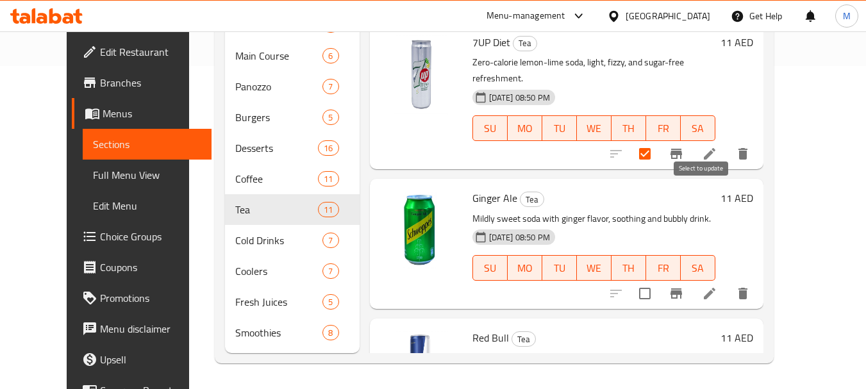
click at [658, 280] on input "checkbox" at bounding box center [644, 293] width 27 height 27
checkbox input "true"
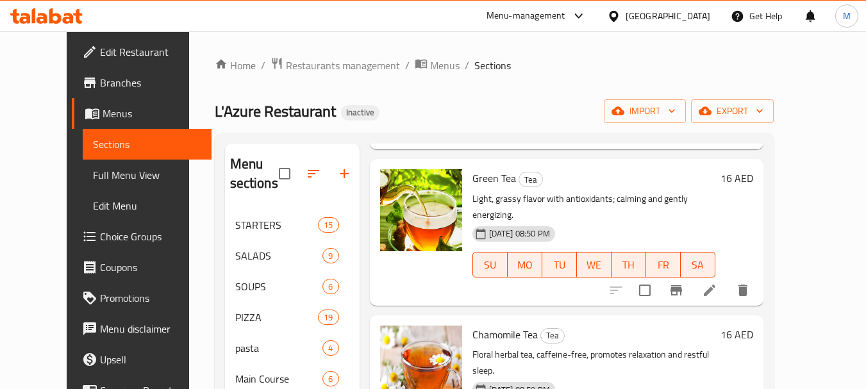
scroll to position [0, 0]
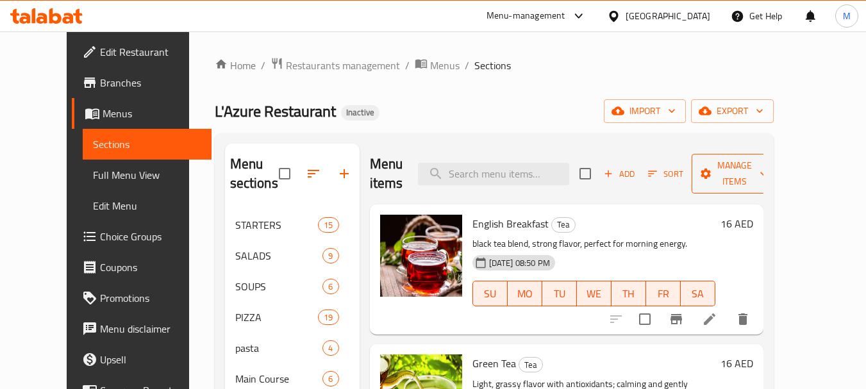
click at [767, 171] on span "Manage items" at bounding box center [734, 174] width 65 height 32
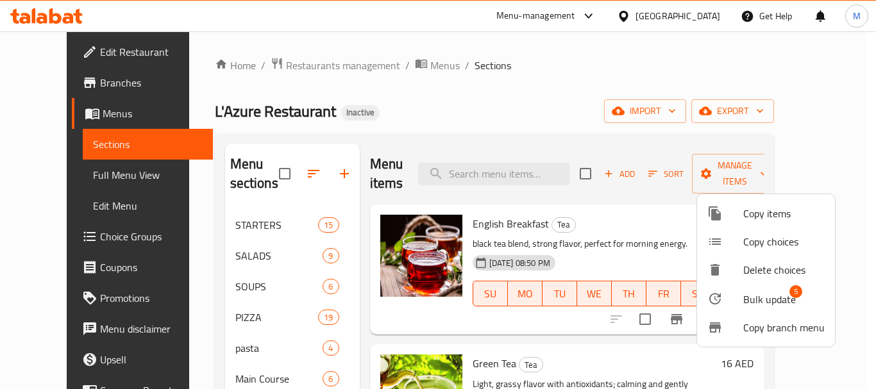
click at [774, 304] on span "Bulk update" at bounding box center [769, 299] width 53 height 15
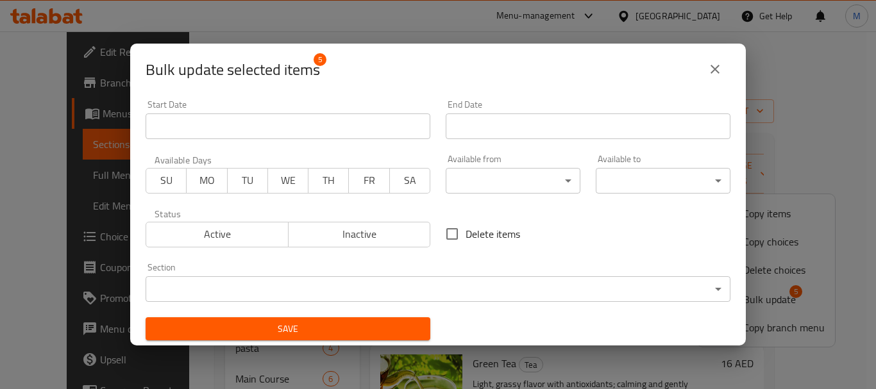
click at [442, 294] on body "​ Menu-management [GEOGRAPHIC_DATA] Get Help M Edit Restaurant Branches Menus S…" at bounding box center [438, 210] width 876 height 358
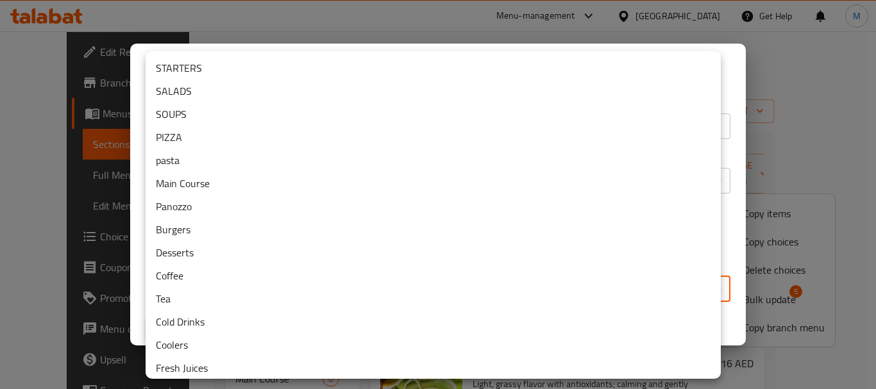
click at [204, 325] on li "Cold Drinks" at bounding box center [432, 321] width 575 height 23
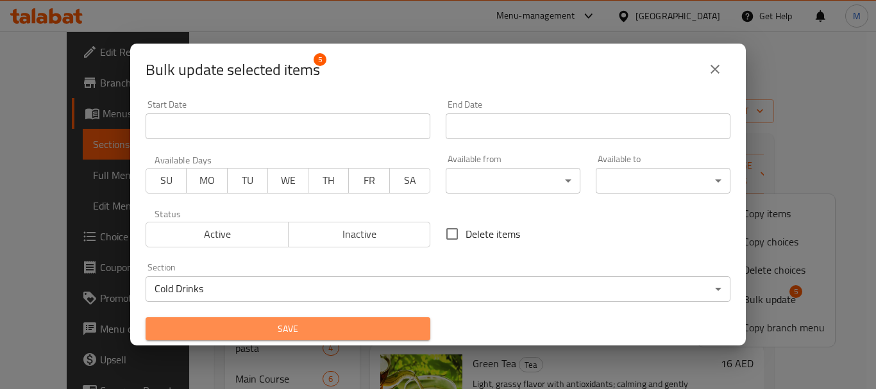
click at [353, 333] on span "Save" at bounding box center [288, 329] width 264 height 16
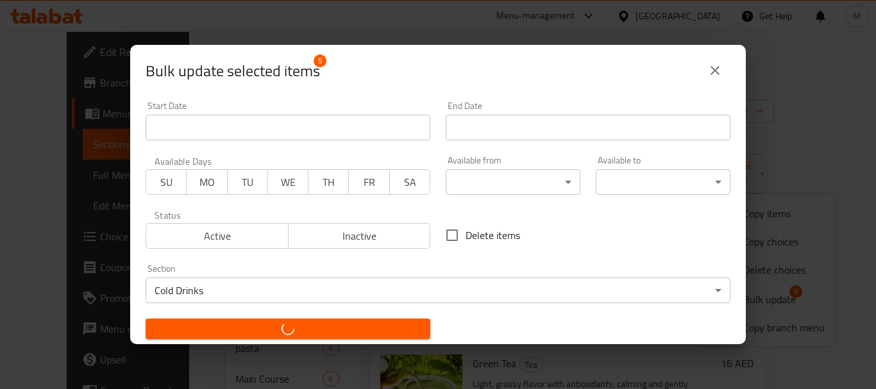
checkbox input "false"
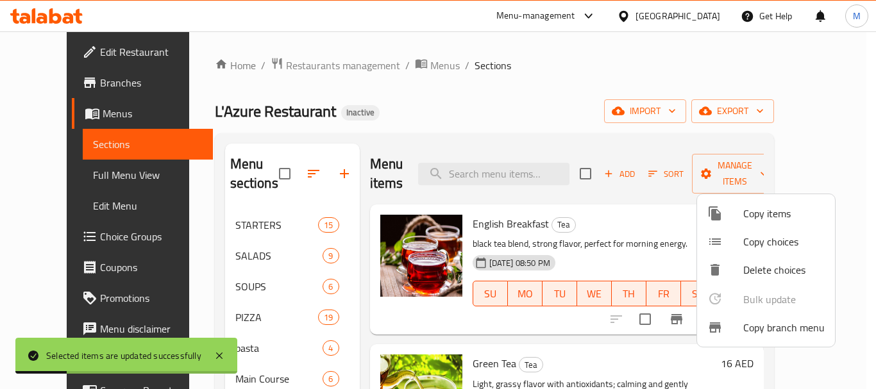
click at [85, 178] on div at bounding box center [438, 194] width 876 height 389
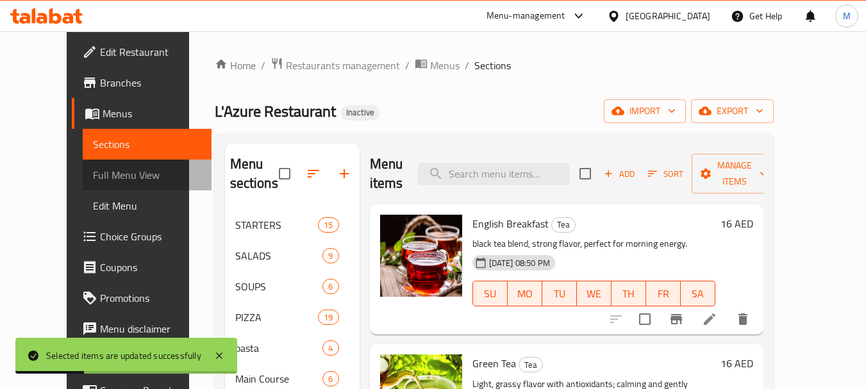
click at [93, 178] on span "Full Menu View" at bounding box center [147, 174] width 108 height 15
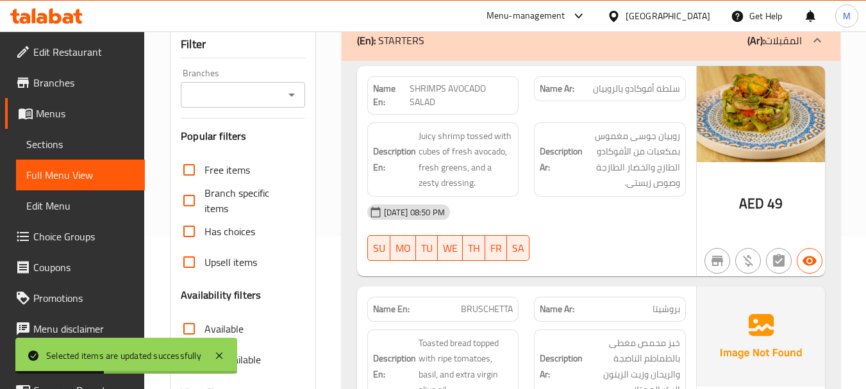
scroll to position [385, 0]
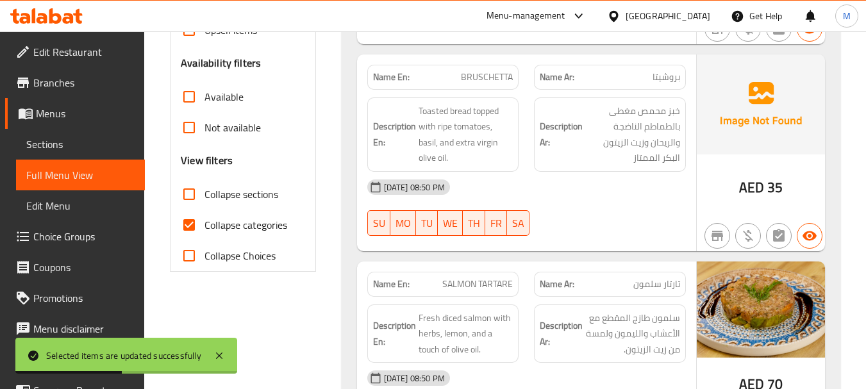
click at [198, 195] on input "Collapse sections" at bounding box center [189, 194] width 31 height 31
checkbox input "true"
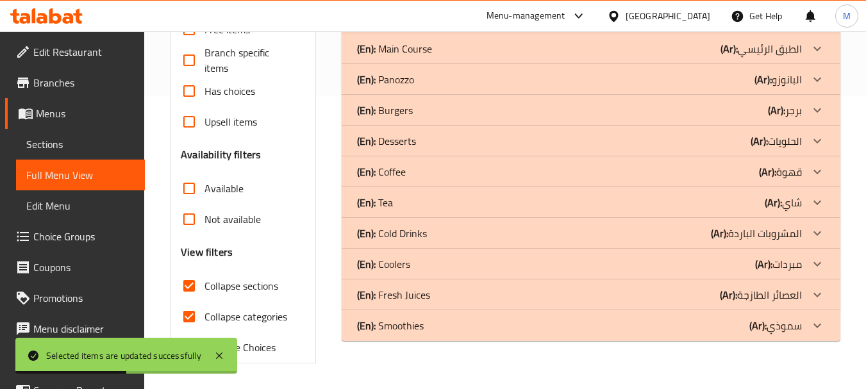
click at [198, 301] on input "Collapse categories" at bounding box center [189, 316] width 31 height 31
checkbox input "false"
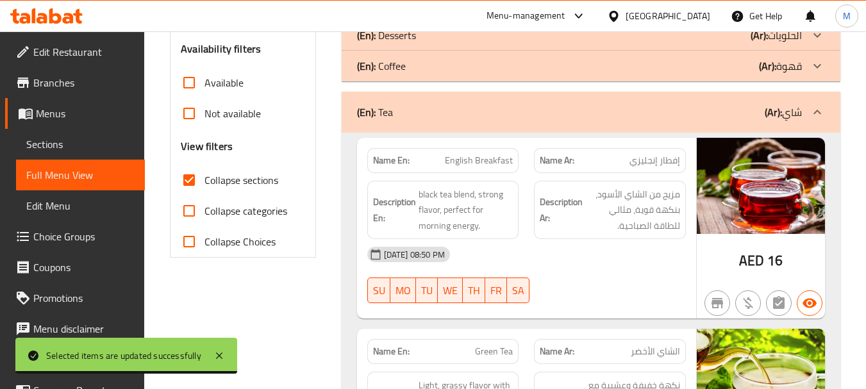
scroll to position [170, 0]
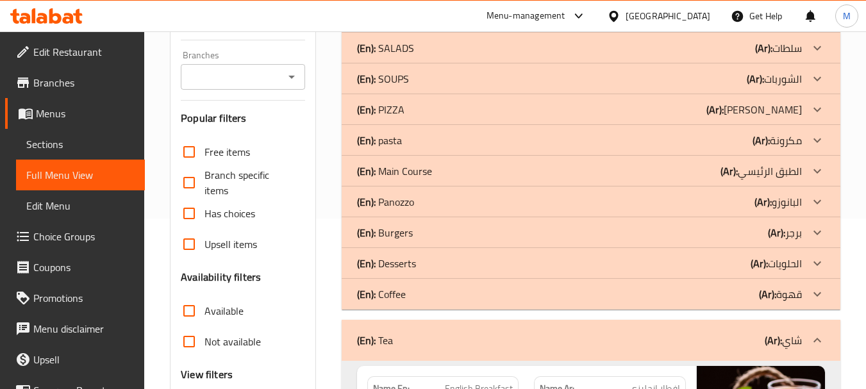
click at [464, 25] on div "(En): Coffee (Ar): قهوة" at bounding box center [579, 17] width 445 height 15
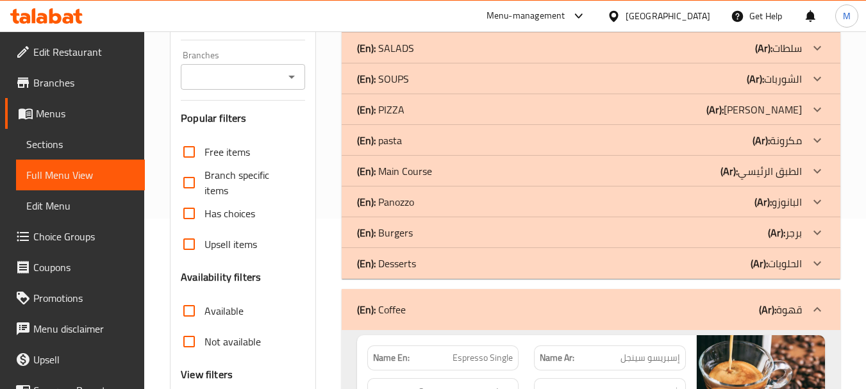
click at [465, 25] on div "(En): Desserts (Ar): الحلويات" at bounding box center [579, 17] width 445 height 15
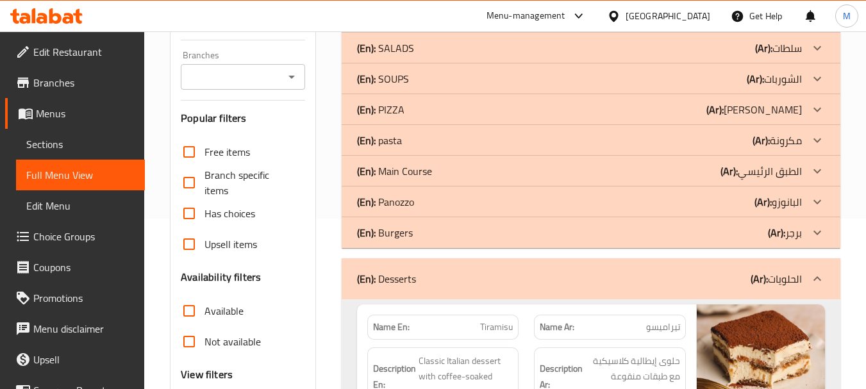
click at [471, 25] on div "(En): Burgers (Ar): برجر" at bounding box center [579, 17] width 445 height 15
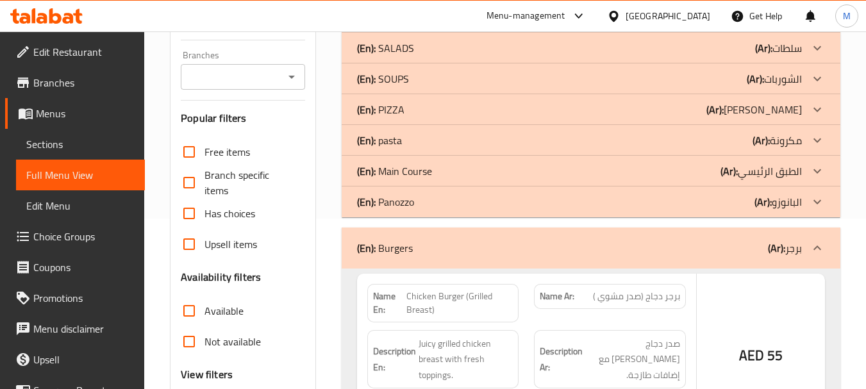
click at [467, 25] on div "(En): Panozzo (Ar): البانوزو" at bounding box center [579, 17] width 445 height 15
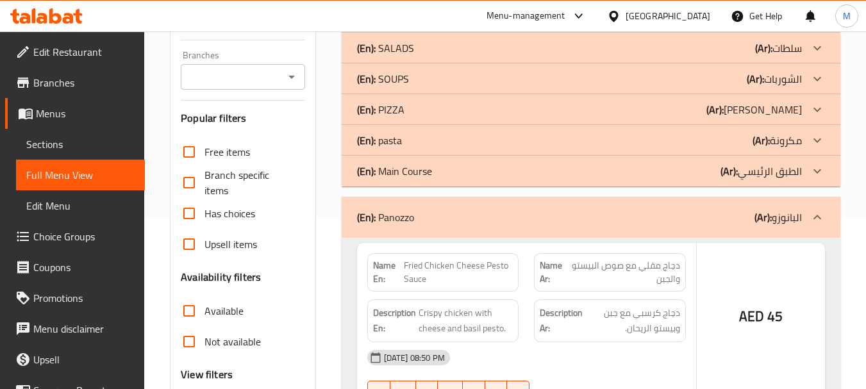
click at [469, 25] on div "(En): Main Course (Ar): الطبق الرئيسي" at bounding box center [579, 17] width 445 height 15
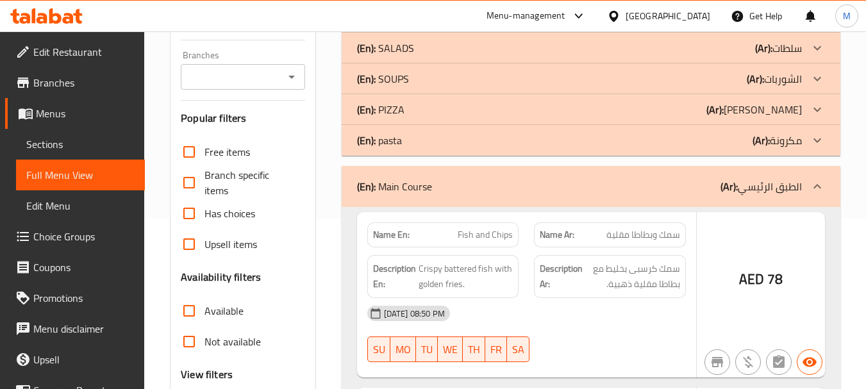
click at [460, 25] on div "(En): pasta (Ar): مكرونة" at bounding box center [579, 17] width 445 height 15
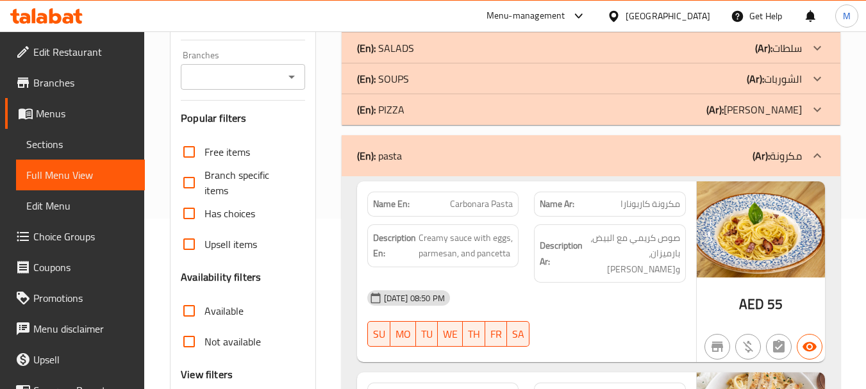
click at [435, 25] on div "(En): PIZZA (Ar): [PERSON_NAME]" at bounding box center [579, 17] width 445 height 15
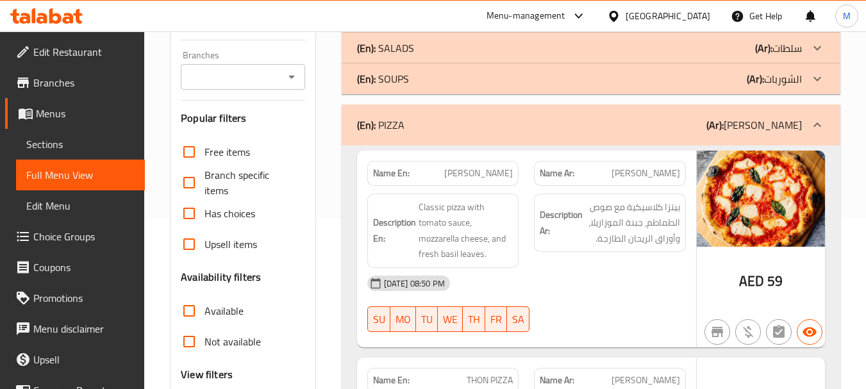
click at [447, 25] on div "(En): SOUPS (Ar): الشوربات" at bounding box center [579, 17] width 445 height 15
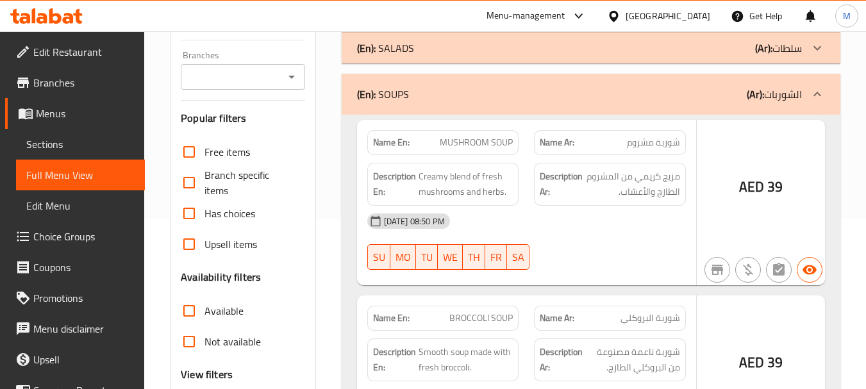
click at [461, 25] on div "(En): SALADS (Ar): سلطات" at bounding box center [579, 17] width 445 height 15
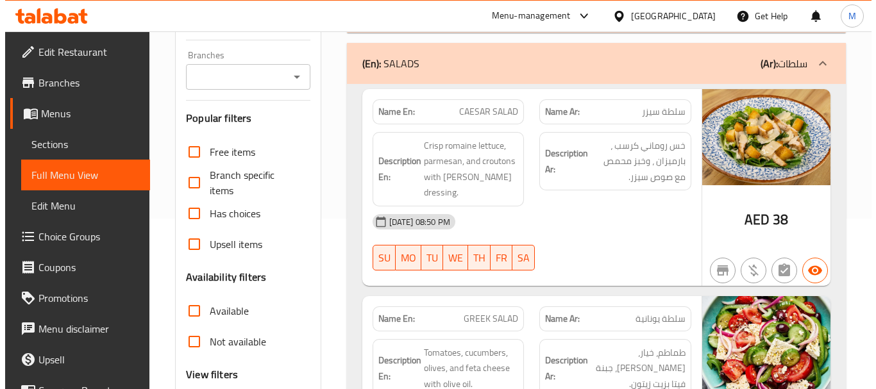
scroll to position [0, 0]
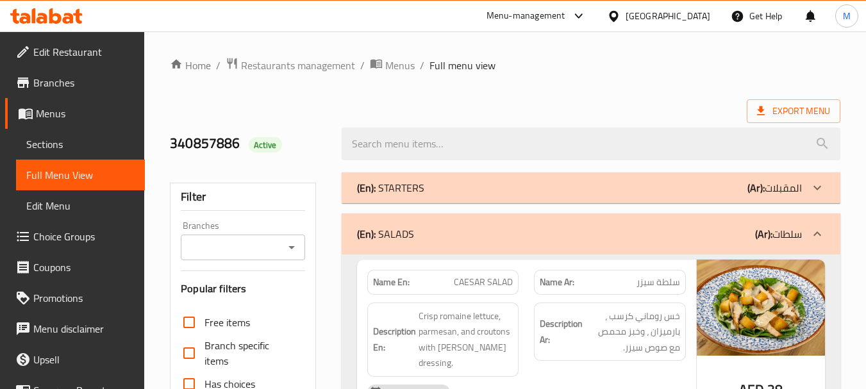
click at [430, 187] on div "(En): STARTERS (Ar): المقبلات" at bounding box center [579, 187] width 445 height 15
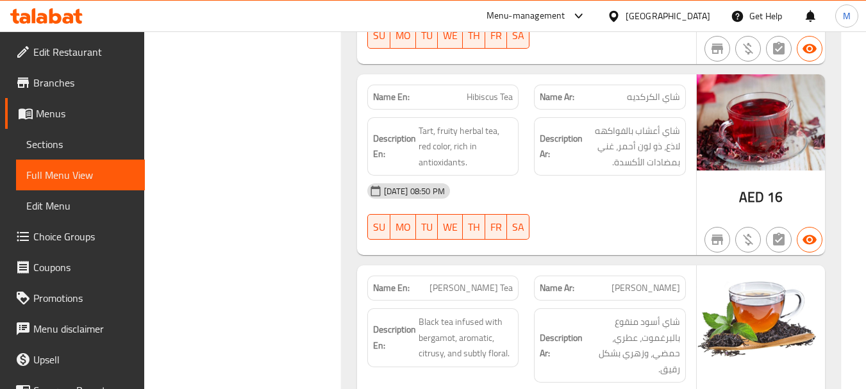
scroll to position [22702, 0]
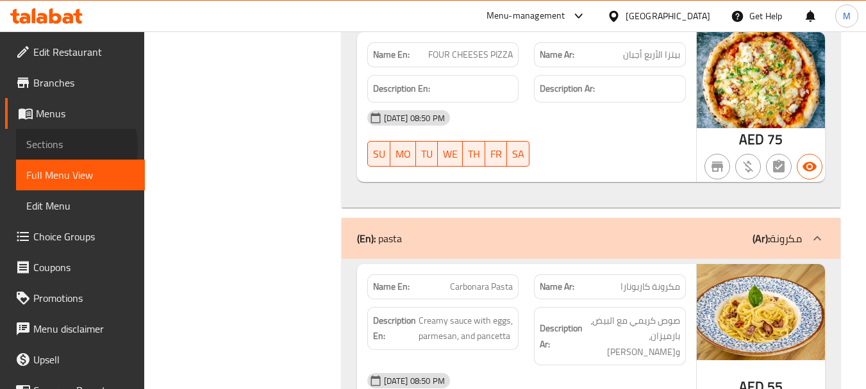
click at [40, 148] on span "Sections" at bounding box center [80, 144] width 108 height 15
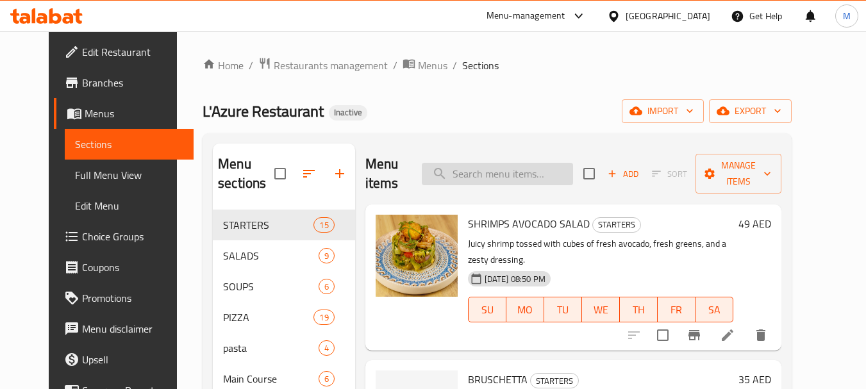
click at [494, 175] on input "search" at bounding box center [497, 174] width 151 height 22
paste input "Carbonara"
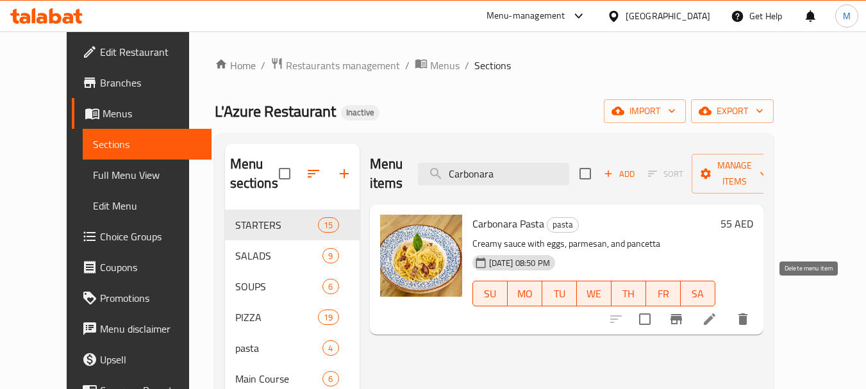
type input "Carbonara"
click at [747, 313] on icon "delete" at bounding box center [742, 319] width 9 height 12
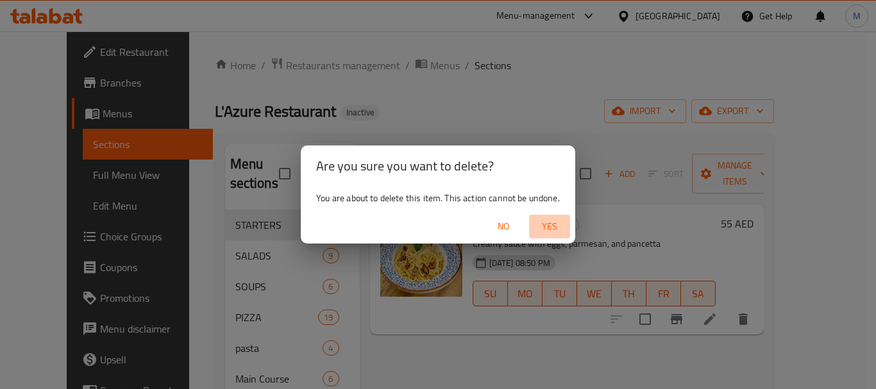
click at [544, 220] on span "Yes" at bounding box center [549, 227] width 31 height 16
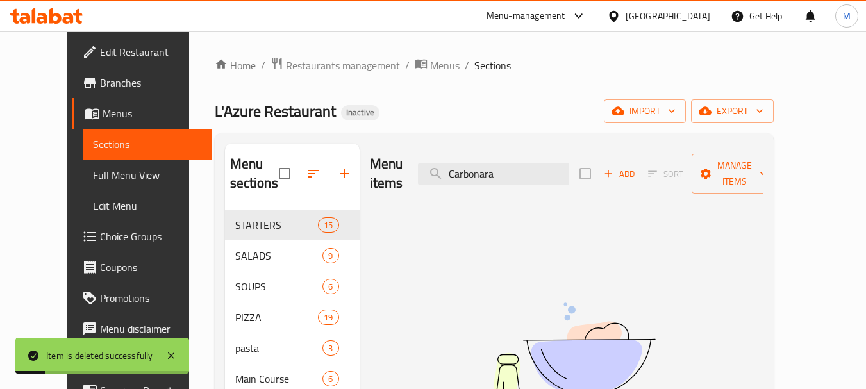
click at [93, 178] on span "Full Menu View" at bounding box center [147, 174] width 108 height 15
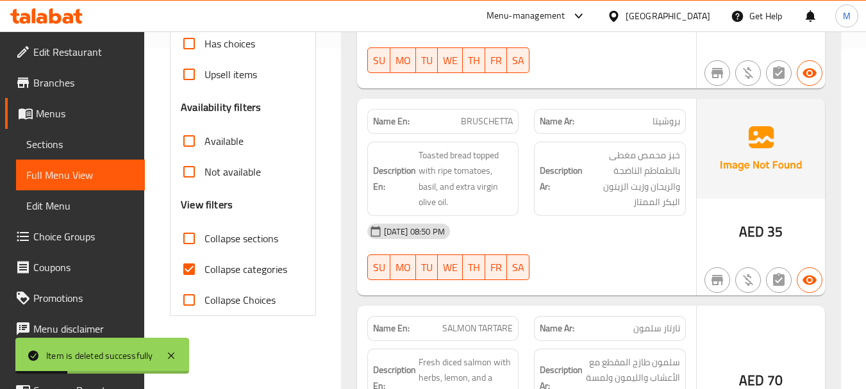
scroll to position [385, 0]
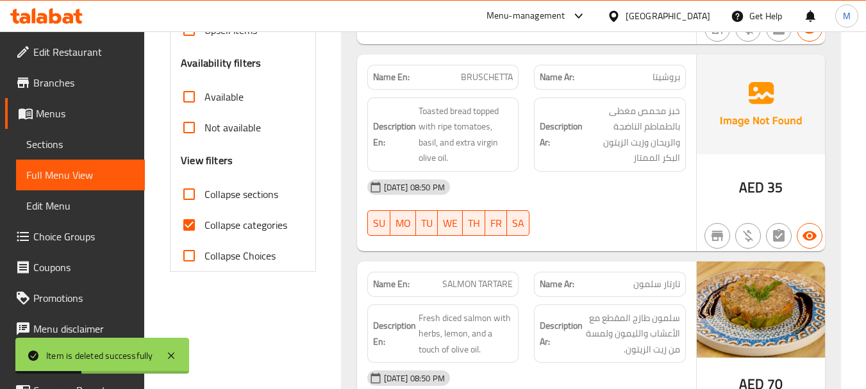
click at [193, 189] on input "Collapse sections" at bounding box center [189, 194] width 31 height 31
checkbox input "true"
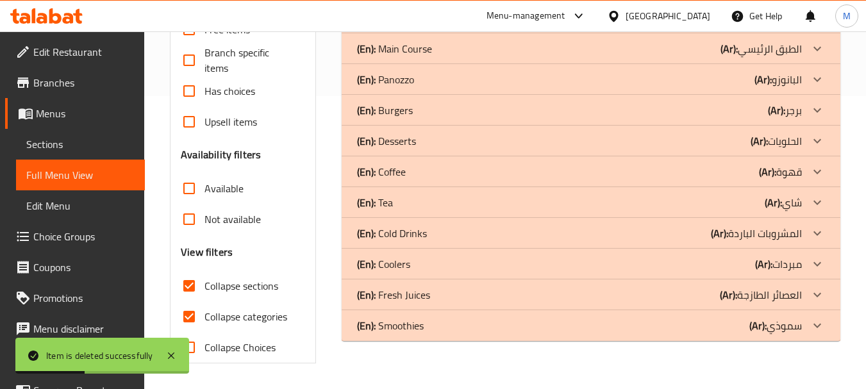
click at [188, 301] on input "Collapse categories" at bounding box center [189, 316] width 31 height 31
checkbox input "false"
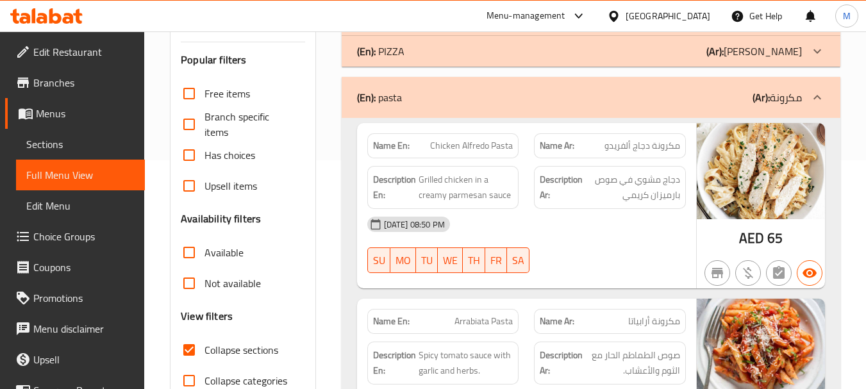
scroll to position [37, 0]
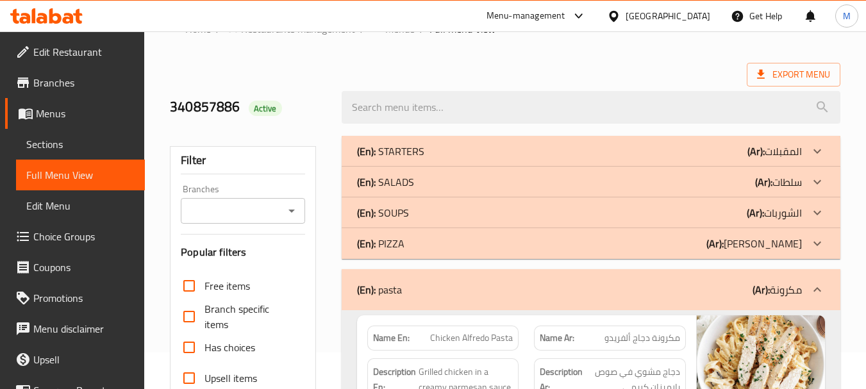
click at [417, 167] on div "(En): PIZZA (Ar): بيتزا" at bounding box center [591, 151] width 499 height 31
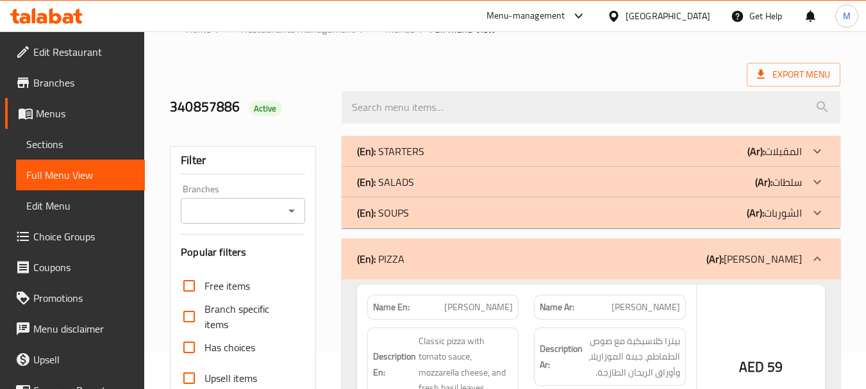
click at [421, 167] on div "(En): SOUPS (Ar): الشوربات" at bounding box center [591, 151] width 499 height 31
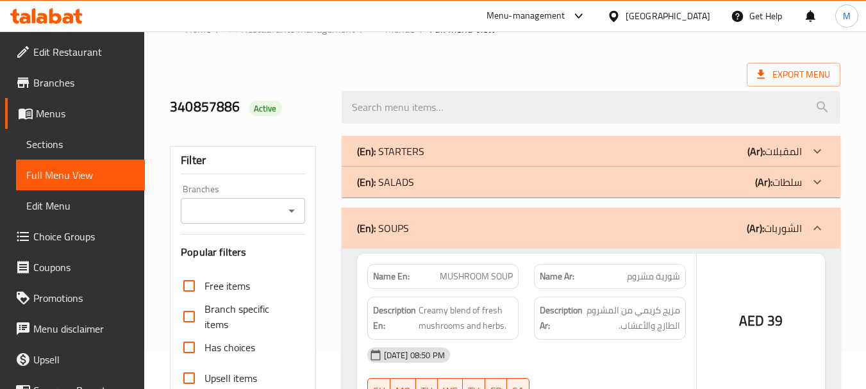
click at [421, 159] on div "(En): SALADS (Ar): سلطات" at bounding box center [579, 151] width 445 height 15
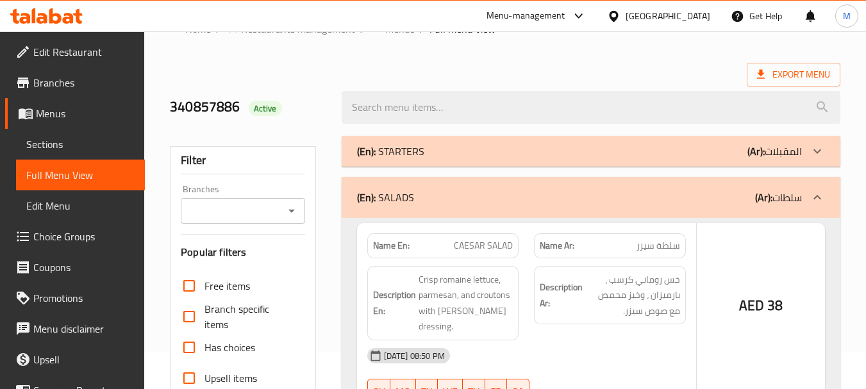
click at [426, 150] on div "(En): STARTERS (Ar): المقبلات" at bounding box center [579, 151] width 445 height 15
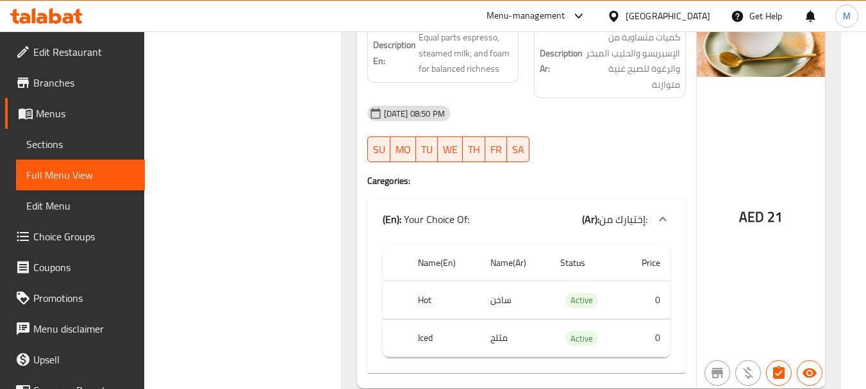
scroll to position [15046, 0]
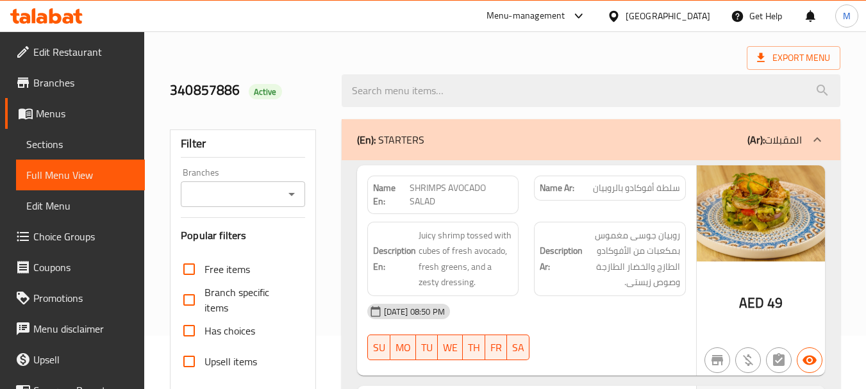
scroll to position [0, 0]
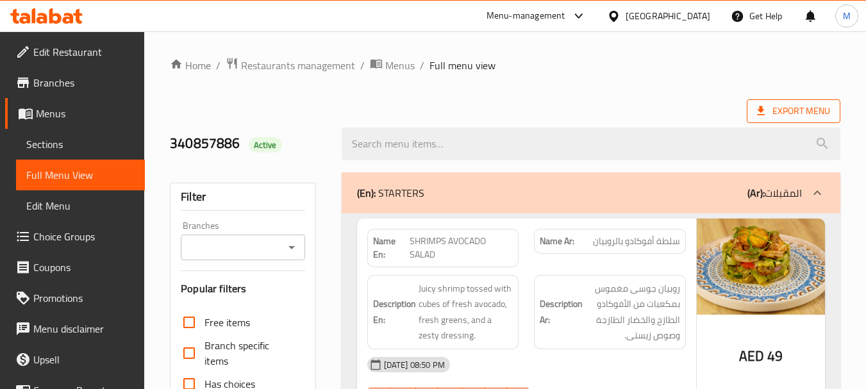
click at [793, 115] on span "Export Menu" at bounding box center [793, 111] width 73 height 16
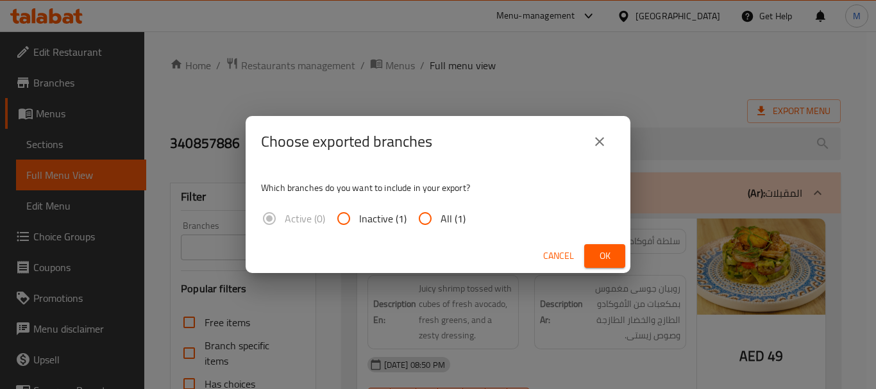
click at [425, 215] on input "All (1)" at bounding box center [425, 218] width 31 height 31
radio input "true"
click at [599, 250] on span "Ok" at bounding box center [604, 256] width 21 height 16
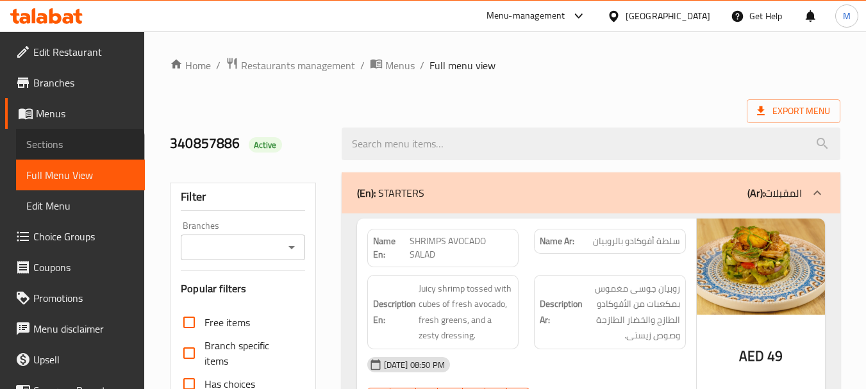
click at [79, 156] on link "Sections" at bounding box center [80, 144] width 129 height 31
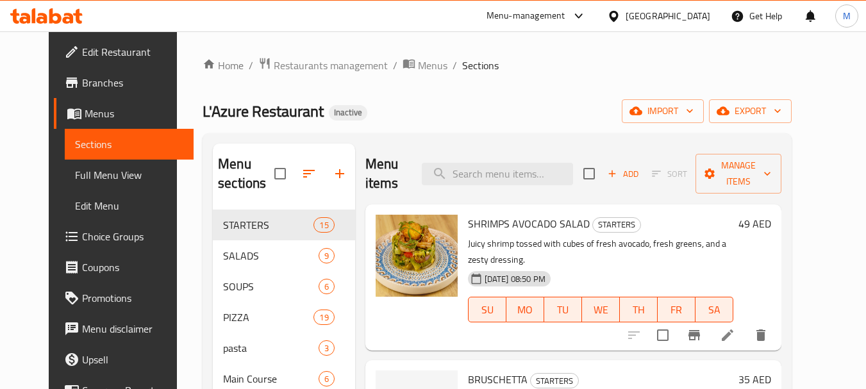
click at [75, 151] on span "Sections" at bounding box center [129, 144] width 108 height 15
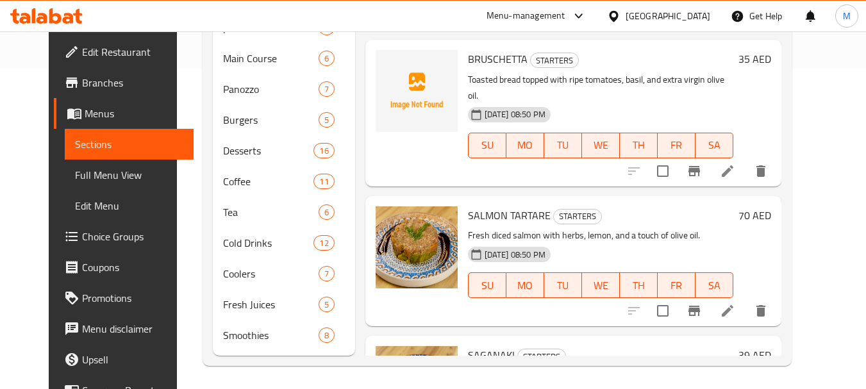
scroll to position [323, 0]
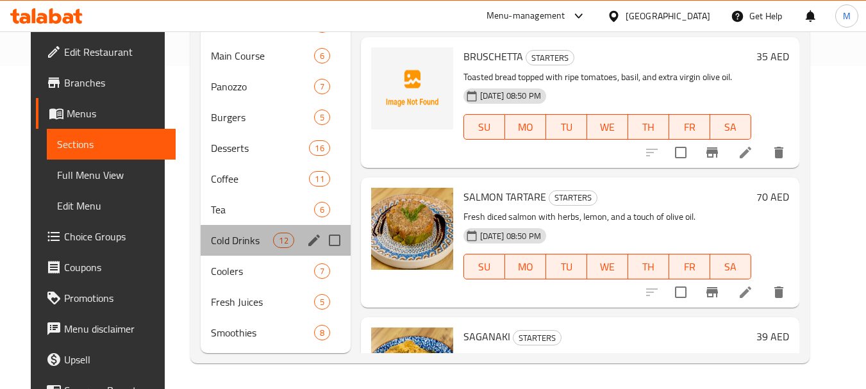
click at [220, 251] on div "Cold Drinks 12" at bounding box center [275, 240] width 149 height 31
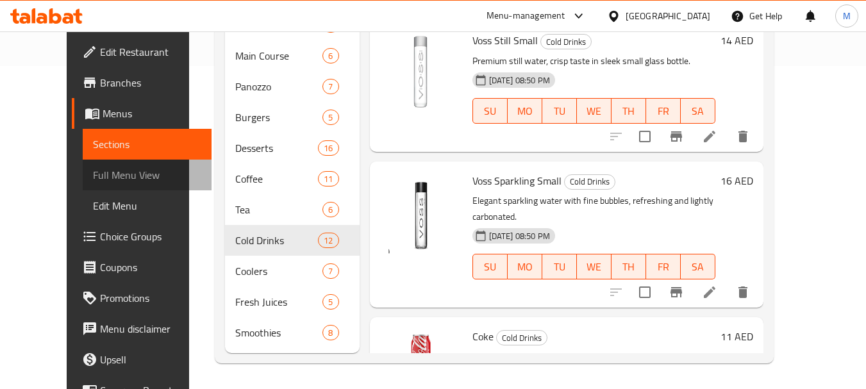
click at [93, 170] on span "Full Menu View" at bounding box center [147, 174] width 108 height 15
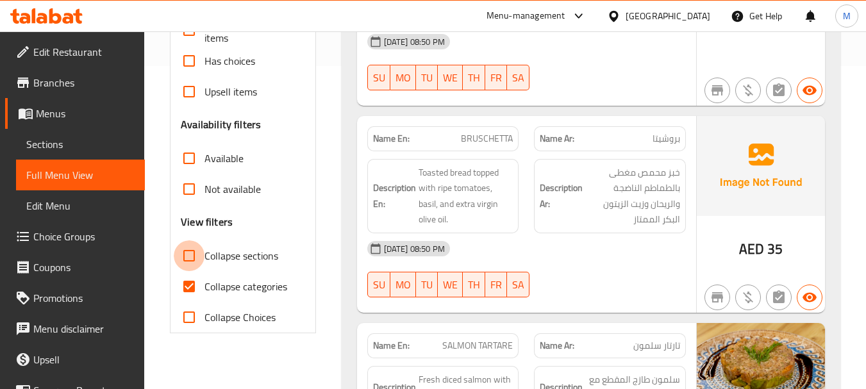
click at [194, 256] on input "Collapse sections" at bounding box center [189, 255] width 31 height 31
checkbox input "true"
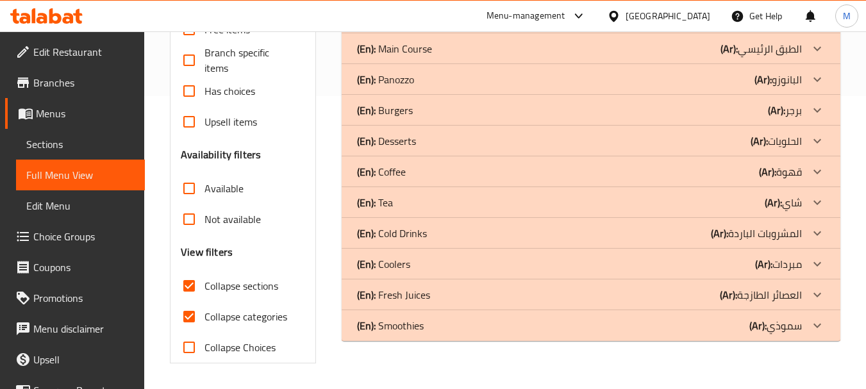
click at [192, 301] on input "Collapse categories" at bounding box center [189, 316] width 31 height 31
checkbox input "false"
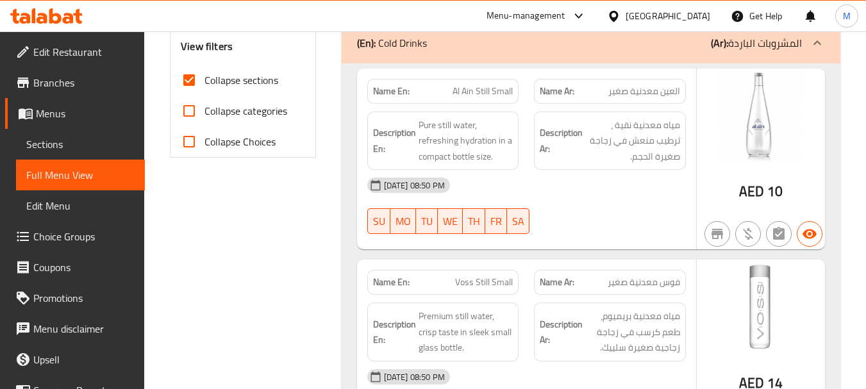
scroll to position [568, 0]
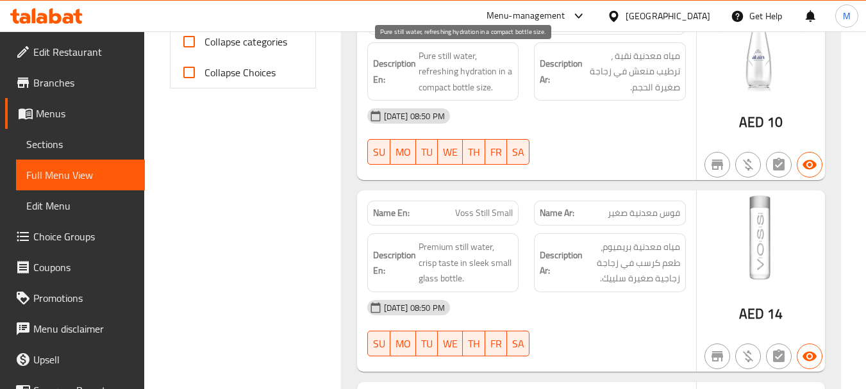
click at [462, 88] on span "Pure still water, refreshing hydration in a compact bottle size." at bounding box center [466, 71] width 95 height 47
click at [426, 88] on span "Pure still water, refreshing hydration in a compact bottle size." at bounding box center [466, 71] width 95 height 47
copy span "compact"
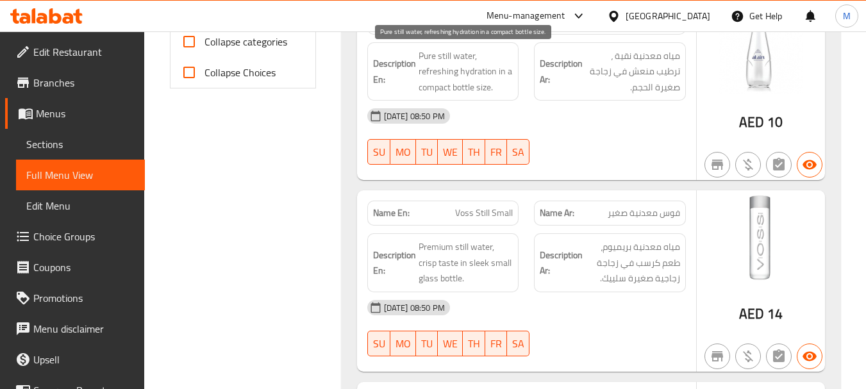
click at [455, 78] on span "Pure still water, refreshing hydration in a compact bottle size." at bounding box center [466, 71] width 95 height 47
copy span "Pure still water, refreshing hydration in a compact bottle size."
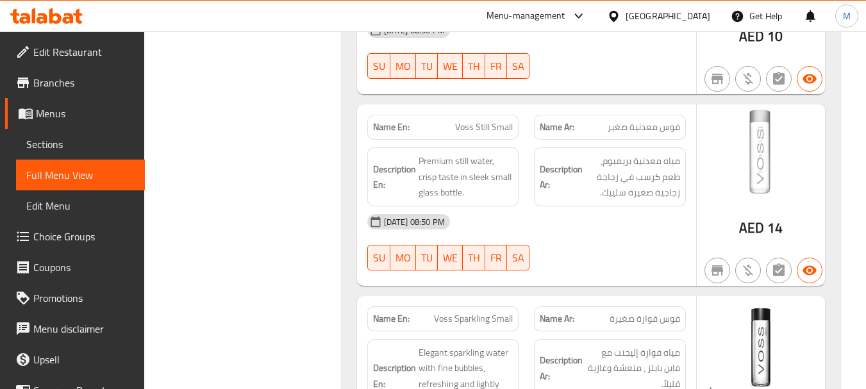
scroll to position [696, 0]
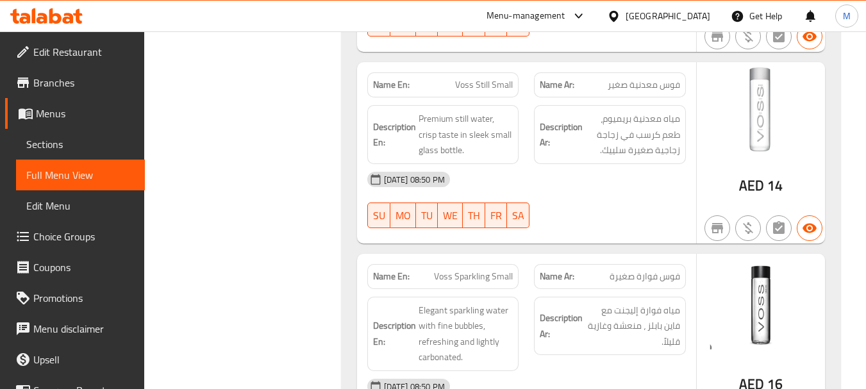
click at [473, 142] on span "Premium still water, crisp taste in sleek small glass bottle." at bounding box center [466, 134] width 95 height 47
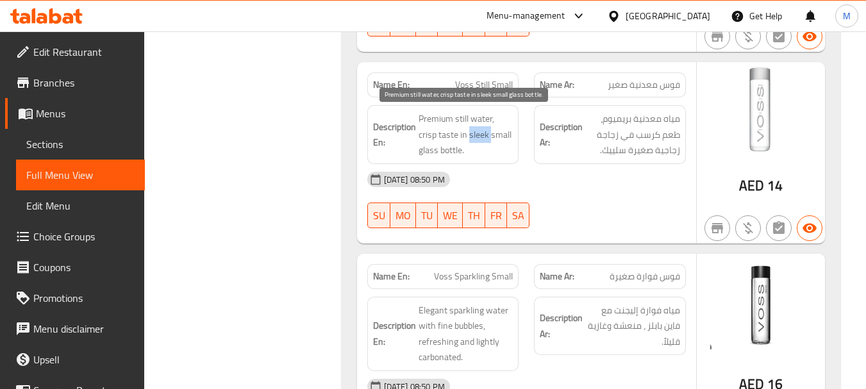
click at [473, 142] on span "Premium still water, crisp taste in sleek small glass bottle." at bounding box center [466, 134] width 95 height 47
copy span "Premium still water, crisp taste in sleek small glass bottle."
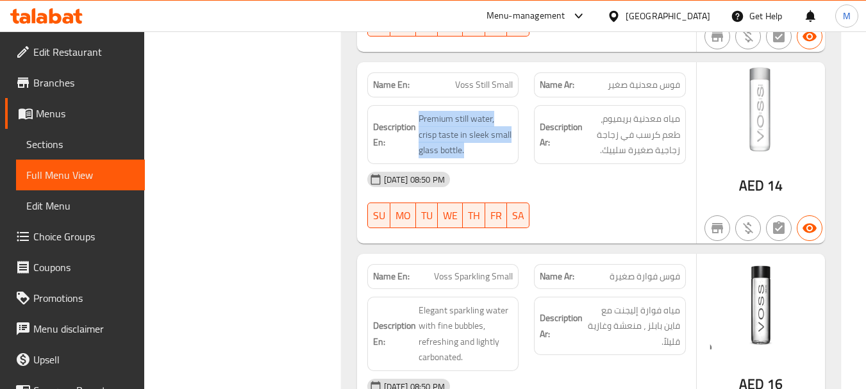
click at [436, 135] on span "Premium still water, crisp taste in sleek small glass bottle." at bounding box center [466, 134] width 95 height 47
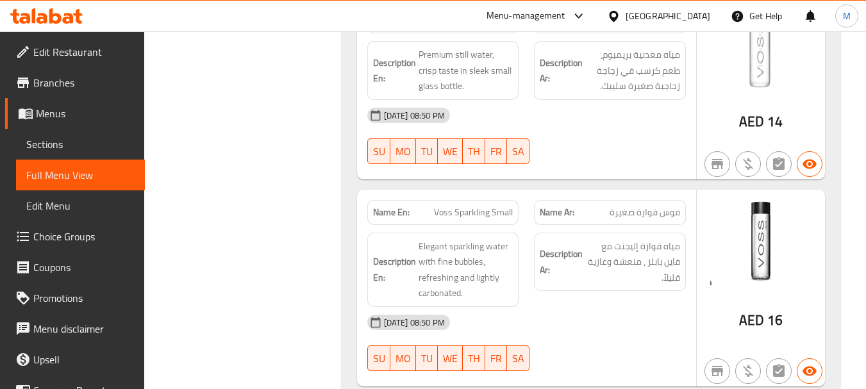
scroll to position [824, 0]
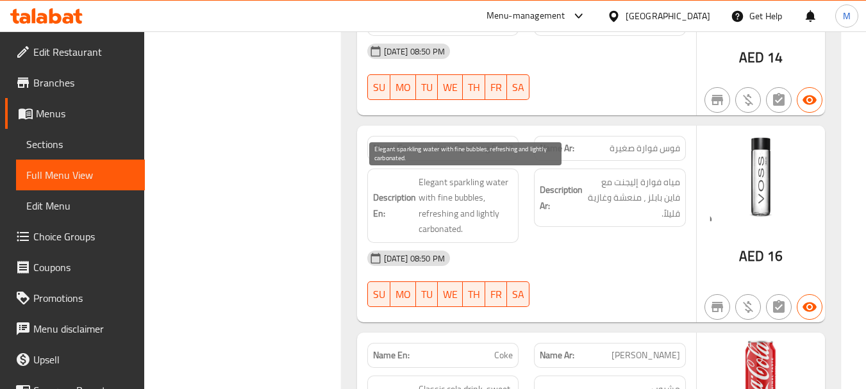
click at [458, 198] on span "Elegant sparkling water with fine bubbles, refreshing and lightly carbonated." at bounding box center [466, 205] width 95 height 63
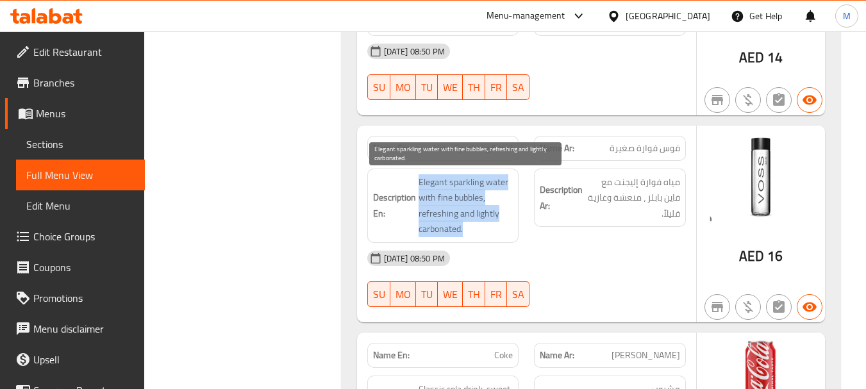
click at [458, 198] on span "Elegant sparkling water with fine bubbles, refreshing and lightly carbonated." at bounding box center [466, 205] width 95 height 63
copy span "Elegant sparkling water with fine bubbles, refreshing and lightly carbonated."
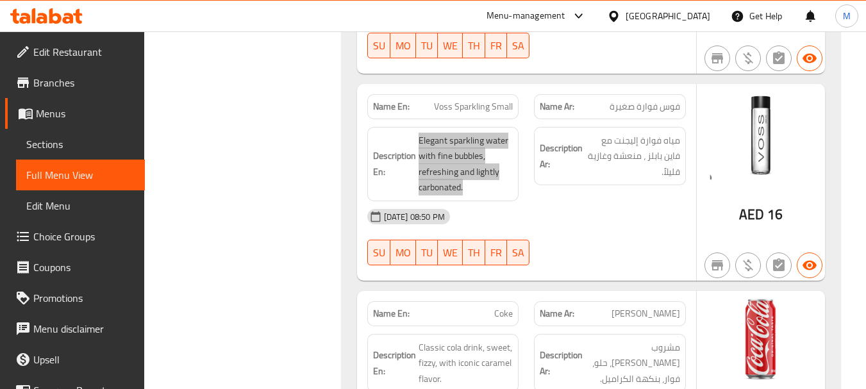
scroll to position [888, 0]
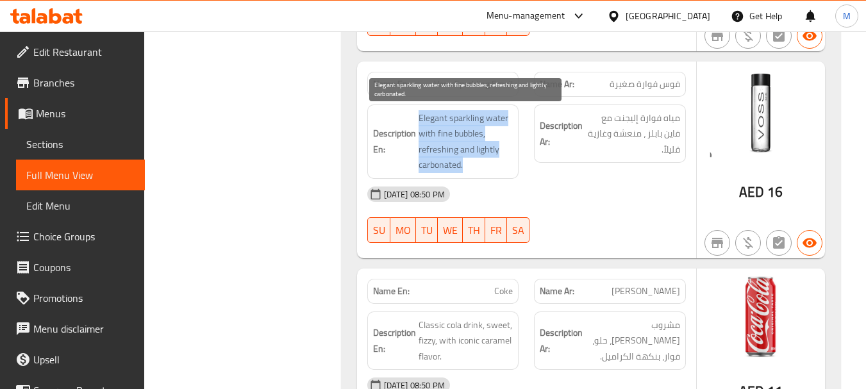
click at [478, 149] on span "Elegant sparkling water with fine bubbles, refreshing and lightly carbonated." at bounding box center [466, 141] width 95 height 63
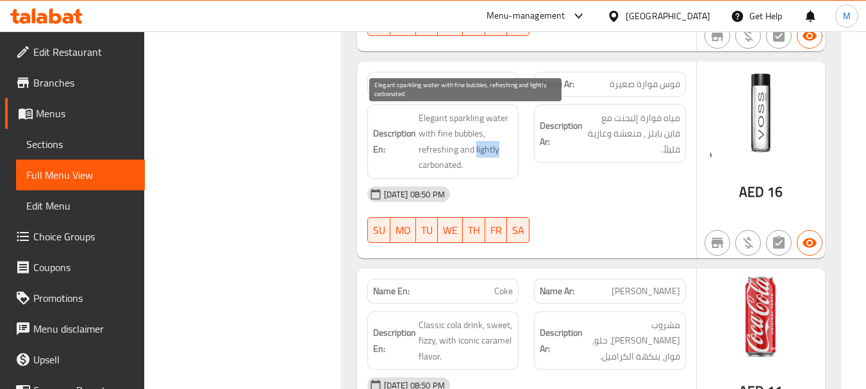
click at [478, 149] on span "Elegant sparkling water with fine bubbles, refreshing and lightly carbonated." at bounding box center [466, 141] width 95 height 63
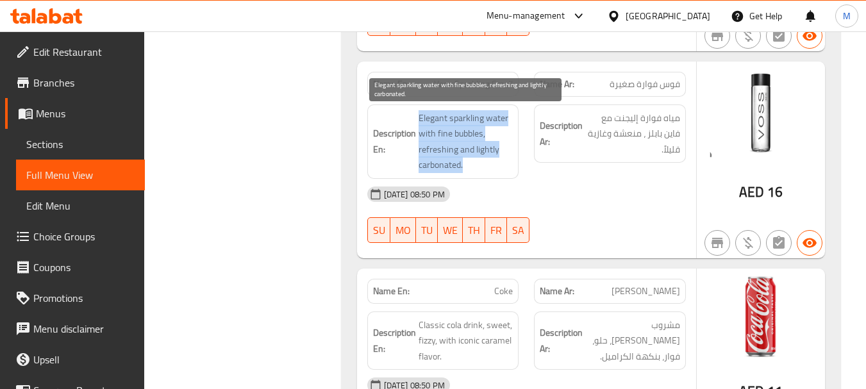
click at [478, 149] on span "Elegant sparkling water with fine bubbles, refreshing and lightly carbonated." at bounding box center [466, 141] width 95 height 63
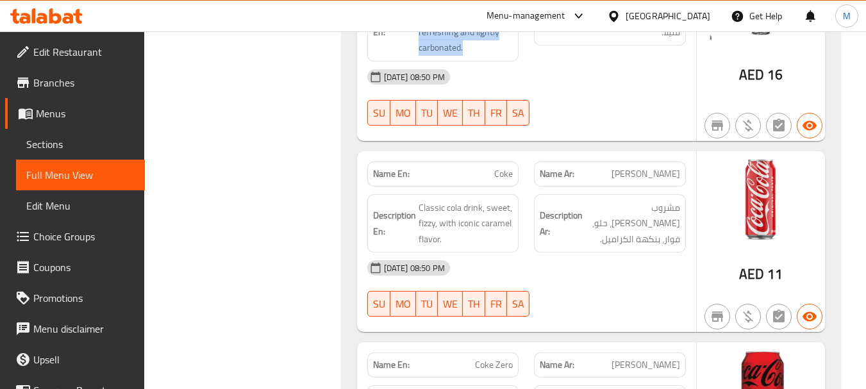
scroll to position [1017, 0]
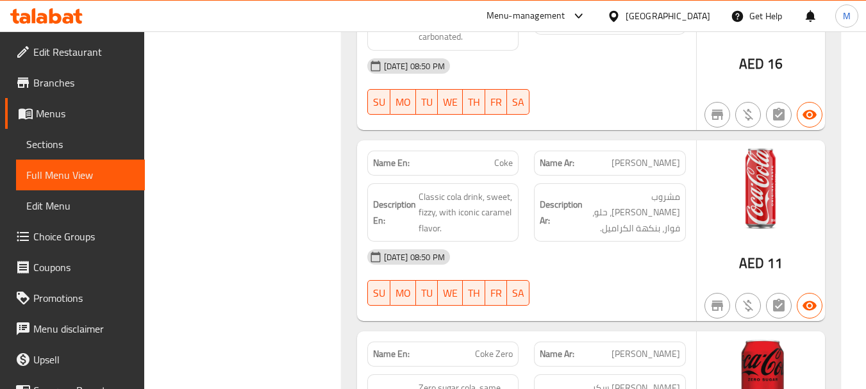
click at [465, 209] on span "Classic cola drink, sweet, fizzy, with iconic caramel flavor." at bounding box center [466, 212] width 95 height 47
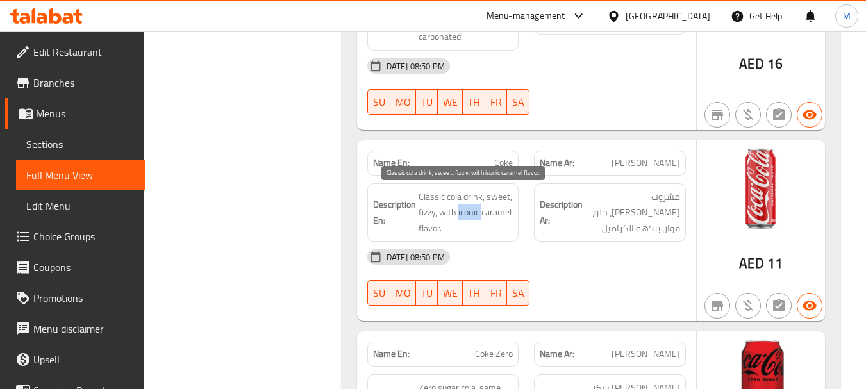
click at [465, 209] on span "Classic cola drink, sweet, fizzy, with iconic caramel flavor." at bounding box center [466, 212] width 95 height 47
copy span "Classic cola drink, sweet, fizzy, with iconic caramel flavor."
click at [469, 213] on span "Classic cola drink, sweet, fizzy, with iconic caramel flavor." at bounding box center [466, 212] width 95 height 47
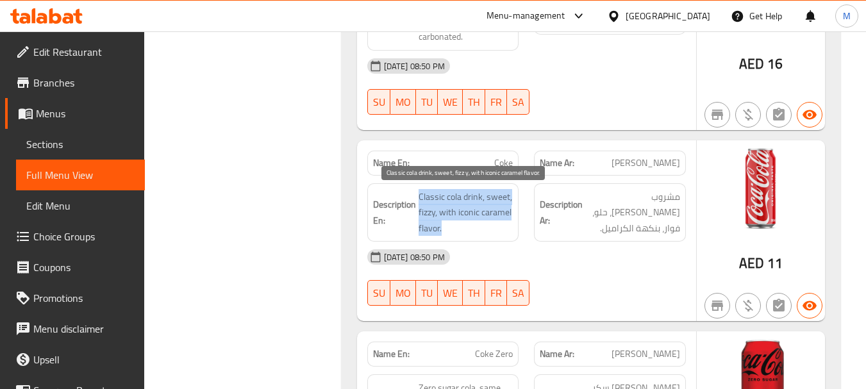
click at [469, 213] on span "Classic cola drink, sweet, fizzy, with iconic caramel flavor." at bounding box center [466, 212] width 95 height 47
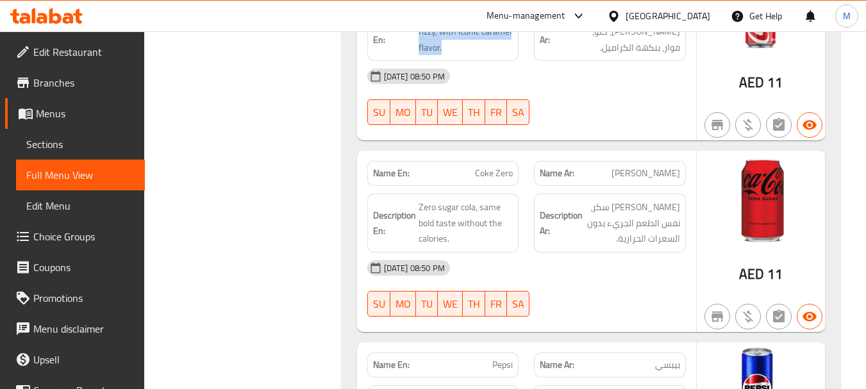
scroll to position [1209, 0]
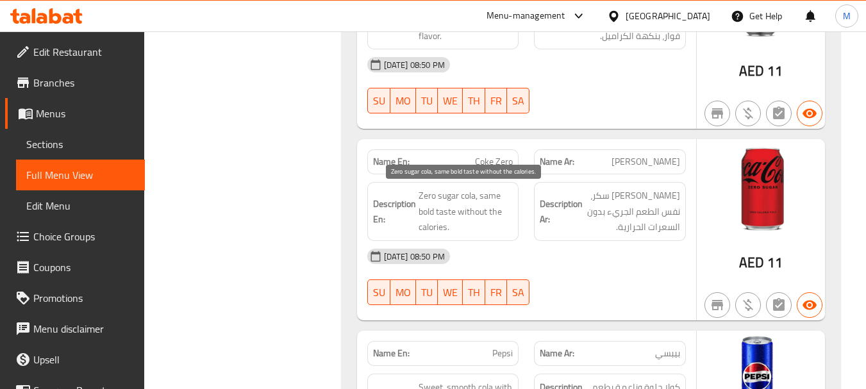
click at [473, 204] on span "Zero sugar cola, same bold taste without the calories." at bounding box center [466, 211] width 95 height 47
copy span "Zero sugar cola, same bold taste without the calories."
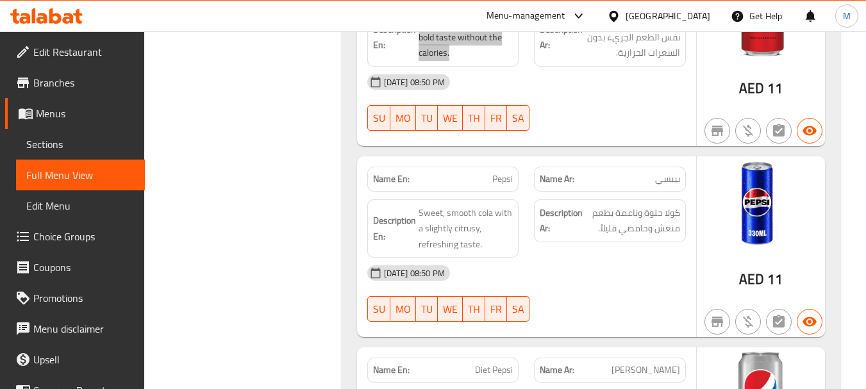
scroll to position [1401, 0]
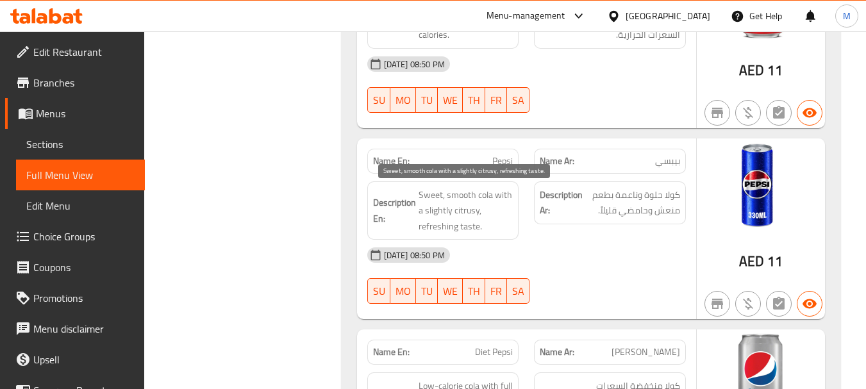
click at [465, 204] on span "Sweet, smooth cola with a slightly citrusy, refreshing taste." at bounding box center [466, 210] width 95 height 47
copy span "Sweet, smooth cola with a slightly citrusy, refreshing taste."
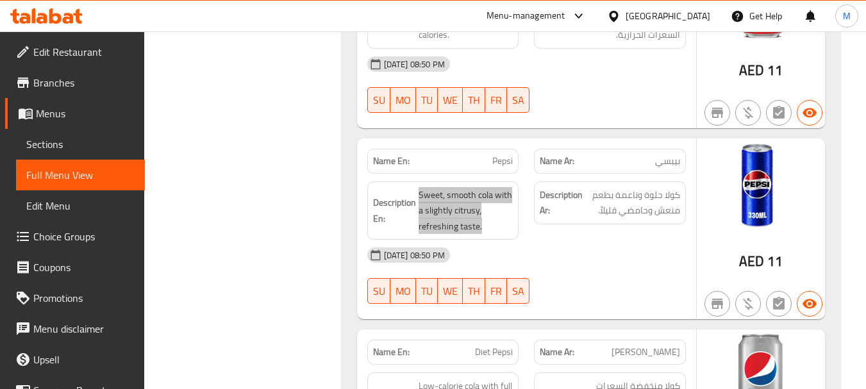
scroll to position [1593, 0]
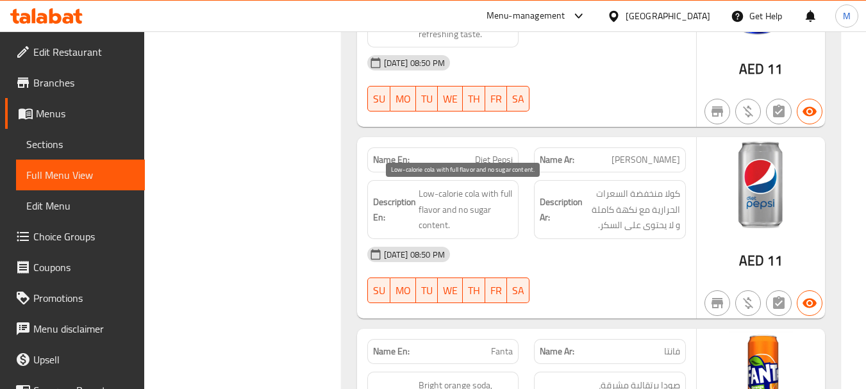
click at [455, 205] on span "Low-calorie cola with full flavor and no sugar content." at bounding box center [466, 209] width 95 height 47
copy span "Low-calorie cola with full flavor and no sugar content."
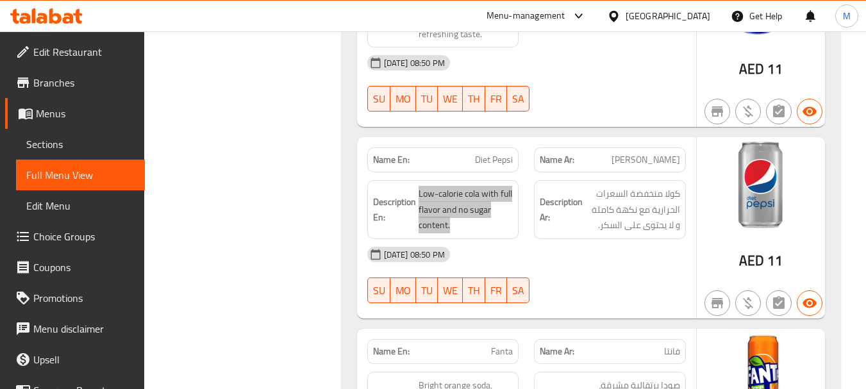
scroll to position [1722, 0]
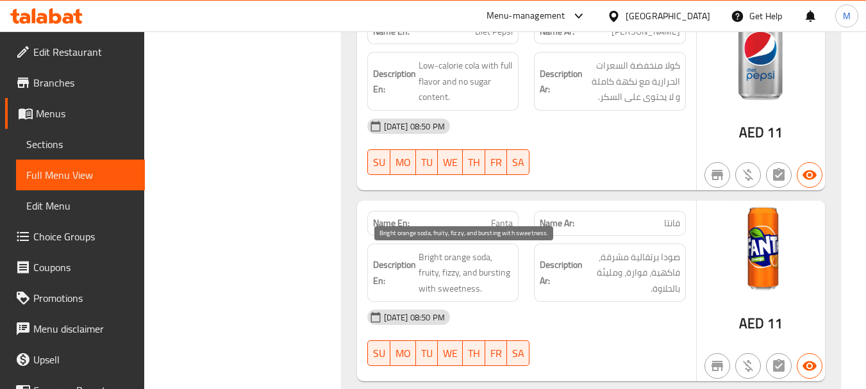
click at [490, 279] on span "Bright orange soda, fruity, fizzy, and bursting with sweetness." at bounding box center [466, 272] width 95 height 47
copy span "Bright orange soda, fruity, fizzy, and bursting with sweetness."
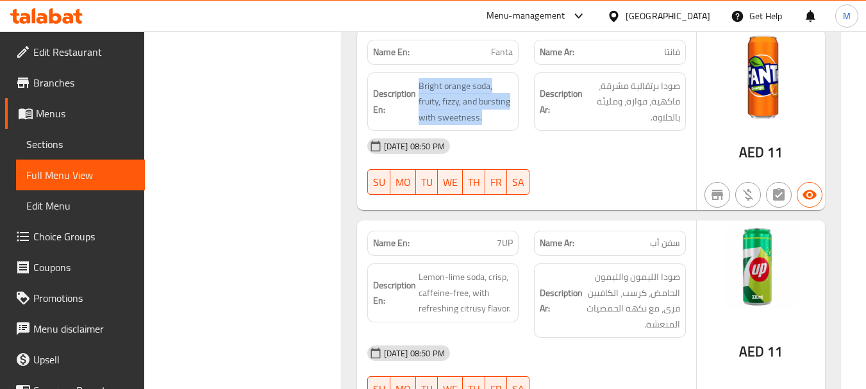
scroll to position [1914, 0]
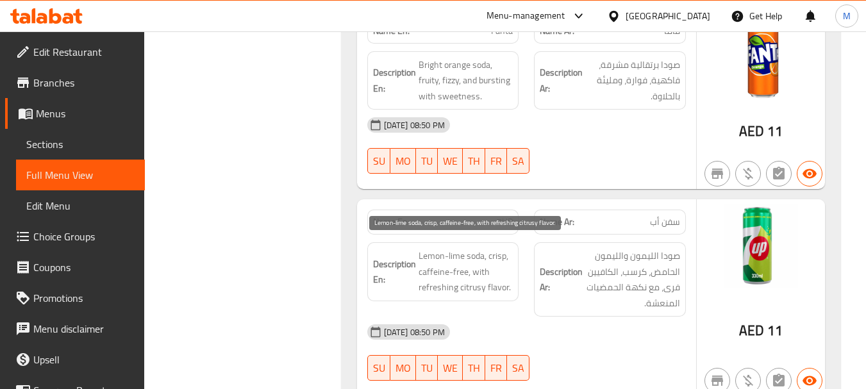
click at [470, 267] on span "Lemon-lime soda, crisp, caffeine-free, with refreshing citrusy flavor." at bounding box center [466, 271] width 95 height 47
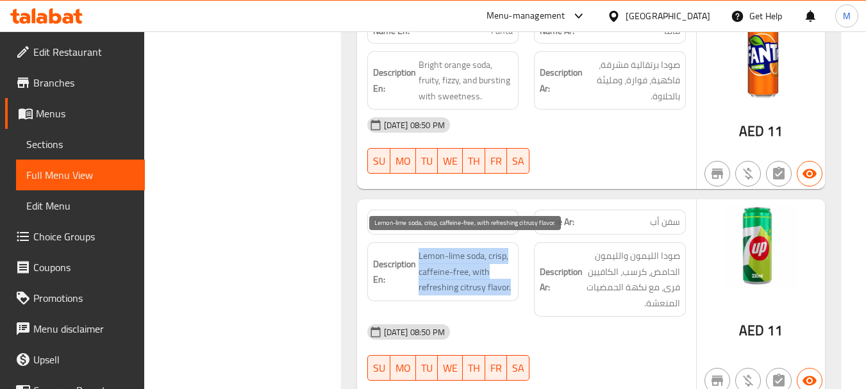
click at [470, 267] on span "Lemon-lime soda, crisp, caffeine-free, with refreshing citrusy flavor." at bounding box center [466, 271] width 95 height 47
copy span "Lemon-lime soda, crisp, caffeine-free, with refreshing citrusy flavor."
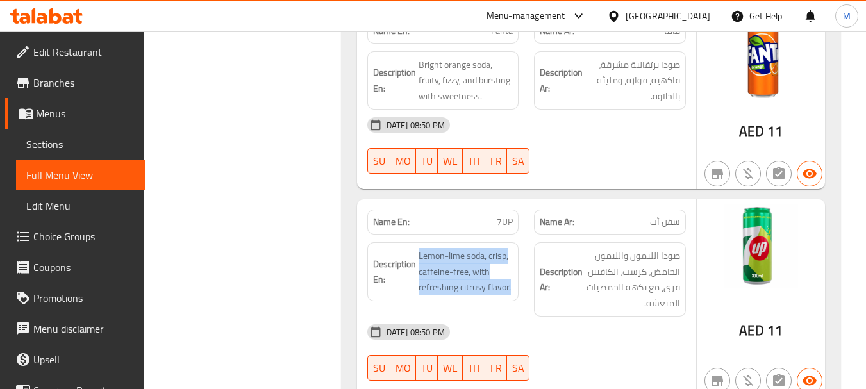
scroll to position [2170, 0]
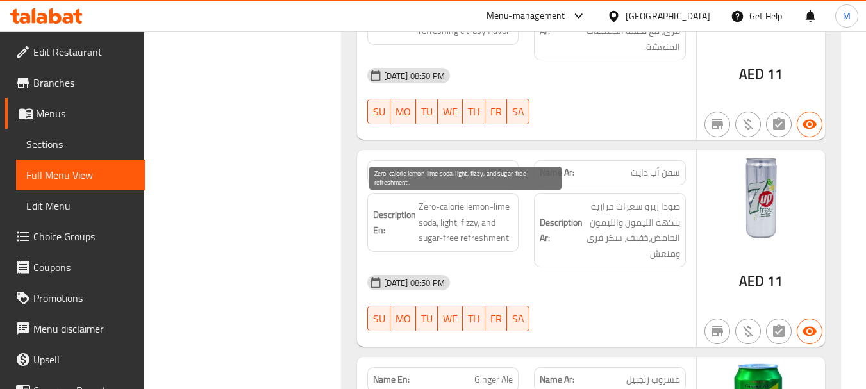
click at [453, 219] on span "Zero-calorie lemon-lime soda, light, fizzy, and sugar-free refreshment." at bounding box center [466, 222] width 95 height 47
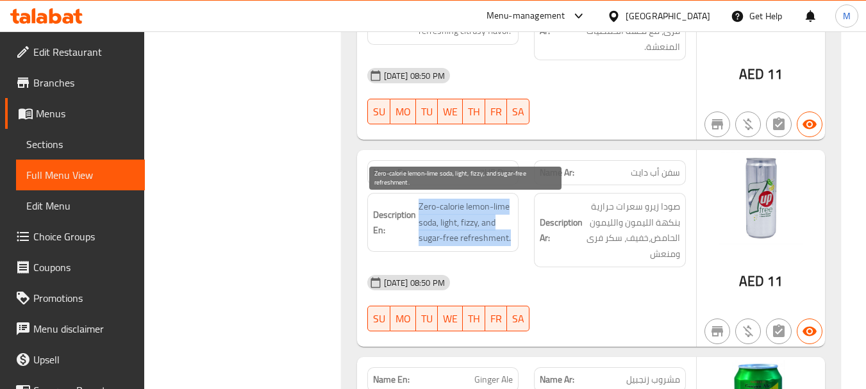
click at [453, 219] on span "Zero-calorie lemon-lime soda, light, fizzy, and sugar-free refreshment." at bounding box center [466, 222] width 95 height 47
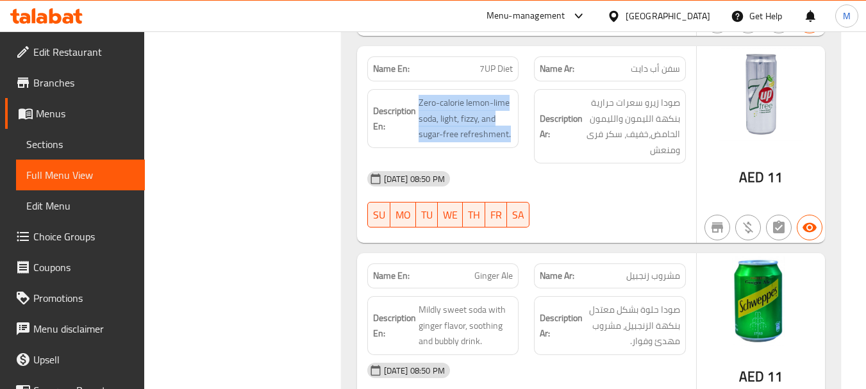
scroll to position [2362, 0]
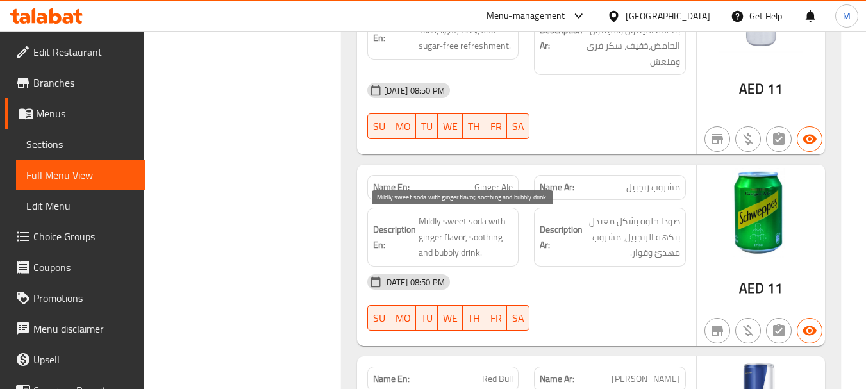
click at [477, 251] on span "Mildly sweet soda with ginger flavor, soothing and bubbly drink." at bounding box center [466, 236] width 95 height 47
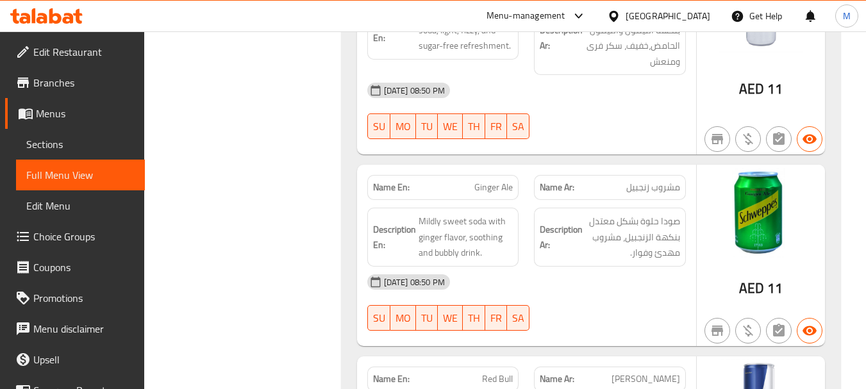
click at [488, 188] on span "Ginger Ale" at bounding box center [493, 187] width 38 height 13
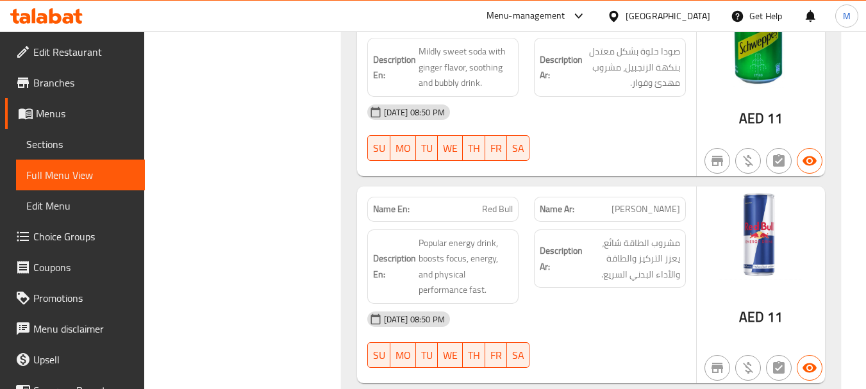
scroll to position [2555, 0]
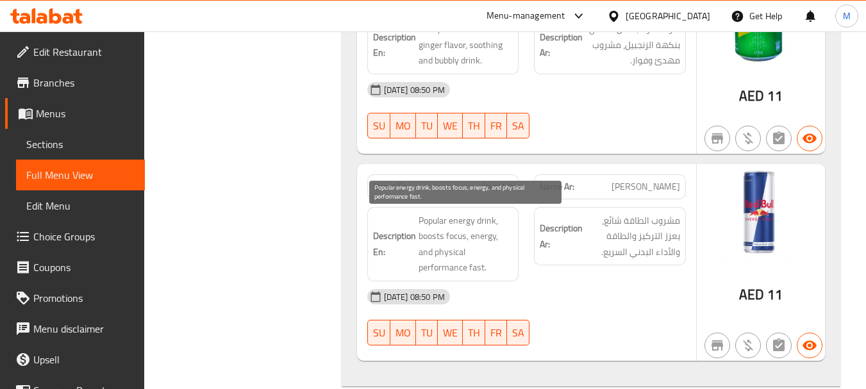
click at [466, 238] on span "Popular energy drink, boosts focus, energy, and physical performance fast." at bounding box center [466, 244] width 95 height 63
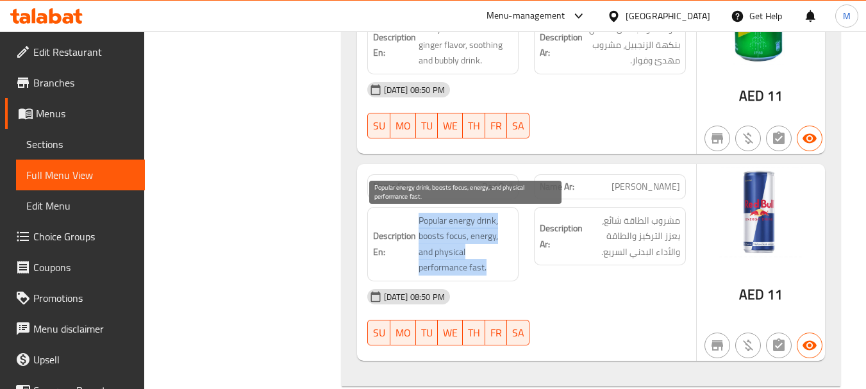
click at [466, 238] on span "Popular energy drink, boosts focus, energy, and physical performance fast." at bounding box center [466, 244] width 95 height 63
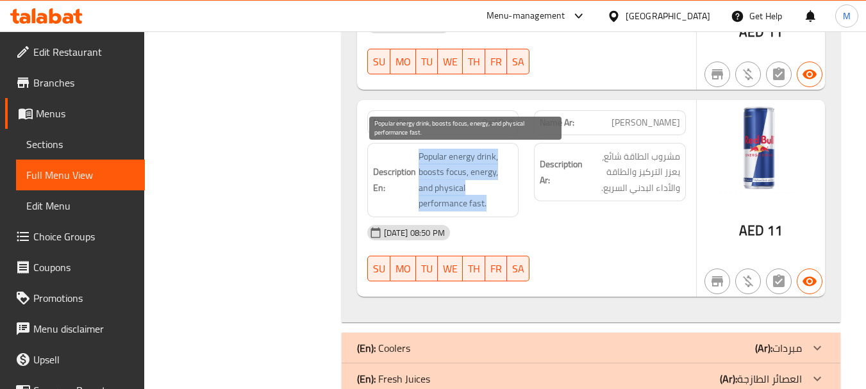
click at [479, 163] on span "Popular energy drink, boosts focus, energy, and physical performance fast." at bounding box center [466, 180] width 95 height 63
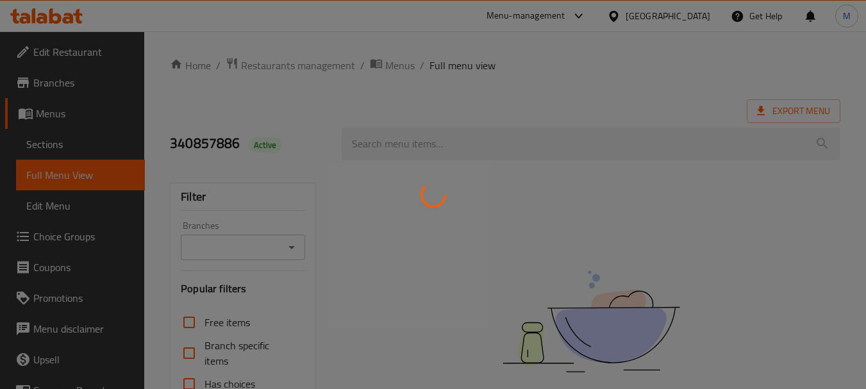
click at [49, 154] on div at bounding box center [433, 194] width 866 height 389
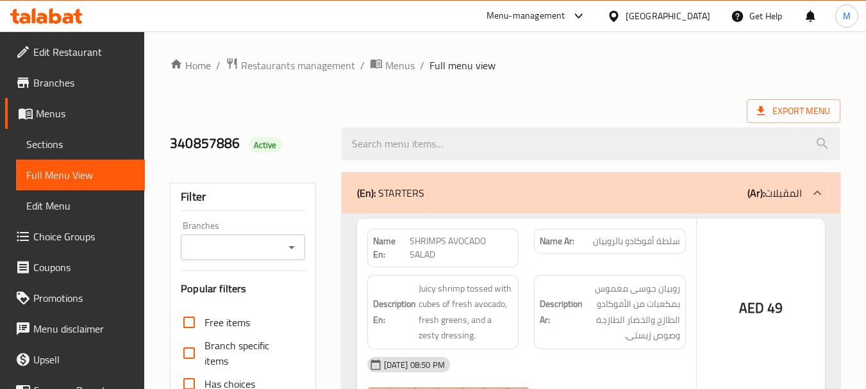
click at [49, 147] on div at bounding box center [433, 194] width 866 height 389
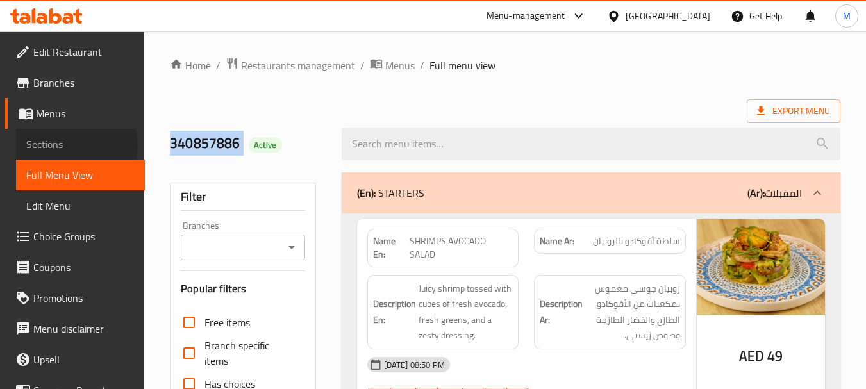
click at [67, 145] on span "Sections" at bounding box center [80, 144] width 108 height 15
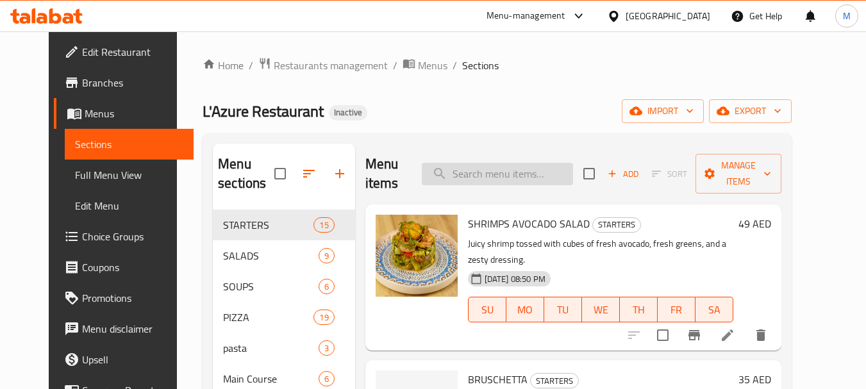
click at [506, 181] on input "search" at bounding box center [497, 174] width 151 height 22
paste input "Pure still water, refreshing hydration in a compact bottle size."
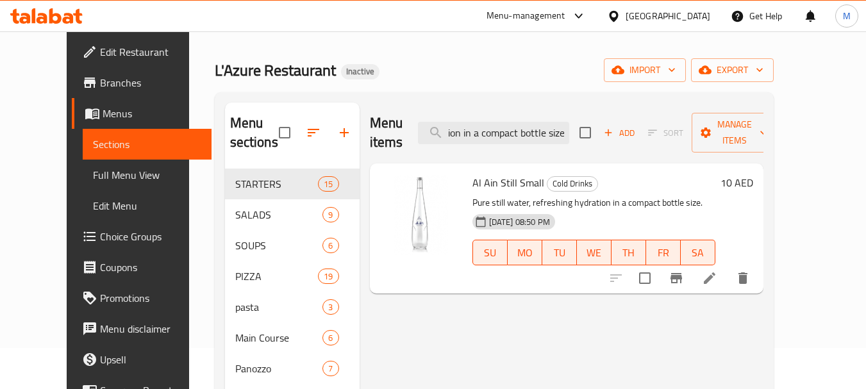
scroll to position [64, 0]
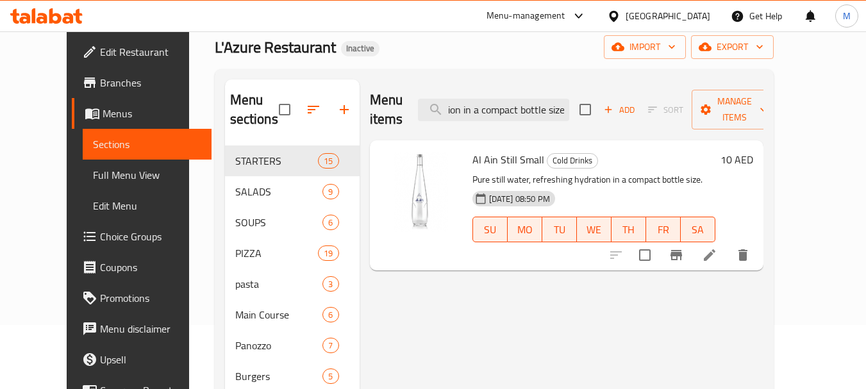
type input "Pure still water, refreshing hydration in a compact bottle size."
click at [717, 247] on icon at bounding box center [709, 254] width 15 height 15
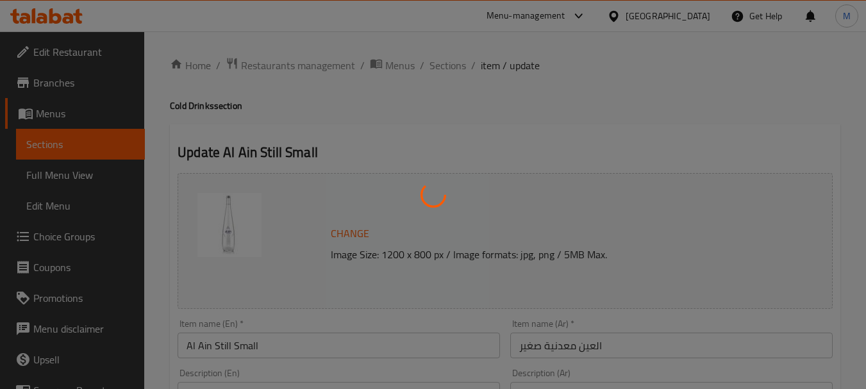
scroll to position [192, 0]
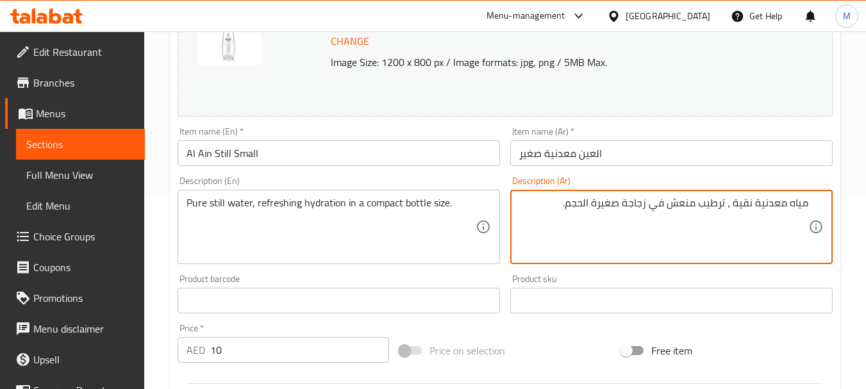
click at [608, 204] on textarea "مياه معدنية نقية ، ترطيب منعش في زجاجة صغيرة الحجم." at bounding box center [663, 227] width 289 height 61
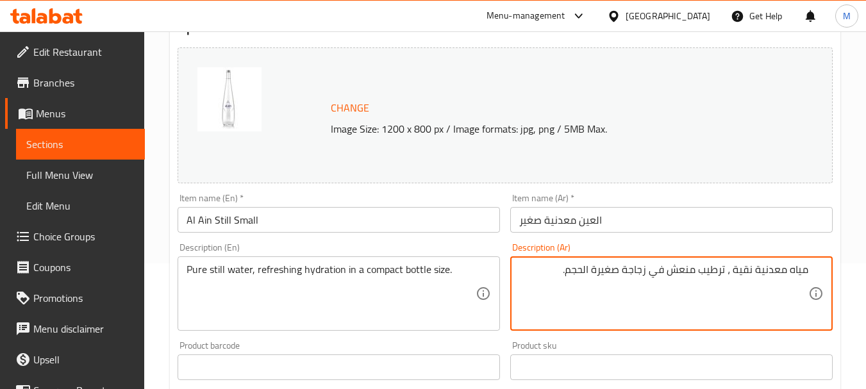
scroll to position [0, 0]
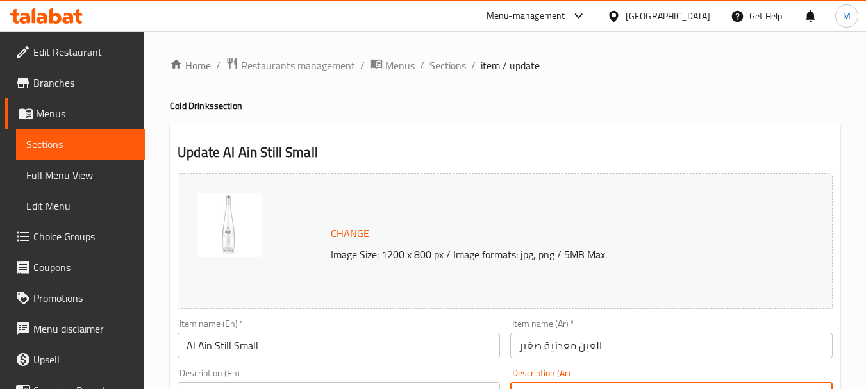
click at [450, 69] on span "Sections" at bounding box center [447, 65] width 37 height 15
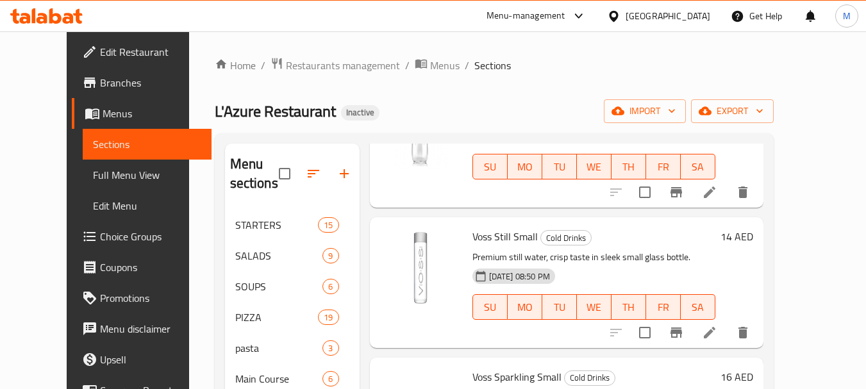
scroll to position [128, 0]
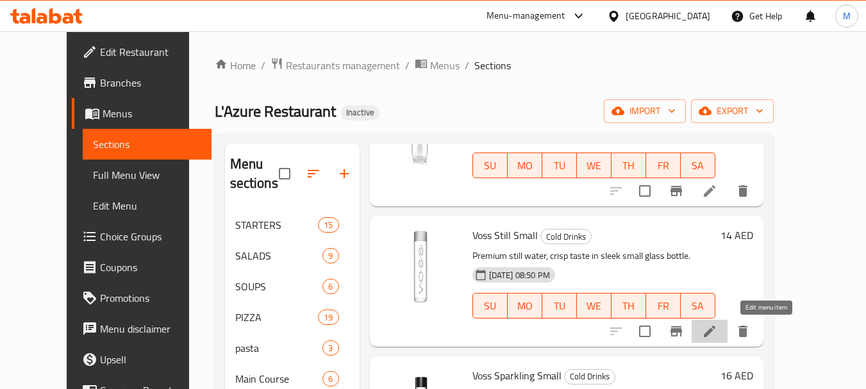
click at [717, 337] on icon at bounding box center [709, 331] width 15 height 15
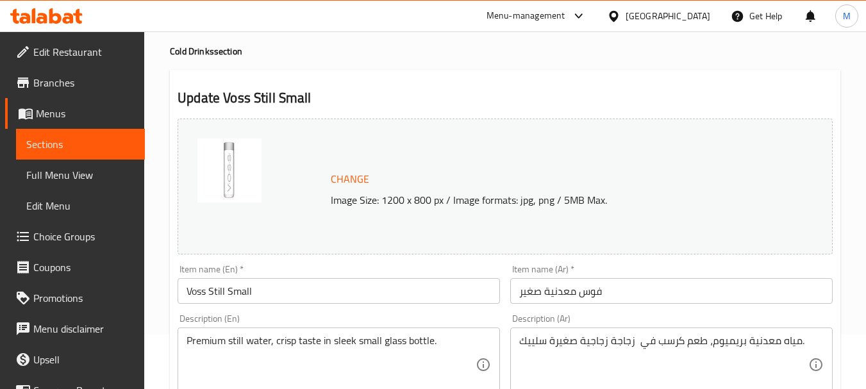
scroll to position [128, 0]
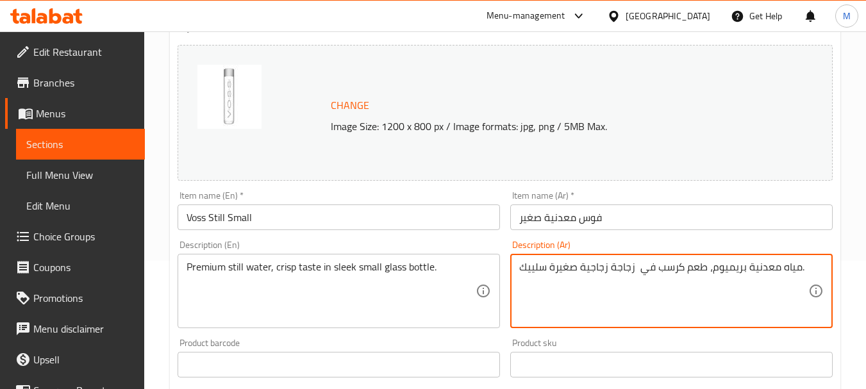
click at [534, 268] on textarea "مياه معدنية بريميوم، طعم كرسب في زجاجة زجاجية صغيرة سلييك." at bounding box center [663, 291] width 289 height 61
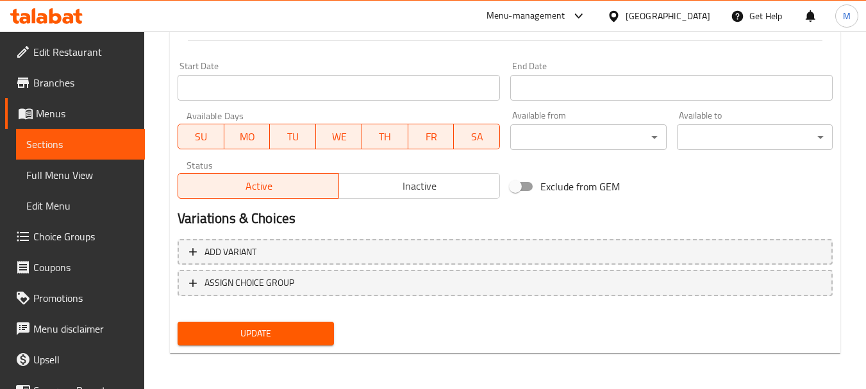
type textarea "مياه معدنية بريميوم، طعم كرسب في زجاجة زجاجية صغيرة انيقة."
click at [301, 327] on span "Update" at bounding box center [255, 334] width 135 height 16
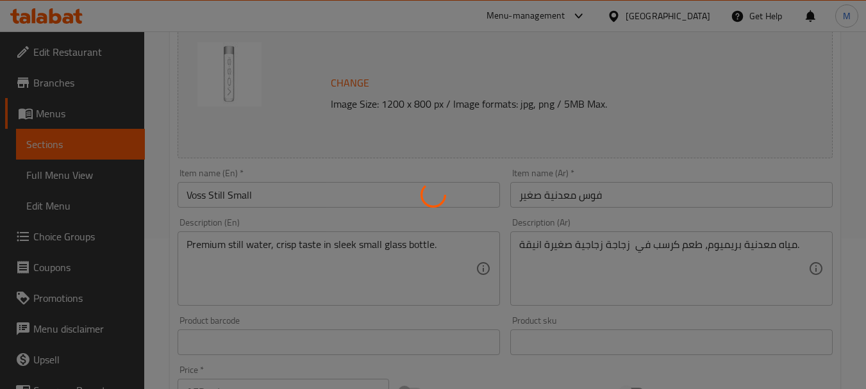
scroll to position [0, 0]
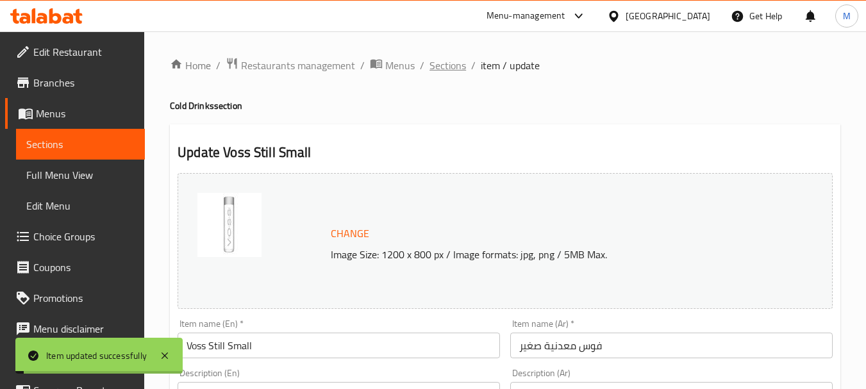
click at [444, 68] on span "Sections" at bounding box center [447, 65] width 37 height 15
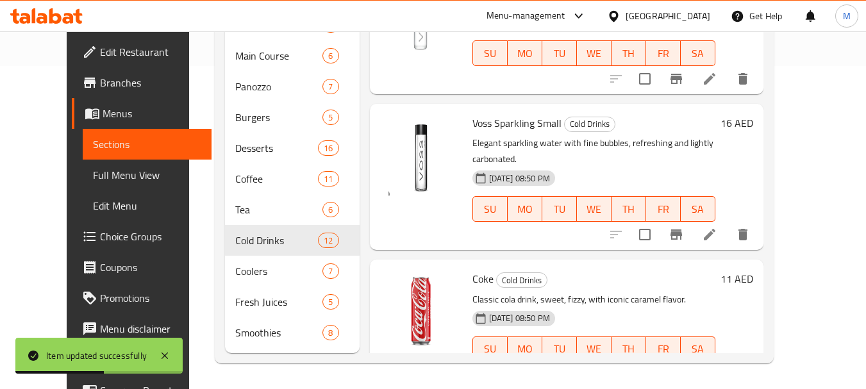
scroll to position [128, 0]
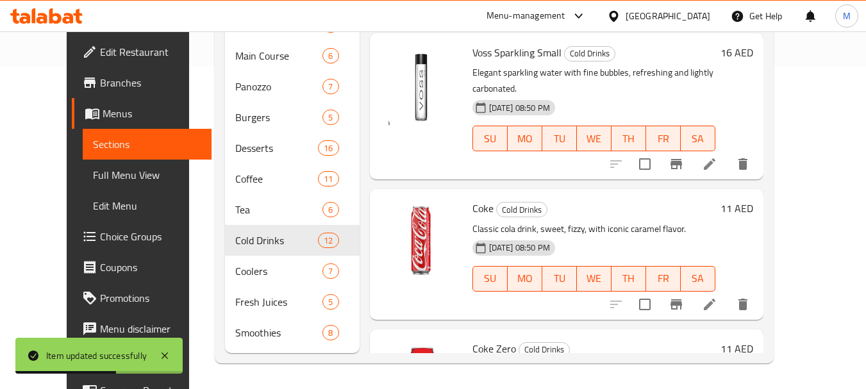
click at [715, 158] on icon at bounding box center [710, 164] width 12 height 12
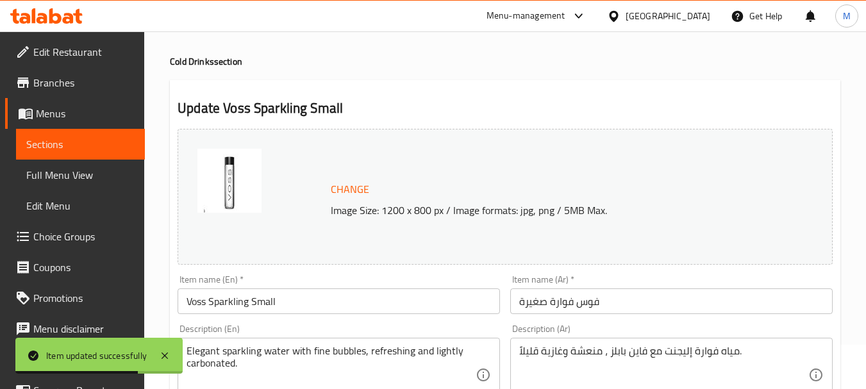
scroll to position [256, 0]
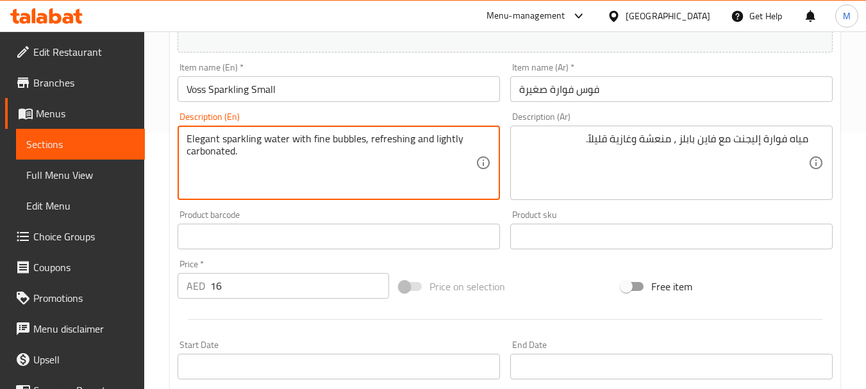
click at [320, 139] on textarea "Elegant sparkling water with fine bubbles, refreshing and lightly carbonated." at bounding box center [331, 163] width 289 height 61
type textarea "Elegant sparkling water with bubbles, refreshing and lightly carbonated."
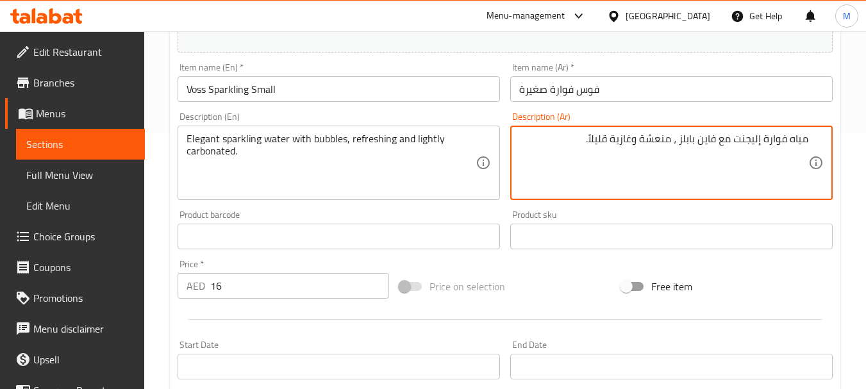
click at [708, 140] on textarea "مياه فوارة إليجنت مع فاين بابلز ، منعشة وغازية قليلاً." at bounding box center [663, 163] width 289 height 61
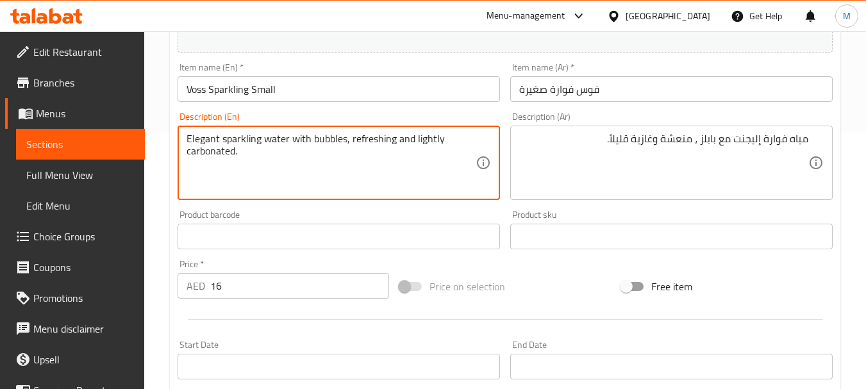
click at [334, 139] on textarea "Elegant sparkling water with bubbles, refreshing and lightly carbonated." at bounding box center [331, 163] width 289 height 61
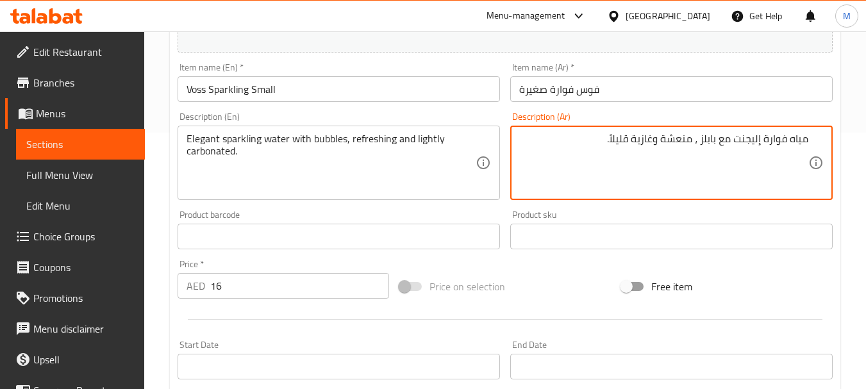
click at [710, 139] on textarea "مياه فوارة إليجنت مع بابلز ، منعشة وغازية قليلاً." at bounding box center [663, 163] width 289 height 61
paste textarea "فقاعات"
click at [633, 138] on textarea "مياه فوارة إليجنت مع فقاعات، منعشة وغازية قليلاً." at bounding box center [663, 163] width 289 height 61
click at [634, 138] on textarea "مياه فوارة إليجنت مع فقاعات، منعشة وغازية قليلاً." at bounding box center [663, 163] width 289 height 61
type textarea "مياه فوارة إليجنت مع فقاعات، منعشة و مكربنة قليلاً."
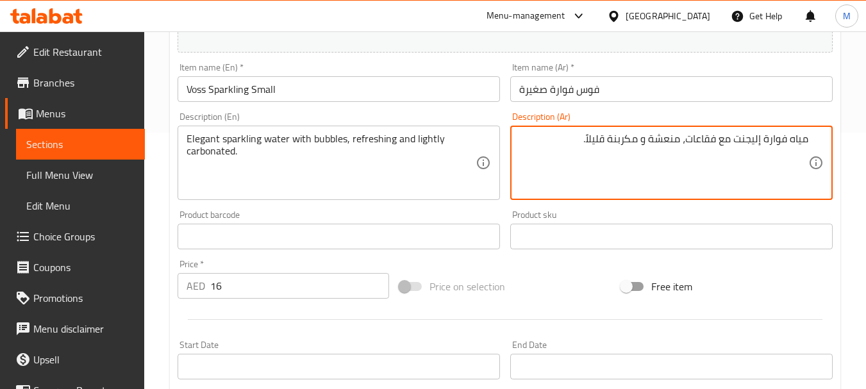
click at [452, 211] on div "Product barcode Product barcode" at bounding box center [339, 229] width 322 height 39
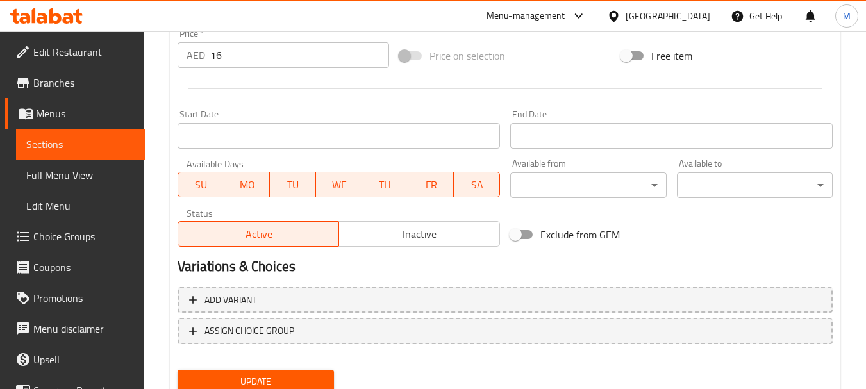
scroll to position [535, 0]
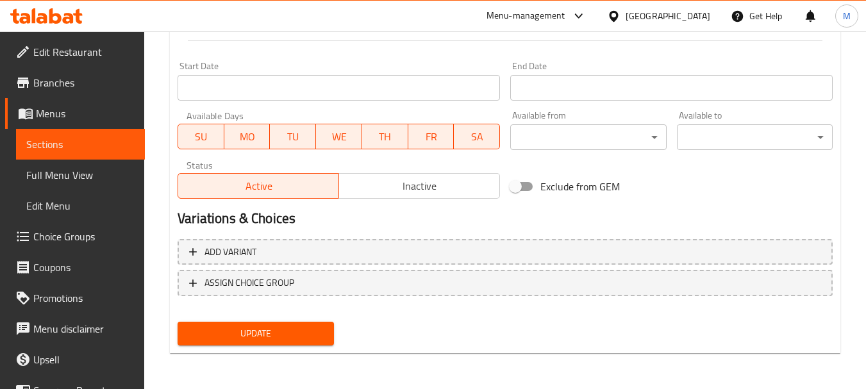
click at [290, 336] on span "Update" at bounding box center [255, 334] width 135 height 16
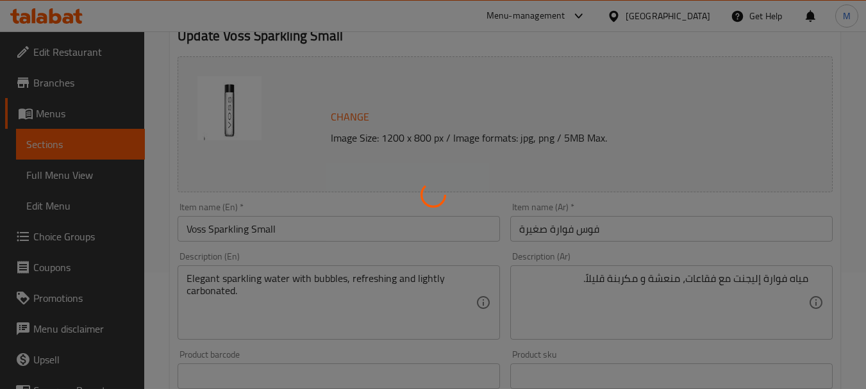
scroll to position [0, 0]
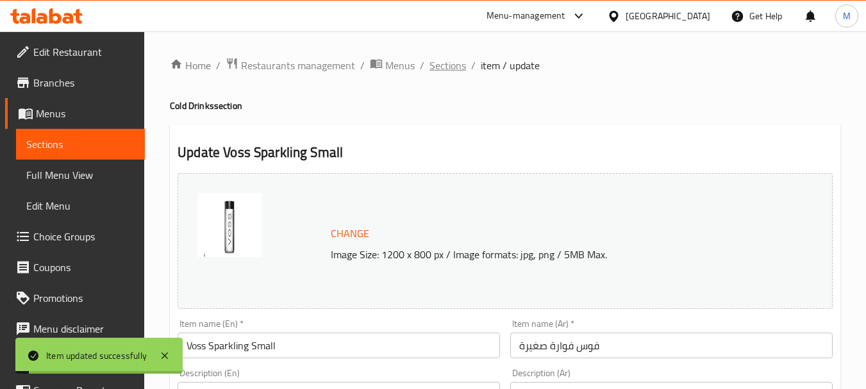
click at [441, 60] on span "Sections" at bounding box center [447, 65] width 37 height 15
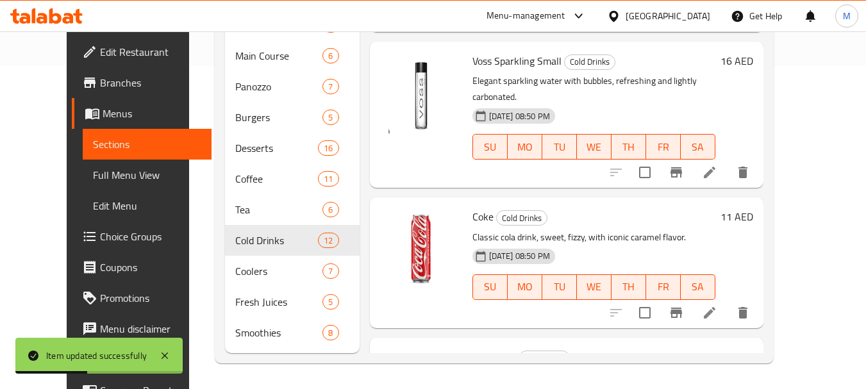
scroll to position [128, 0]
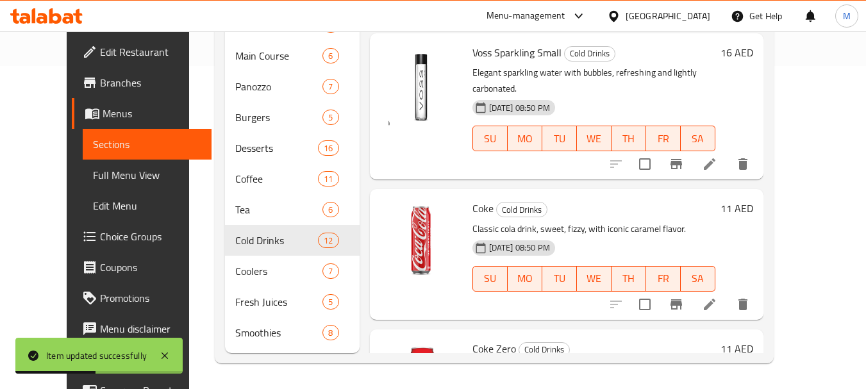
click at [717, 297] on icon at bounding box center [709, 304] width 15 height 15
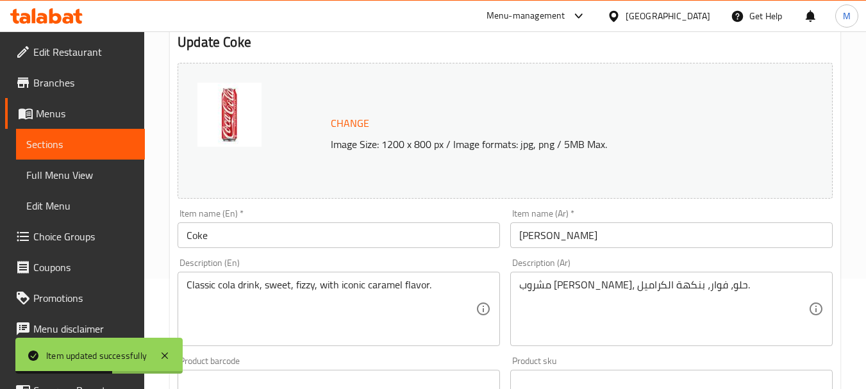
scroll to position [192, 0]
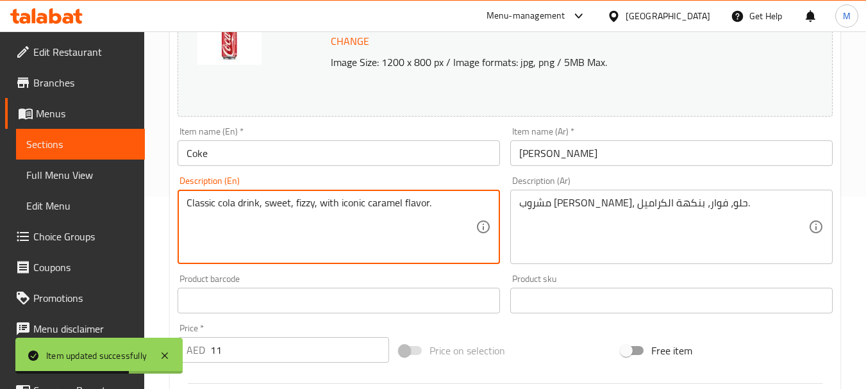
click at [349, 201] on textarea "Classic cola drink, sweet, fizzy, with iconic caramel flavor." at bounding box center [331, 227] width 289 height 61
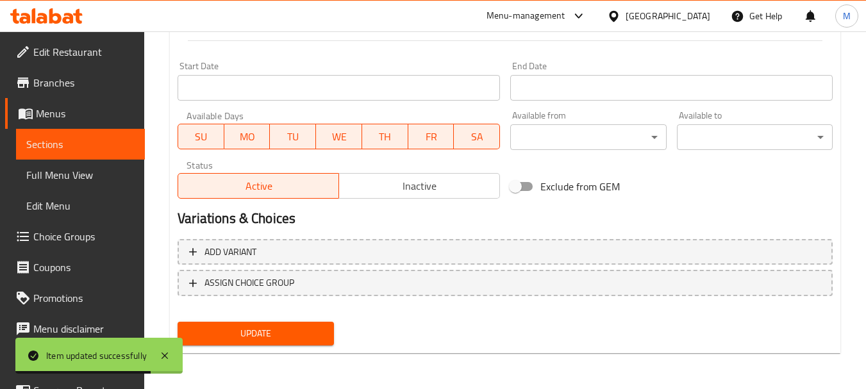
type textarea "Classic cola drink, sweet, fizzy, with caramel flavor."
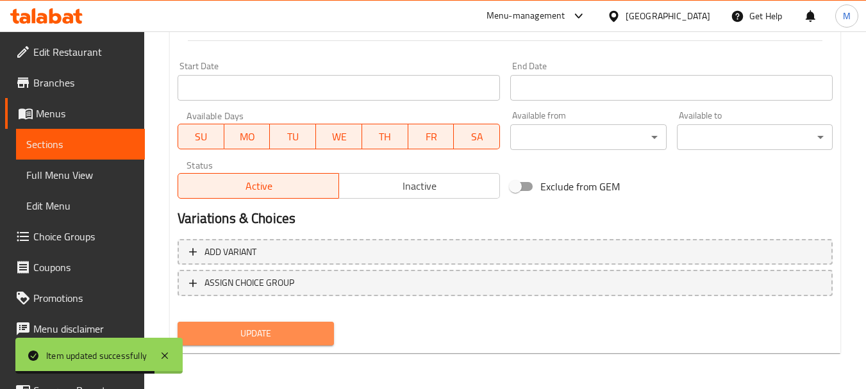
click at [244, 326] on span "Update" at bounding box center [255, 334] width 135 height 16
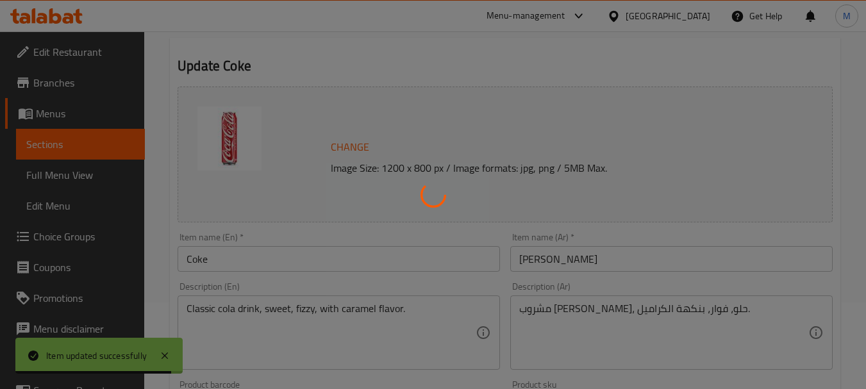
scroll to position [0, 0]
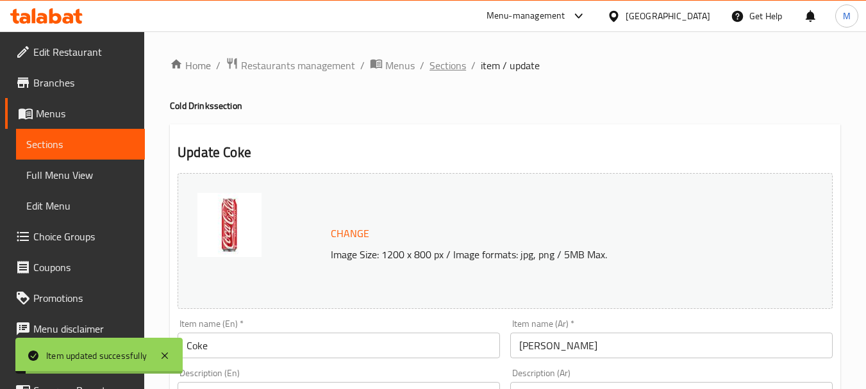
click at [447, 72] on span "Sections" at bounding box center [447, 65] width 37 height 15
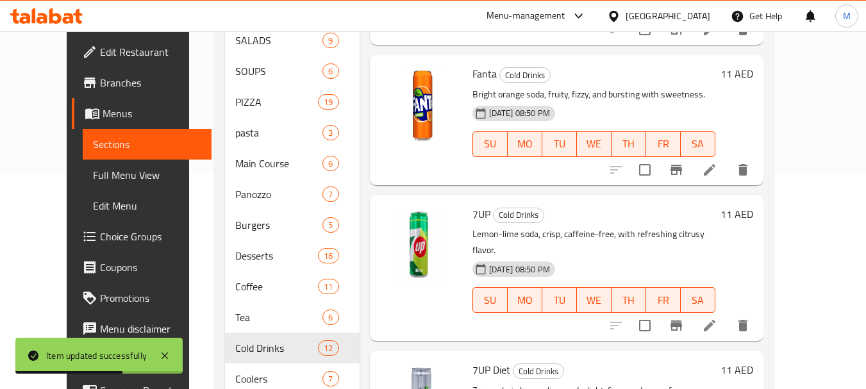
scroll to position [942, 0]
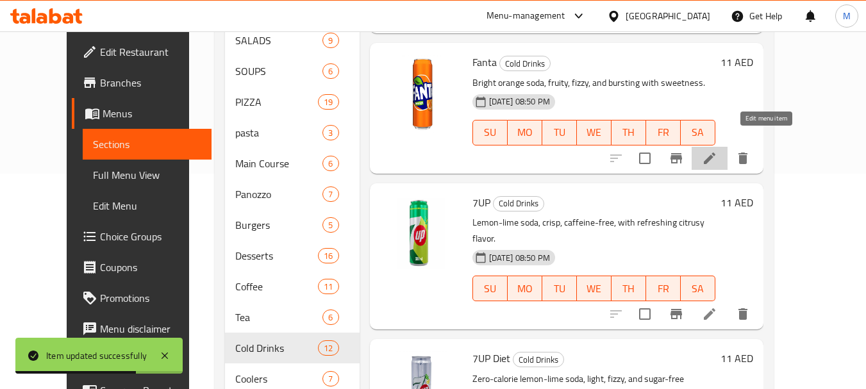
click at [717, 151] on icon at bounding box center [709, 158] width 15 height 15
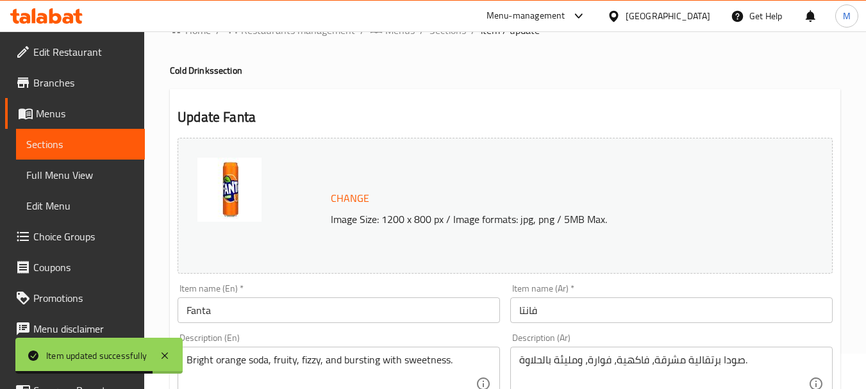
scroll to position [128, 0]
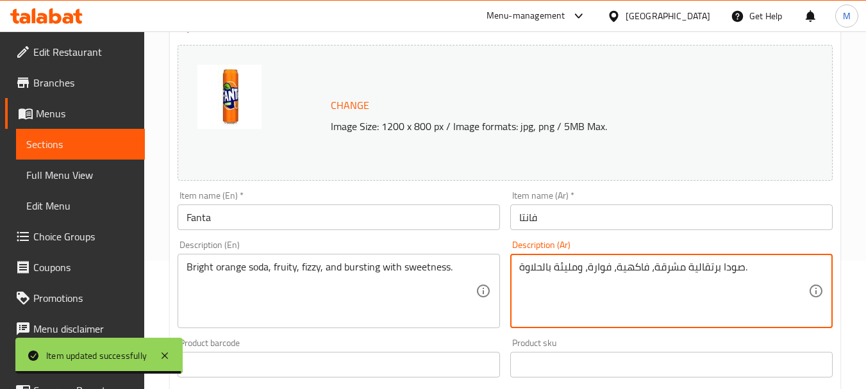
click at [676, 270] on textarea "صودا برتقالية مشرقة، فاكهية، فوارة، ومليئة بالحلاوة." at bounding box center [663, 291] width 289 height 61
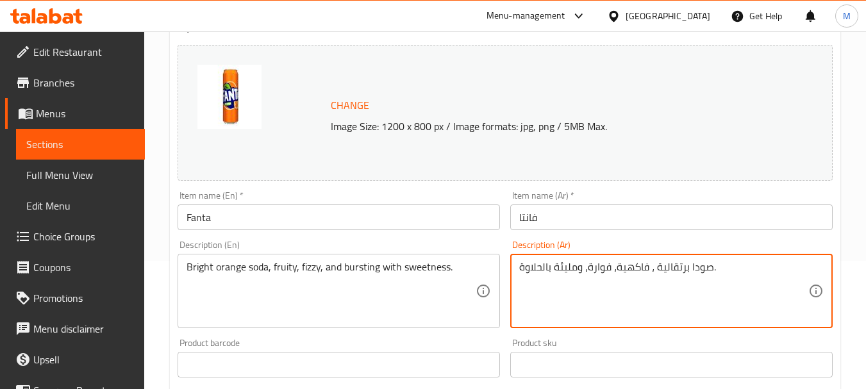
type textarea "صودا برتقالية ، فاكهية، فوارة، ومليئة بالحلاوة."
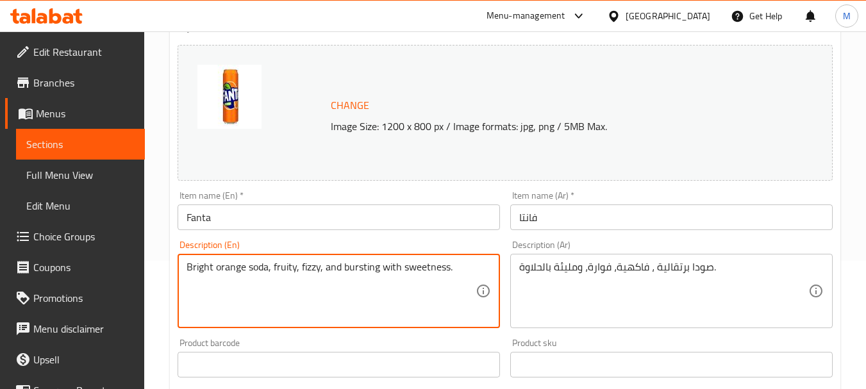
click at [207, 267] on textarea "Bright orange soda, fruity, fizzy, and bursting with sweetness." at bounding box center [331, 291] width 289 height 61
type textarea "orange soda, fruity, fizzy, and bursting with sweetness."
click at [283, 339] on div "Product barcode Product barcode" at bounding box center [339, 357] width 322 height 39
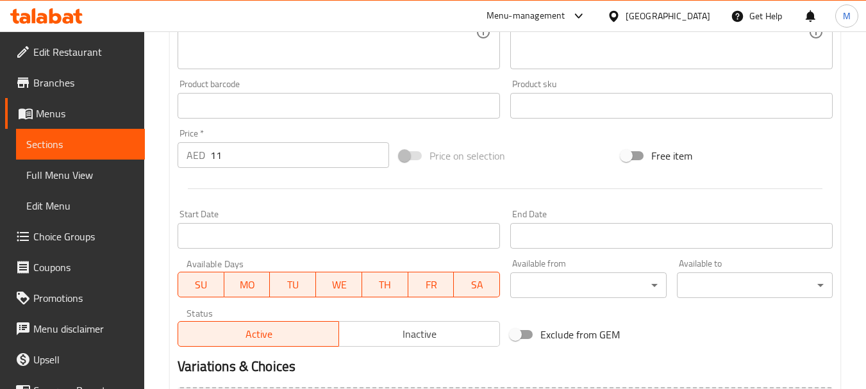
scroll to position [215, 0]
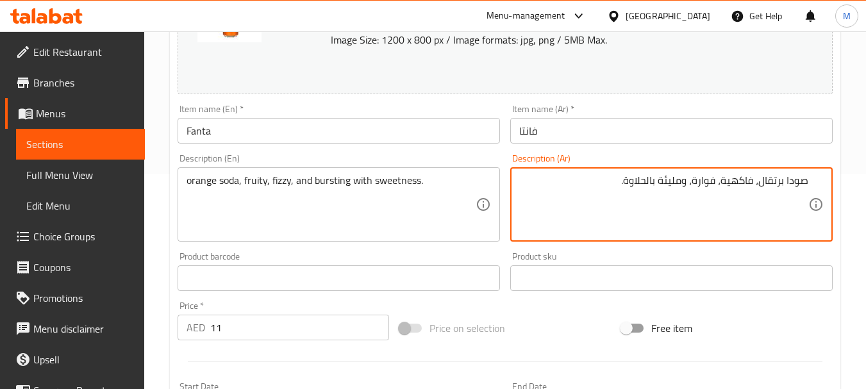
type textarea "صودا برتقال، فاكهية، فوارة، ومليئة بالحلاوة."
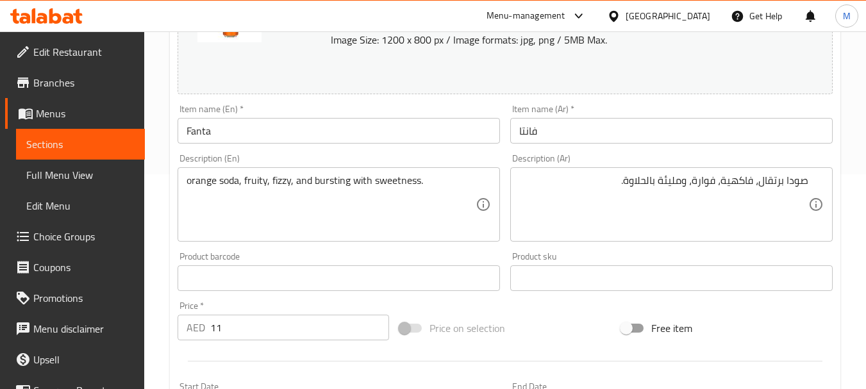
click at [476, 245] on div "Description (En) orange soda, fruity, fizzy, and bursting with sweetness. Descr…" at bounding box center [338, 198] width 333 height 98
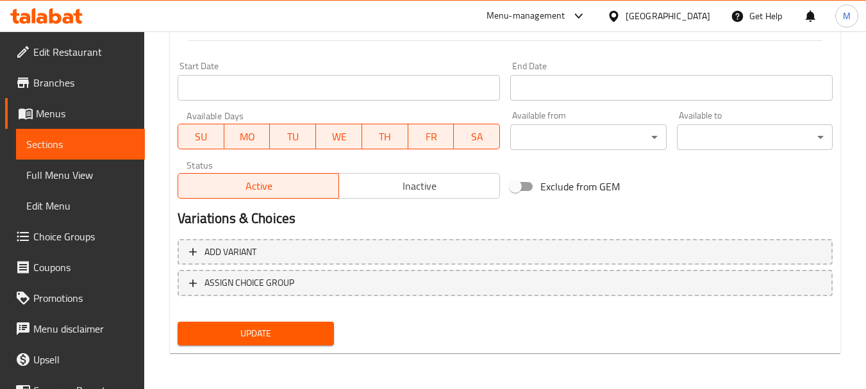
click at [269, 330] on span "Update" at bounding box center [255, 334] width 135 height 16
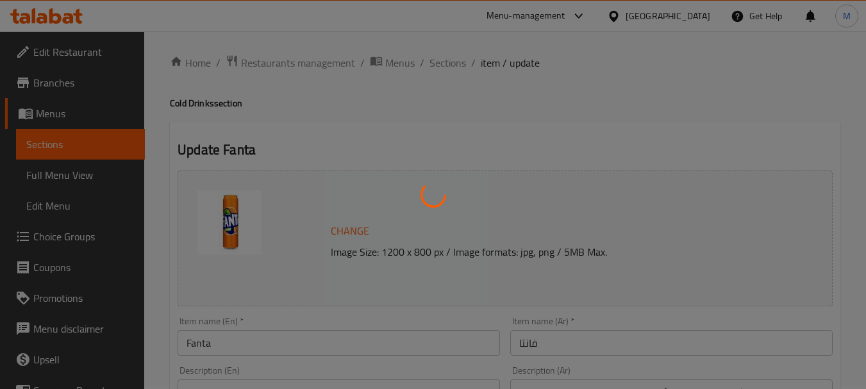
scroll to position [0, 0]
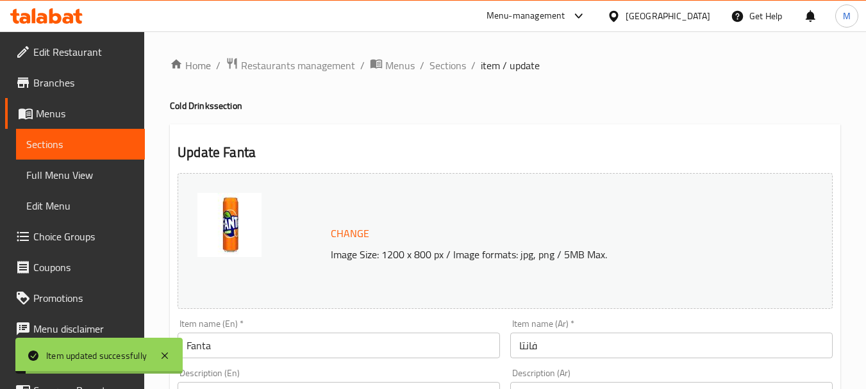
click at [445, 67] on span "Sections" at bounding box center [447, 65] width 37 height 15
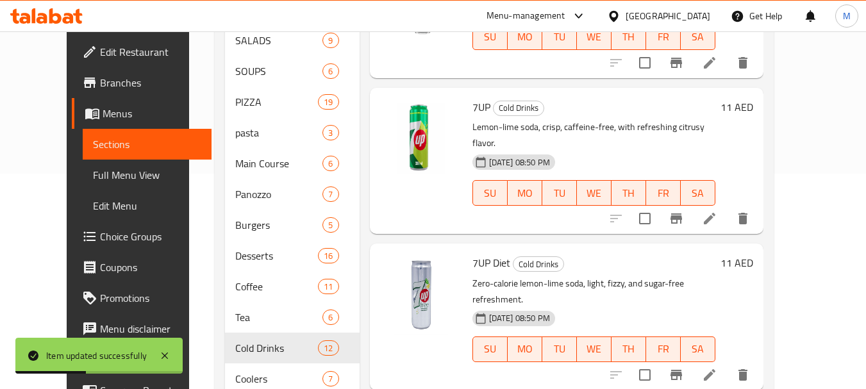
scroll to position [1147, 0]
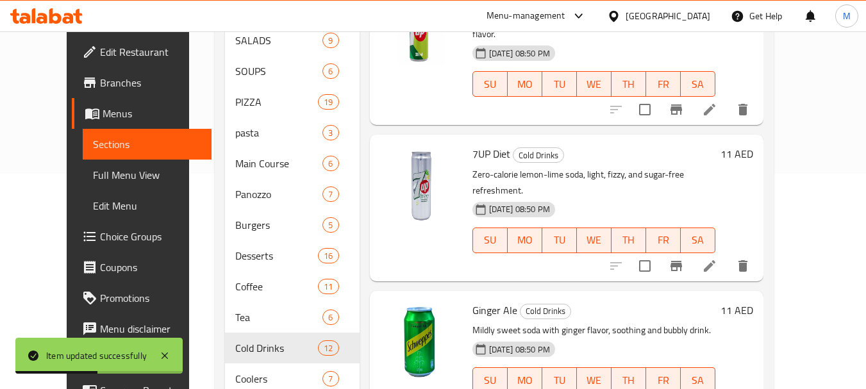
click at [717, 102] on icon at bounding box center [709, 109] width 15 height 15
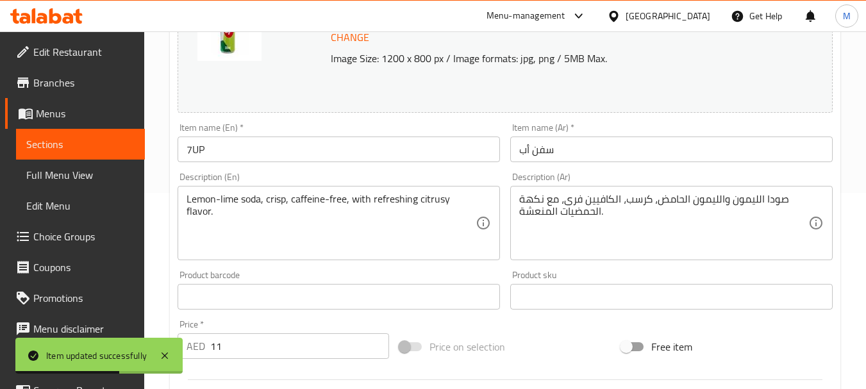
scroll to position [256, 0]
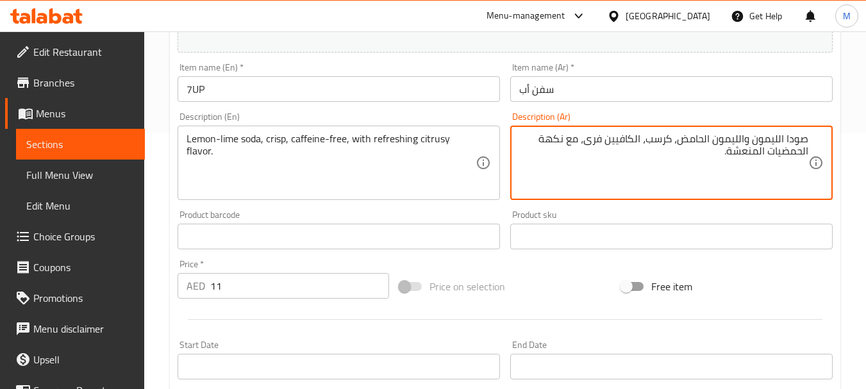
drag, startPoint x: 713, startPoint y: 141, endPoint x: 747, endPoint y: 137, distance: 34.2
click at [747, 137] on textarea "صودا الليمون والليمون الحامض، كرسب، الكافيين فرى، مع نكهة الحمضيات المنعشة." at bounding box center [663, 163] width 289 height 61
click at [621, 142] on textarea "صودا الليمون و الحامض، كرسب، الكافيين فرى، مع نكهة الحمضيات المنعشة." at bounding box center [663, 163] width 289 height 61
click at [674, 138] on textarea "صودا الليمون و الحامض، كرسب، الكافيين ، مع نكهة الحمضيات المنعشة." at bounding box center [663, 163] width 289 height 61
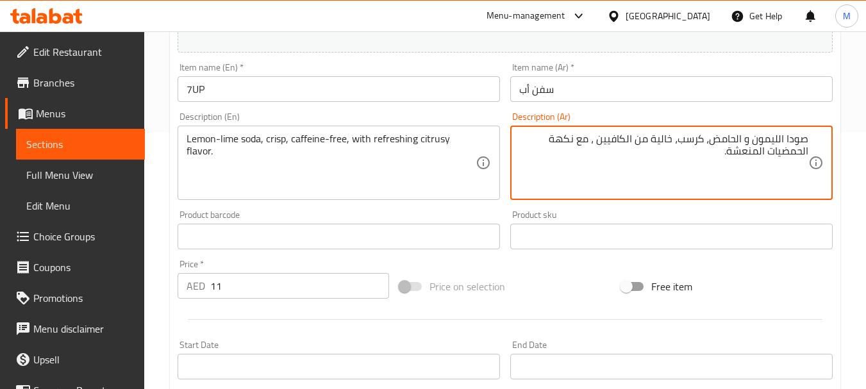
type textarea "صودا الليمون و الحامض، كرسب، خالية من الكافيين ، مع نكهة الحمضيات المنعشة."
click at [392, 222] on div "Product barcode Product barcode" at bounding box center [339, 229] width 322 height 39
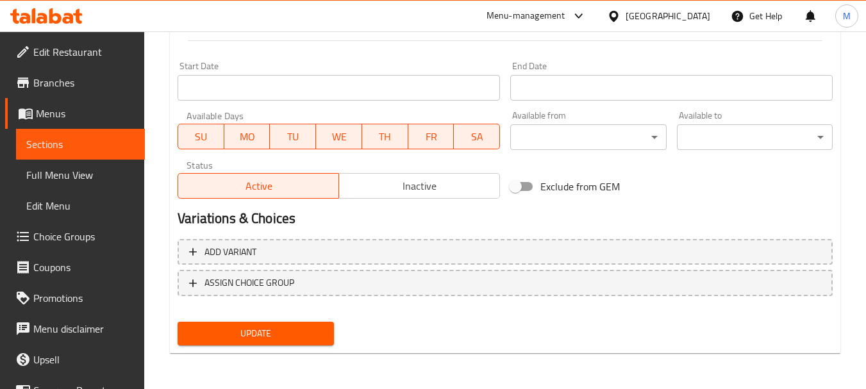
click at [295, 333] on span "Update" at bounding box center [255, 334] width 135 height 16
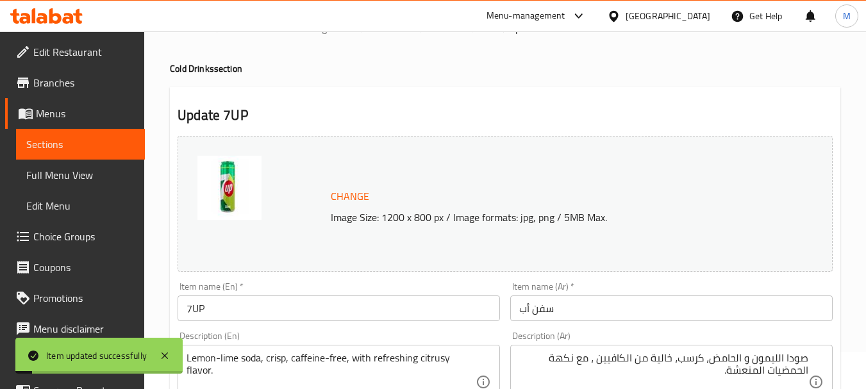
scroll to position [22, 0]
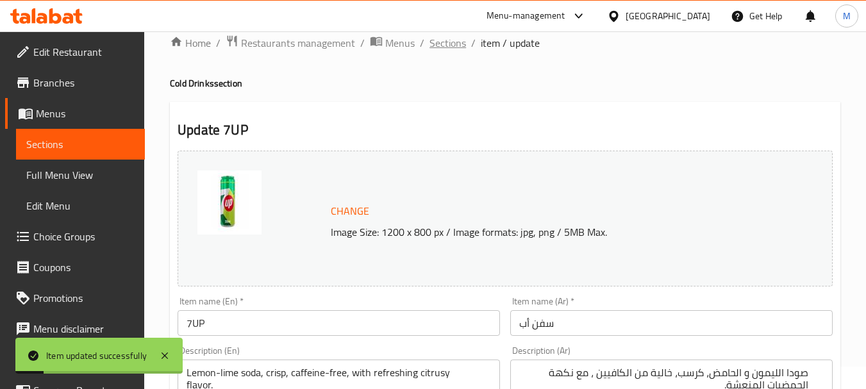
click at [443, 38] on span "Sections" at bounding box center [447, 42] width 37 height 15
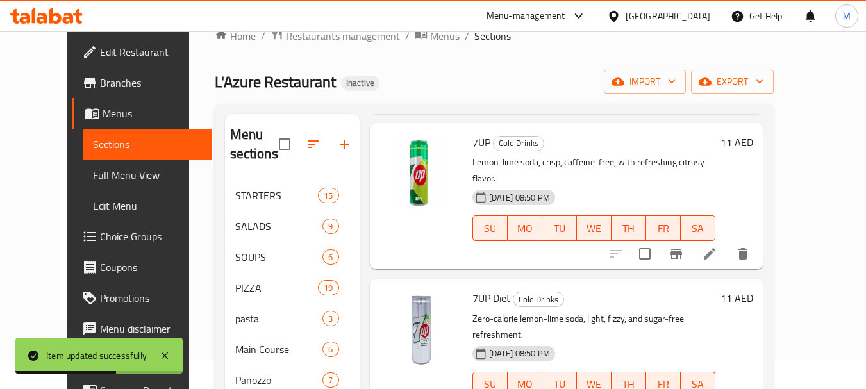
scroll to position [1199, 0]
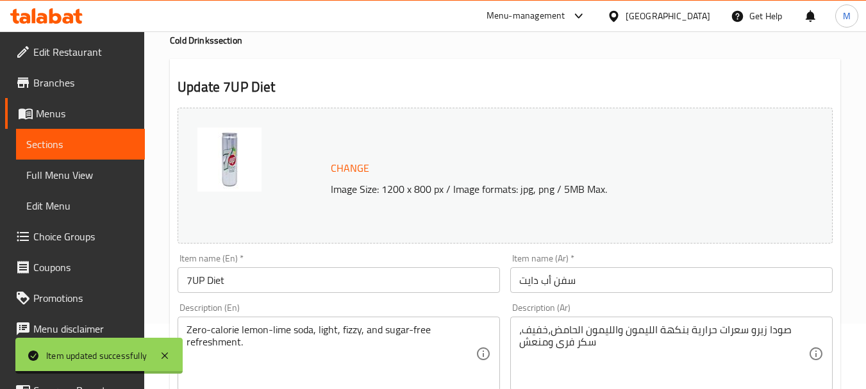
scroll to position [192, 0]
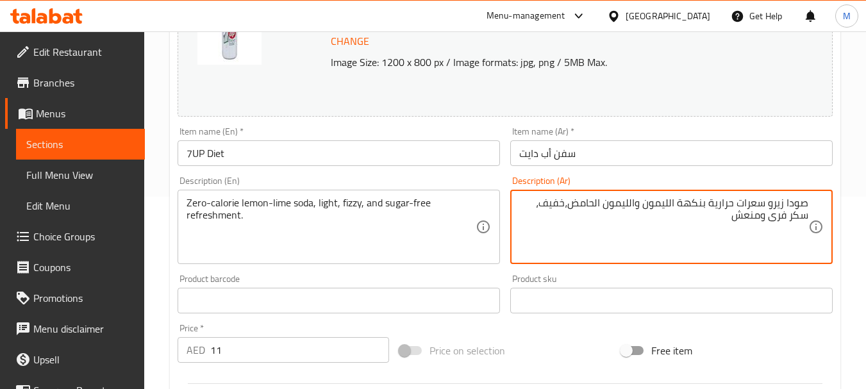
click at [608, 207] on textarea "صودا زيرو سعرات حرارية بنكهة الليمون والليمون الحامض،خفيف، سكر فرى ومنعش" at bounding box center [663, 227] width 289 height 61
click at [606, 206] on textarea "صودا زيرو سعرات حرارية بنكهة الليمون والليمون الحامض،خفيف، سكر فرى ومنعش" at bounding box center [663, 227] width 289 height 61
drag, startPoint x: 604, startPoint y: 205, endPoint x: 635, endPoint y: 200, distance: 31.2
click at [635, 200] on textarea "صودا زيرو سعرات حرارية بنكهة الليمون والليمون الحامض،خفيف، سكر فرى ومنعش" at bounding box center [663, 227] width 289 height 61
click at [637, 200] on textarea "صودا زيرو سعرات حرارية بنكهة الليمون والليمون الحامض،خفيف، سكر فرى ومنعش" at bounding box center [663, 227] width 289 height 61
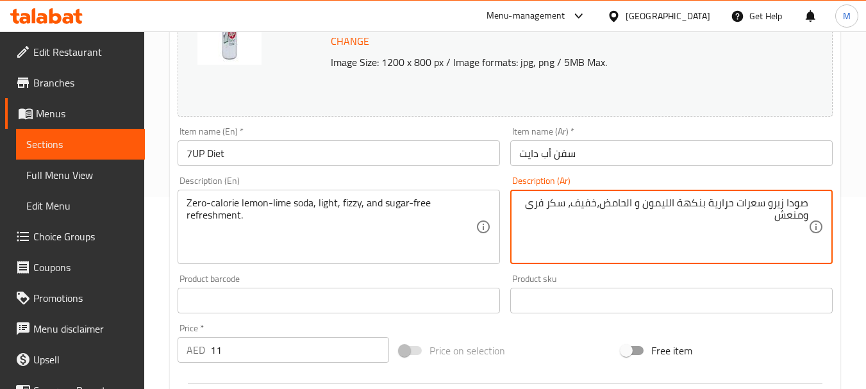
click at [573, 202] on textarea "صودا زيرو سعرات حرارية بنكهة الليمون و الحامض،خفيف، سكر فرى ومنعش" at bounding box center [663, 227] width 289 height 61
click at [797, 218] on textarea "صودا زيرو سعرات حرارية بنكهة الليمون و الحامض،خفيف، فوار، سكر فرى ومنعش" at bounding box center [663, 227] width 289 height 61
click at [597, 203] on textarea "صودا زيرو سعرات حرارية بنكهة الليمون و الحامض،خفيف، فوار، سكر ومنعش" at bounding box center [663, 227] width 289 height 61
click at [540, 205] on textarea "صودا زيرو سعرات حرارية بنكهة الليمون و الحامض، خفيف، فوار، سكر ومنعش" at bounding box center [663, 227] width 289 height 61
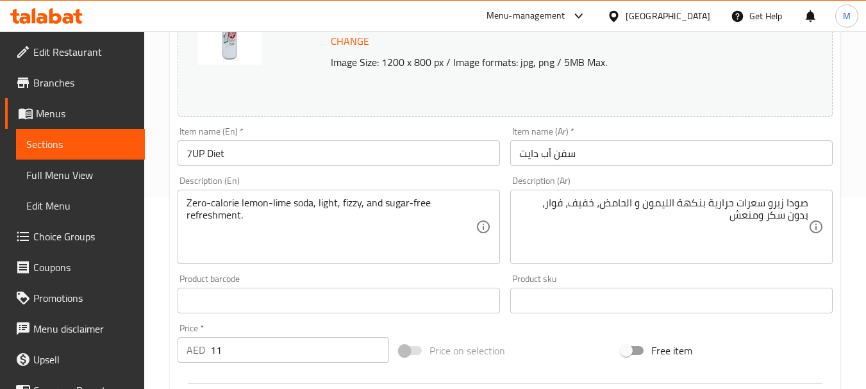
click at [488, 278] on div "Product barcode Product barcode" at bounding box center [339, 293] width 322 height 39
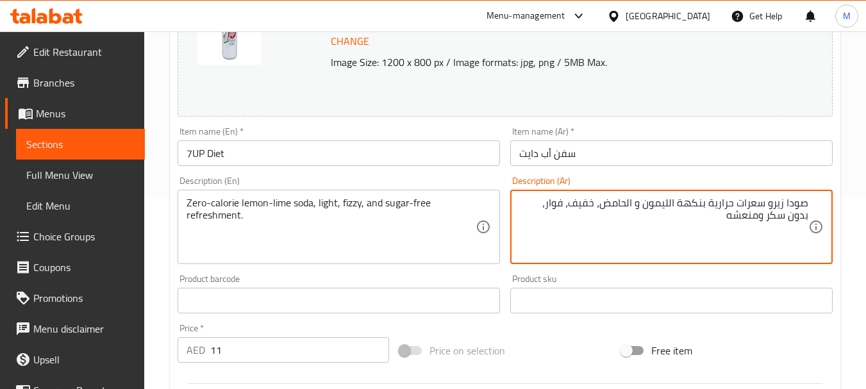
type textarea "صودا زيرو سعرات حرارية بنكهة الليمون و الحامض، خفيف، فوار، بدون سكر ومنعشه"
click at [452, 276] on div "Product barcode Product barcode" at bounding box center [339, 293] width 322 height 39
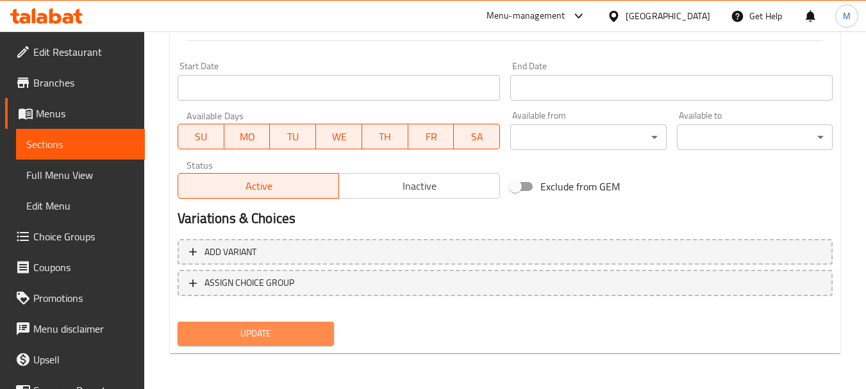
click at [275, 337] on span "Update" at bounding box center [255, 334] width 135 height 16
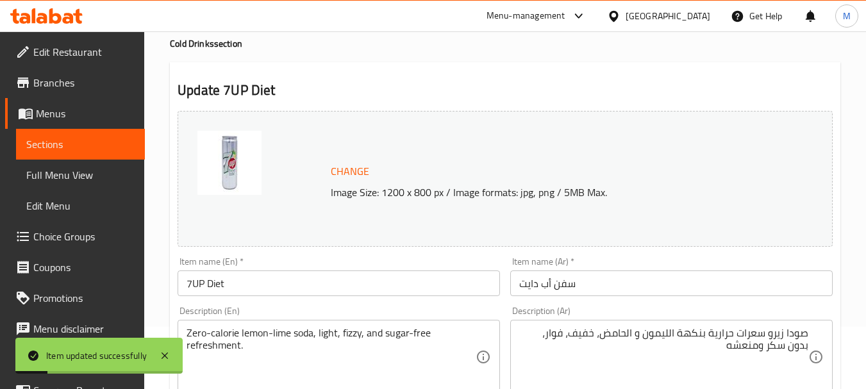
scroll to position [0, 0]
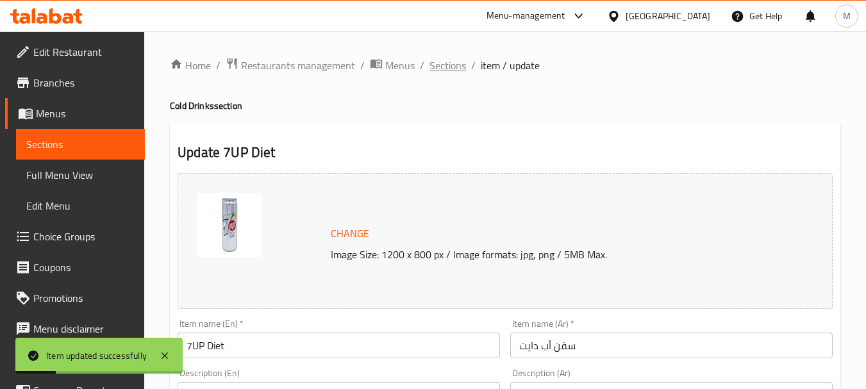
click at [447, 71] on span "Sections" at bounding box center [447, 65] width 37 height 15
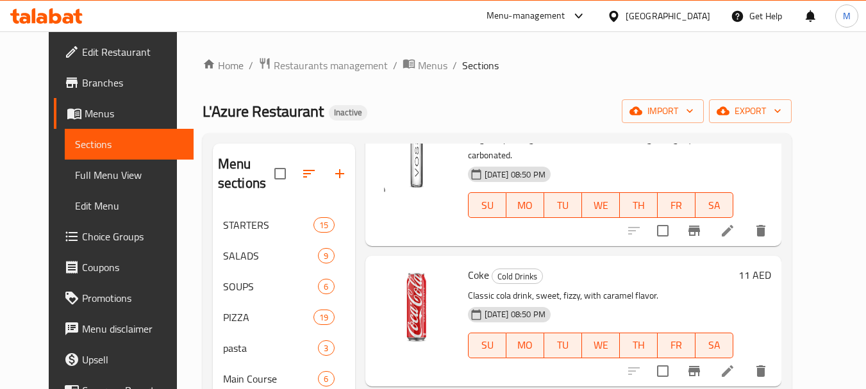
scroll to position [323, 0]
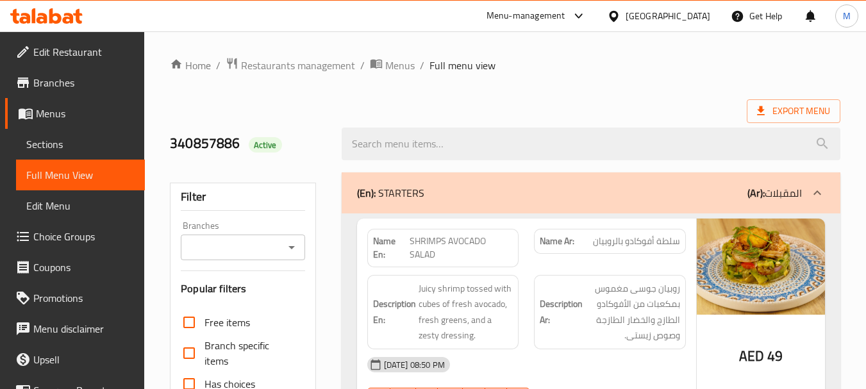
scroll to position [385, 0]
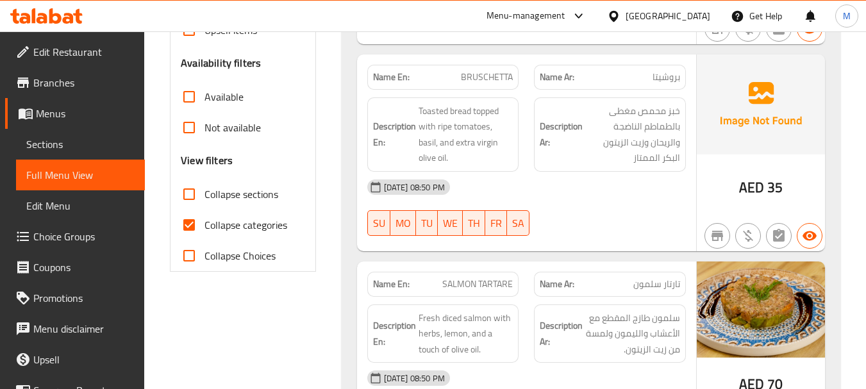
click at [194, 188] on input "Collapse sections" at bounding box center [189, 194] width 31 height 31
checkbox input "true"
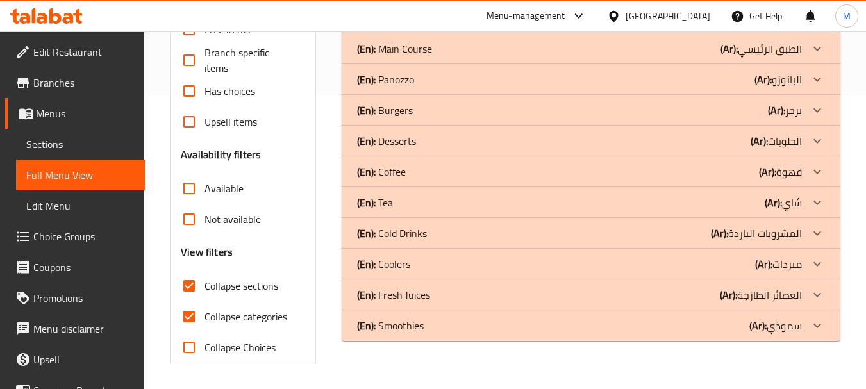
click at [187, 301] on input "Collapse categories" at bounding box center [189, 316] width 31 height 31
checkbox input "false"
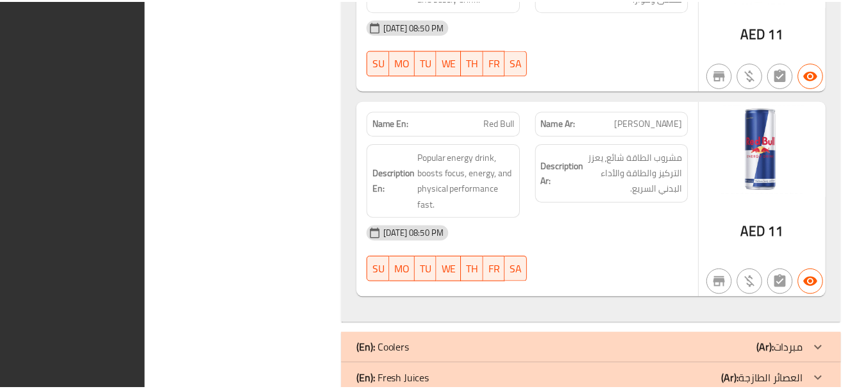
scroll to position [2649, 0]
